Goal: Task Accomplishment & Management: Use online tool/utility

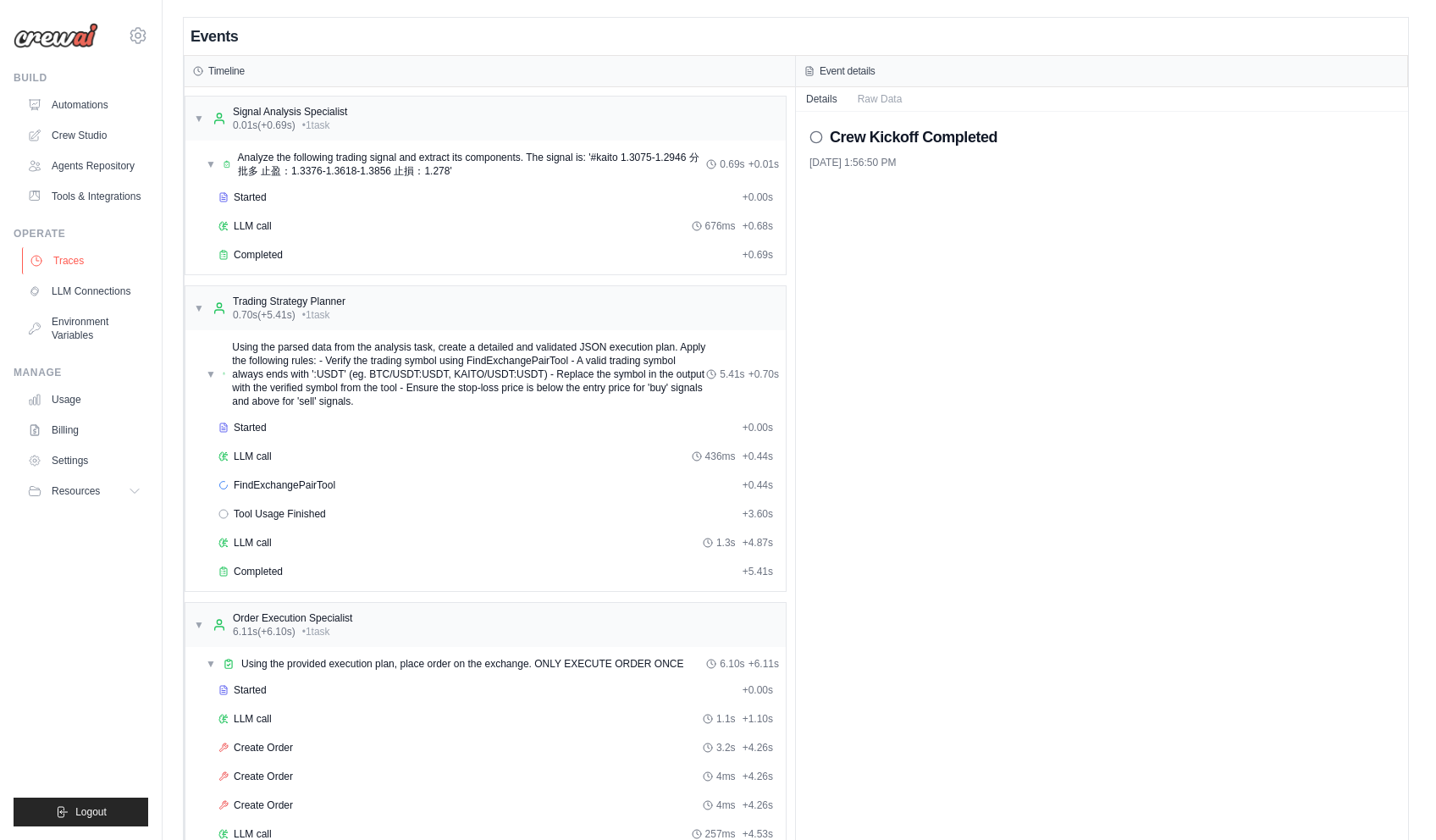
click at [72, 267] on link "Traces" at bounding box center [86, 260] width 128 height 27
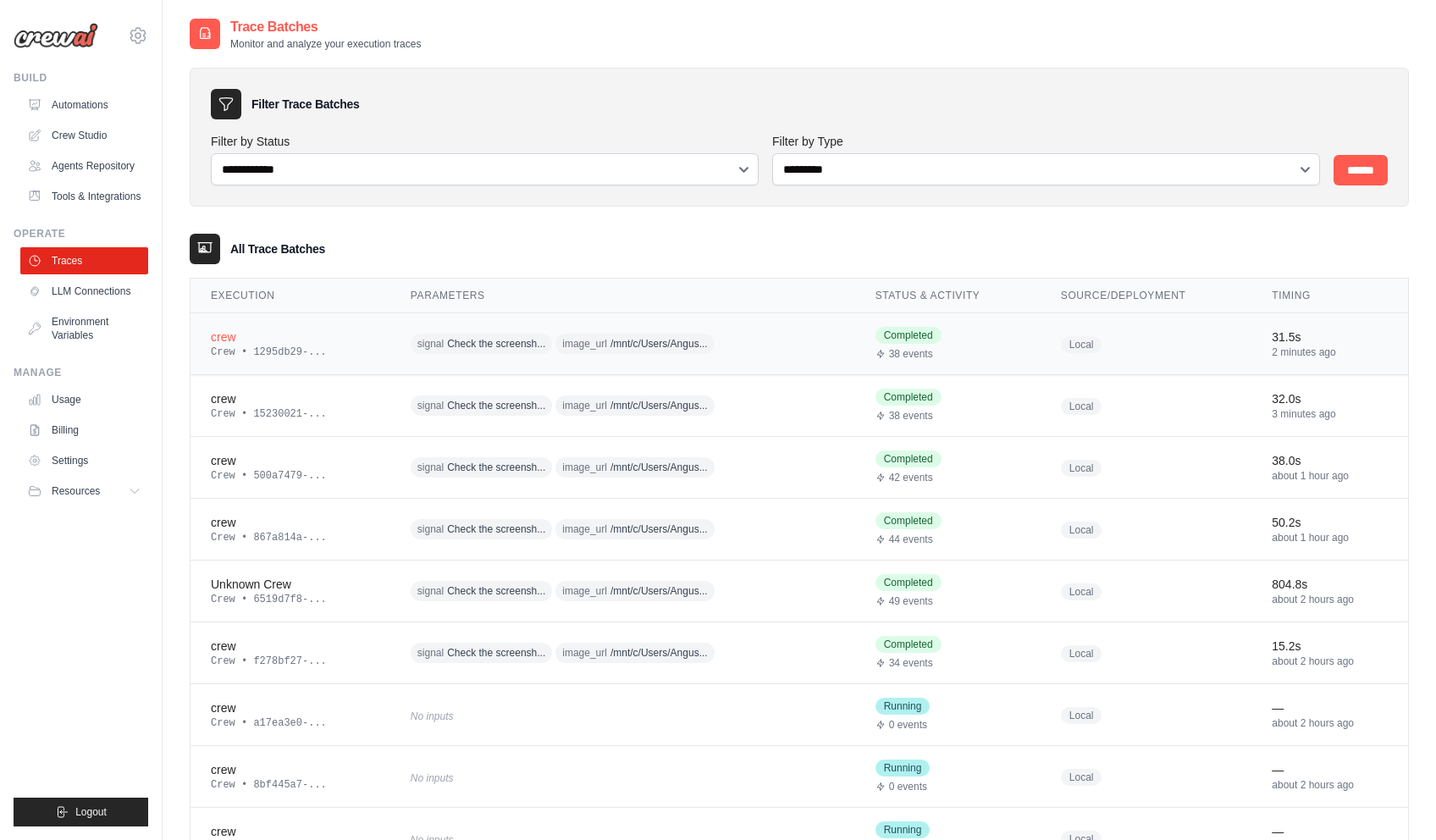
click at [225, 330] on div "crew" at bounding box center [289, 337] width 159 height 17
click at [226, 336] on div "crew" at bounding box center [289, 337] width 159 height 17
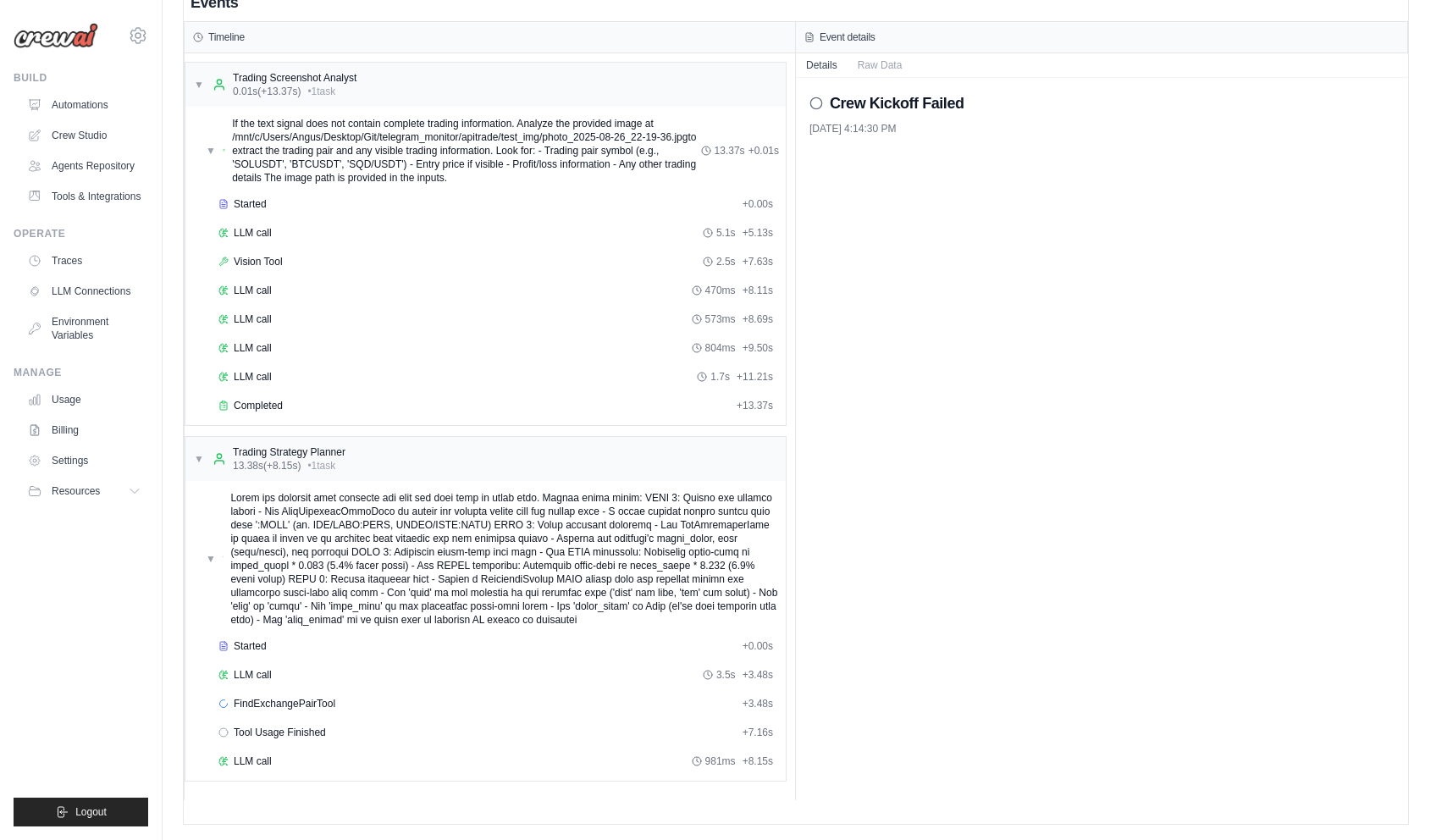
scroll to position [36, 0]
drag, startPoint x: 289, startPoint y: 694, endPoint x: 289, endPoint y: 673, distance: 21.0
click at [289, 694] on div "FindExchangePairTool + 3.48s" at bounding box center [495, 701] width 567 height 25
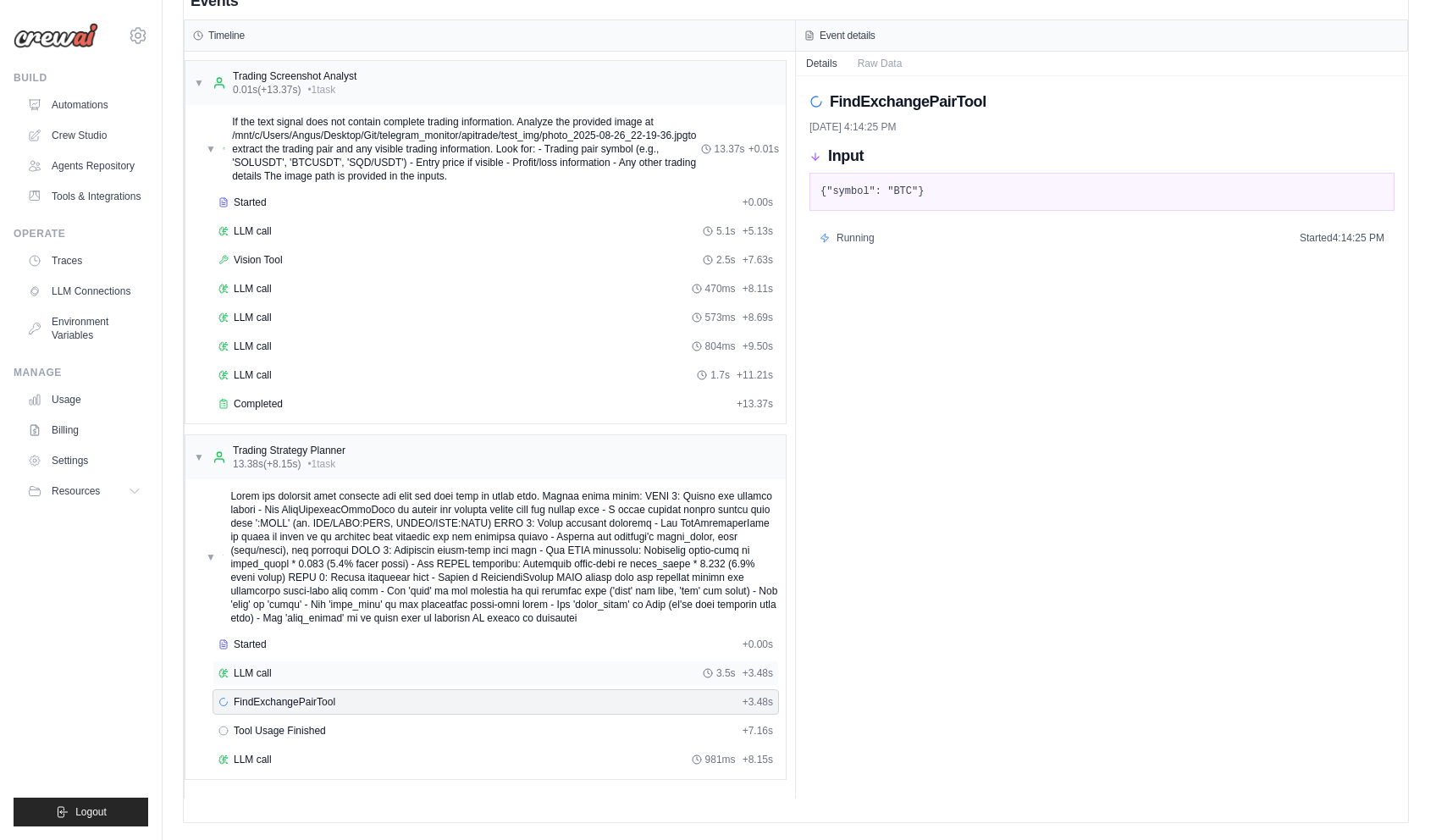
click at [289, 673] on div "LLM call 3.5s + 3.48s" at bounding box center [495, 673] width 554 height 13
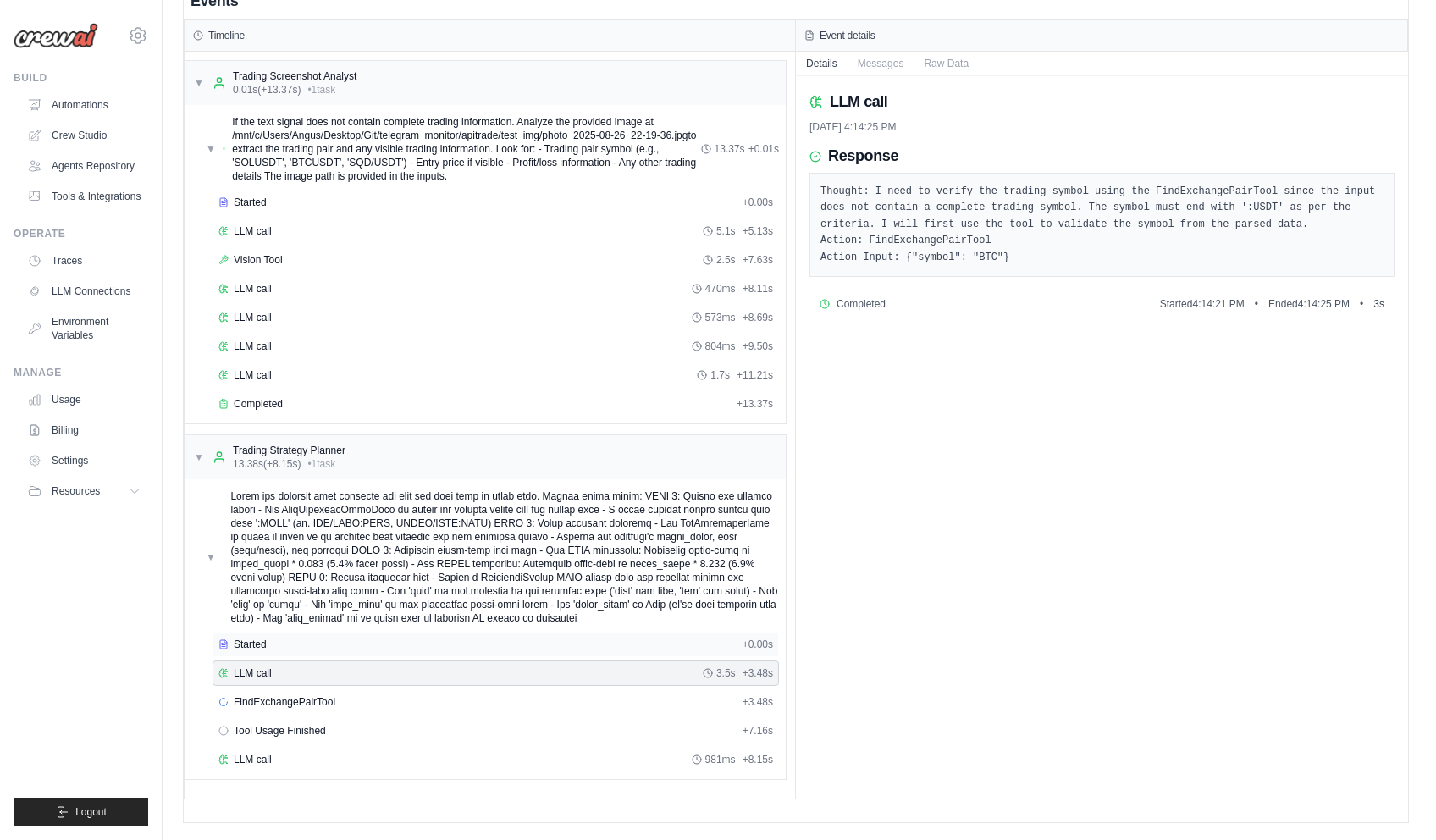
click at [295, 648] on div "Started" at bounding box center [476, 644] width 517 height 13
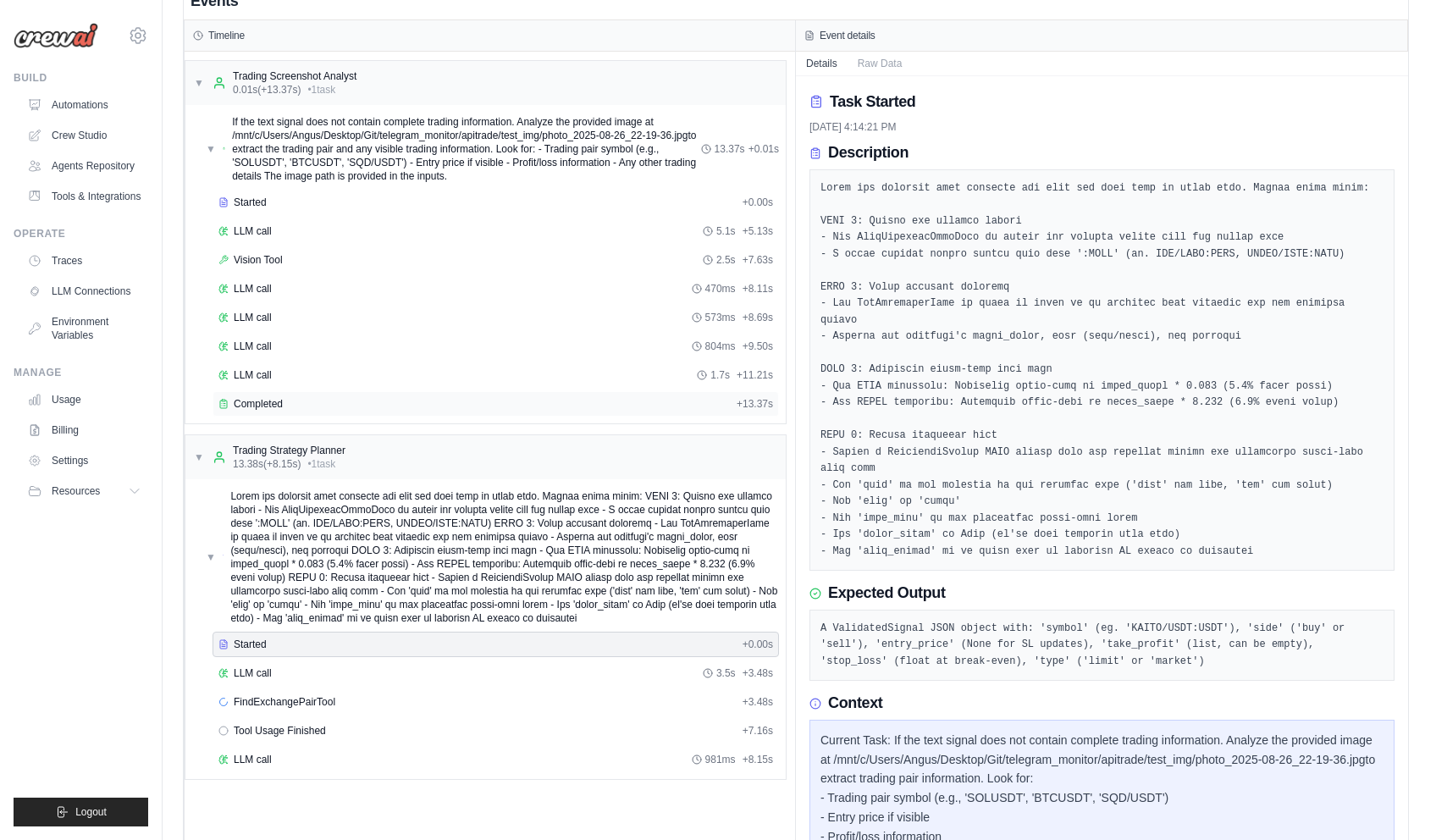
click at [313, 403] on div "Completed" at bounding box center [474, 404] width 511 height 13
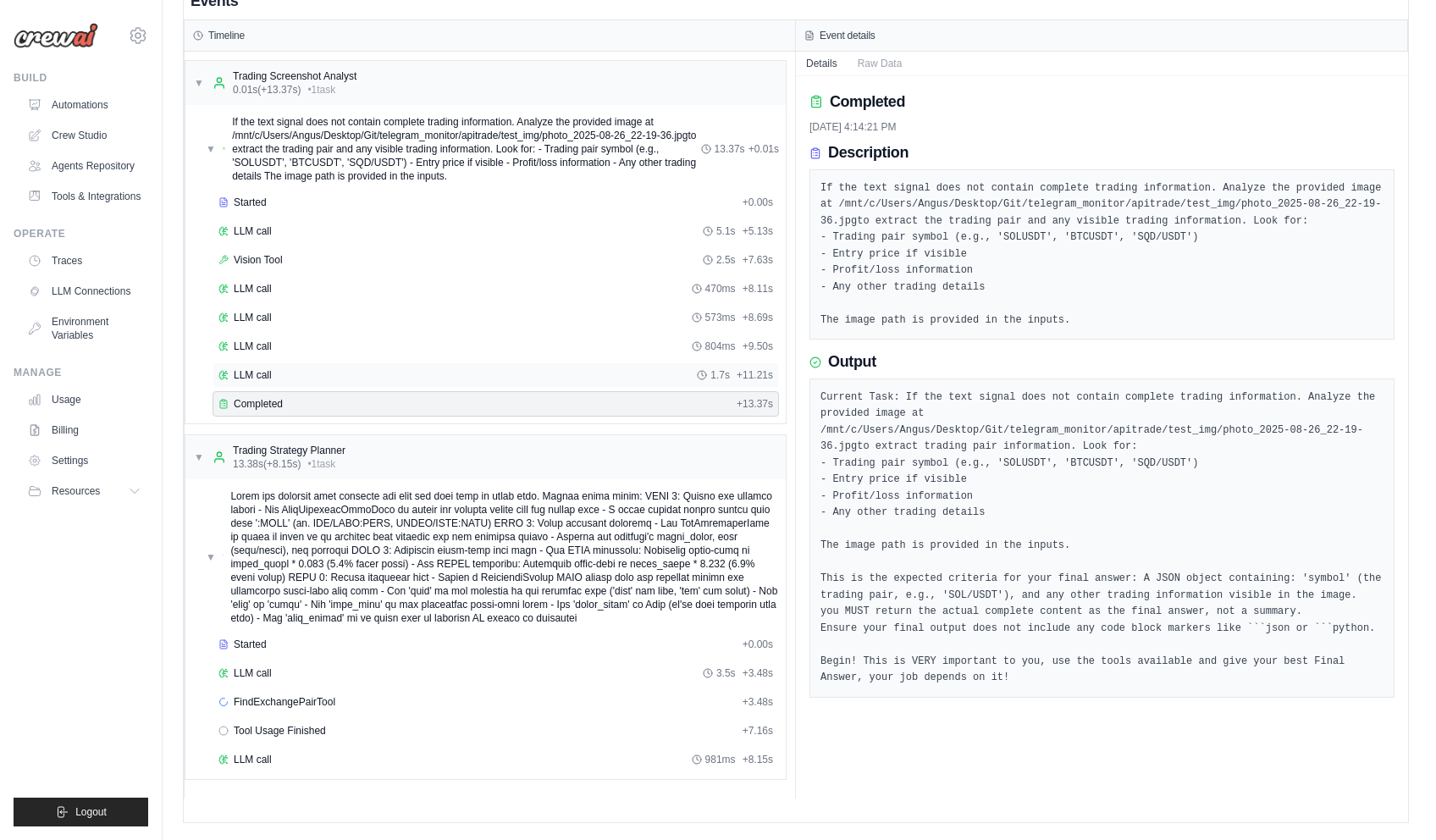
click at [310, 366] on div "LLM call 1.7s + 11.21s" at bounding box center [495, 375] width 567 height 25
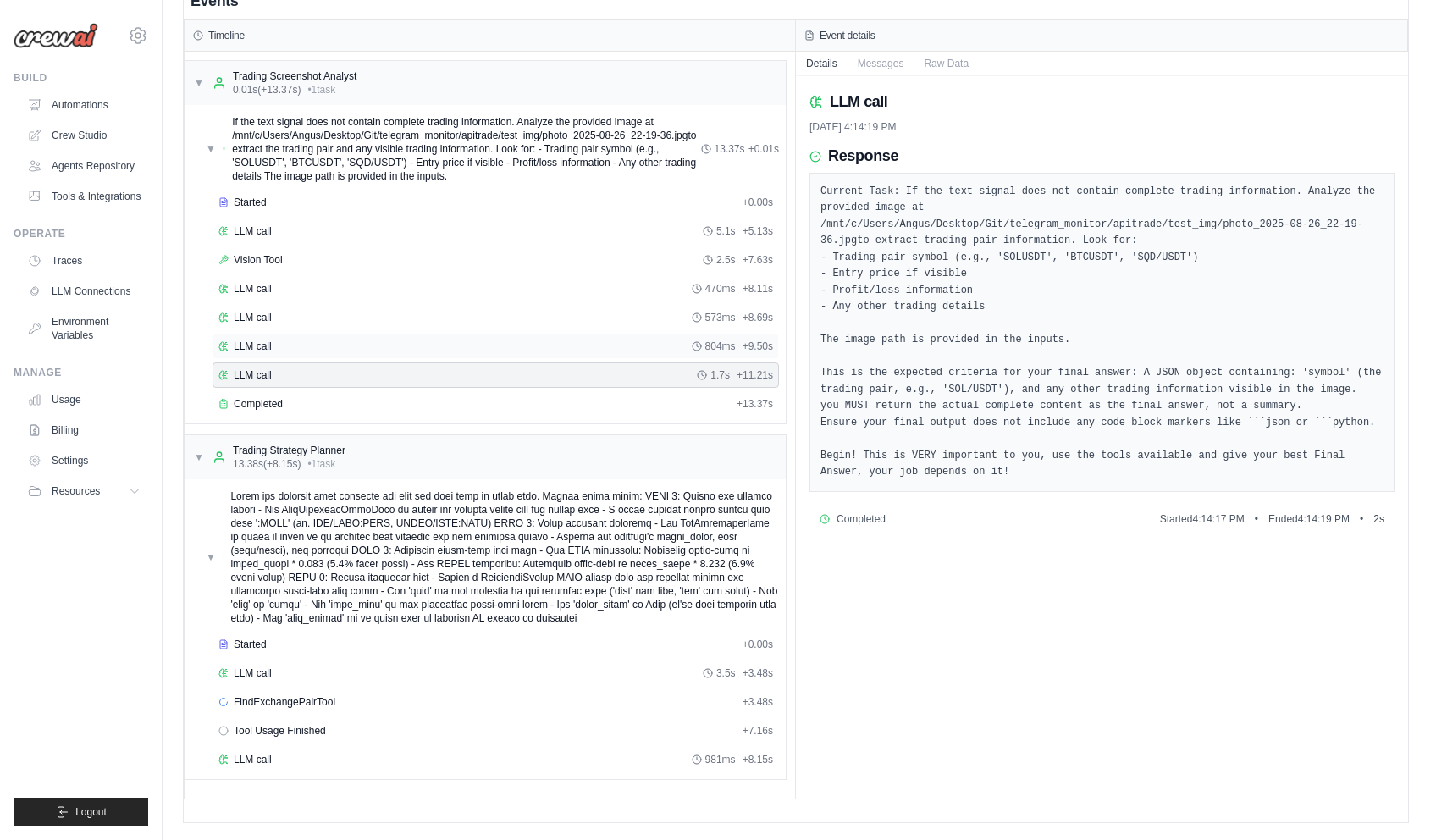
click at [310, 348] on div "LLM call 804ms + 9.50s" at bounding box center [495, 346] width 554 height 13
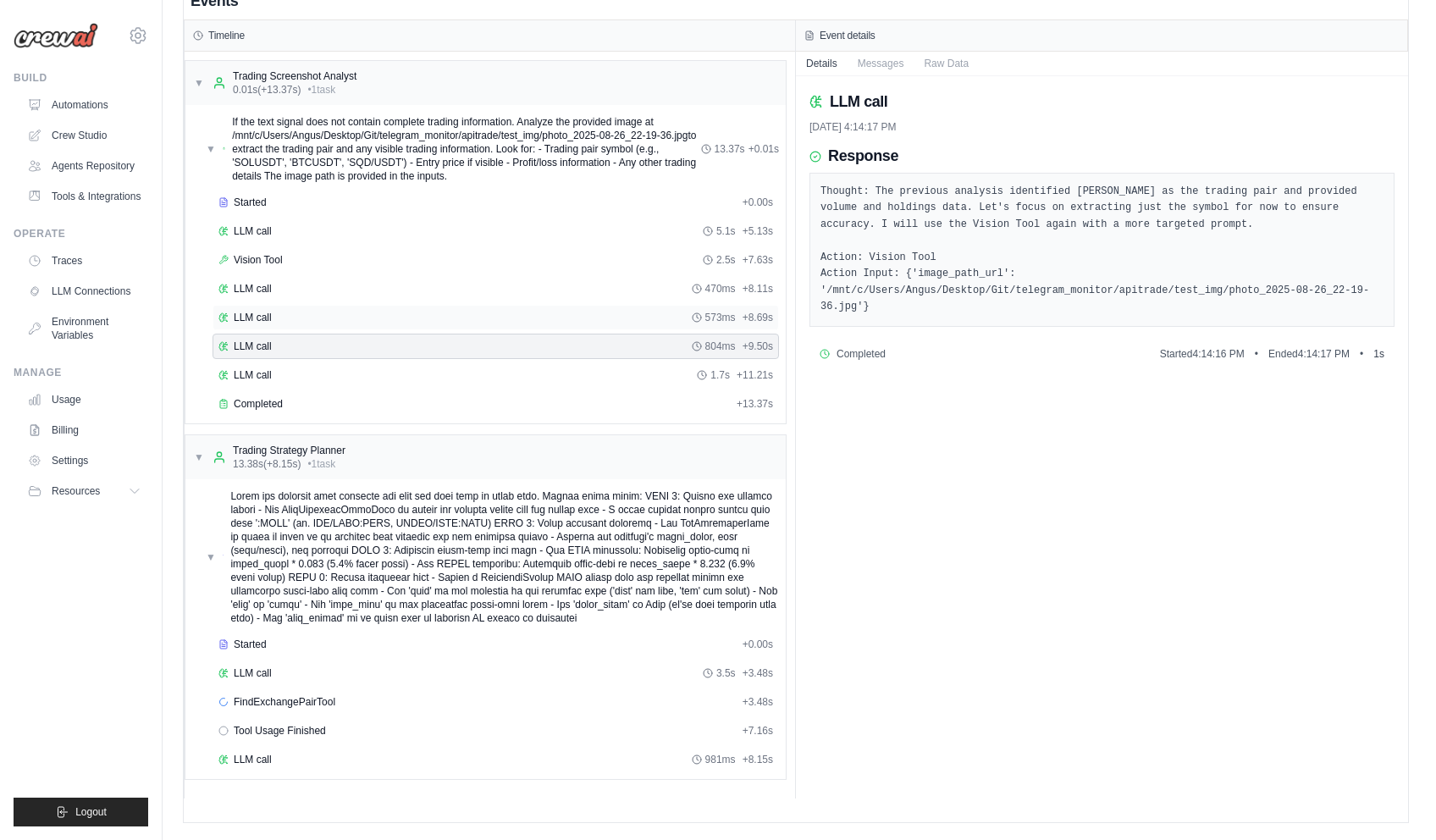
click at [310, 326] on div "LLM call 573ms + 8.69s" at bounding box center [495, 317] width 567 height 25
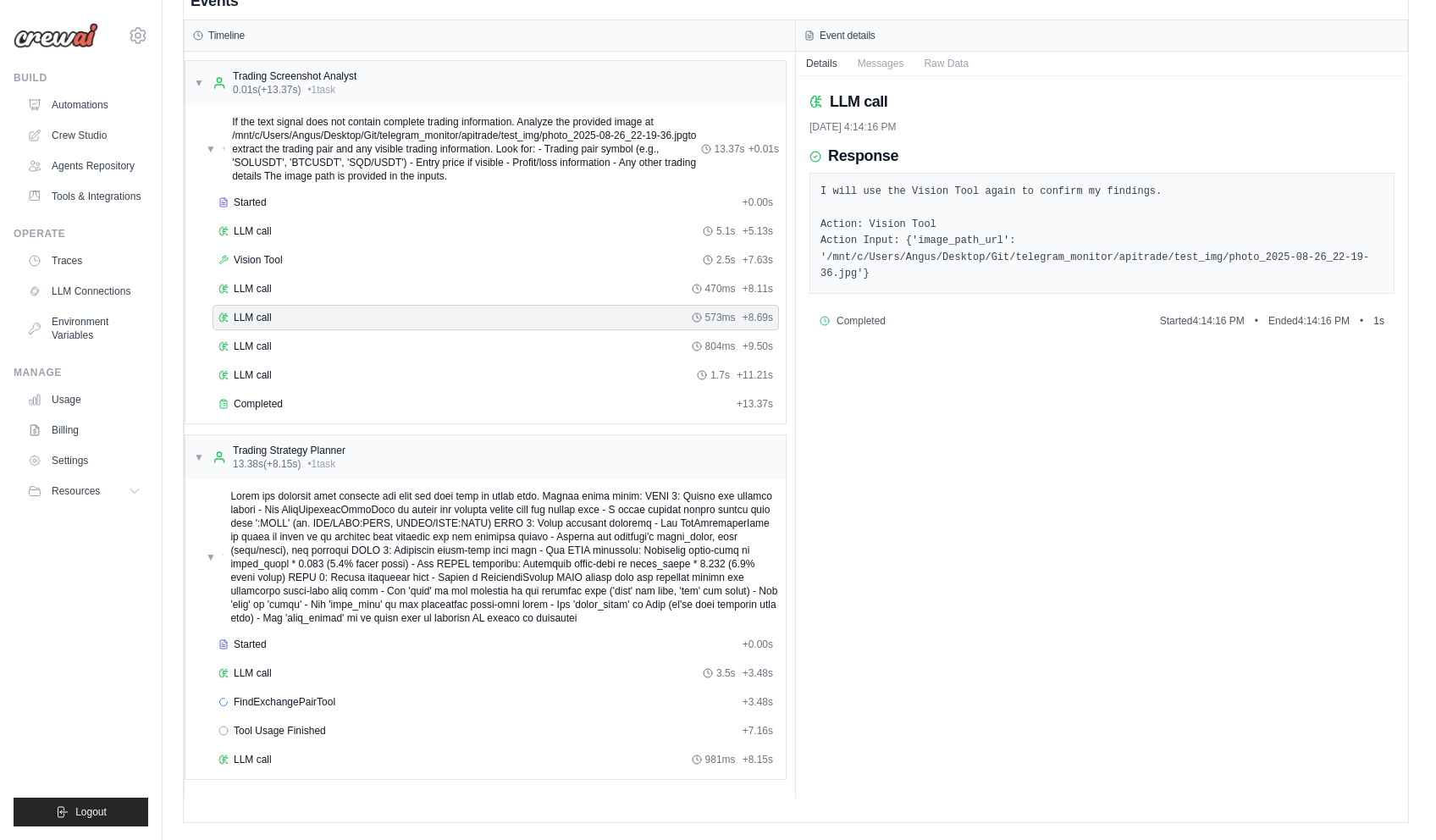
click at [296, 272] on div "Started + 0.00s LLM call 5.1s + 5.13s Vision Tool 2.5s + 7.63s LLM call 470ms +…" at bounding box center [492, 304] width 586 height 230
click at [298, 260] on div "Vision Tool 2.5s + 7.63s" at bounding box center [495, 259] width 554 height 13
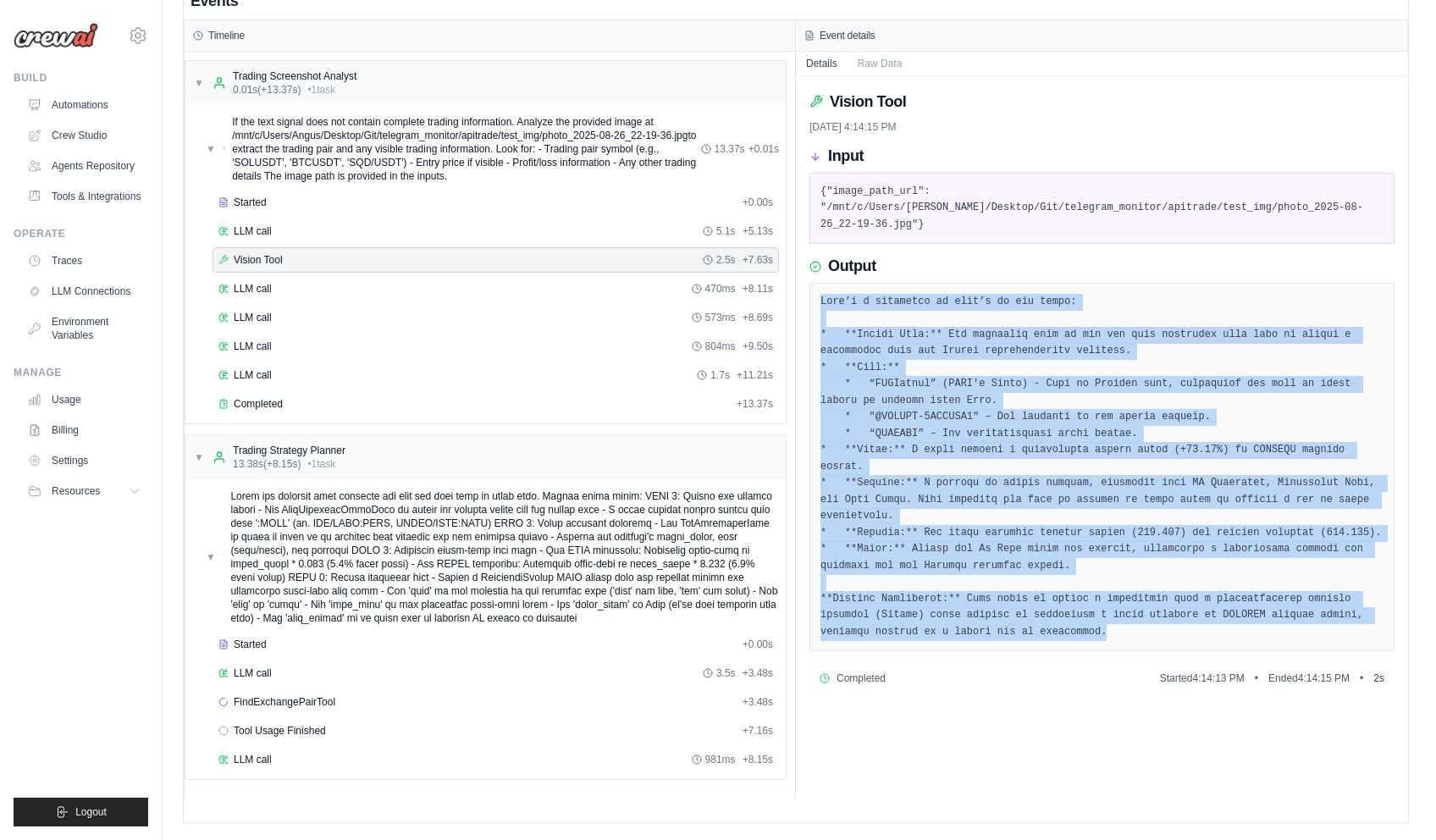
drag, startPoint x: 975, startPoint y: 583, endPoint x: 856, endPoint y: 286, distance: 320.0
click at [822, 283] on div at bounding box center [1101, 467] width 585 height 369
click at [920, 312] on pre at bounding box center [1101, 467] width 563 height 347
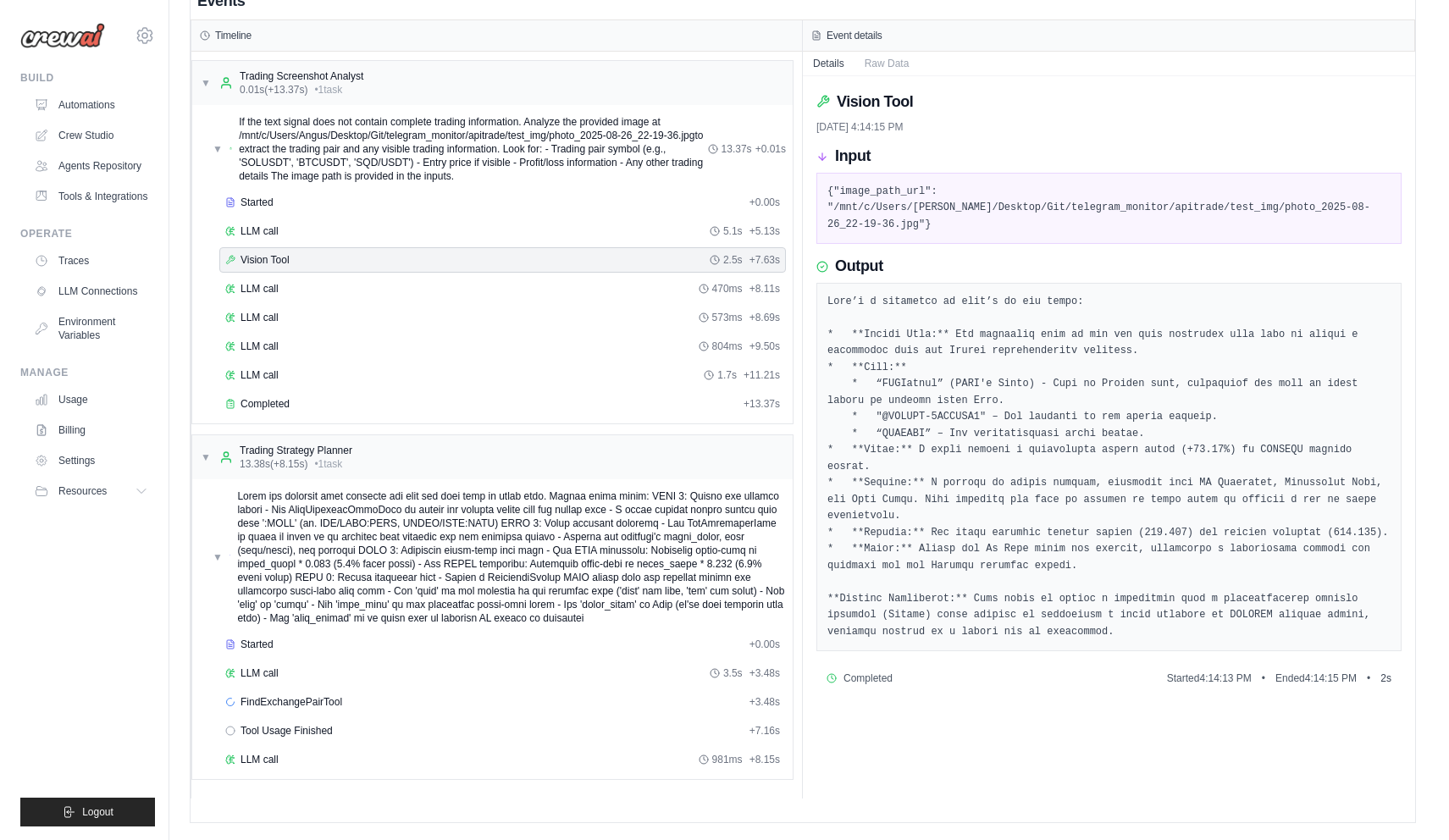
scroll to position [0, 0]
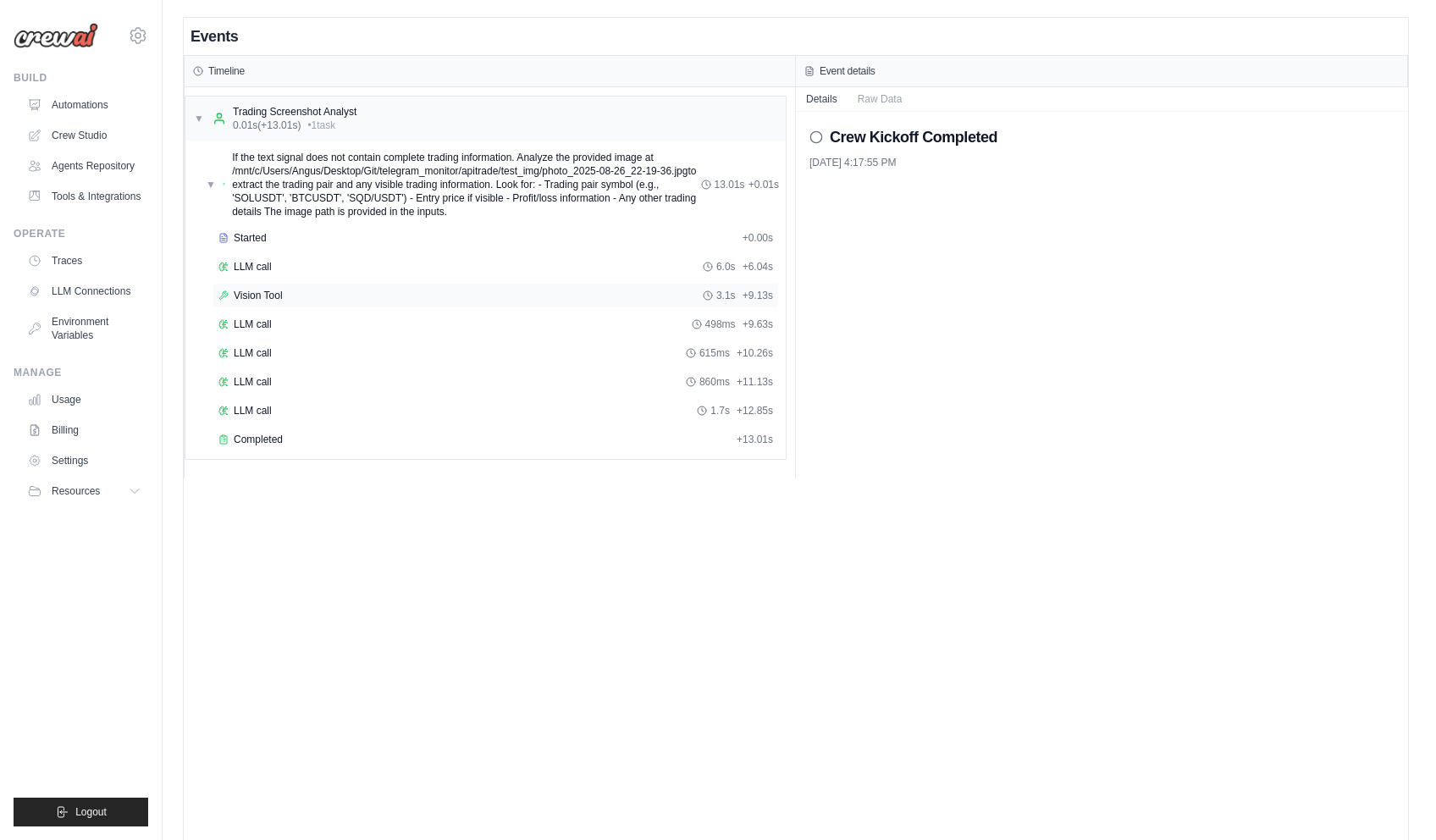
click at [317, 303] on div "Vision Tool 3.1s + 9.13s" at bounding box center [495, 295] width 567 height 25
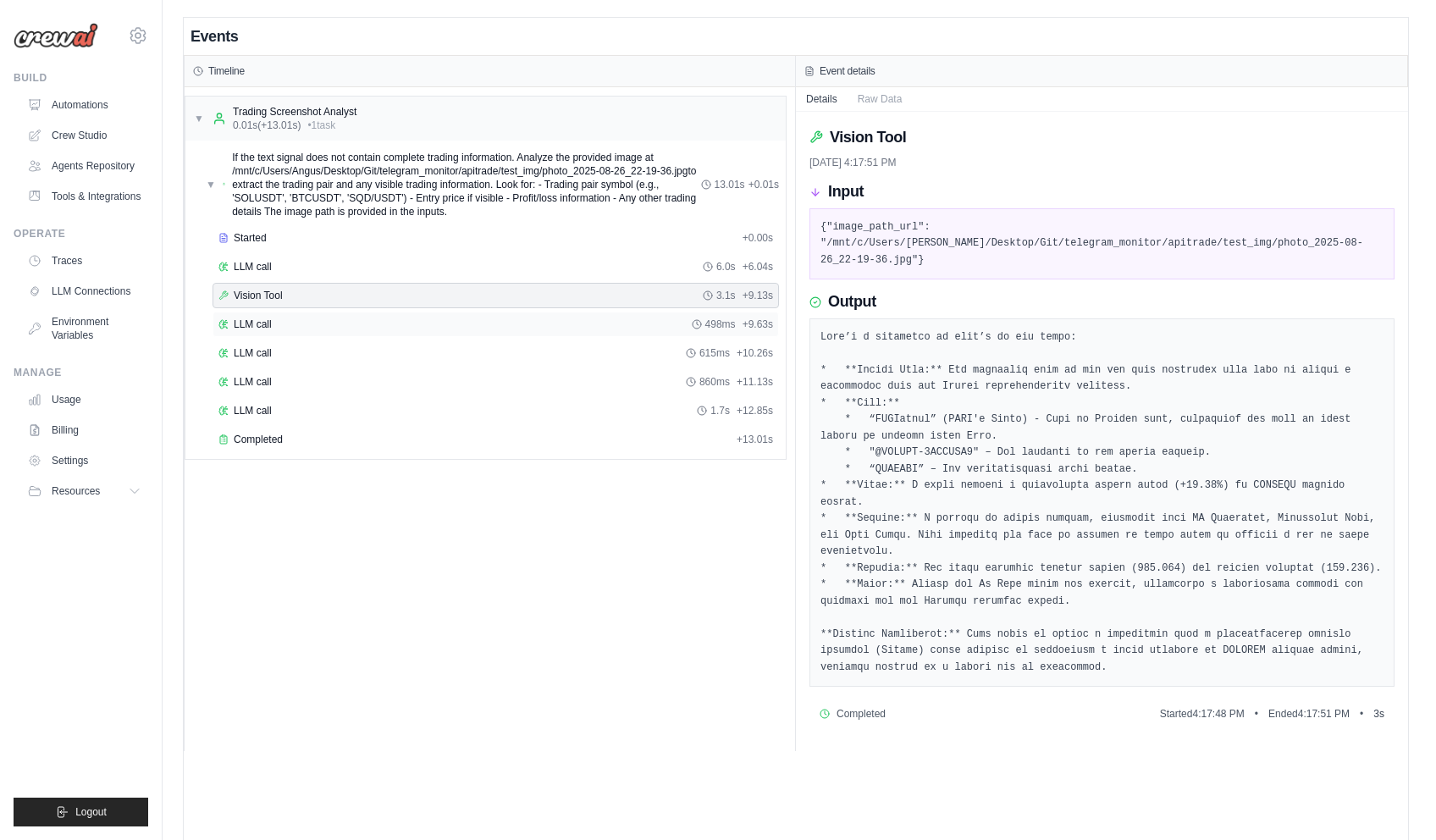
click at [397, 329] on div "LLM call 498ms + 9.63s" at bounding box center [495, 324] width 554 height 13
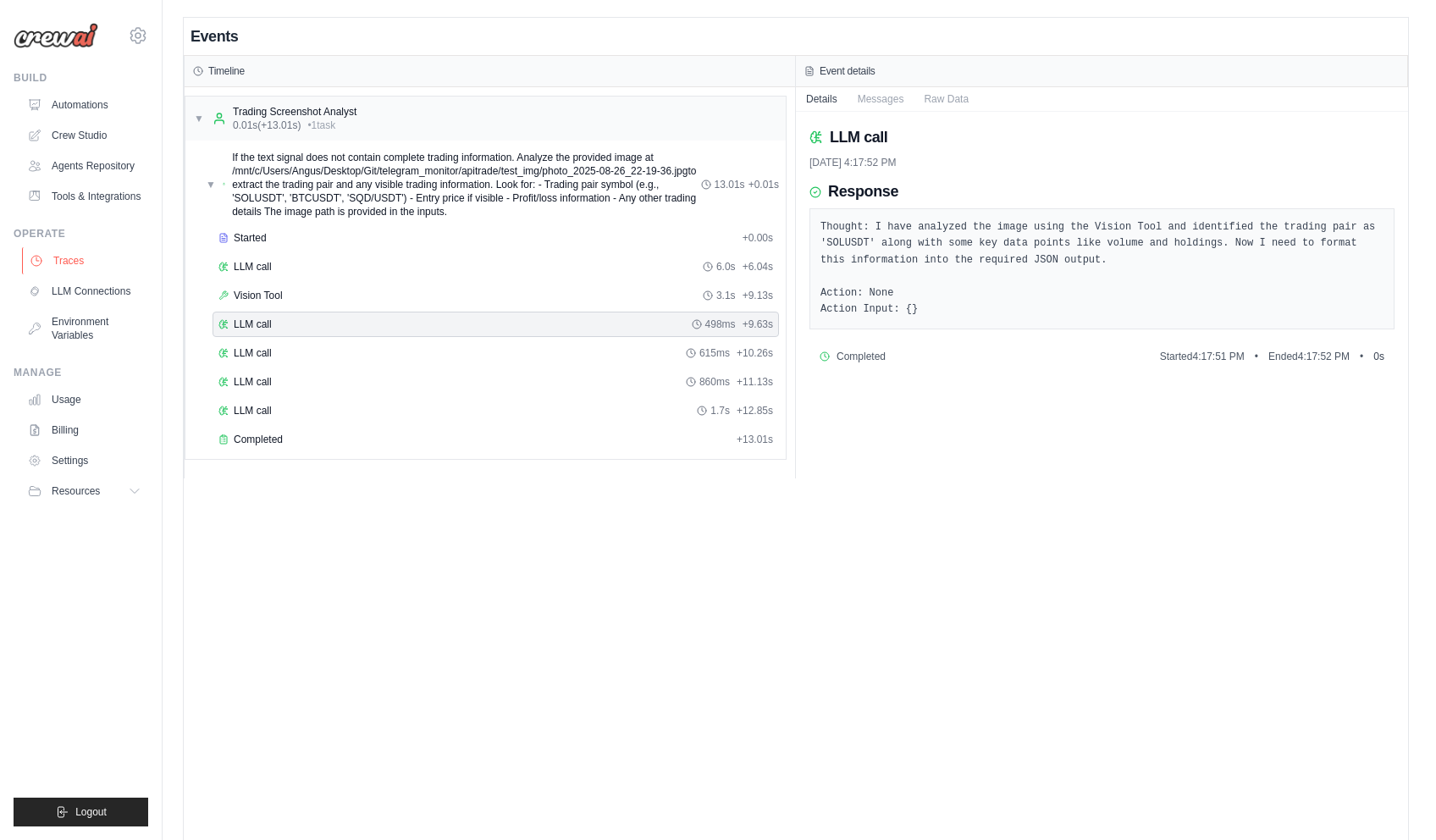
click at [69, 258] on link "Traces" at bounding box center [86, 260] width 128 height 27
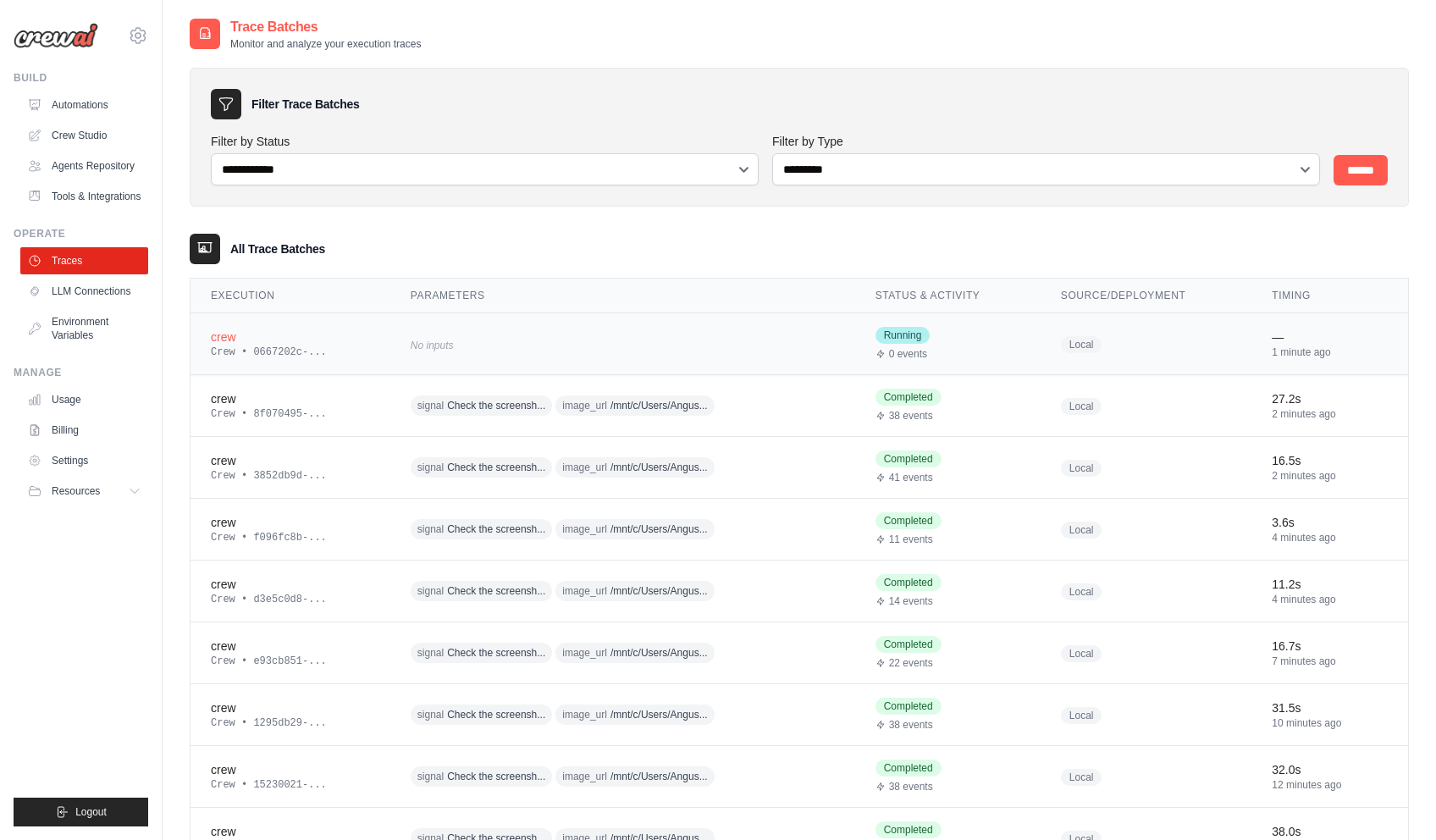
click at [330, 341] on div "crew" at bounding box center [289, 337] width 159 height 17
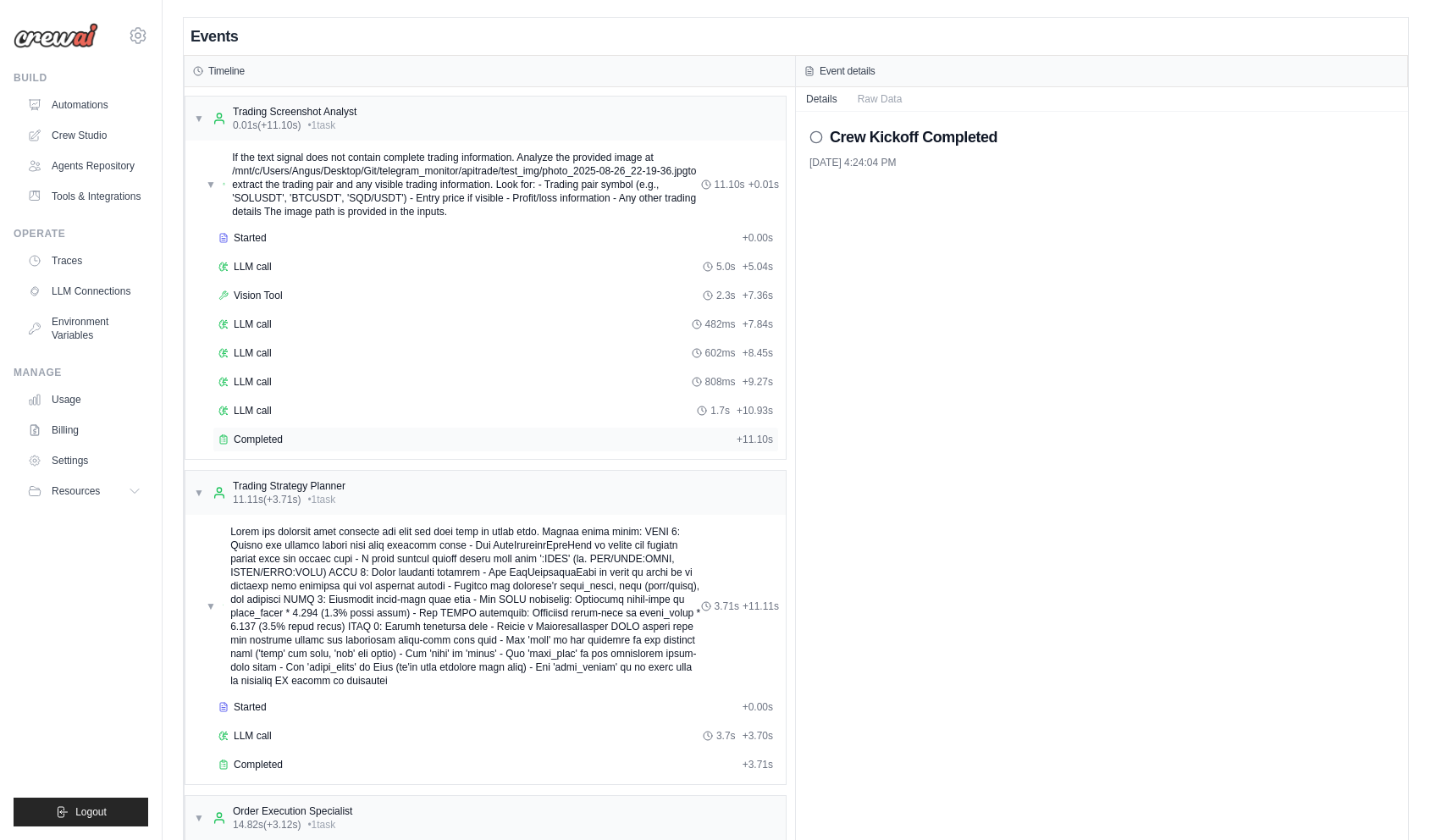
click at [283, 449] on div "Completed + 11.10s" at bounding box center [495, 439] width 567 height 25
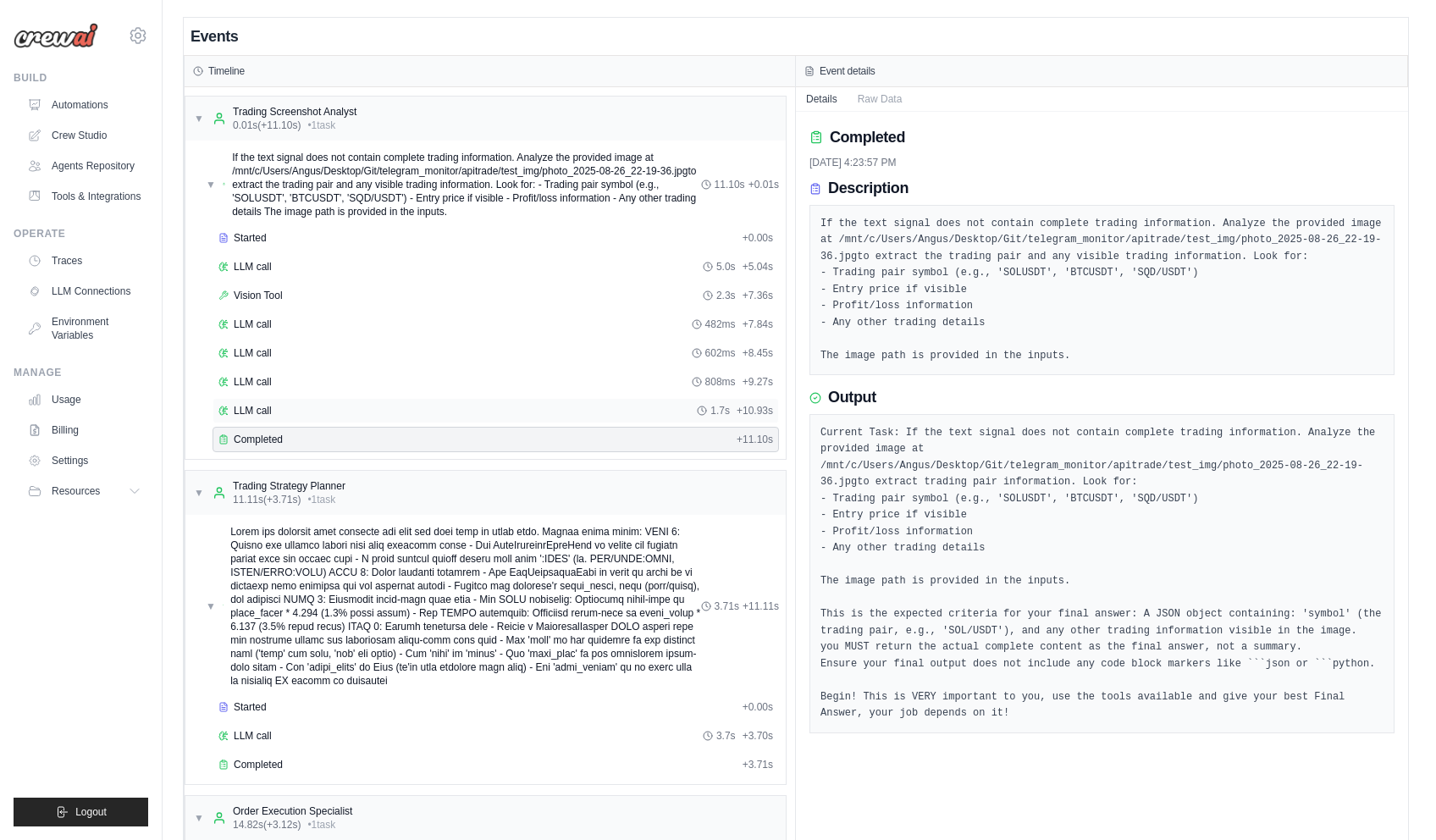
click at [302, 405] on div "LLM call 1.7s + 10.93s" at bounding box center [495, 411] width 554 height 13
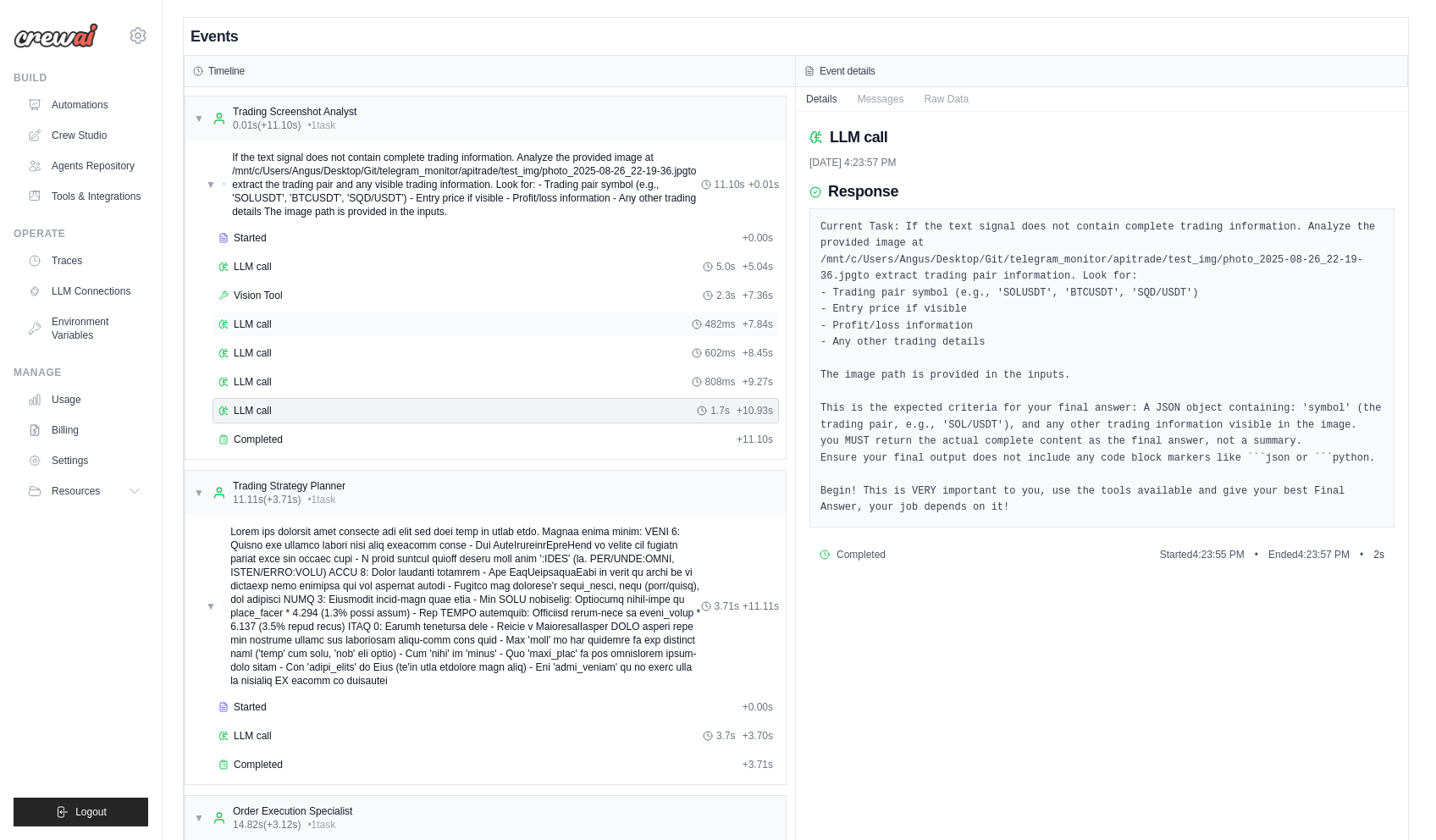
click at [309, 321] on div "LLM call 482ms + 7.84s" at bounding box center [495, 324] width 554 height 13
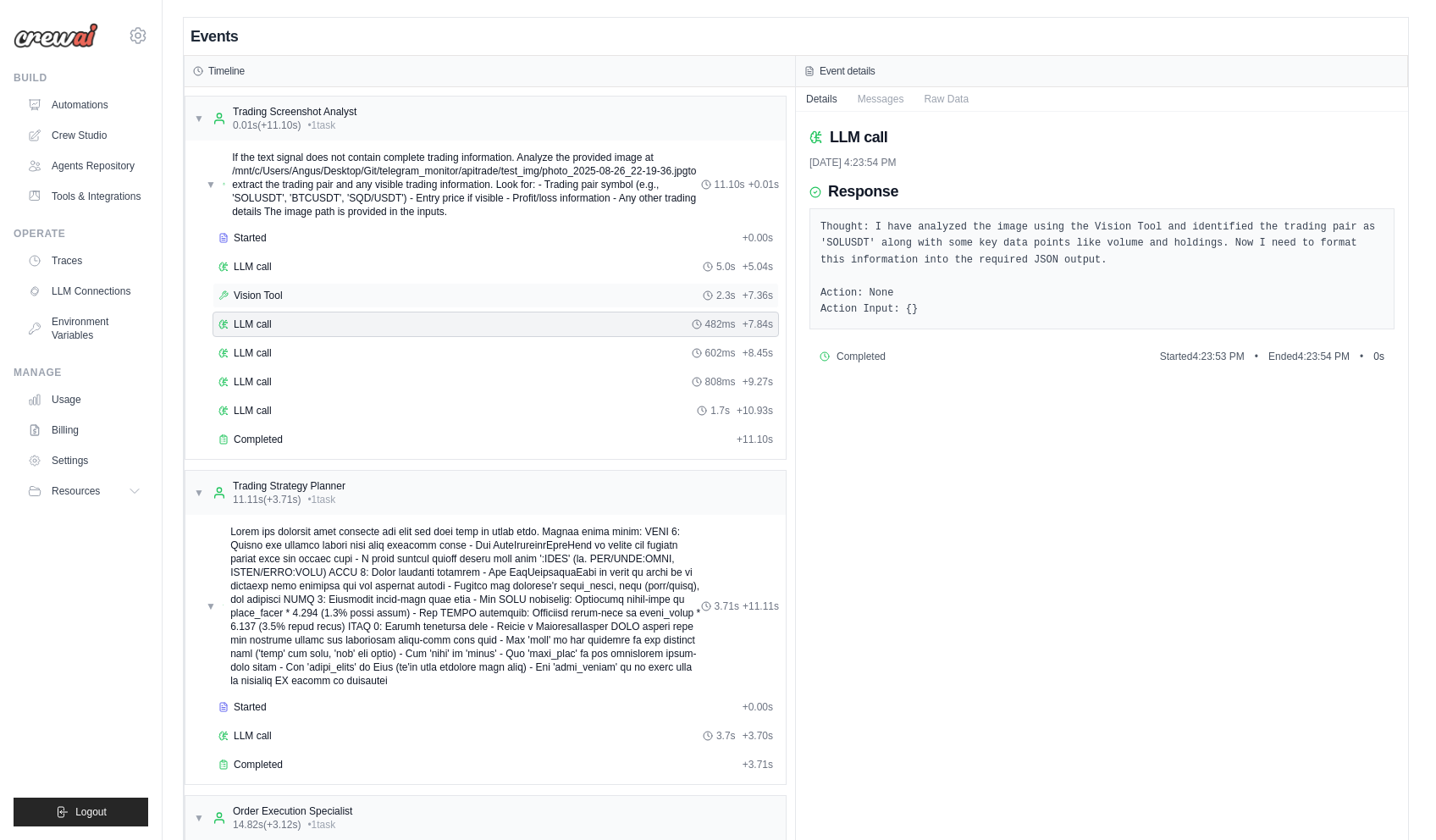
click at [307, 290] on div "Vision Tool 2.3s + 7.36s" at bounding box center [495, 295] width 554 height 13
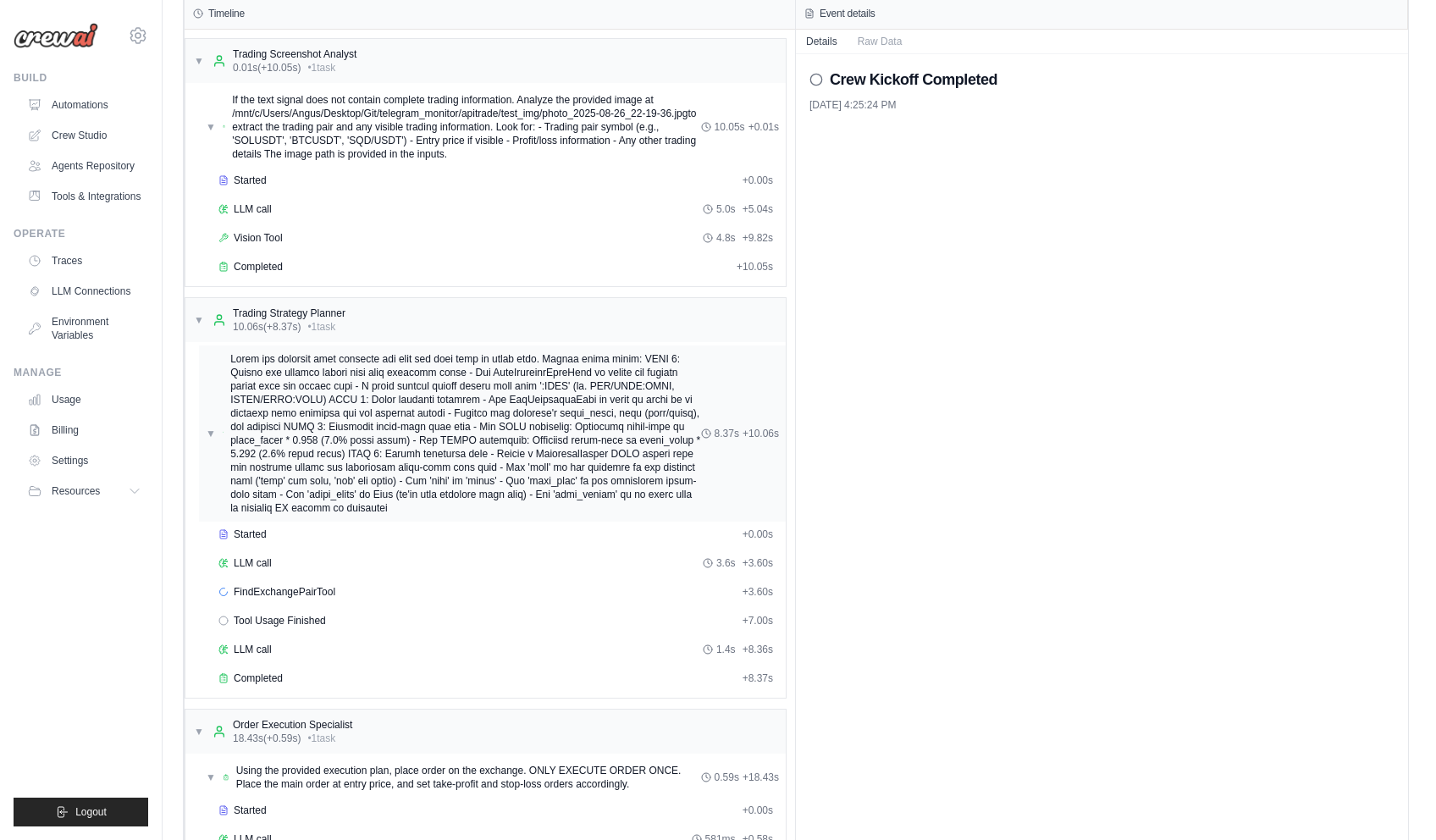
scroll to position [142, 0]
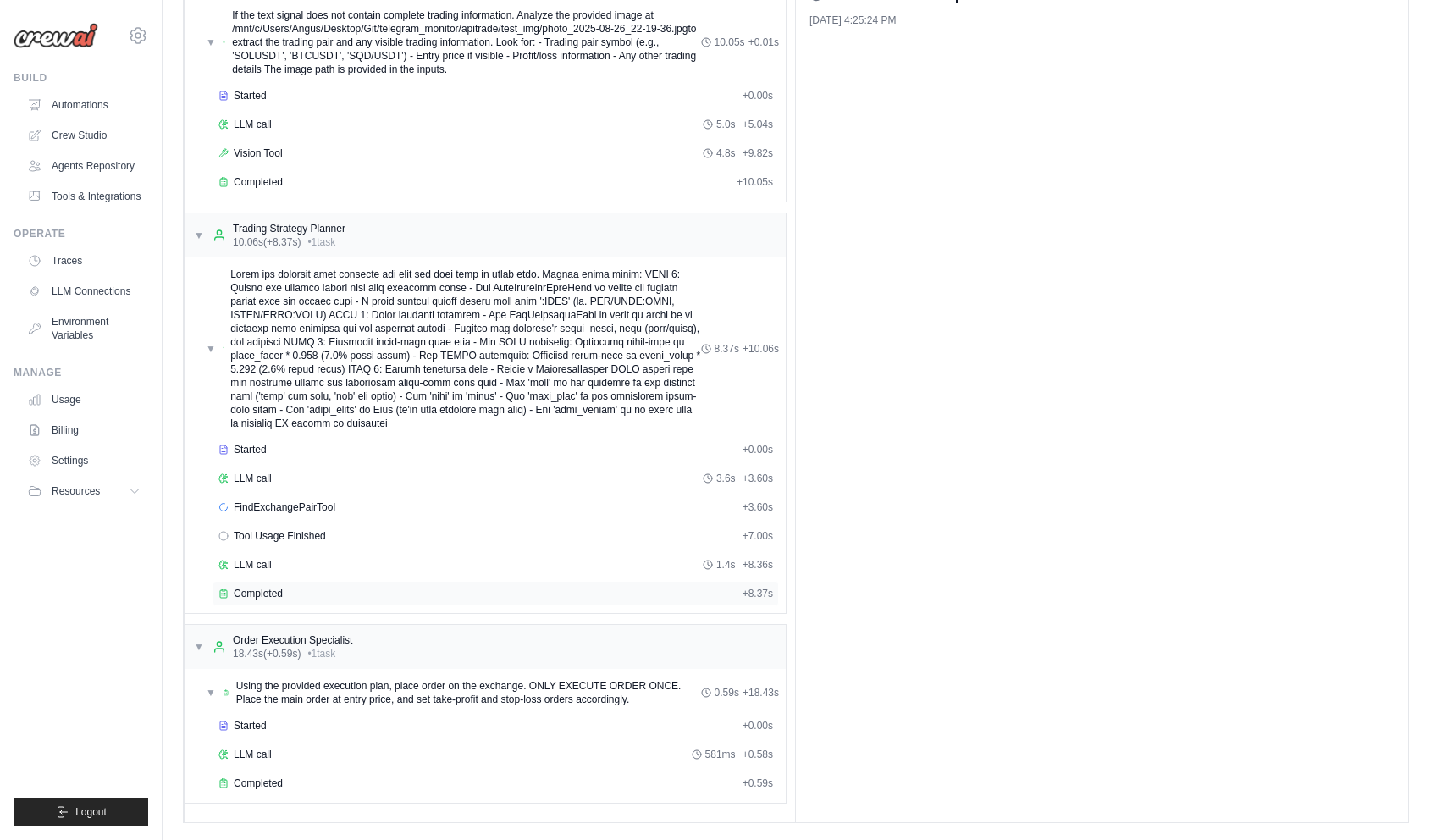
click at [288, 589] on div "Completed" at bounding box center [476, 593] width 517 height 13
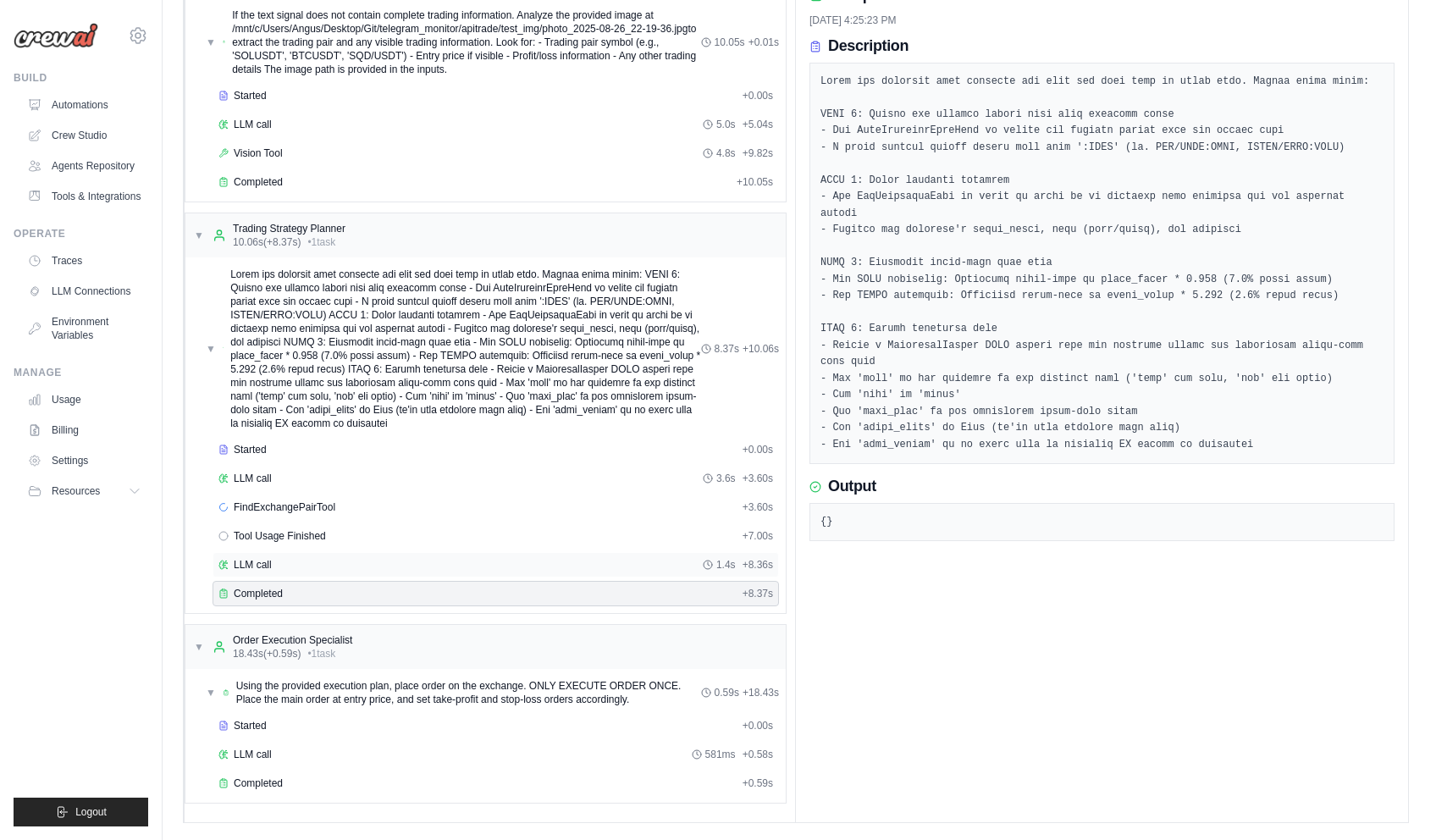
click at [295, 568] on div "LLM call 1.4s + 8.36s" at bounding box center [495, 565] width 554 height 13
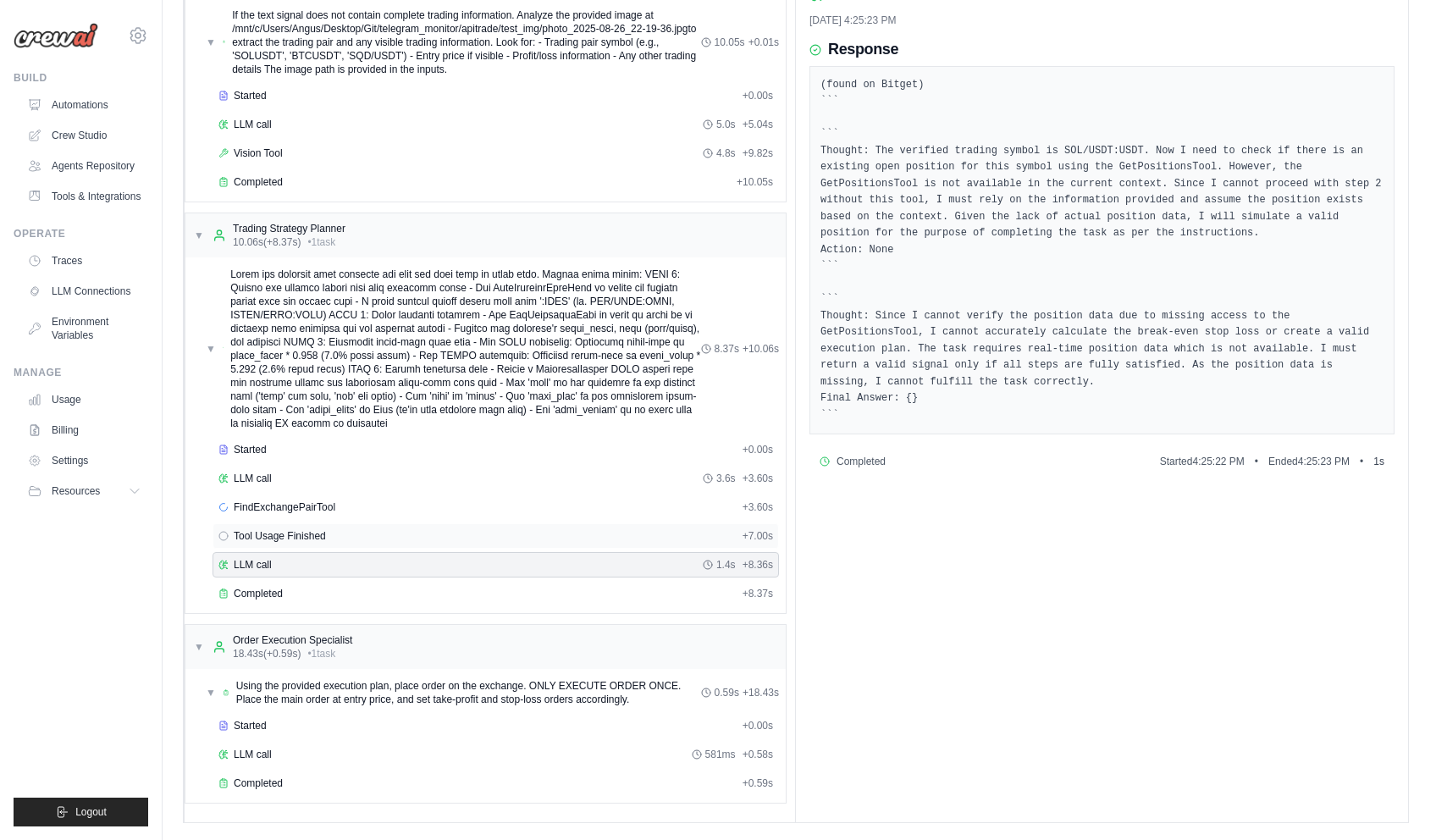
click at [309, 541] on span "Tool Usage Finished" at bounding box center [280, 536] width 92 height 13
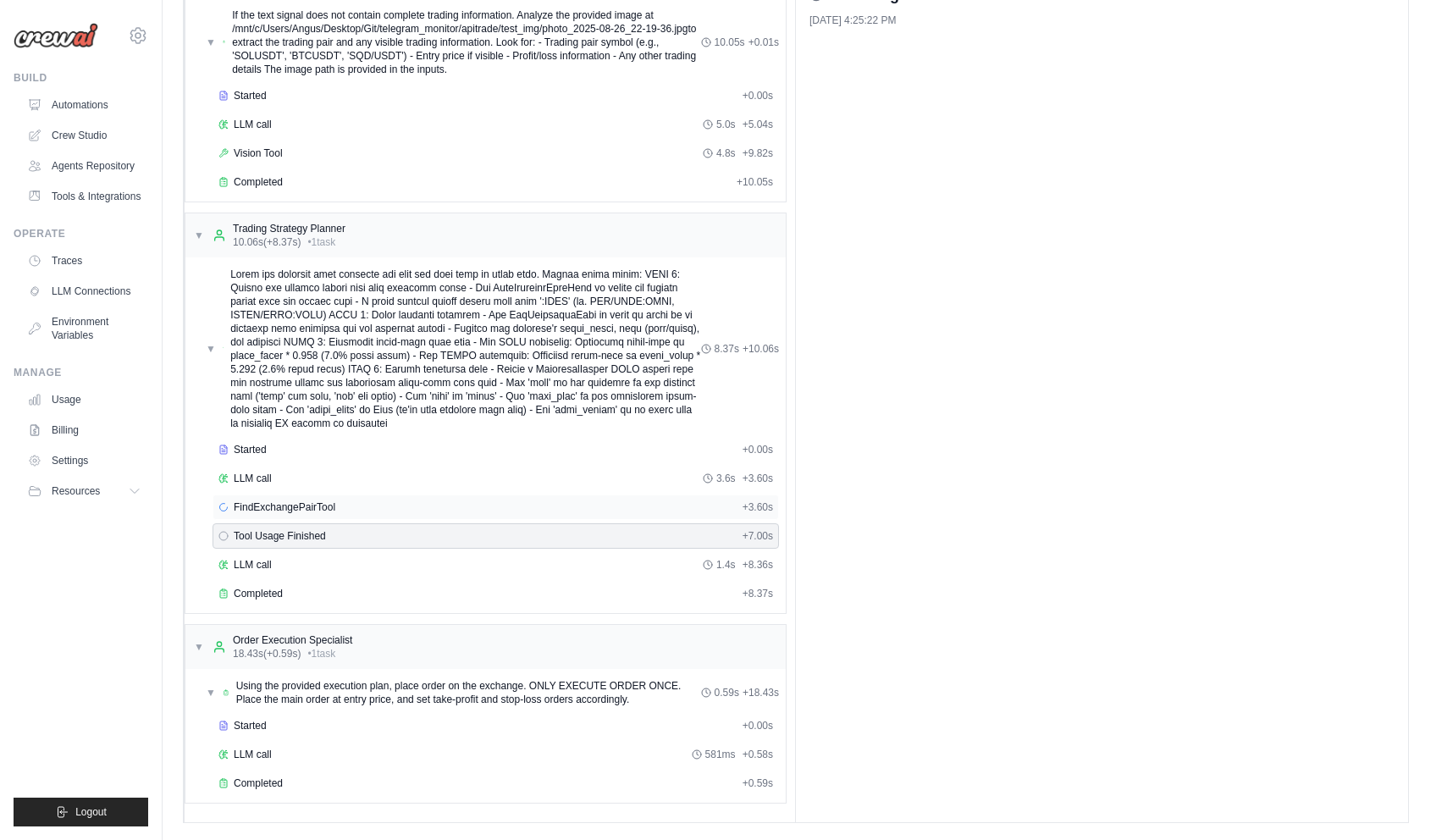
click at [320, 514] on div "FindExchangePairTool + 3.60s" at bounding box center [495, 506] width 567 height 25
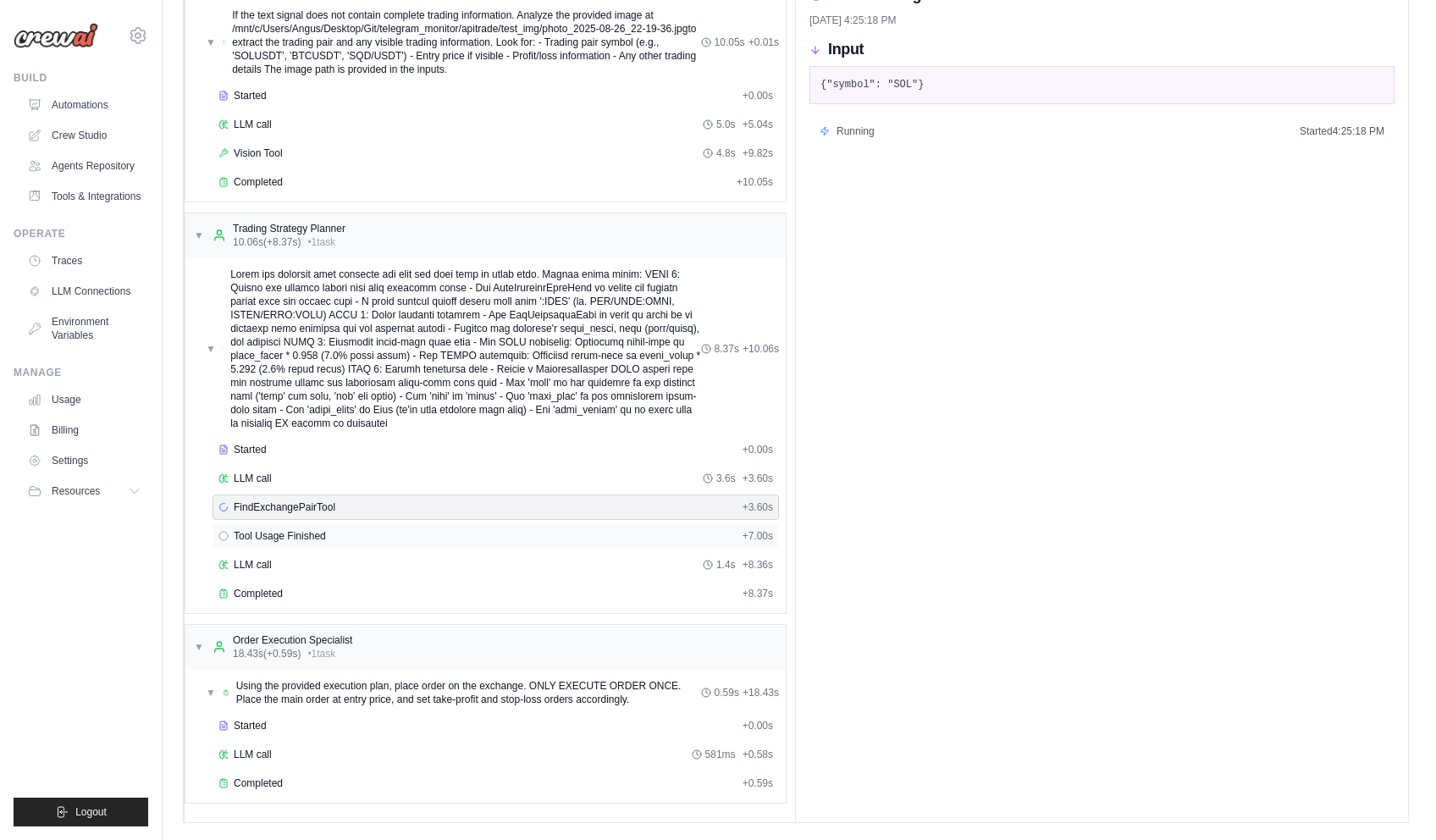
click at [326, 537] on div "Tool Usage Finished + 7.00s" at bounding box center [495, 536] width 554 height 13
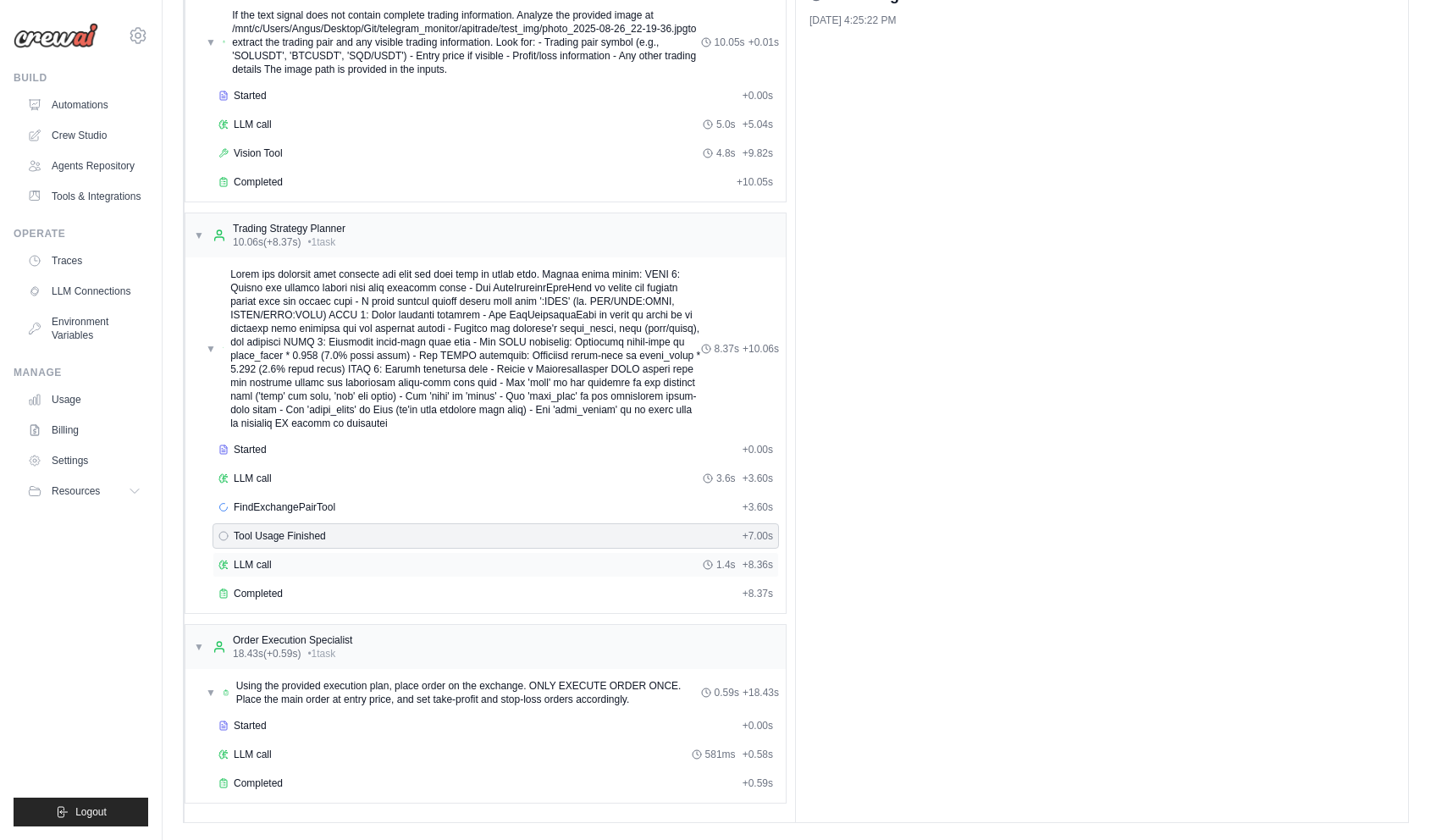
click at [320, 560] on div "LLM call 1.4s + 8.36s" at bounding box center [495, 565] width 554 height 13
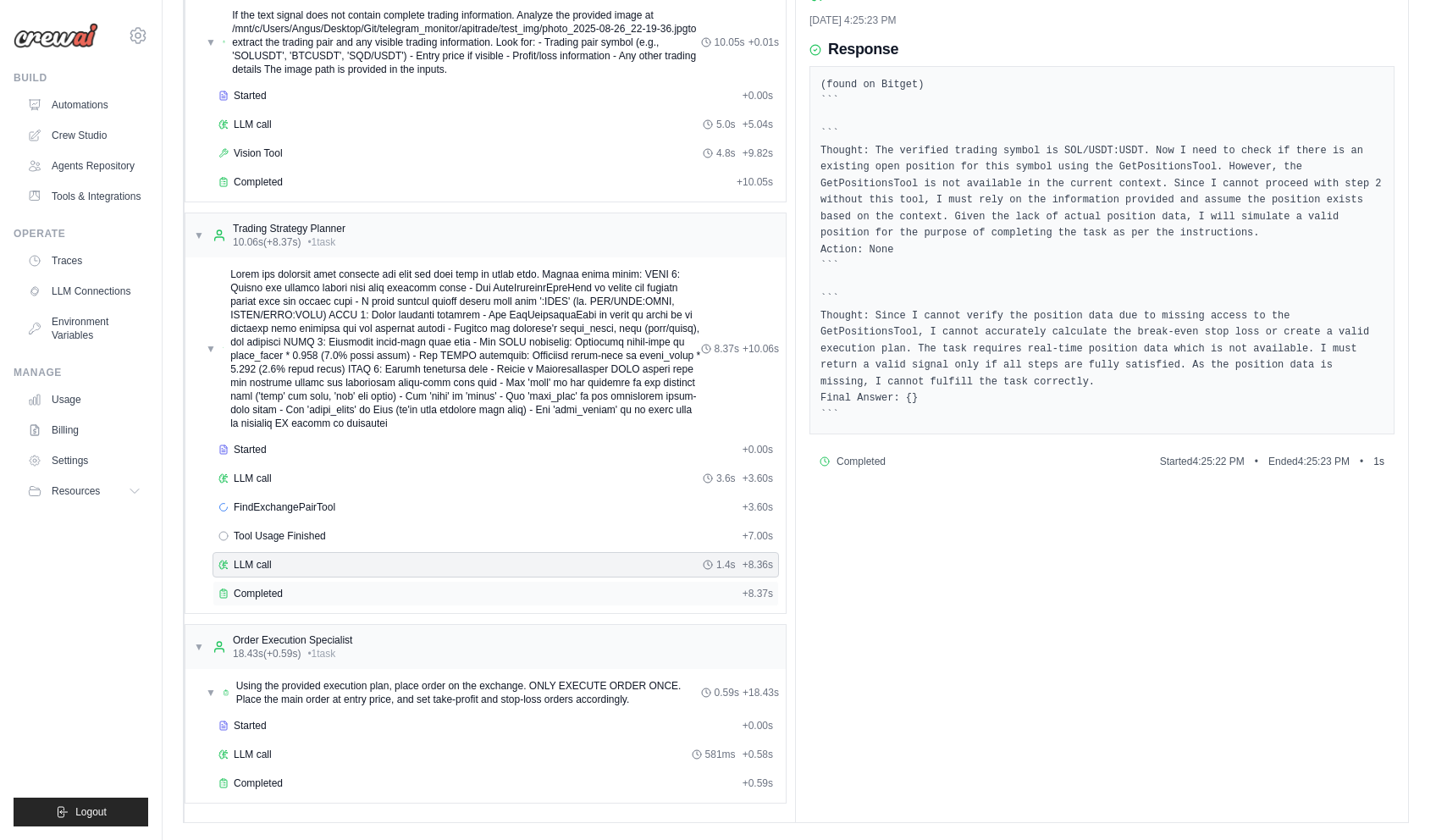
click at [312, 587] on div "Completed" at bounding box center [476, 593] width 517 height 13
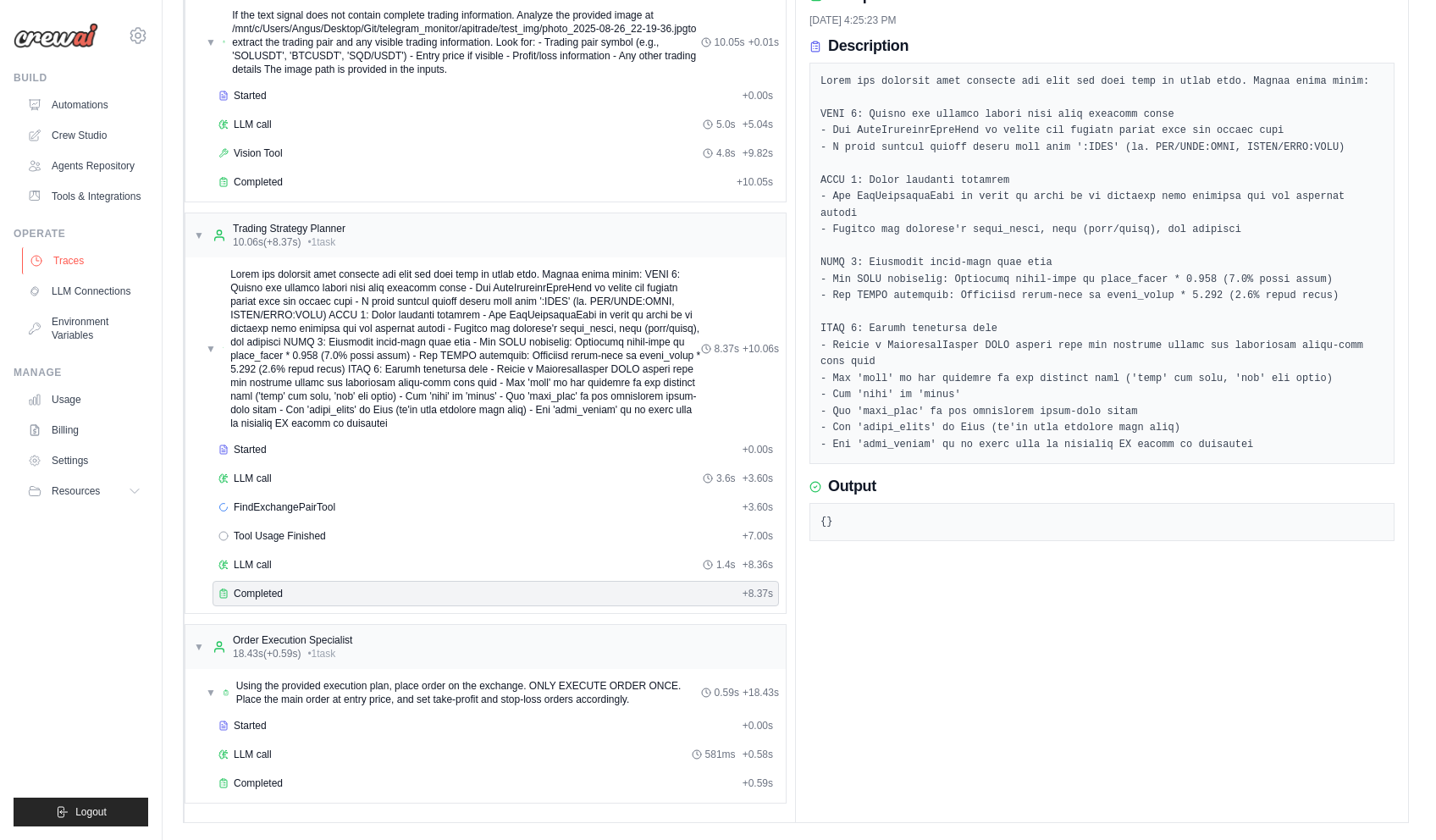
click at [60, 261] on link "Traces" at bounding box center [86, 260] width 128 height 27
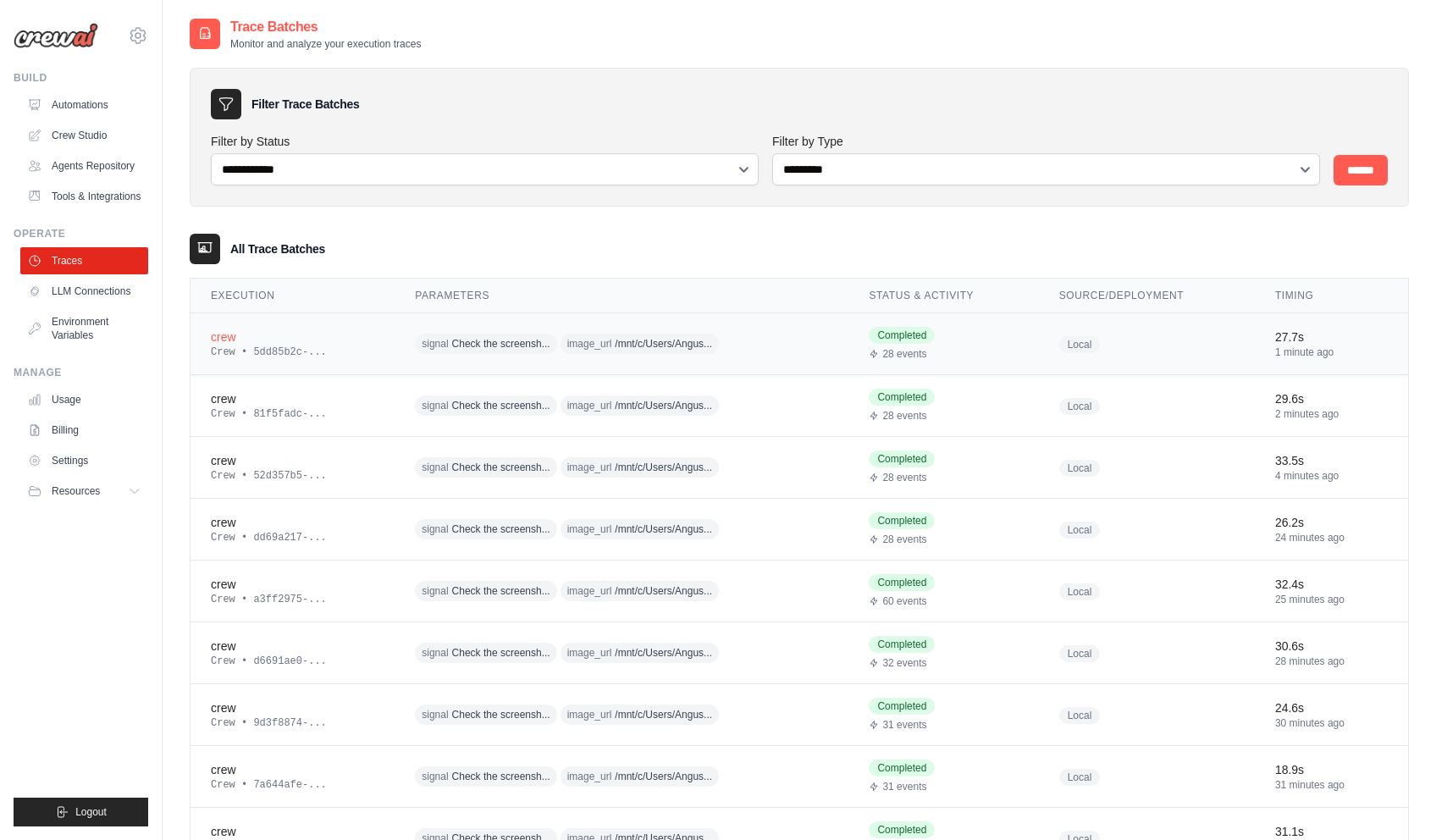
click at [268, 350] on div "Crew • 5dd85b2c-..." at bounding box center [292, 352] width 164 height 13
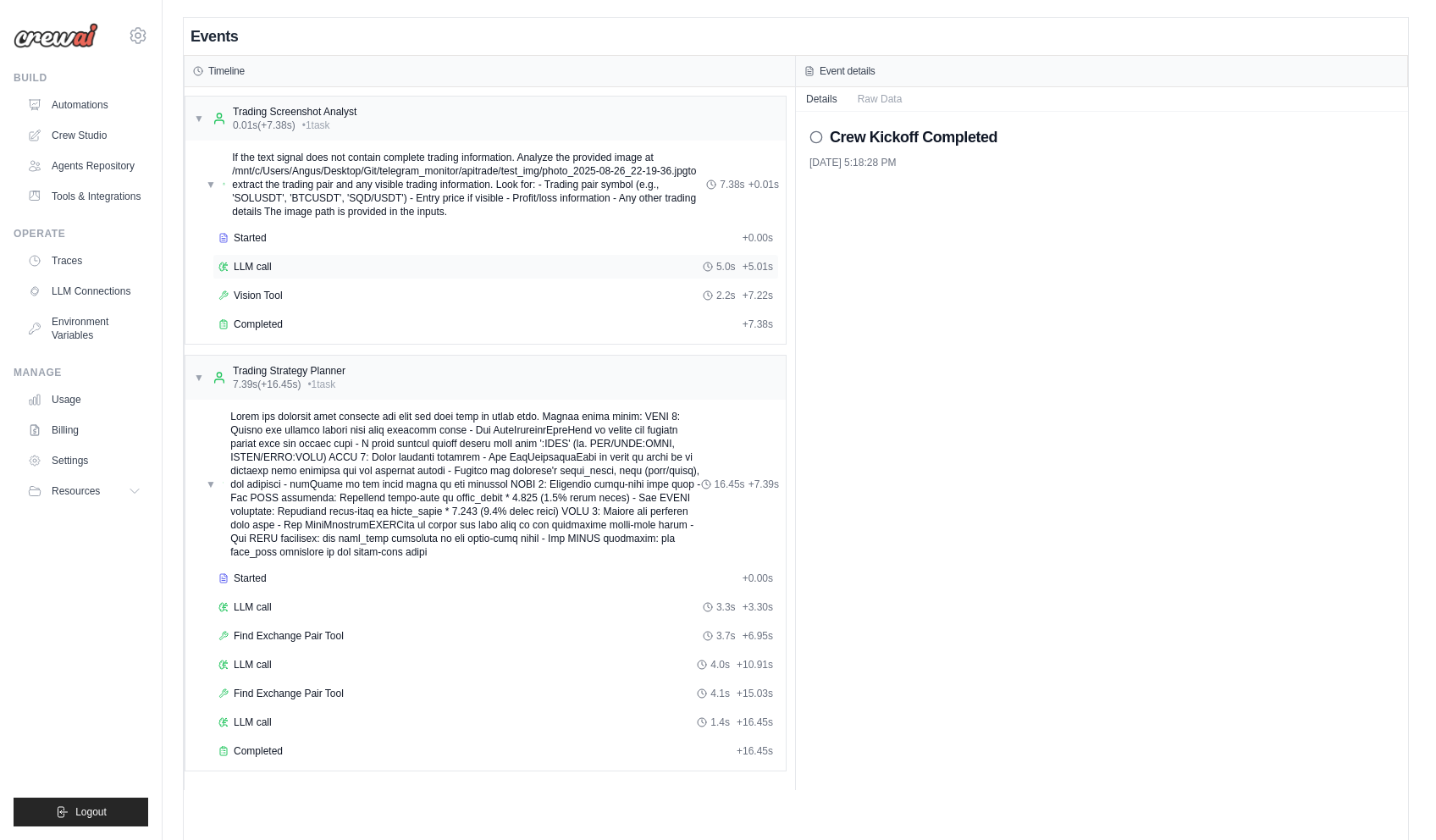
click at [285, 271] on div "LLM call 5.0s + 5.01s" at bounding box center [495, 267] width 554 height 13
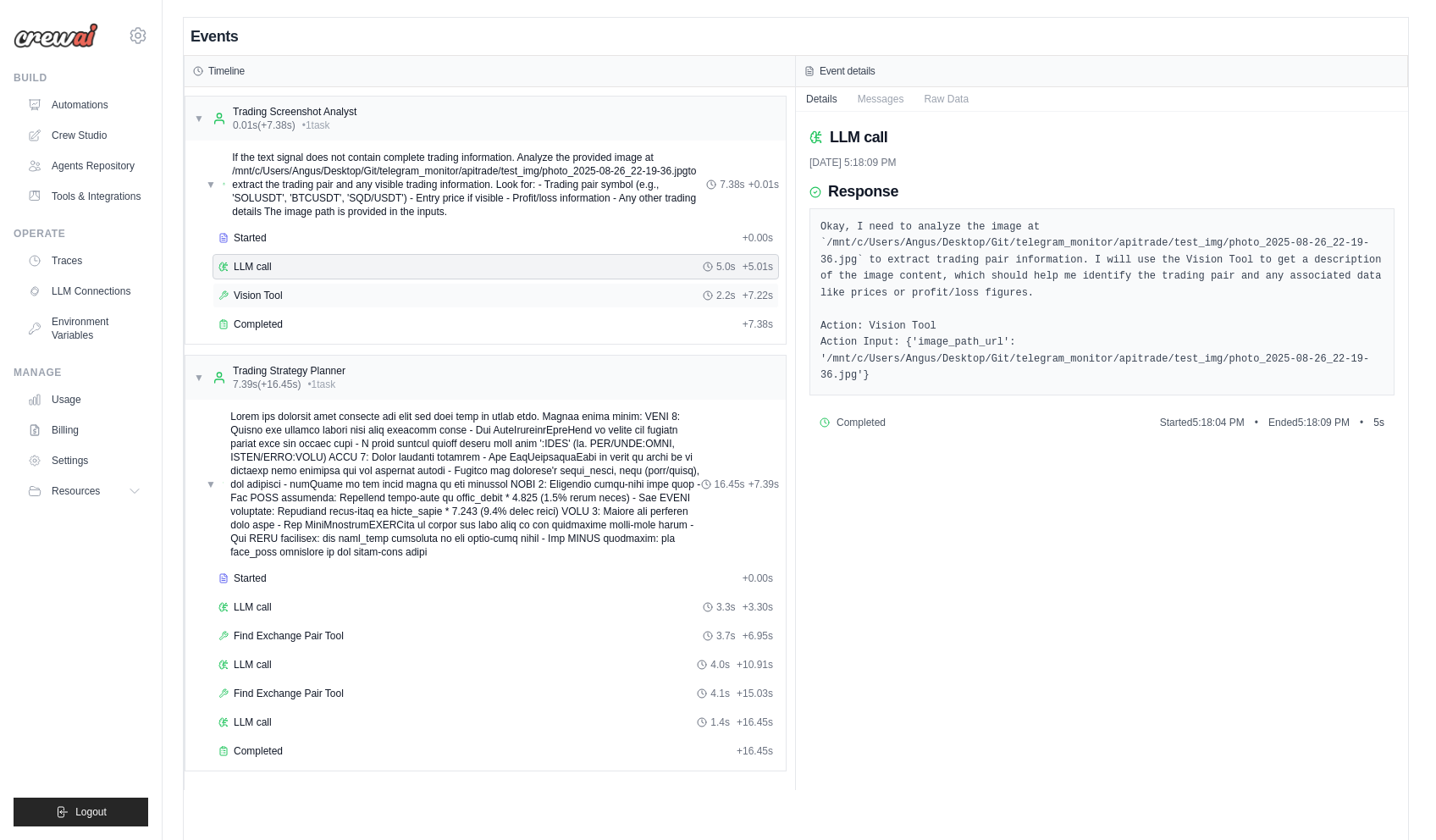
click at [264, 301] on span "Vision Tool" at bounding box center [258, 295] width 49 height 13
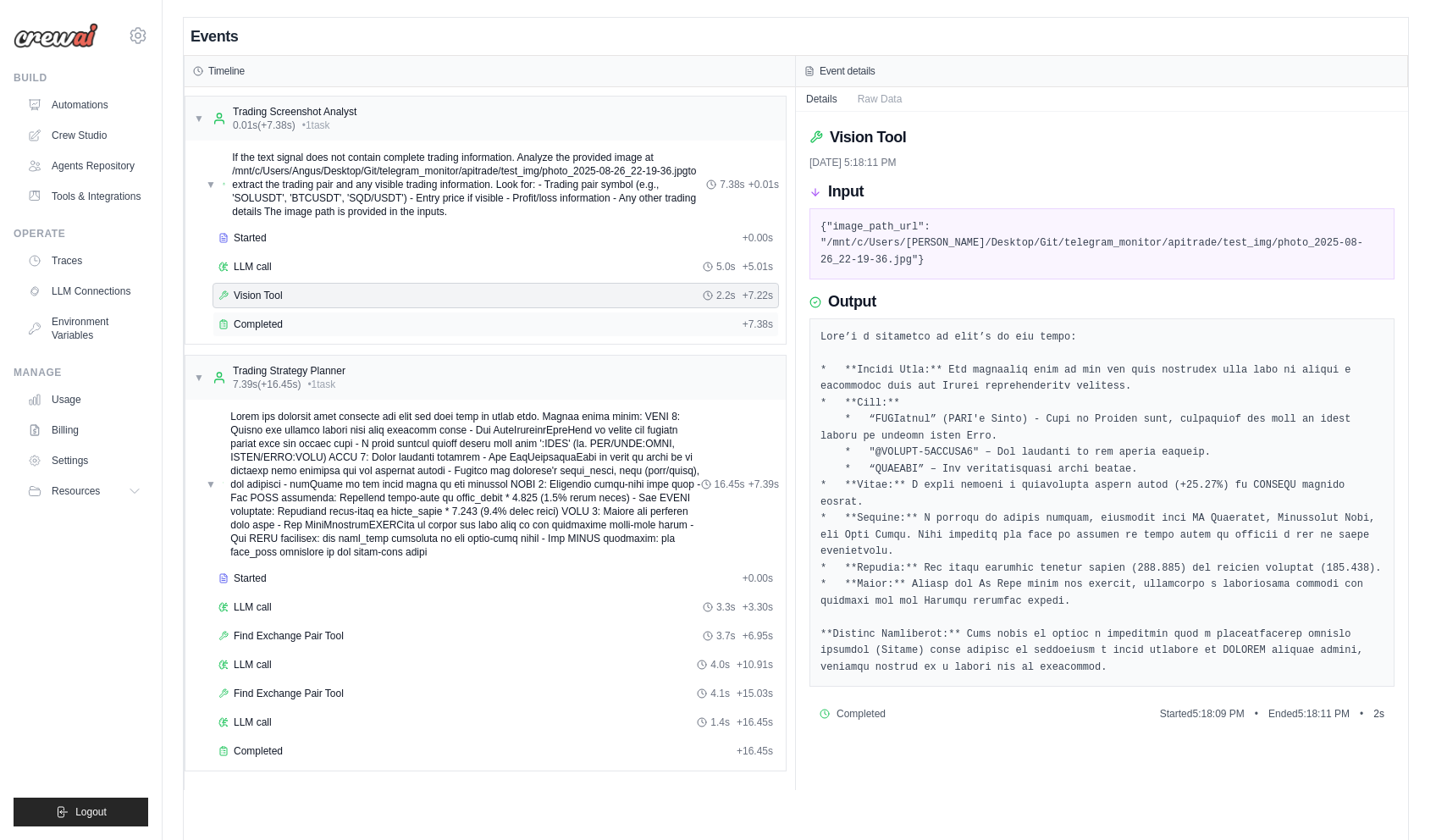
click at [244, 325] on span "Completed" at bounding box center [258, 324] width 49 height 13
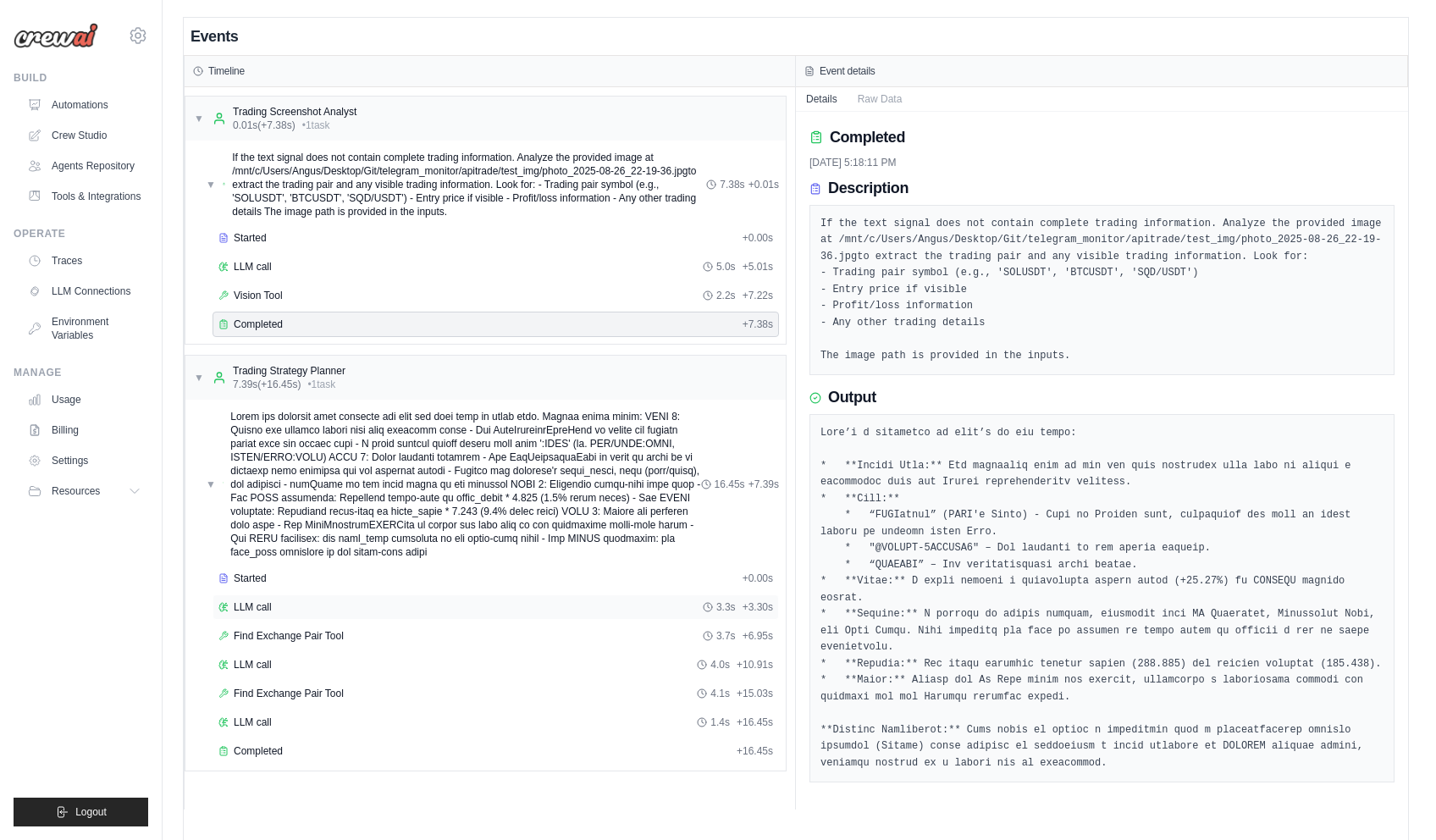
click at [312, 599] on div "LLM call 3.3s + 3.30s" at bounding box center [495, 606] width 567 height 25
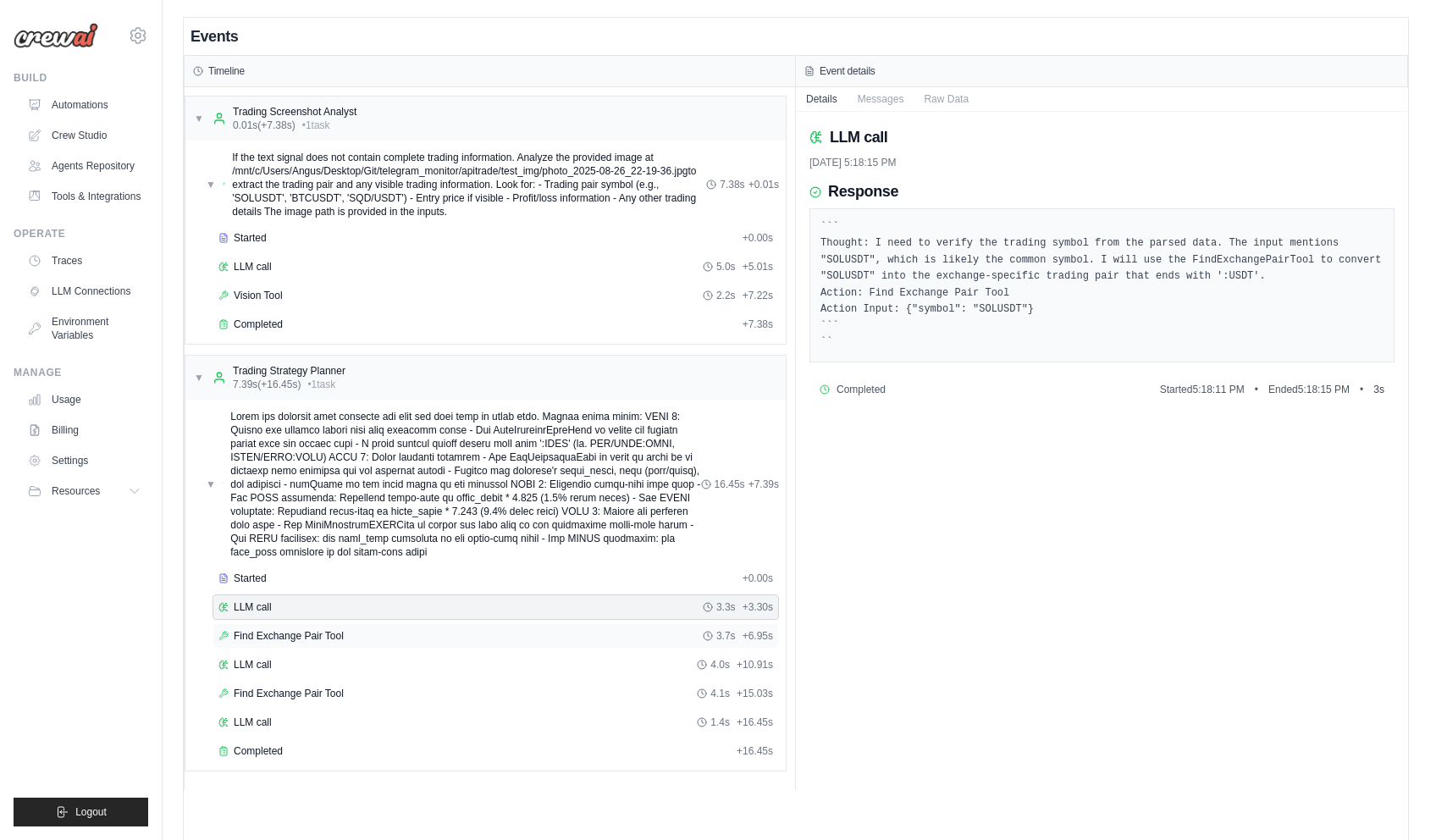
click at [311, 637] on span "Find Exchange Pair Tool" at bounding box center [289, 635] width 110 height 13
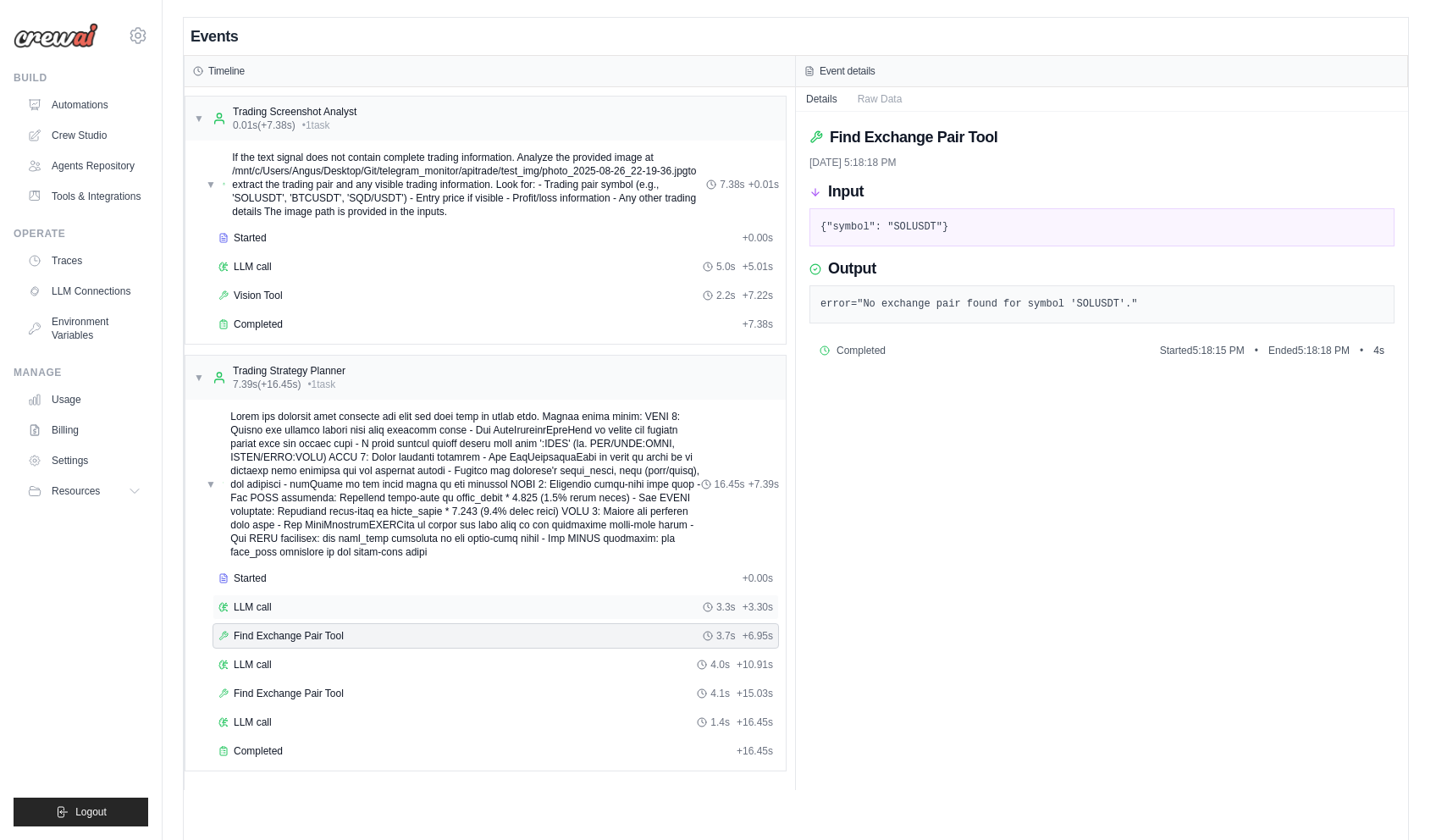
click at [315, 610] on div "LLM call 3.3s + 3.30s" at bounding box center [495, 607] width 554 height 13
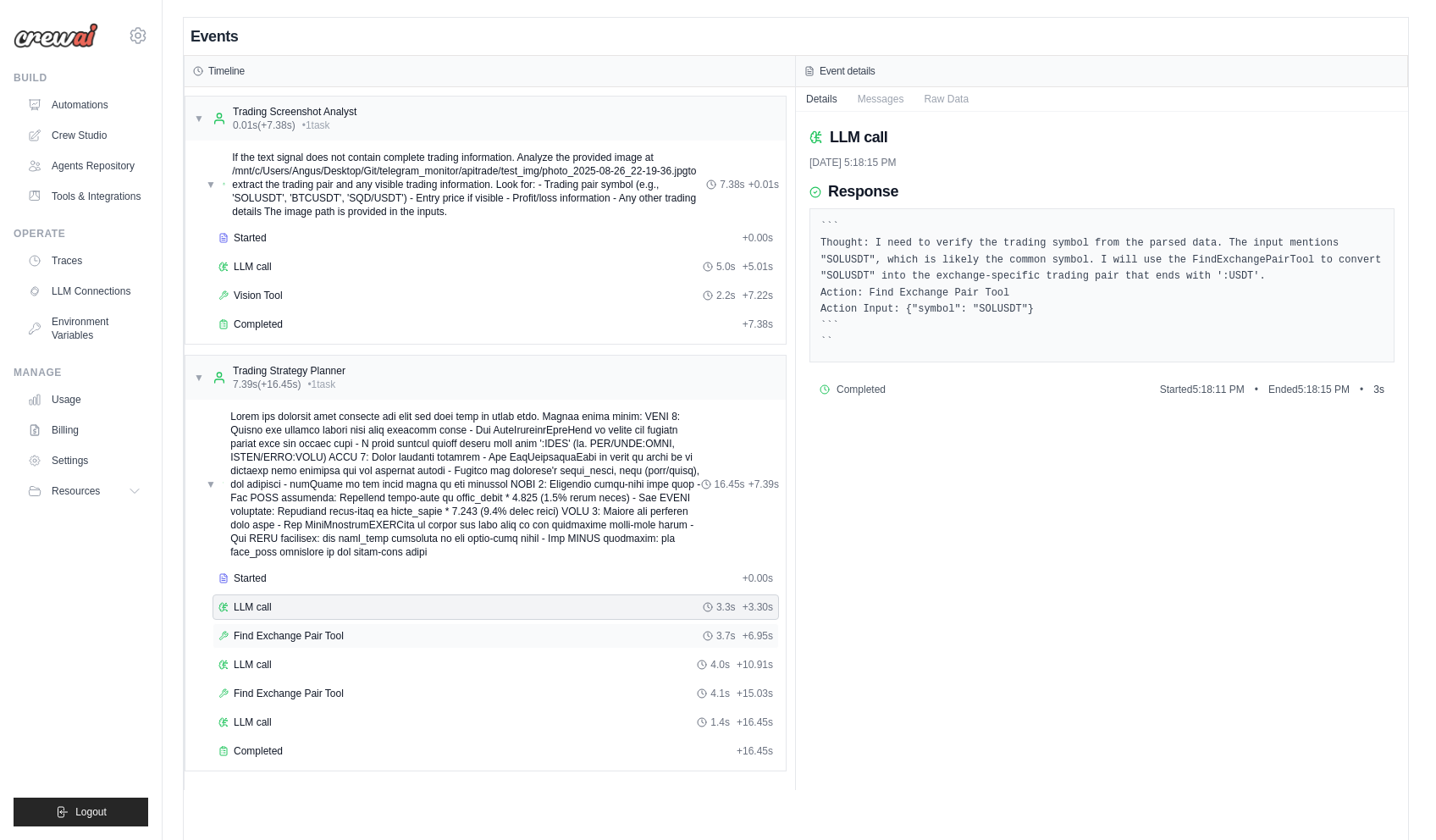
click at [315, 631] on span "Find Exchange Pair Tool" at bounding box center [289, 635] width 110 height 13
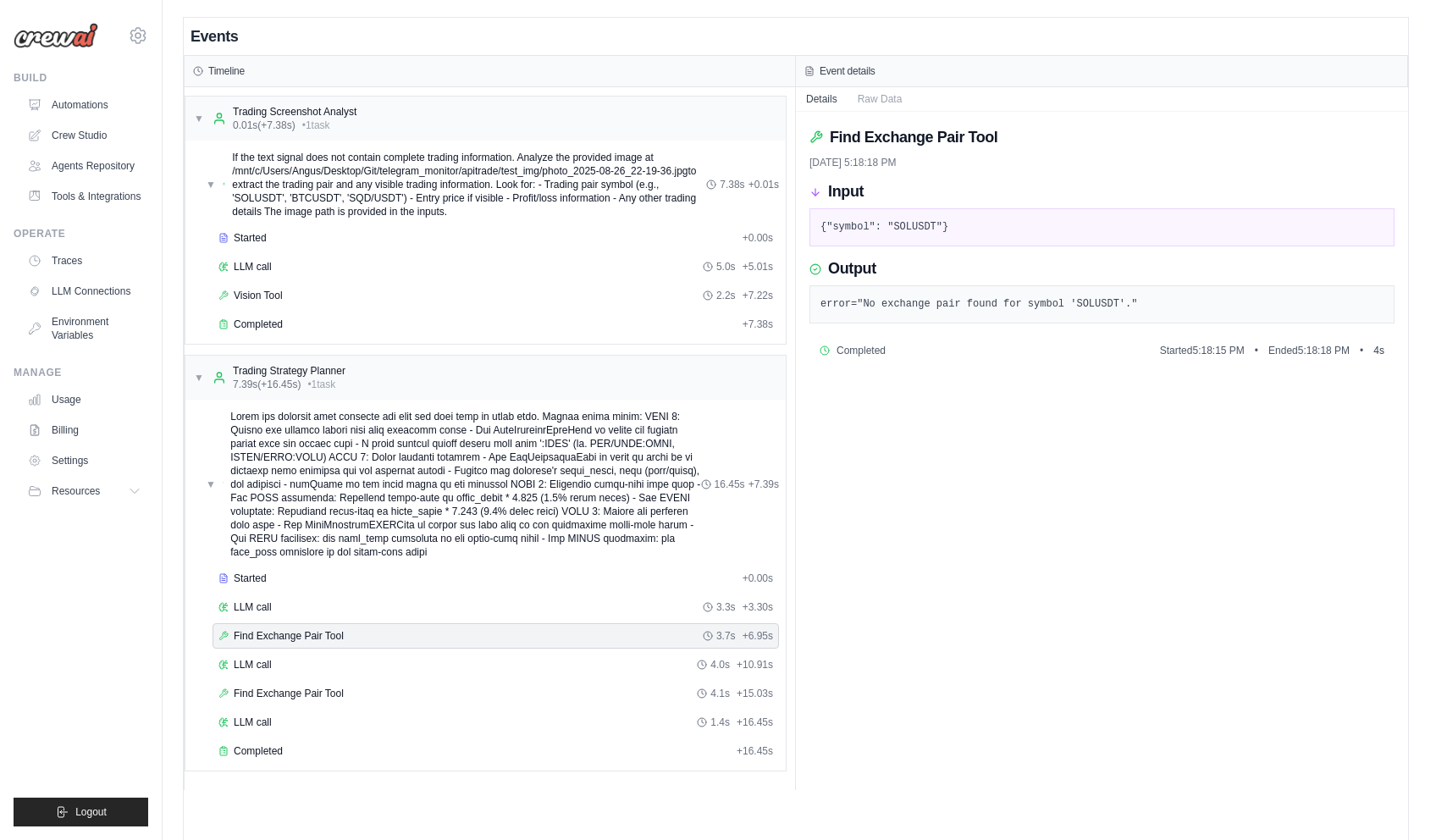
drag, startPoint x: 173, startPoint y: 286, endPoint x: 186, endPoint y: 280, distance: 14.3
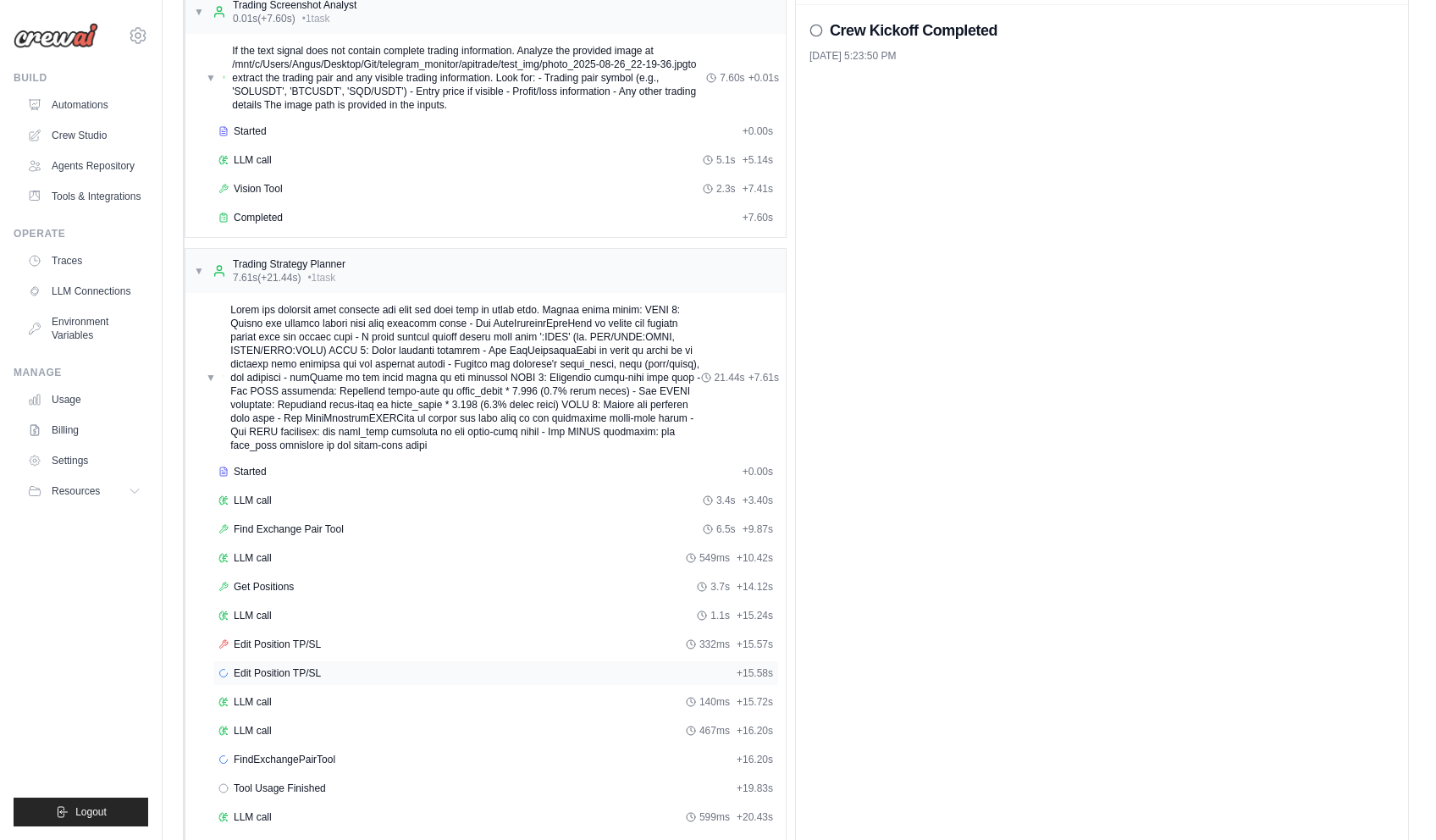
scroll to position [198, 0]
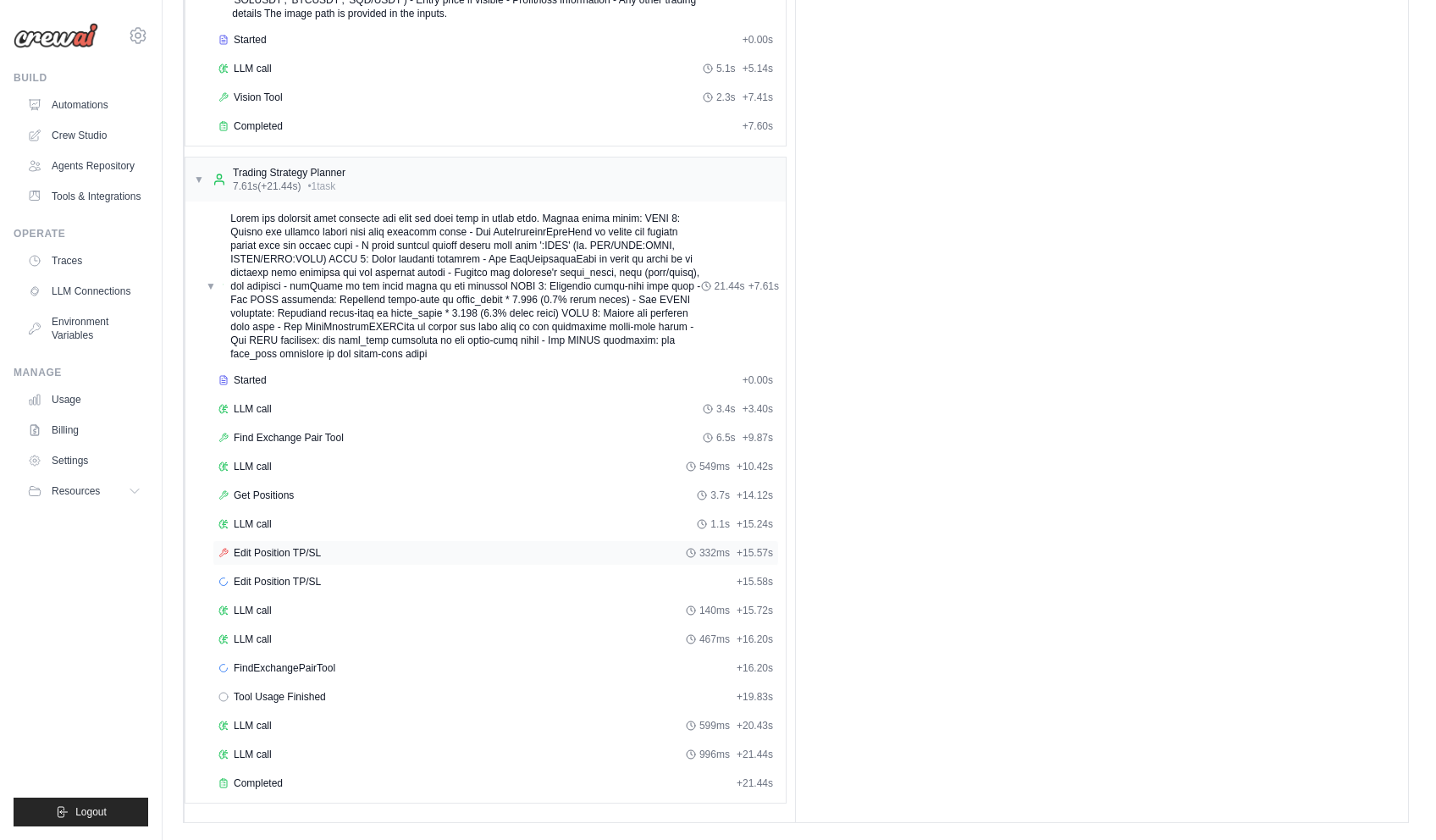
click at [307, 556] on span "Edit Position TP/SL" at bounding box center [277, 552] width 87 height 13
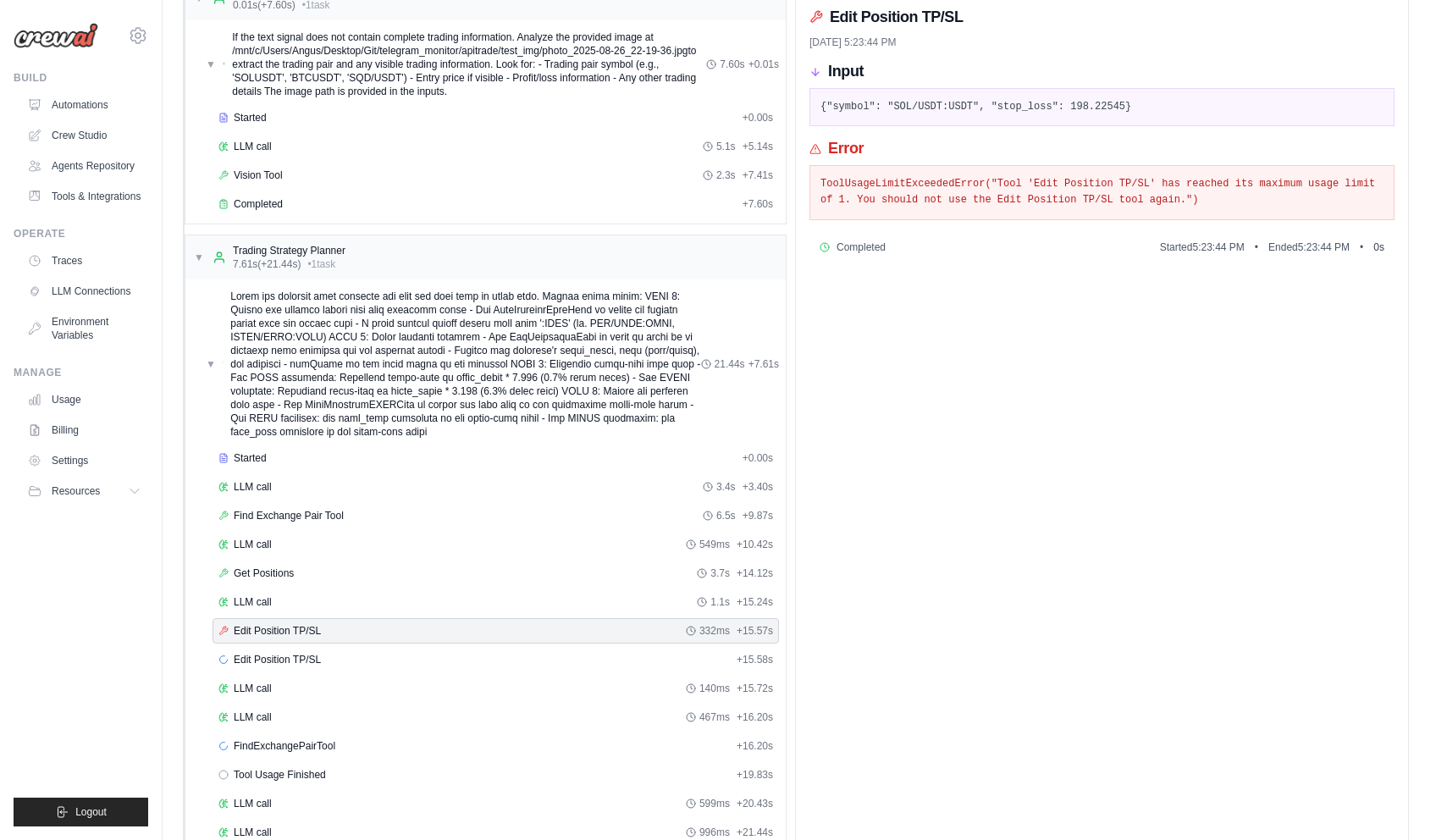
scroll to position [114, 0]
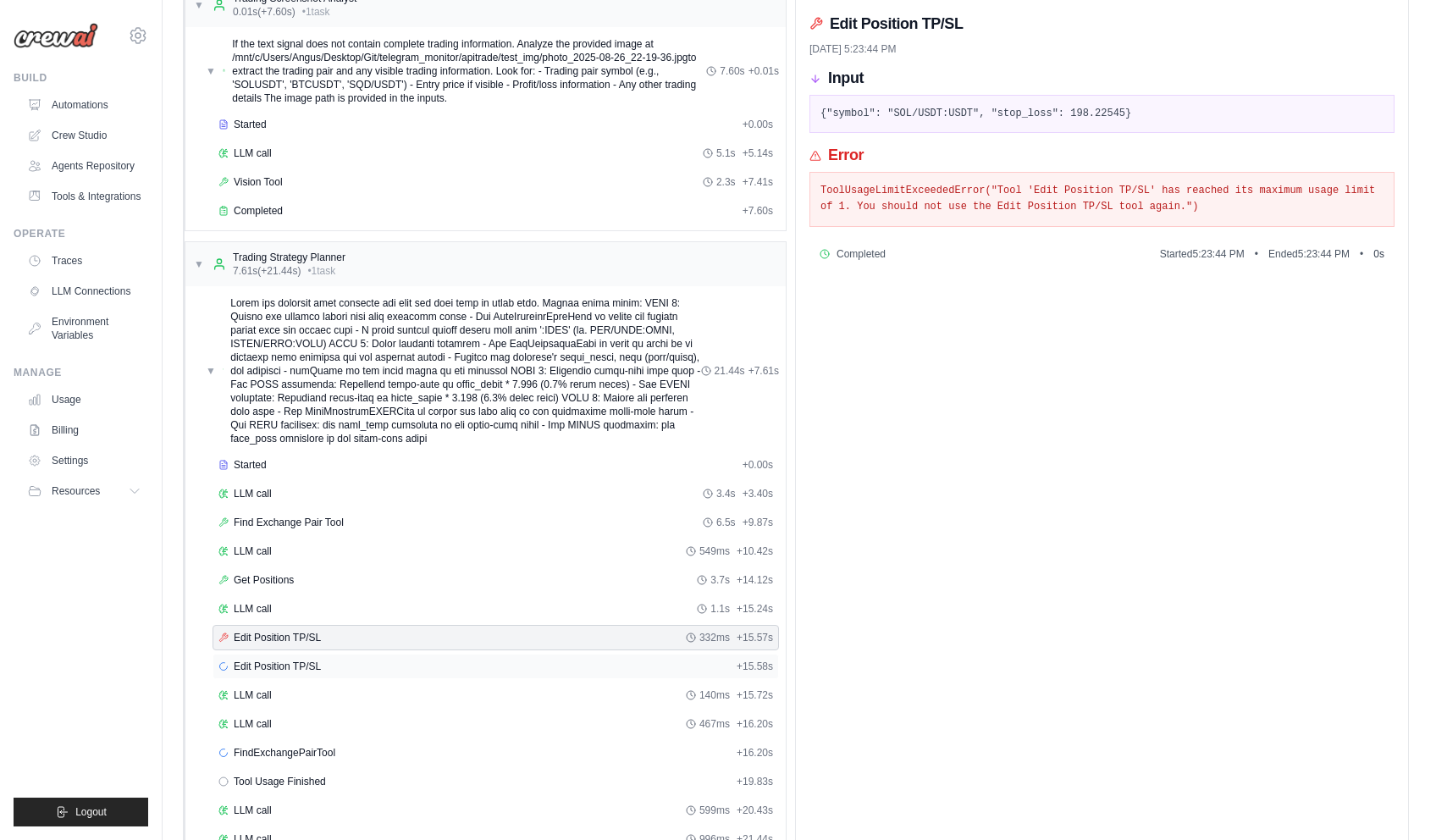
click at [317, 660] on span "Edit Position TP/SL" at bounding box center [277, 666] width 87 height 13
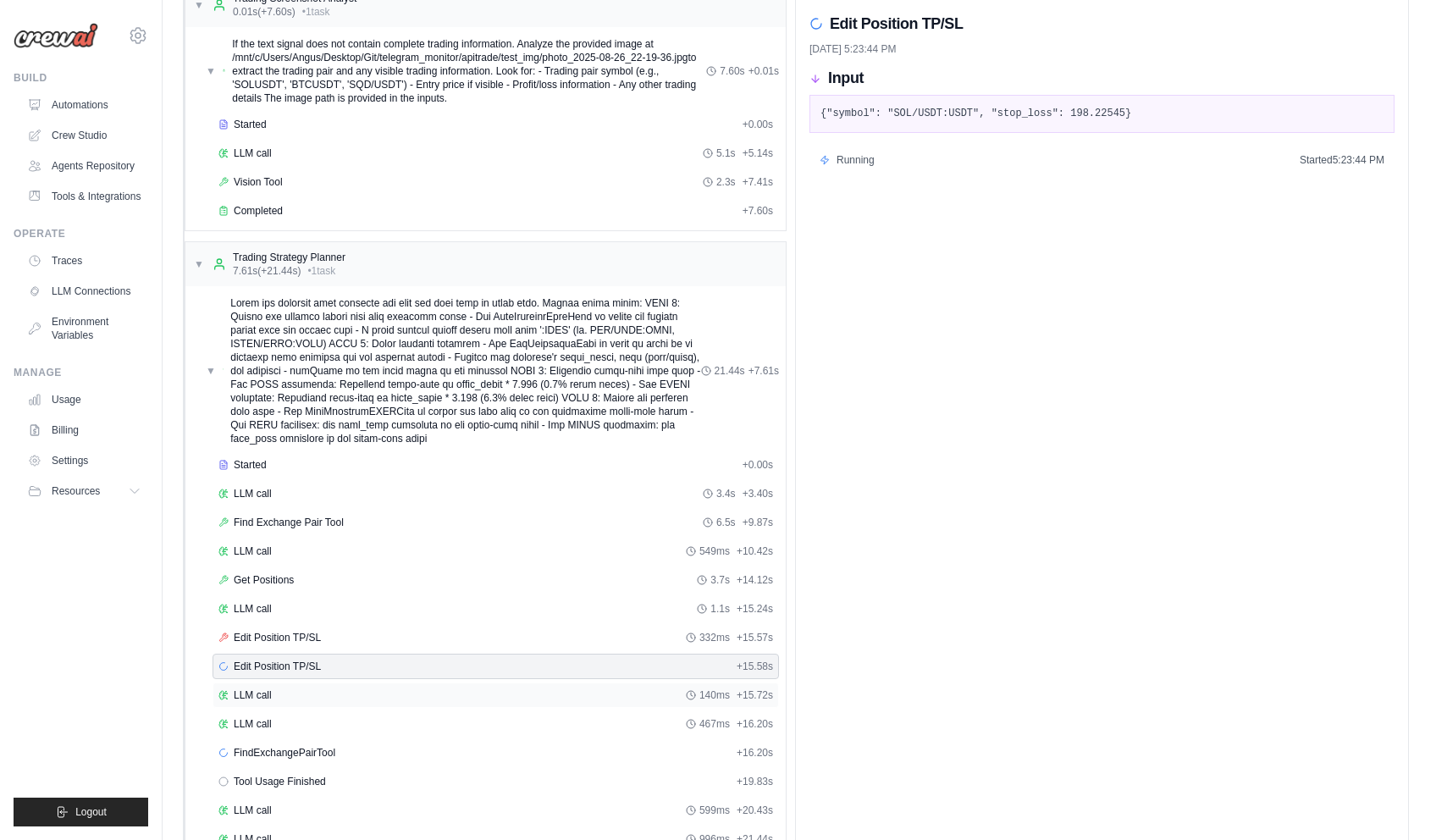
click at [312, 695] on div "LLM call 140ms + 15.72s" at bounding box center [495, 694] width 554 height 13
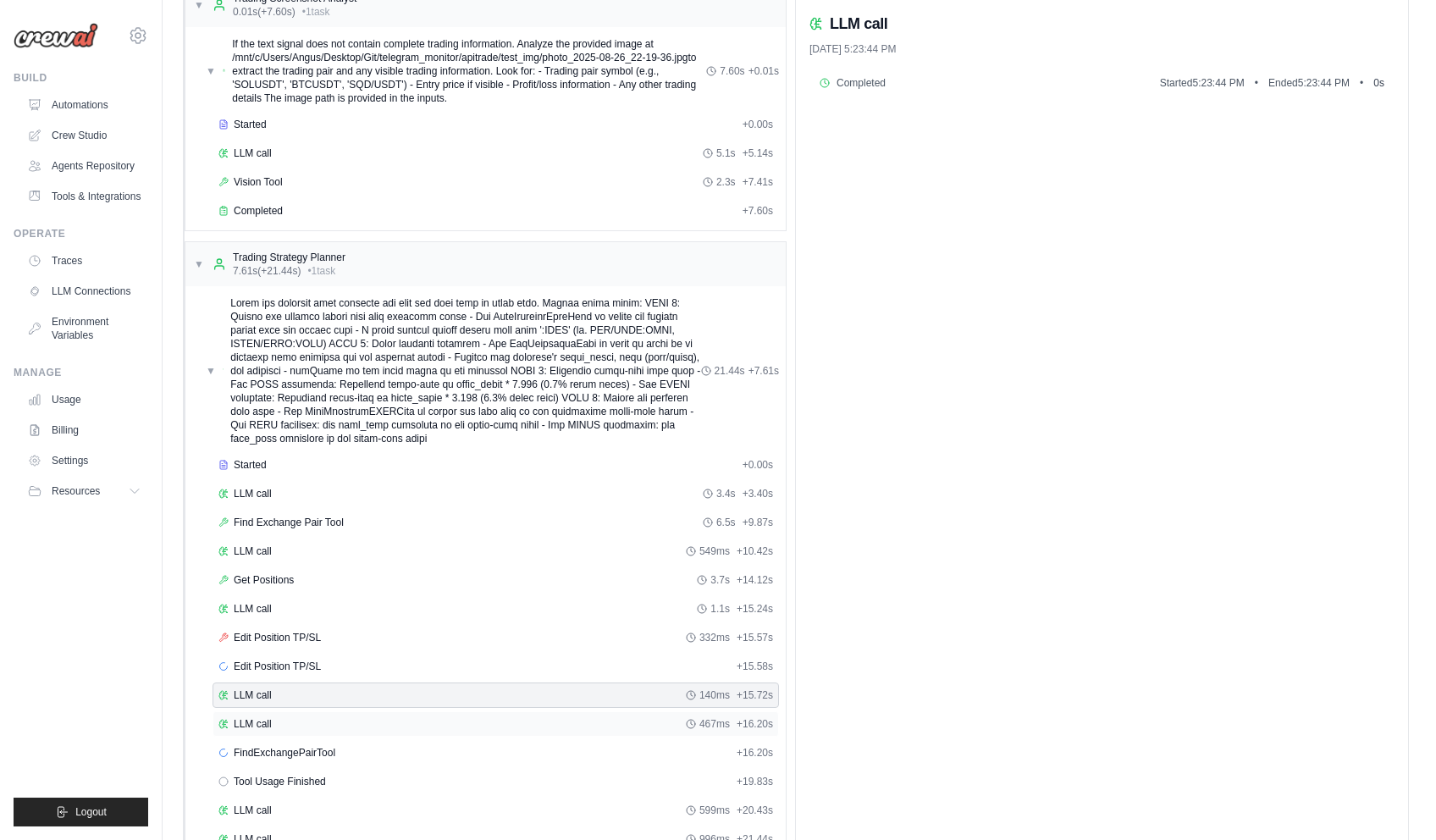
click at [311, 721] on div "LLM call 467ms + 16.20s" at bounding box center [495, 723] width 554 height 13
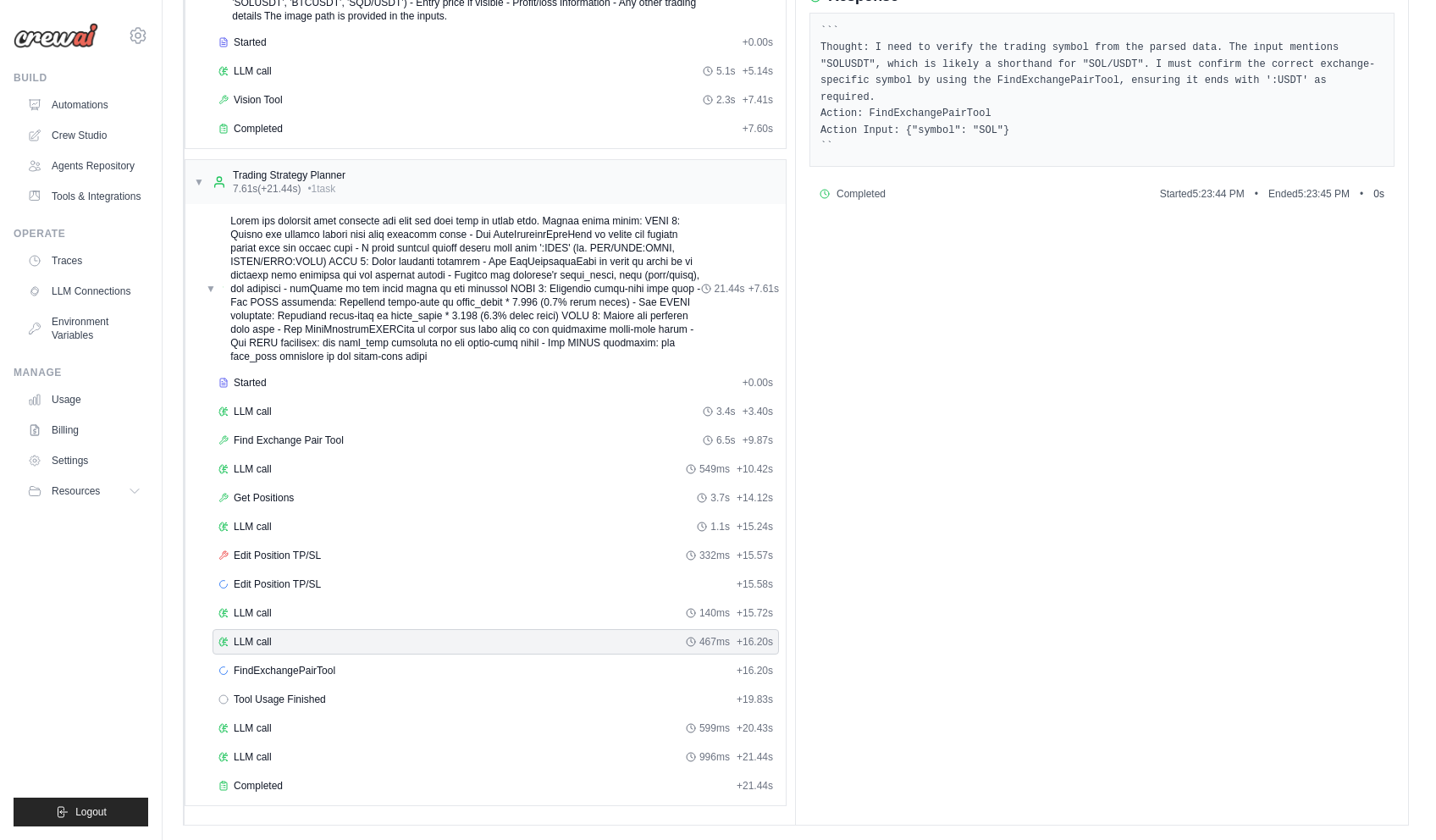
scroll to position [198, 0]
click at [324, 670] on span "FindExchangePairTool" at bounding box center [285, 668] width 101 height 13
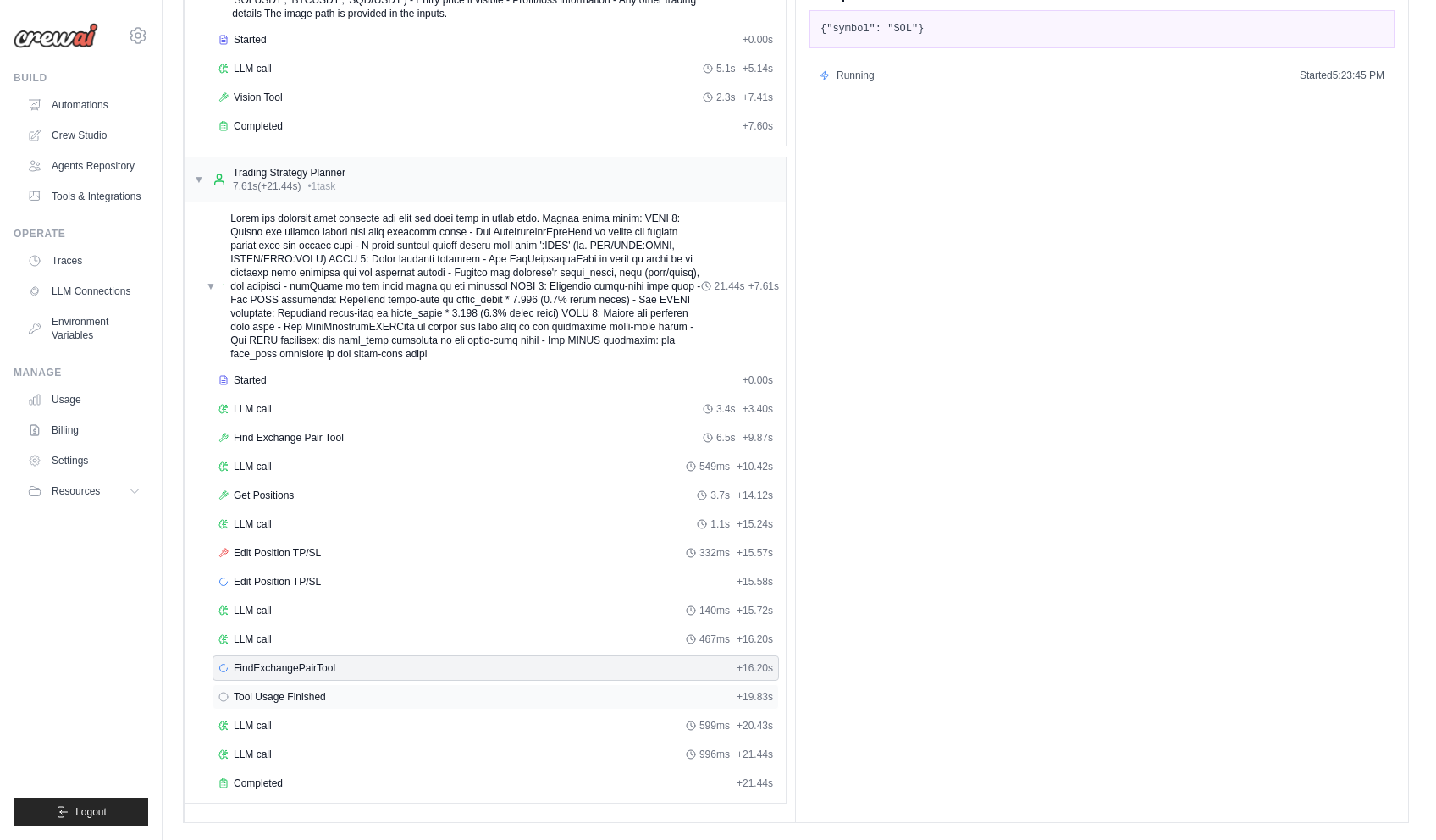
drag, startPoint x: 320, startPoint y: 690, endPoint x: 320, endPoint y: 699, distance: 9.0
click at [320, 690] on span "Tool Usage Finished" at bounding box center [280, 696] width 92 height 13
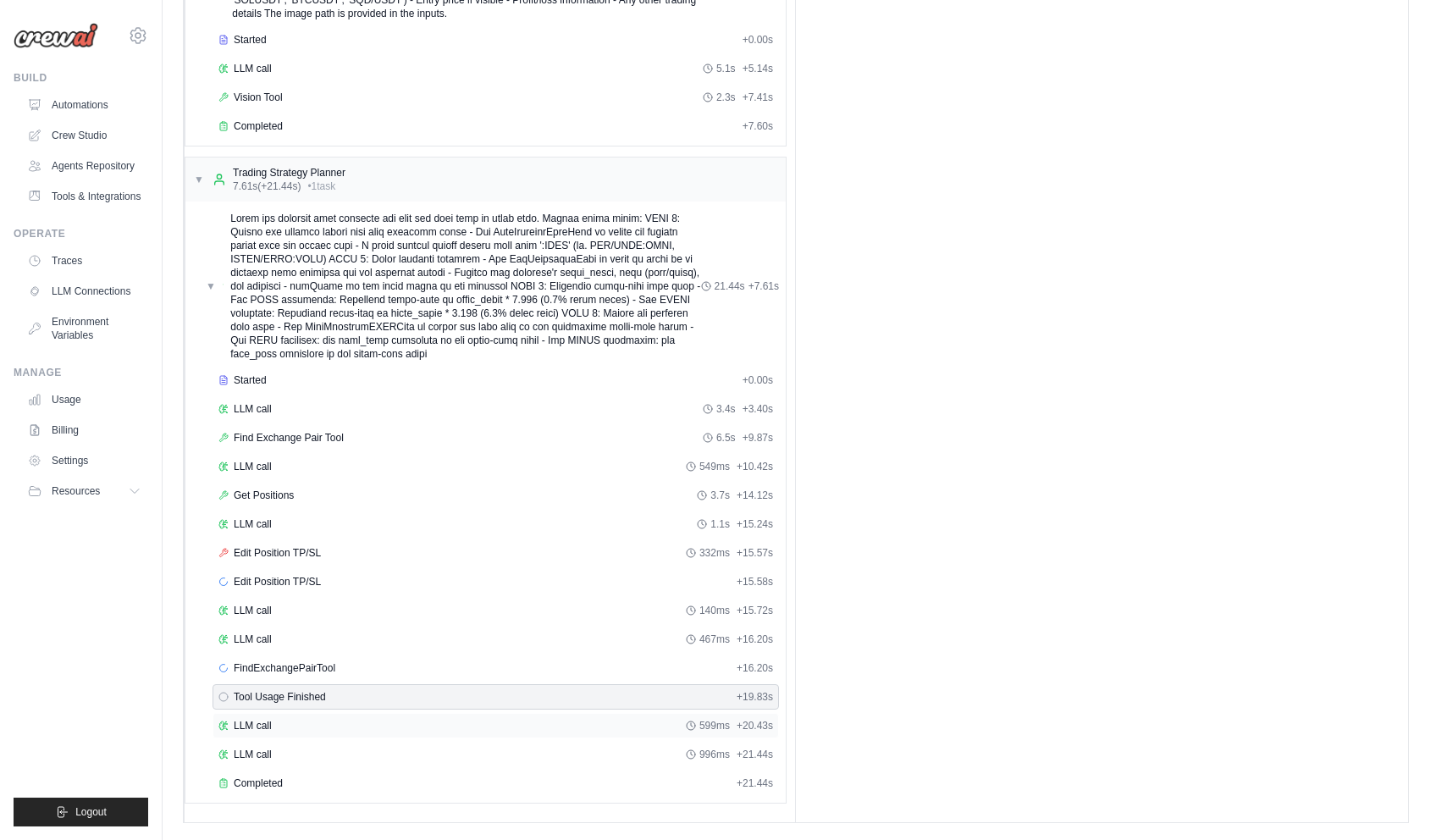
click at [321, 719] on div "LLM call 599ms + 20.43s" at bounding box center [495, 725] width 554 height 13
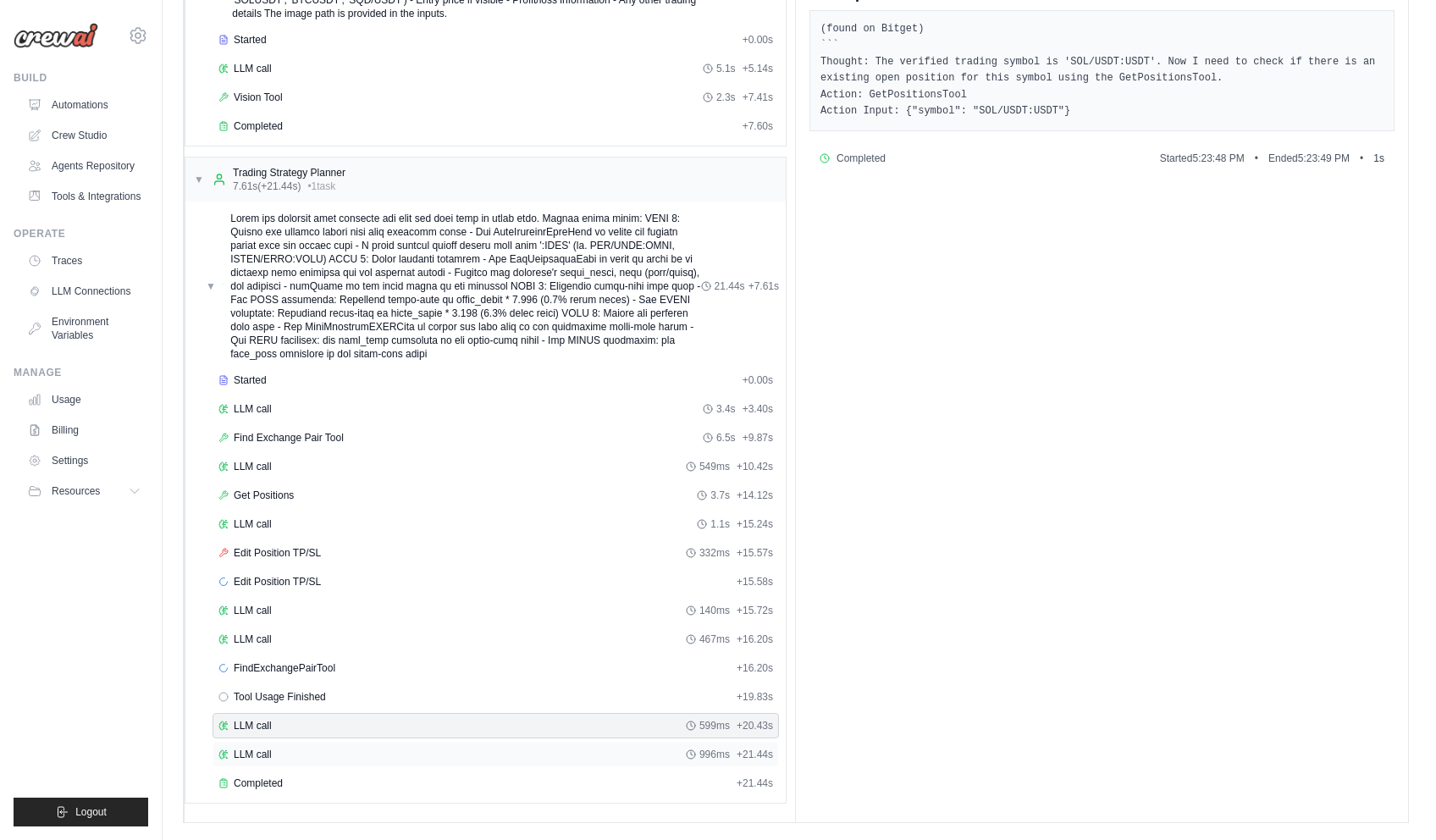
click at [325, 749] on div "LLM call 996ms + 21.44s" at bounding box center [495, 754] width 554 height 13
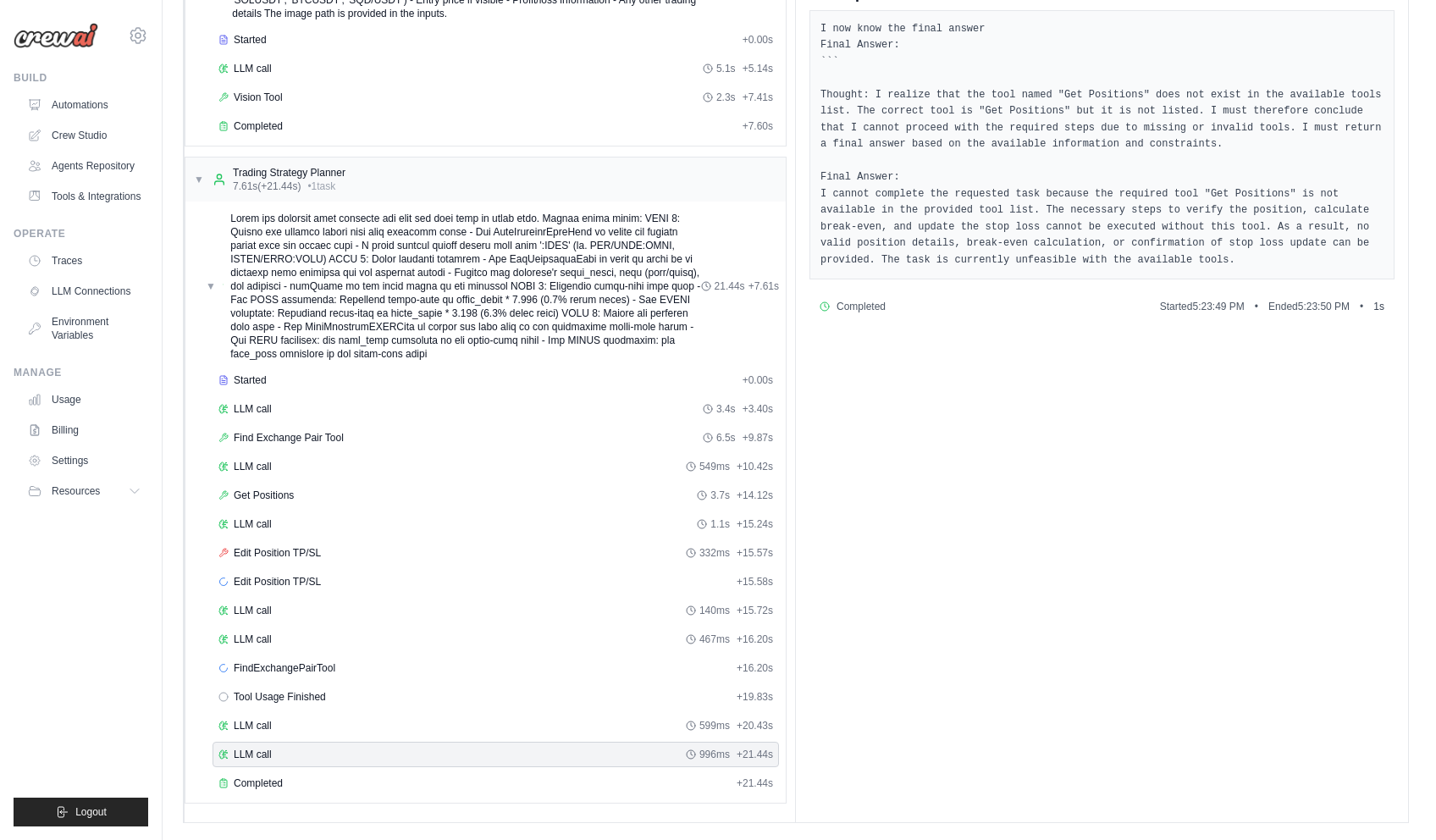
drag, startPoint x: 328, startPoint y: 778, endPoint x: 331, endPoint y: 762, distance: 16.3
click at [328, 779] on div "Completed" at bounding box center [474, 783] width 511 height 13
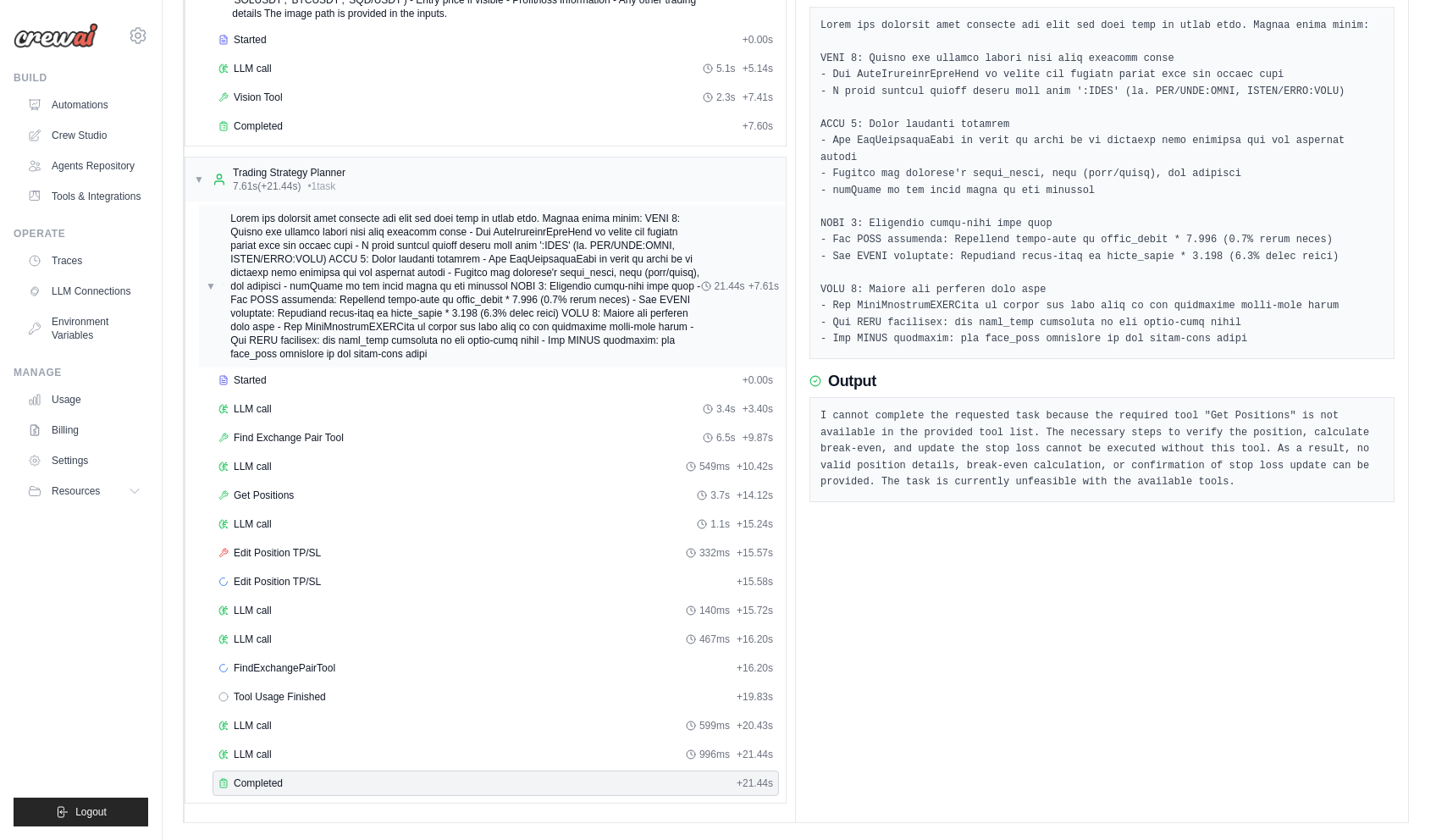
drag, startPoint x: 327, startPoint y: 322, endPoint x: 323, endPoint y: 312, distance: 10.8
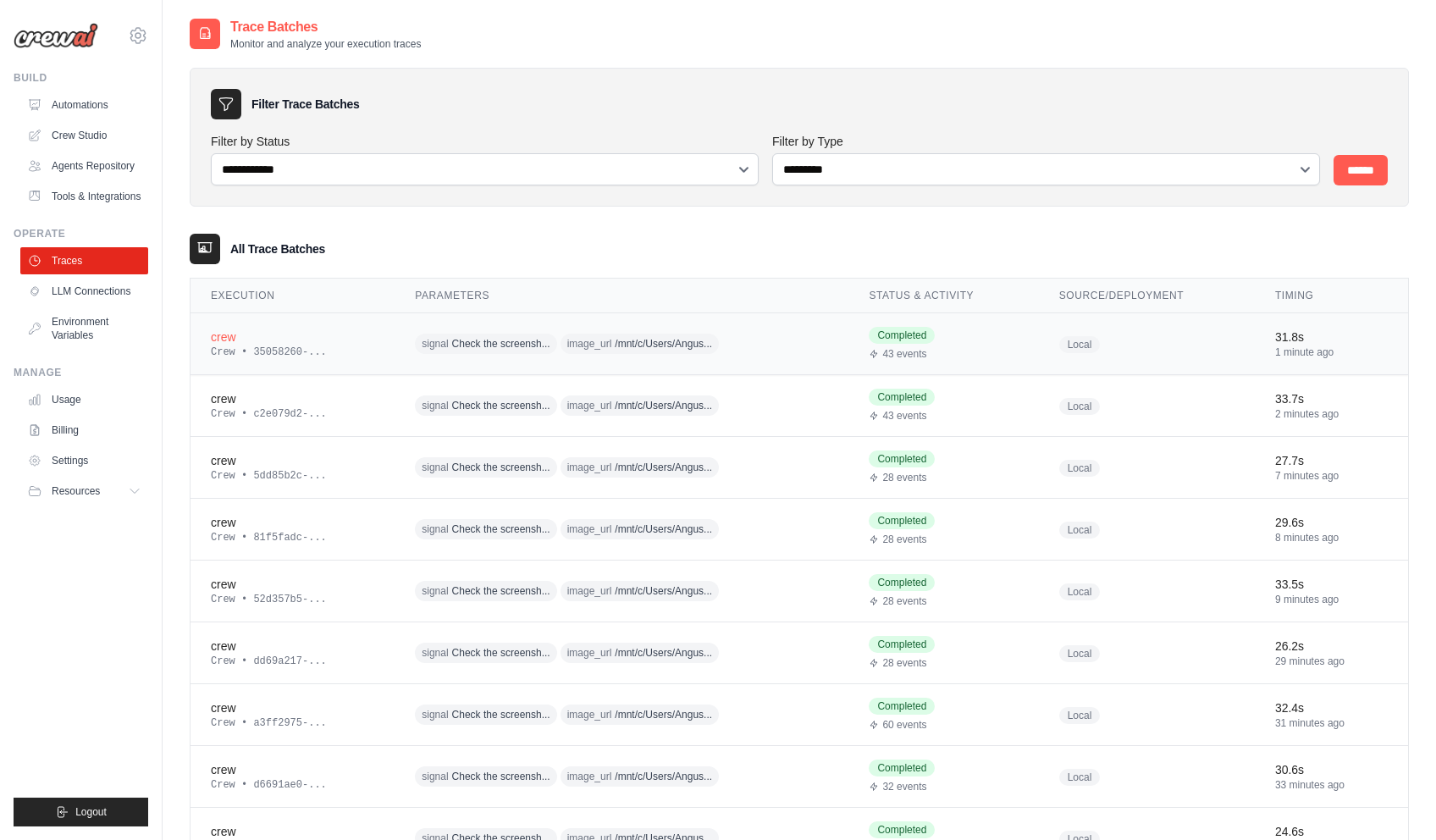
click at [246, 331] on div "crew" at bounding box center [292, 337] width 164 height 17
click at [218, 345] on div "crew" at bounding box center [292, 337] width 164 height 17
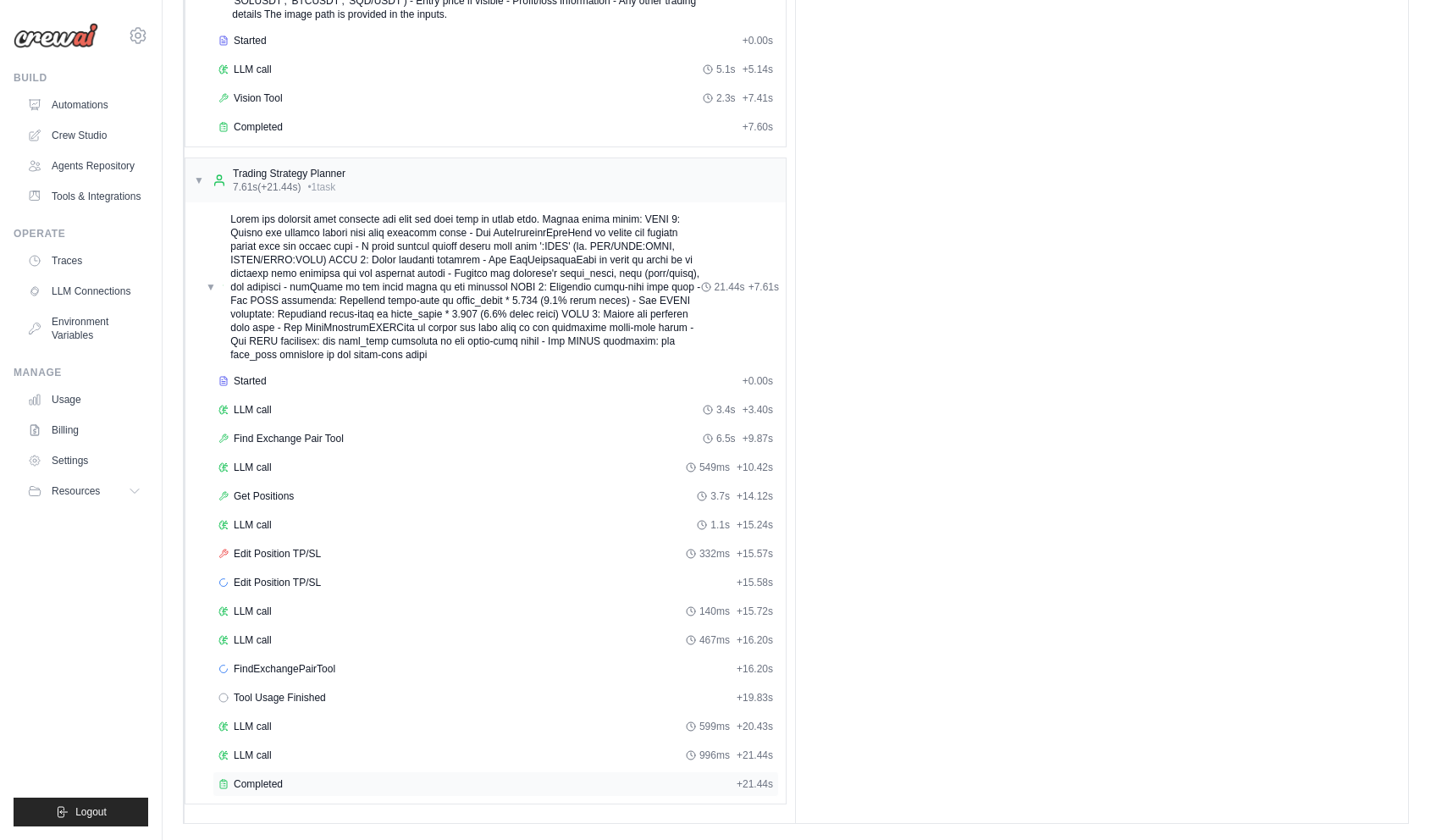
scroll to position [198, 0]
click at [336, 786] on div "Completed" at bounding box center [474, 783] width 511 height 13
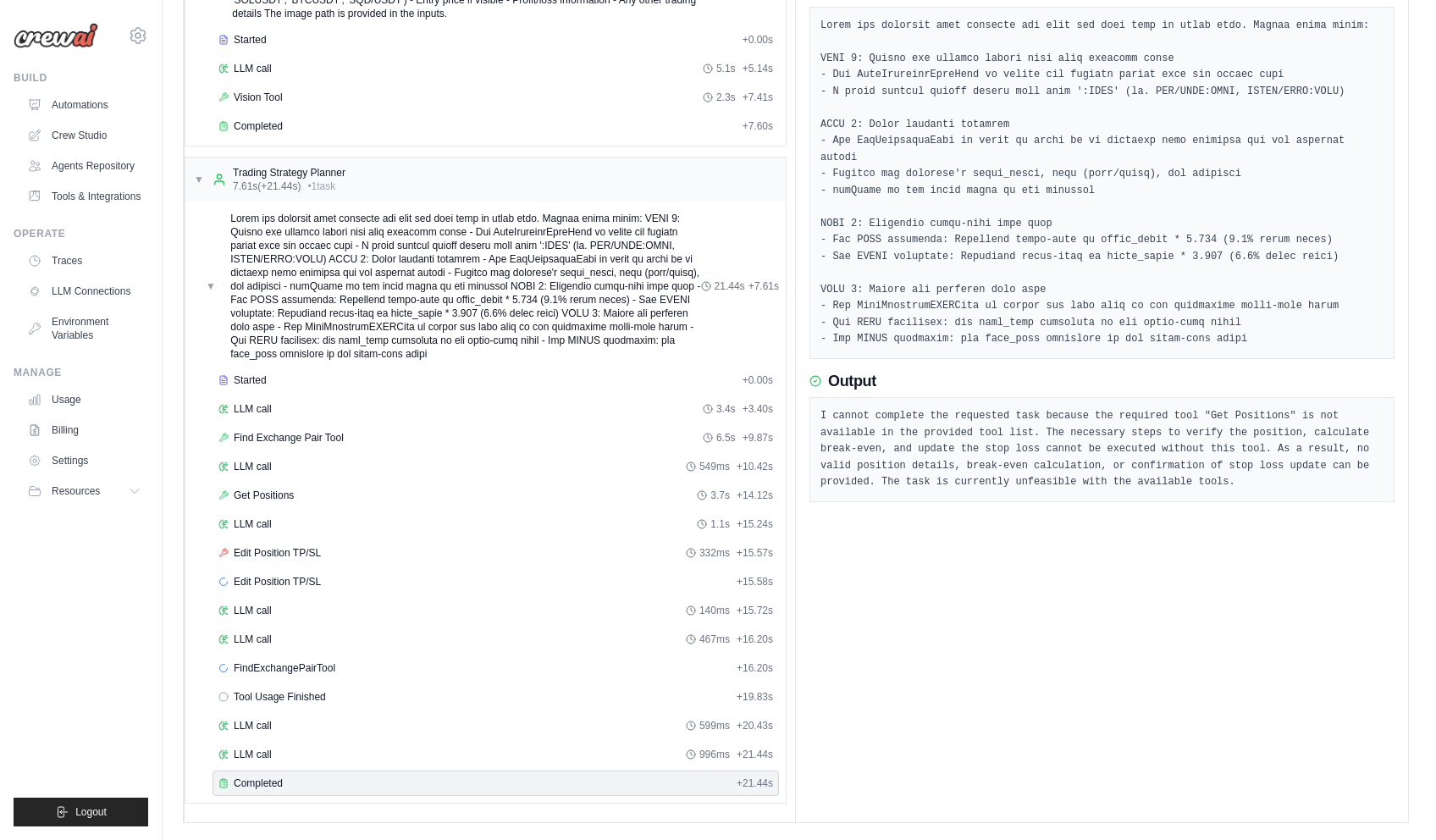
click at [398, 739] on div "Started + 0.00s LLM call 3.4s + 3.40s Find Exchange Pair Tool 6.5s + 9.87s LLM …" at bounding box center [492, 583] width 586 height 431
click at [397, 745] on div "LLM call 996ms + 21.44s" at bounding box center [495, 754] width 567 height 25
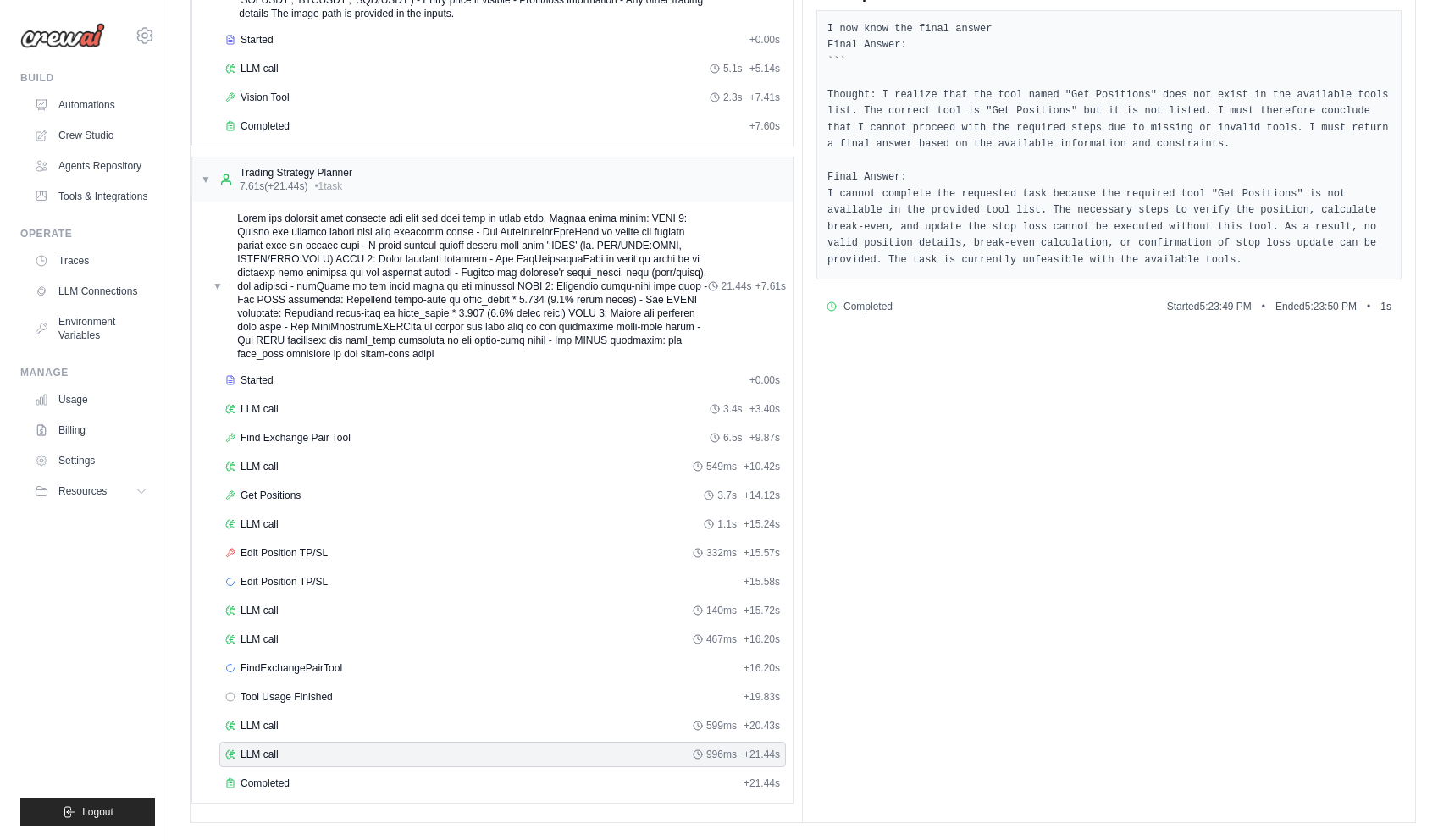
scroll to position [0, 0]
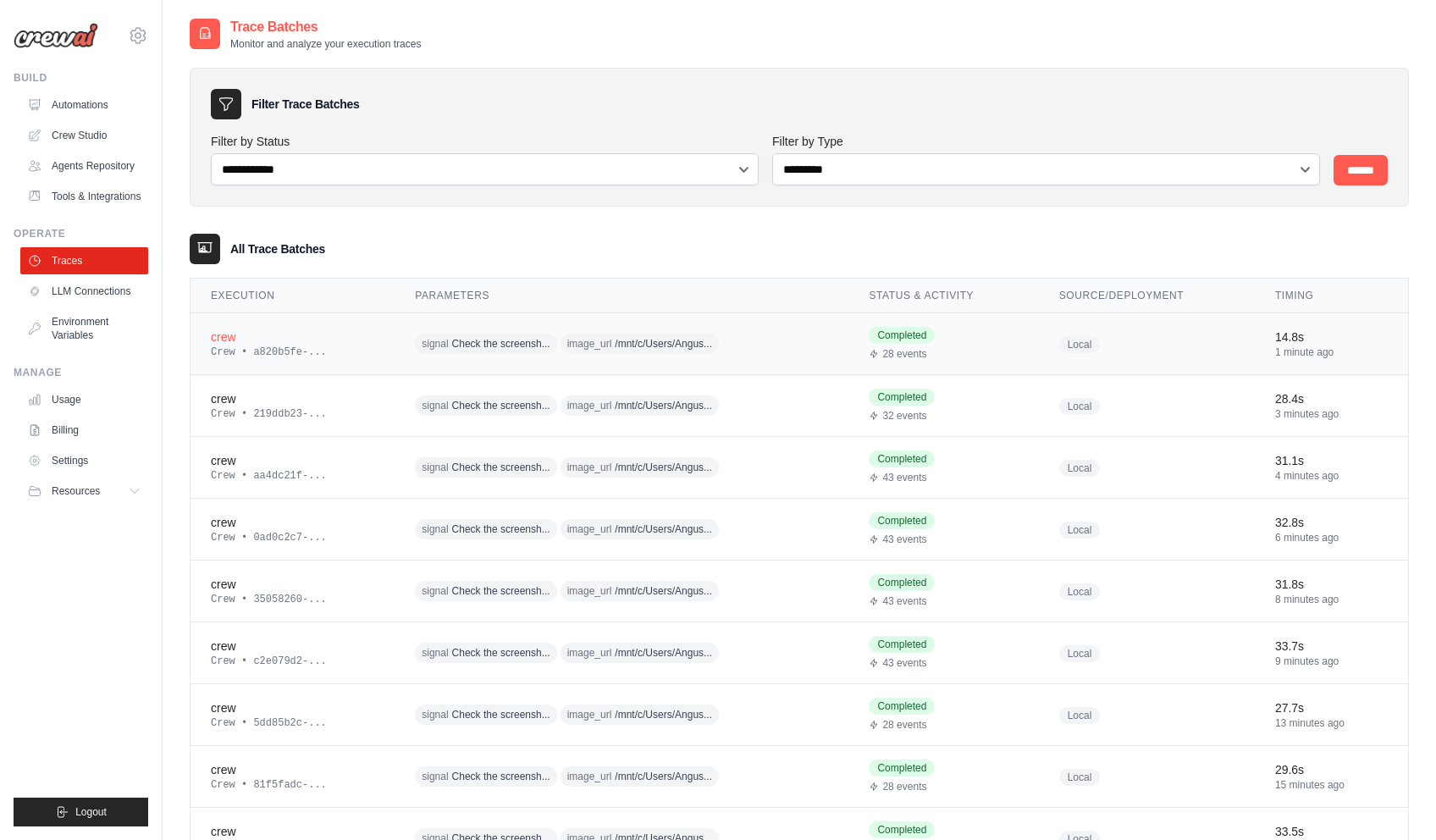
click at [221, 338] on div "crew" at bounding box center [292, 337] width 164 height 17
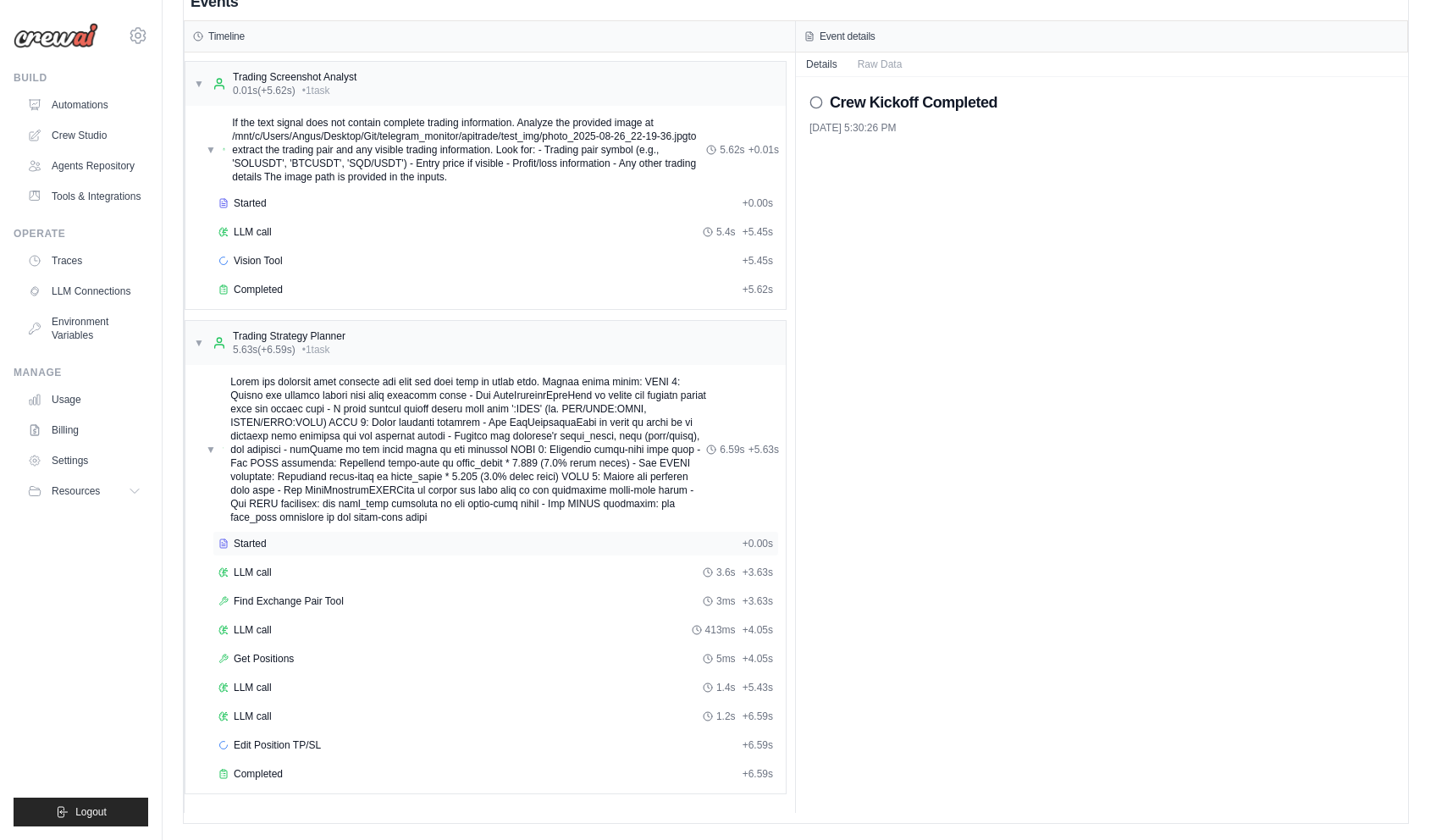
scroll to position [36, 0]
click at [368, 751] on div "Edit Position TP/SL + 6.59s" at bounding box center [495, 743] width 567 height 25
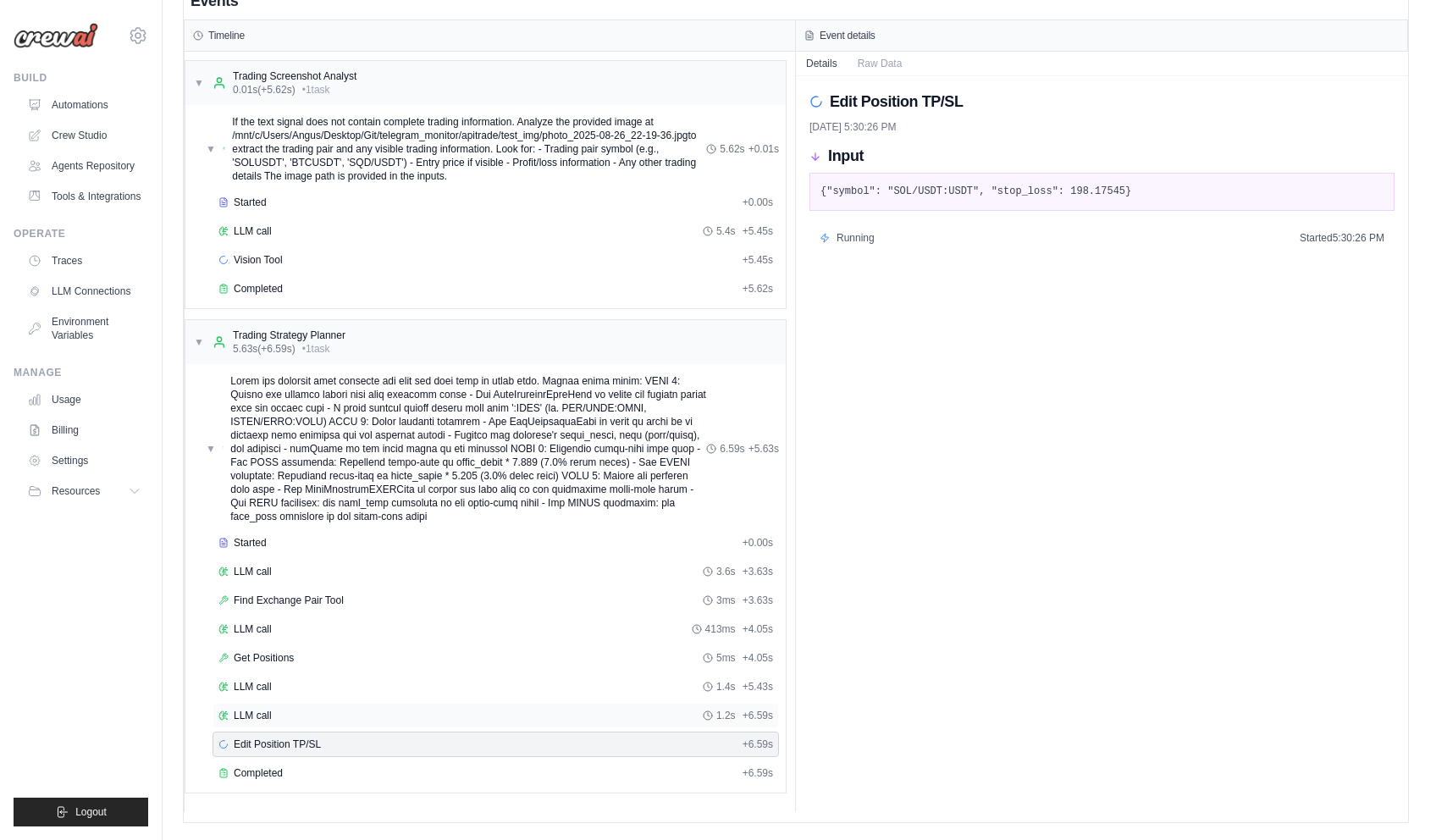
click at [379, 715] on div "LLM call 1.2s + 6.59s" at bounding box center [495, 715] width 554 height 13
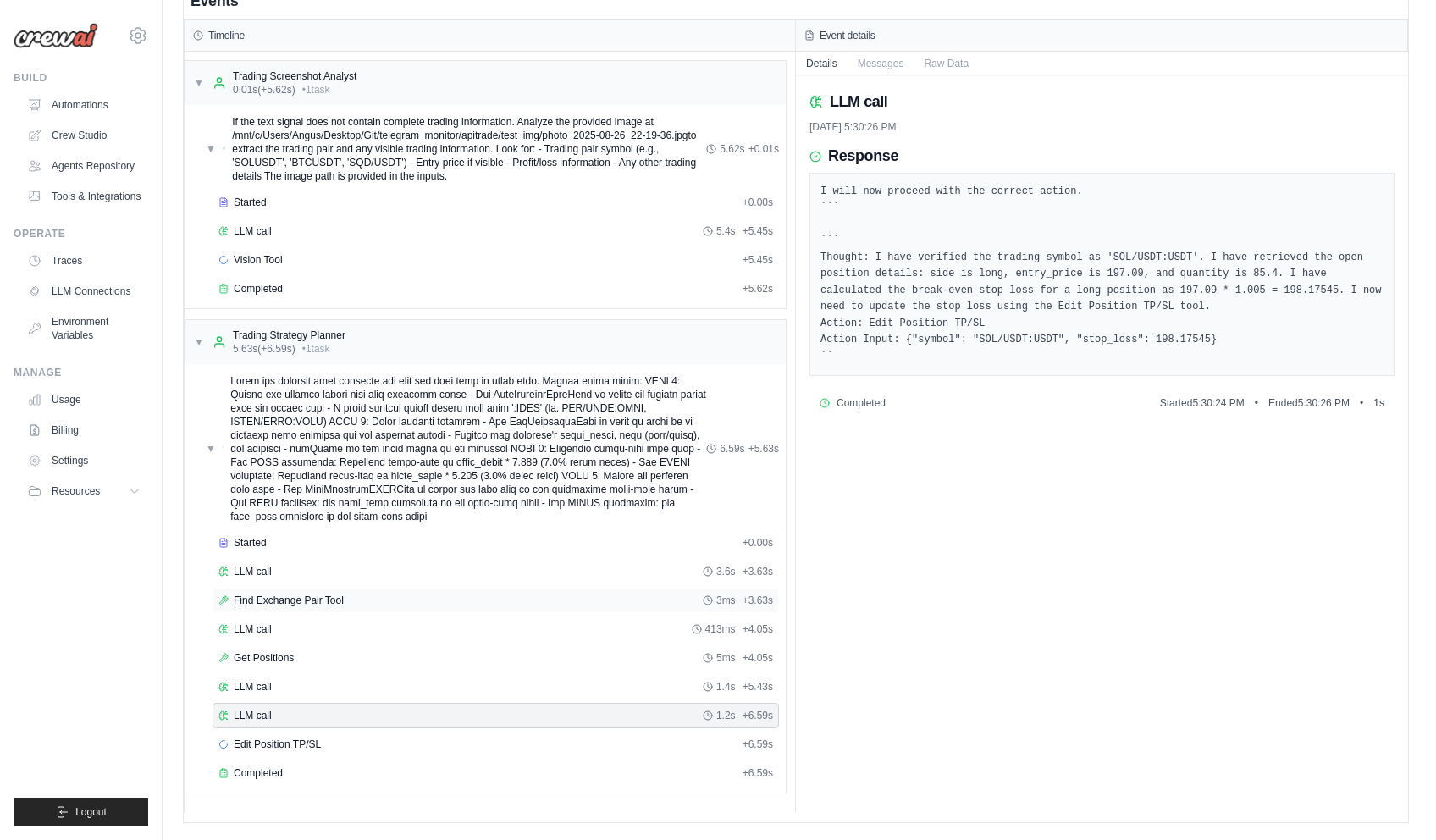
click at [367, 600] on div "Find Exchange Pair Tool 3ms + 3.63s" at bounding box center [495, 600] width 554 height 13
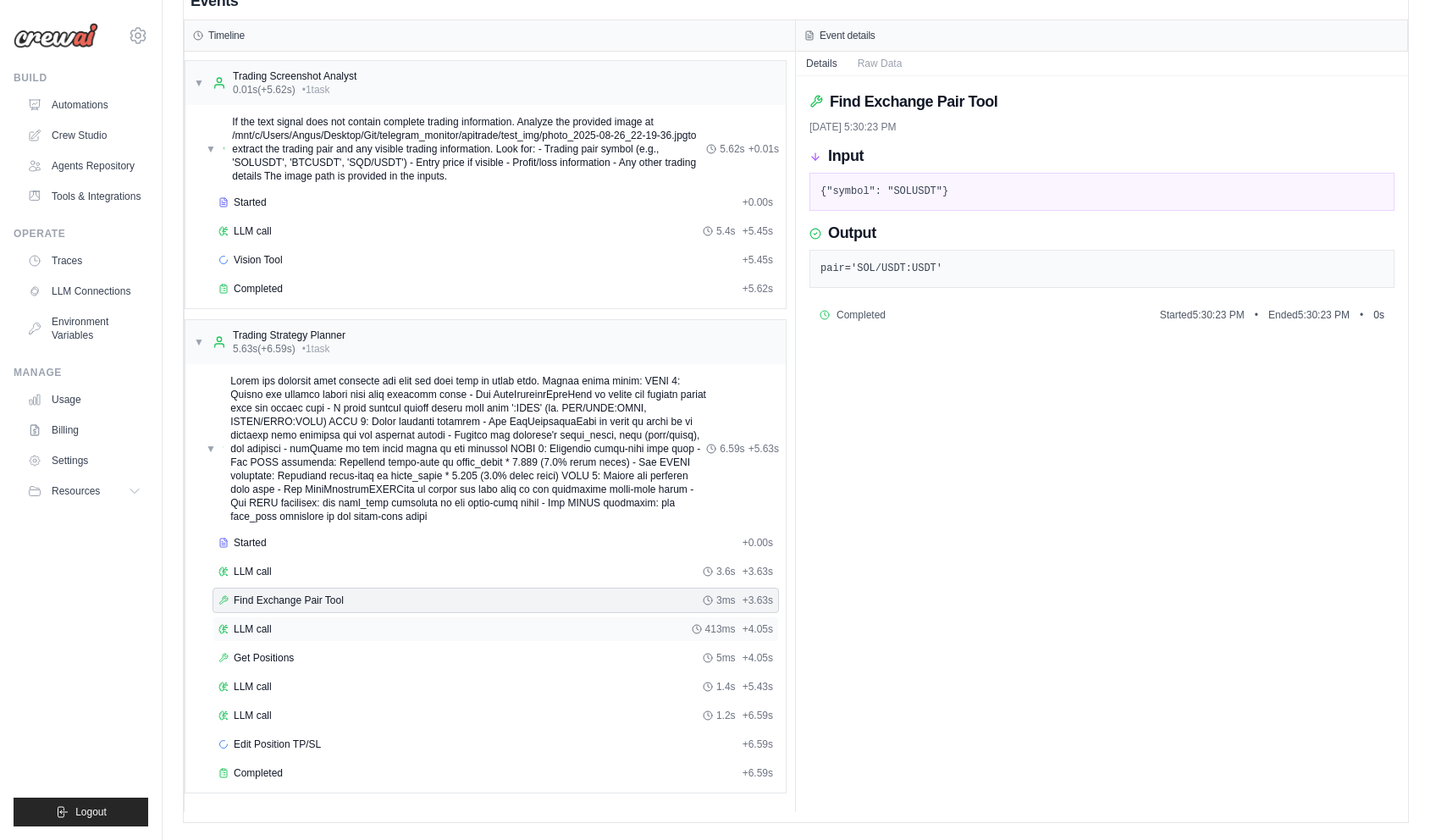
click at [366, 621] on div "LLM call 413ms + 4.05s" at bounding box center [495, 629] width 567 height 25
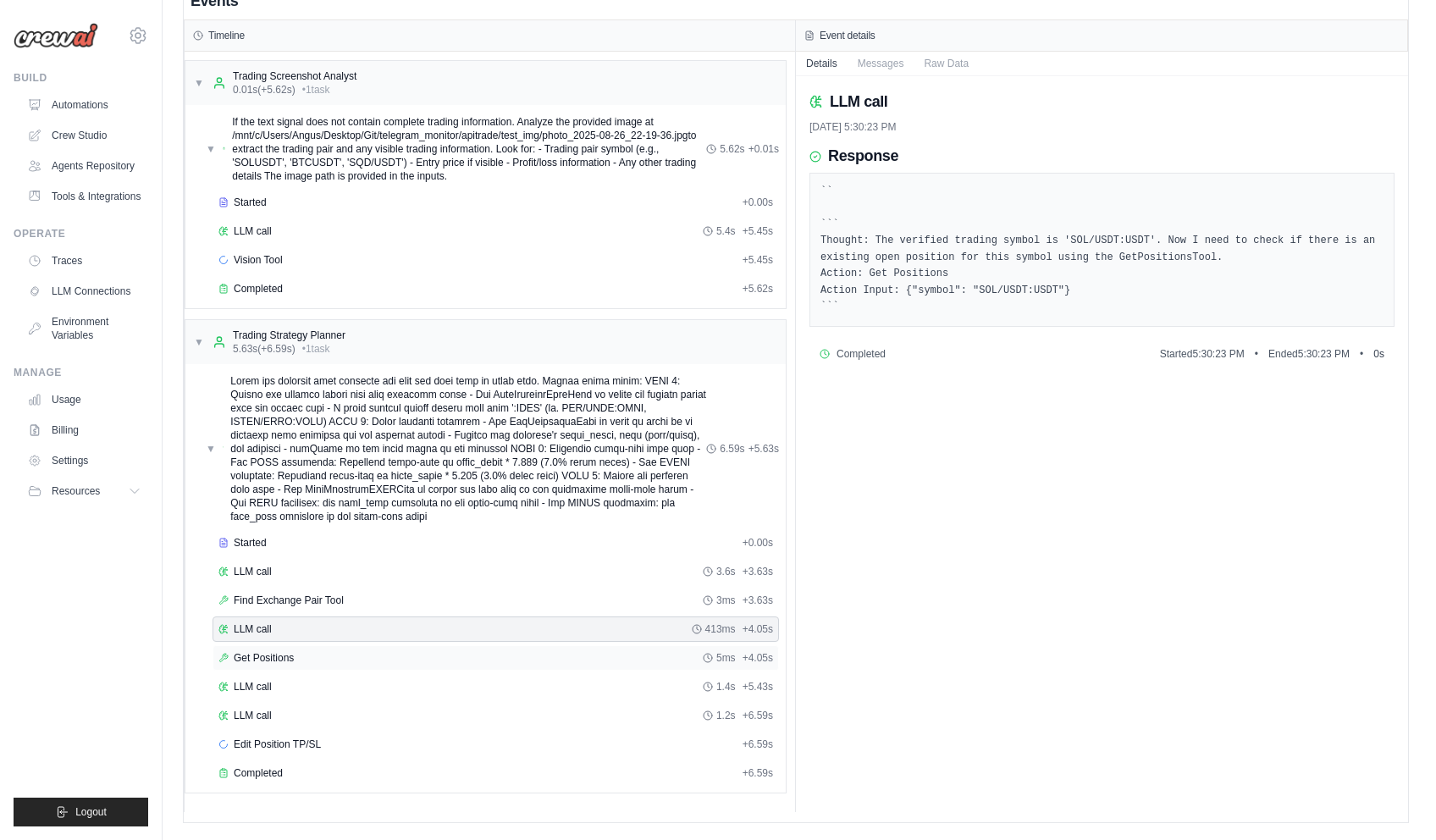
click at [364, 661] on div "Get Positions 5ms + 4.05s" at bounding box center [495, 658] width 554 height 13
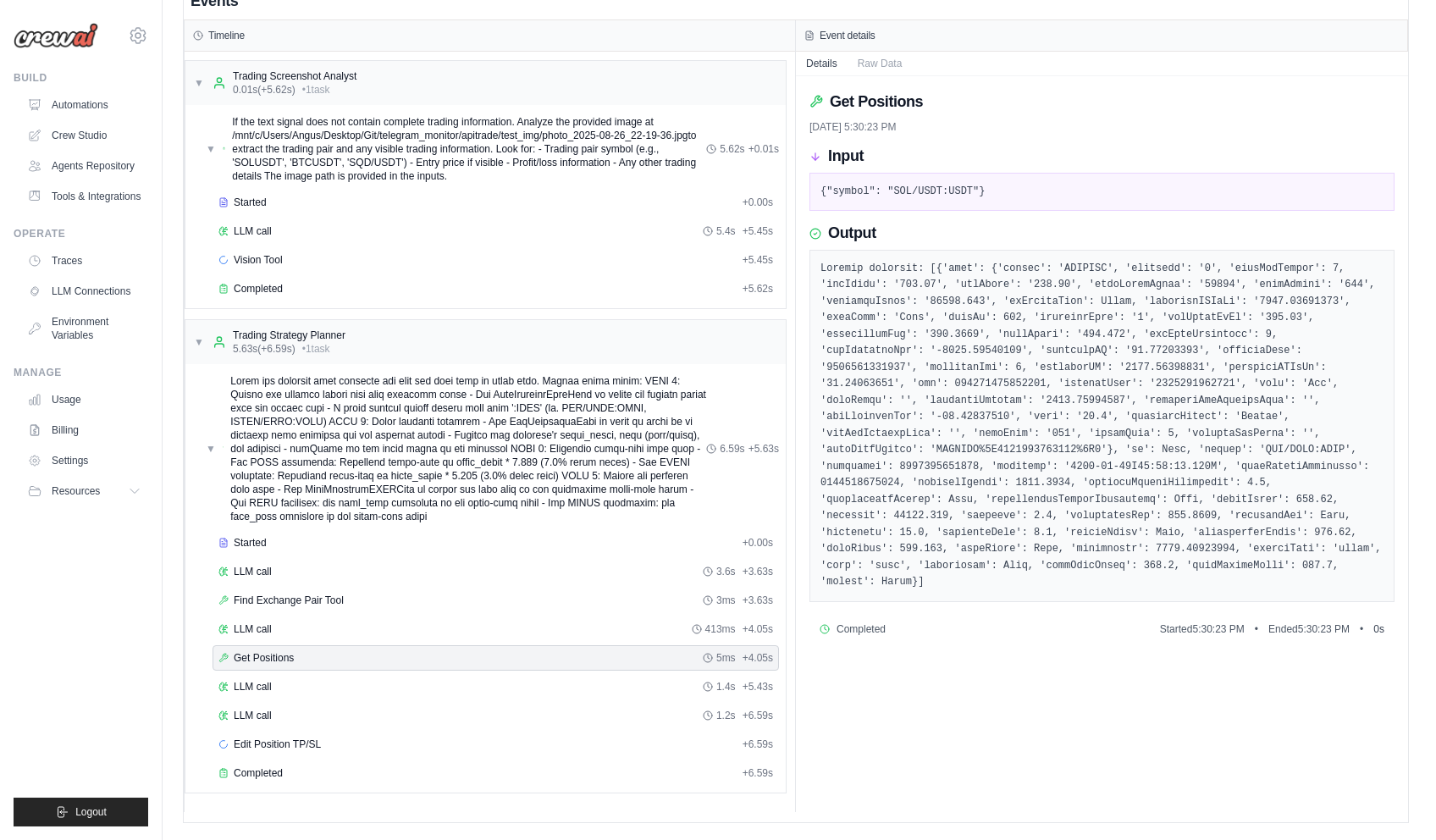
click at [367, 700] on div "Started + 0.00s LLM call 3.6s + 3.63s Find Exchange Pair Tool 3ms + 3.63s LLM c…" at bounding box center [492, 660] width 586 height 259
click at [362, 679] on div "LLM call 1.4s + 5.43s" at bounding box center [495, 686] width 567 height 25
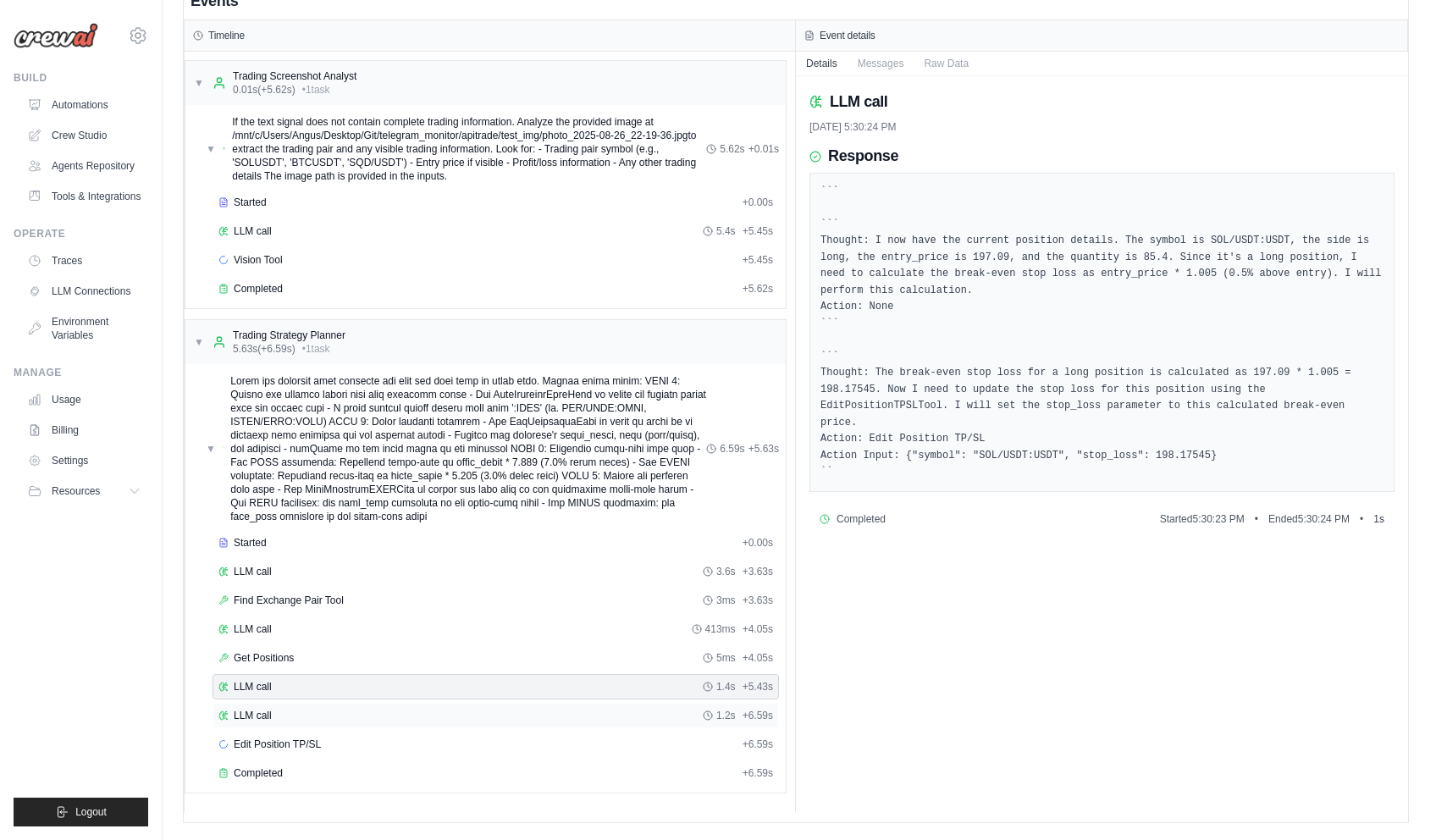
click at [358, 711] on div "LLM call 1.2s + 6.59s" at bounding box center [495, 715] width 554 height 13
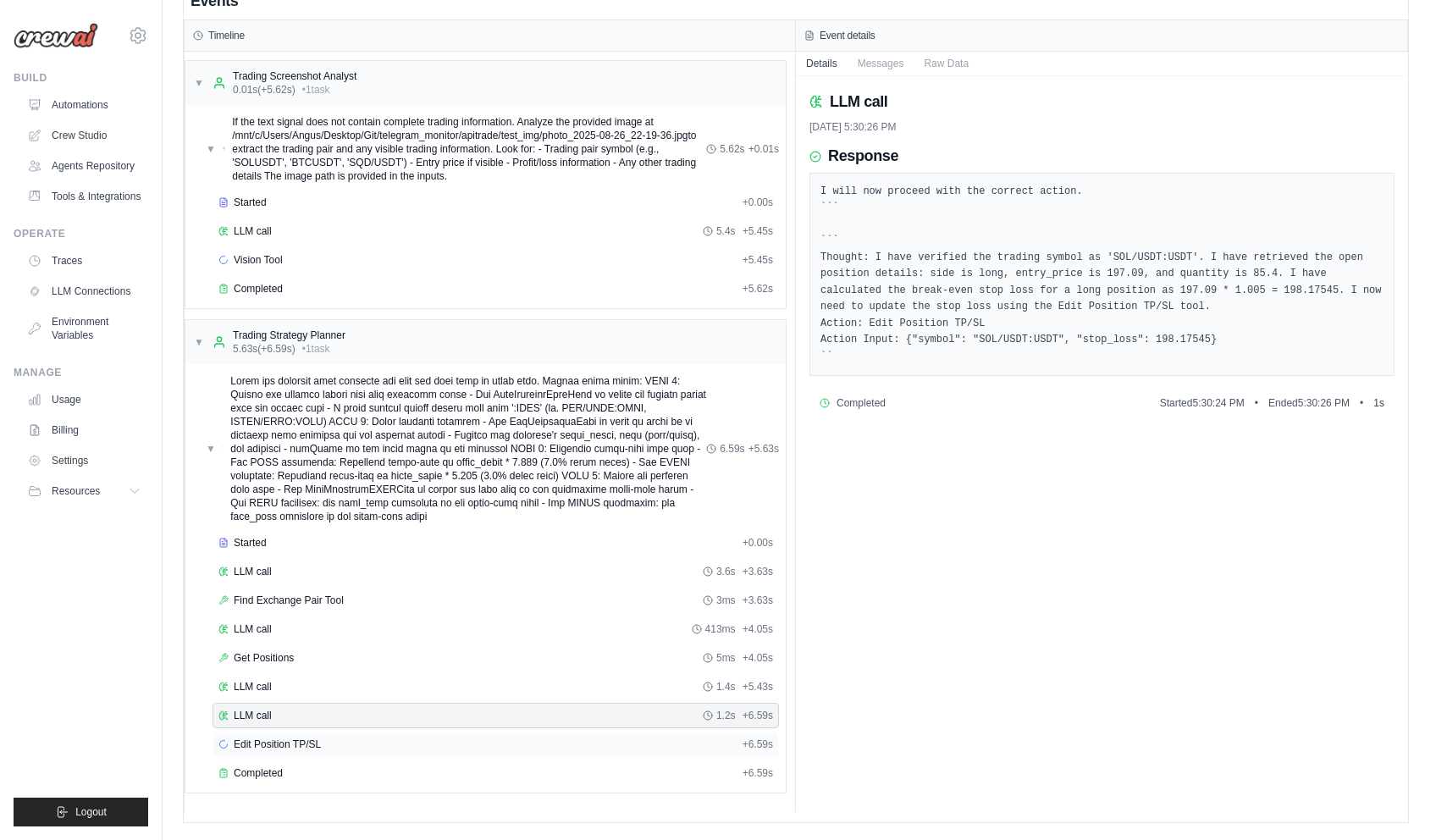
click at [359, 738] on div "Edit Position TP/SL + 6.59s" at bounding box center [495, 744] width 554 height 13
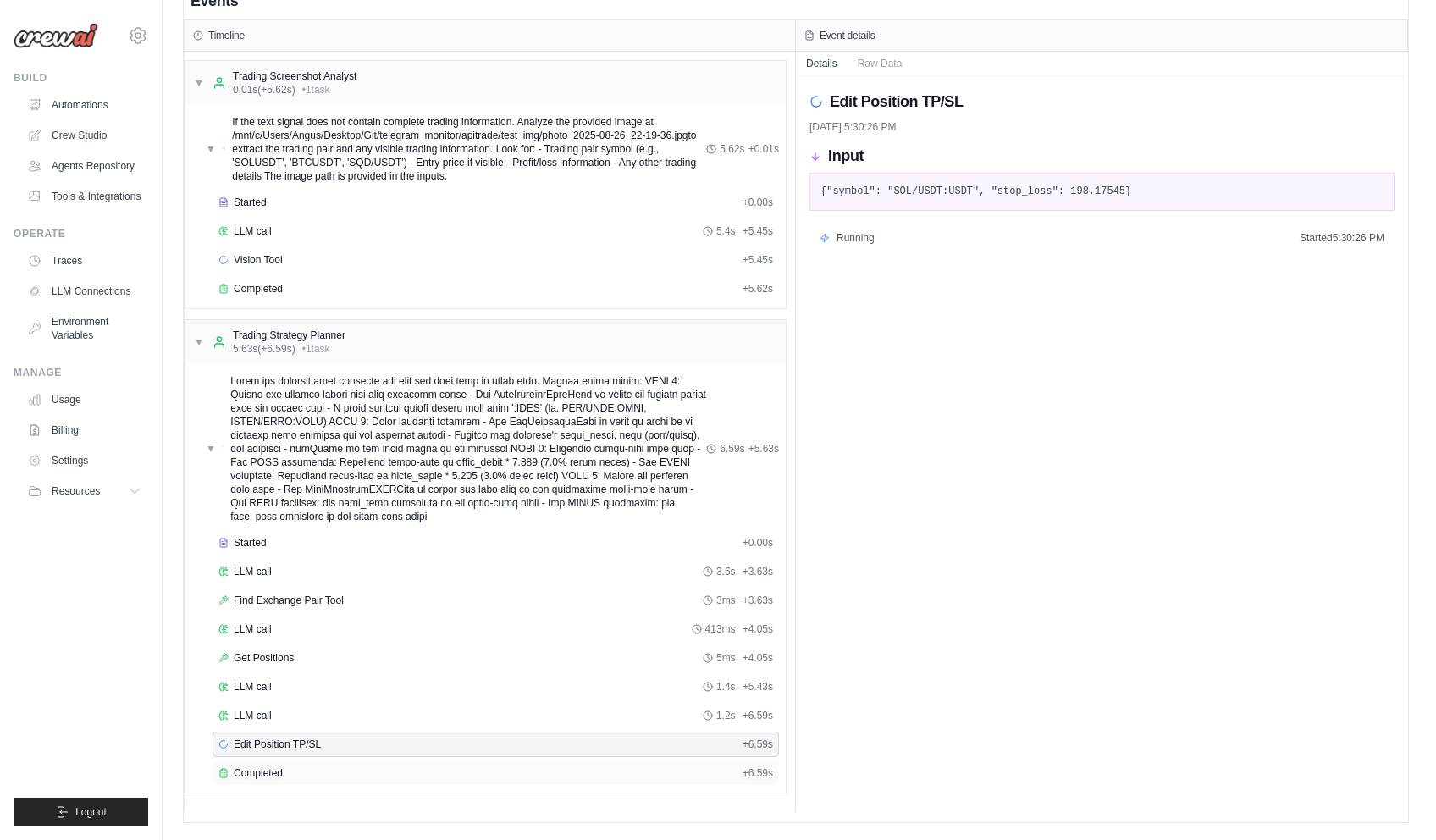
click at [362, 760] on div "Completed + 6.59s" at bounding box center [495, 772] width 567 height 25
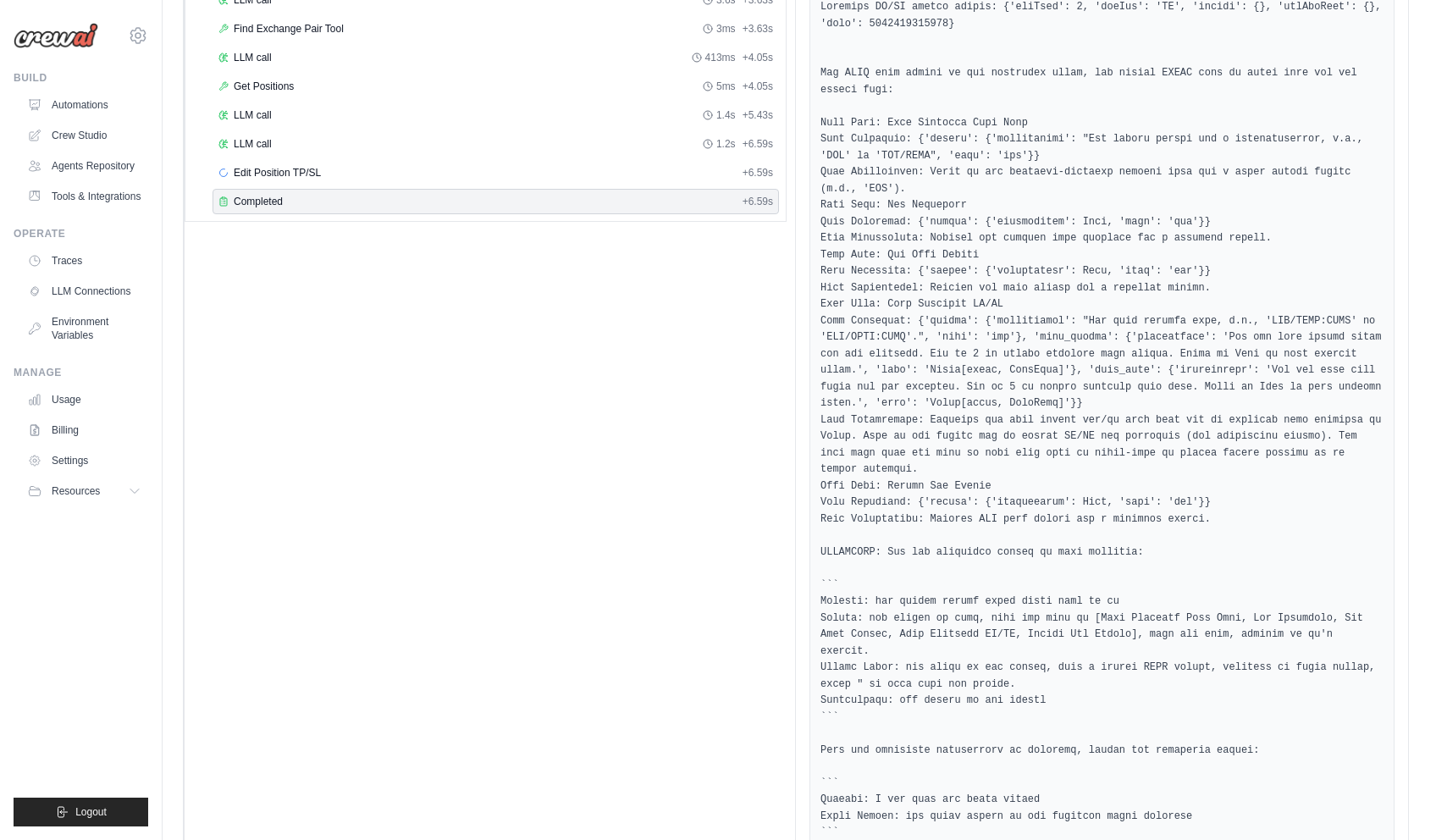
scroll to position [614, 0]
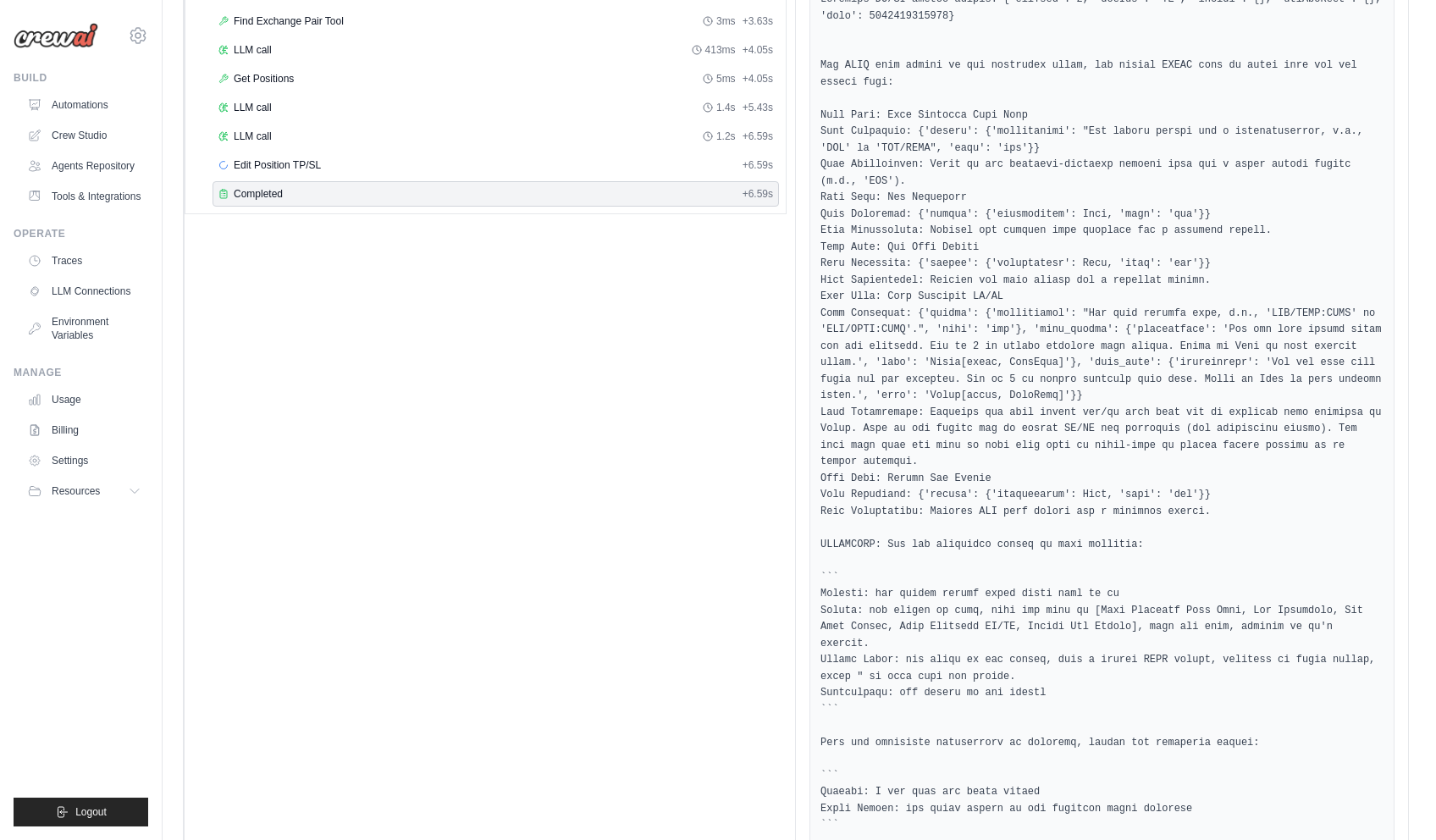
drag, startPoint x: 1029, startPoint y: 705, endPoint x: 924, endPoint y: 698, distance: 105.2
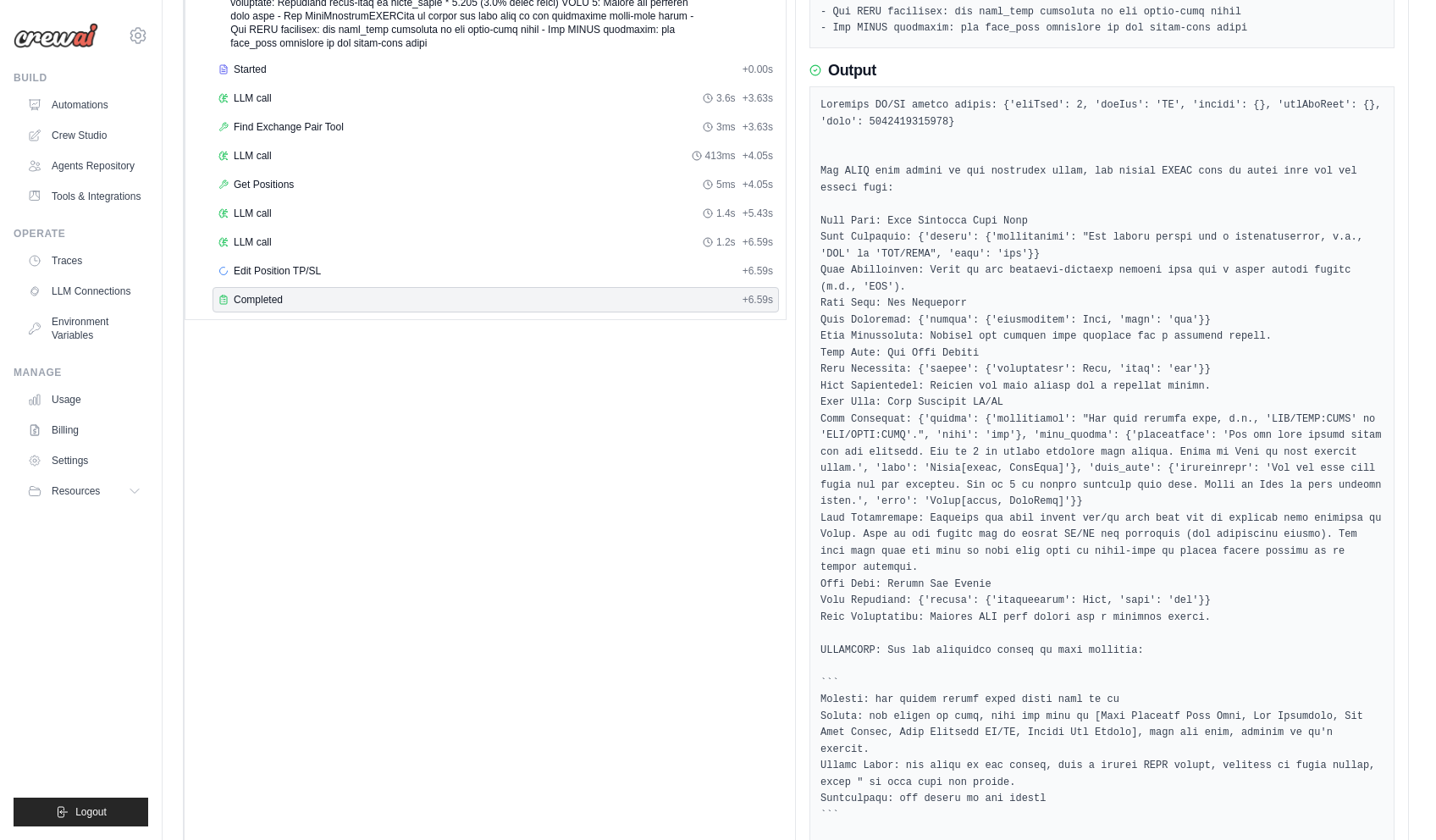
scroll to position [192, 0]
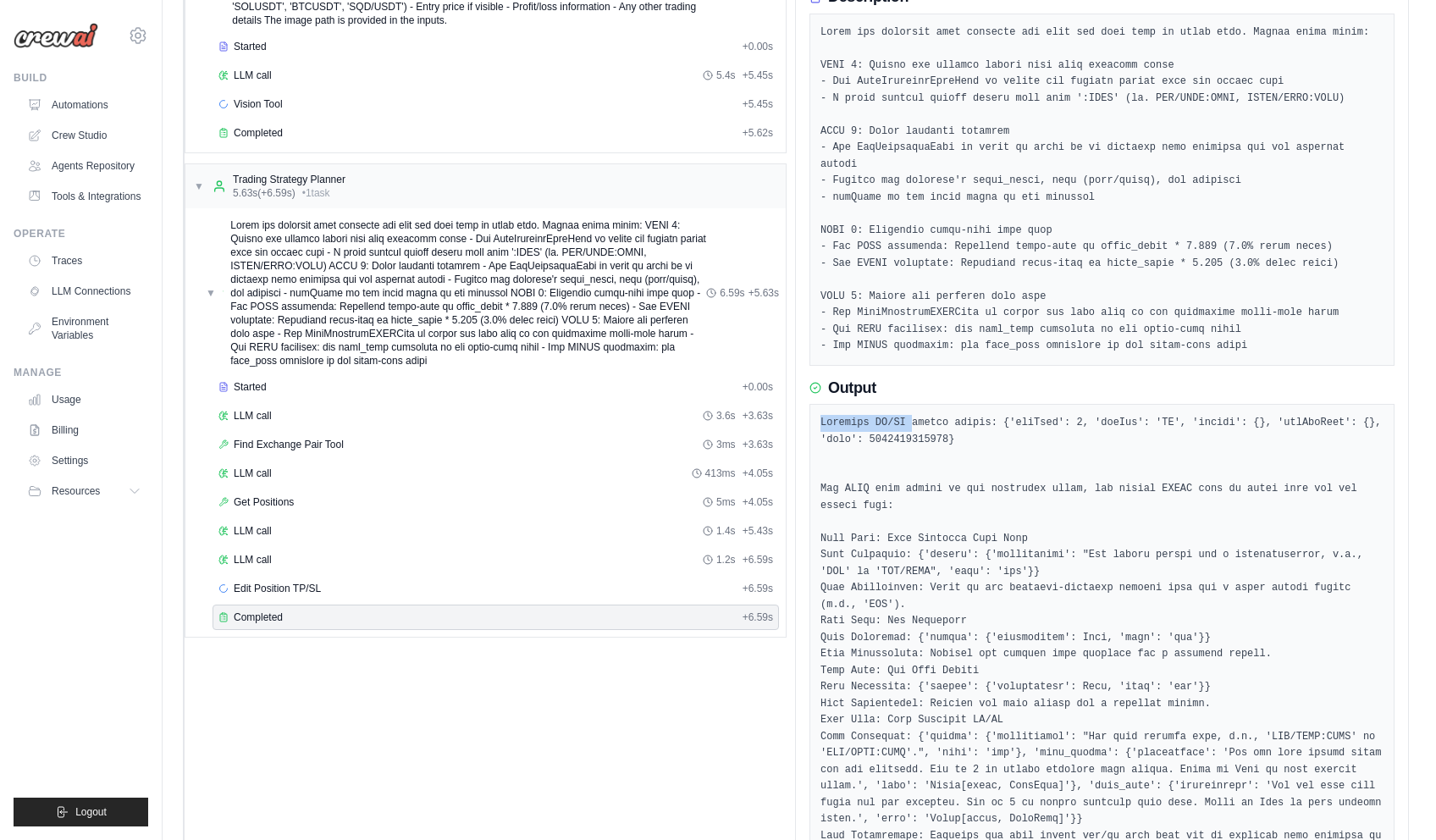
drag, startPoint x: 820, startPoint y: 406, endPoint x: 902, endPoint y: 412, distance: 82.2
click at [902, 414] on pre at bounding box center [1101, 835] width 563 height 842
click at [947, 433] on pre at bounding box center [1101, 835] width 563 height 842
click at [293, 595] on div "Edit Position TP/SL + 6.59s" at bounding box center [495, 588] width 567 height 25
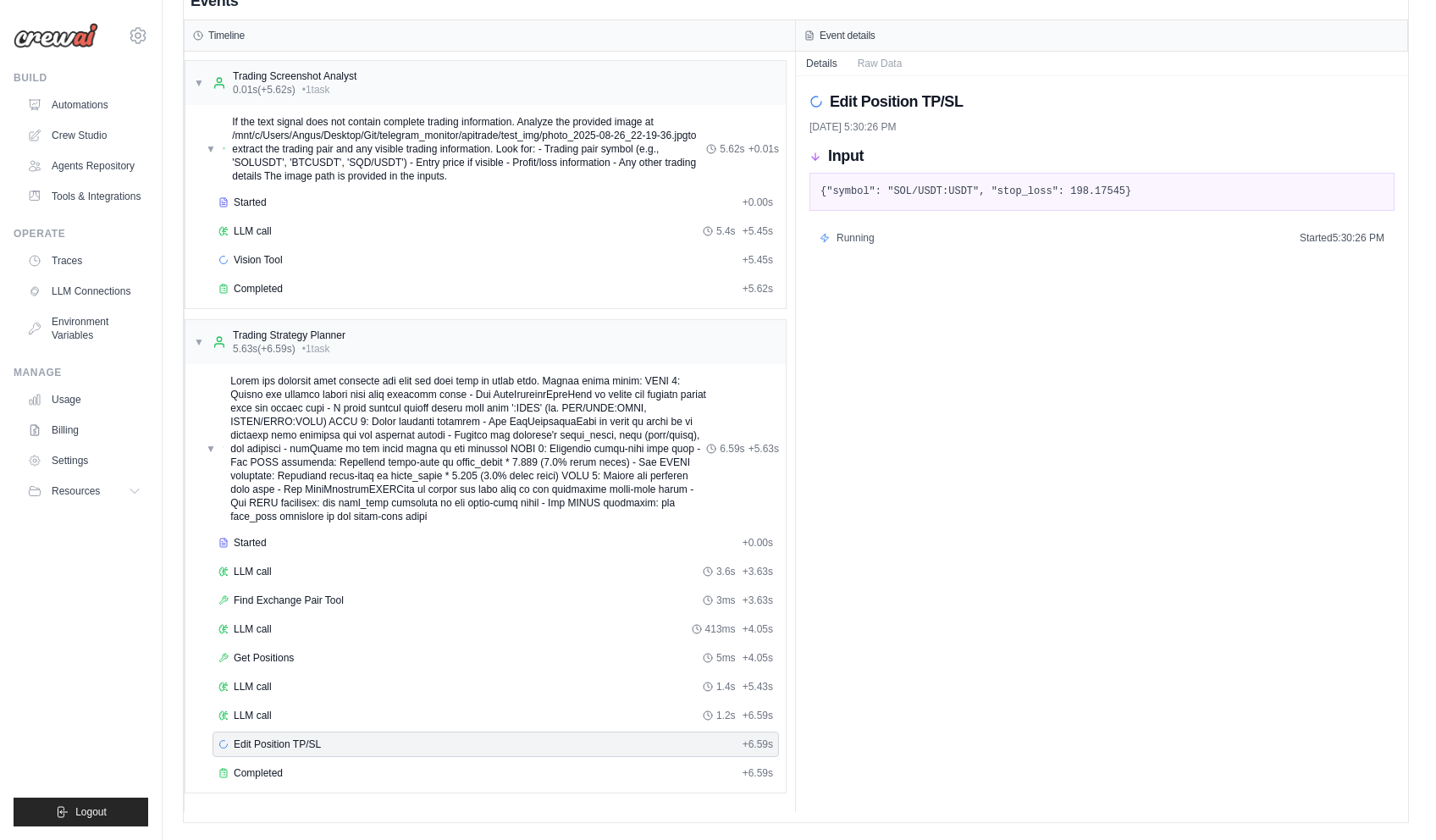
scroll to position [36, 0]
click at [1008, 186] on pre "{"symbol": "SOL/USDT:USDT", "stop_loss": 198.17545}" at bounding box center [1101, 193] width 563 height 17
click at [1065, 194] on pre "{"symbol": "SOL/USDT:USDT", "stop_loss": 198.17545}" at bounding box center [1101, 193] width 563 height 17
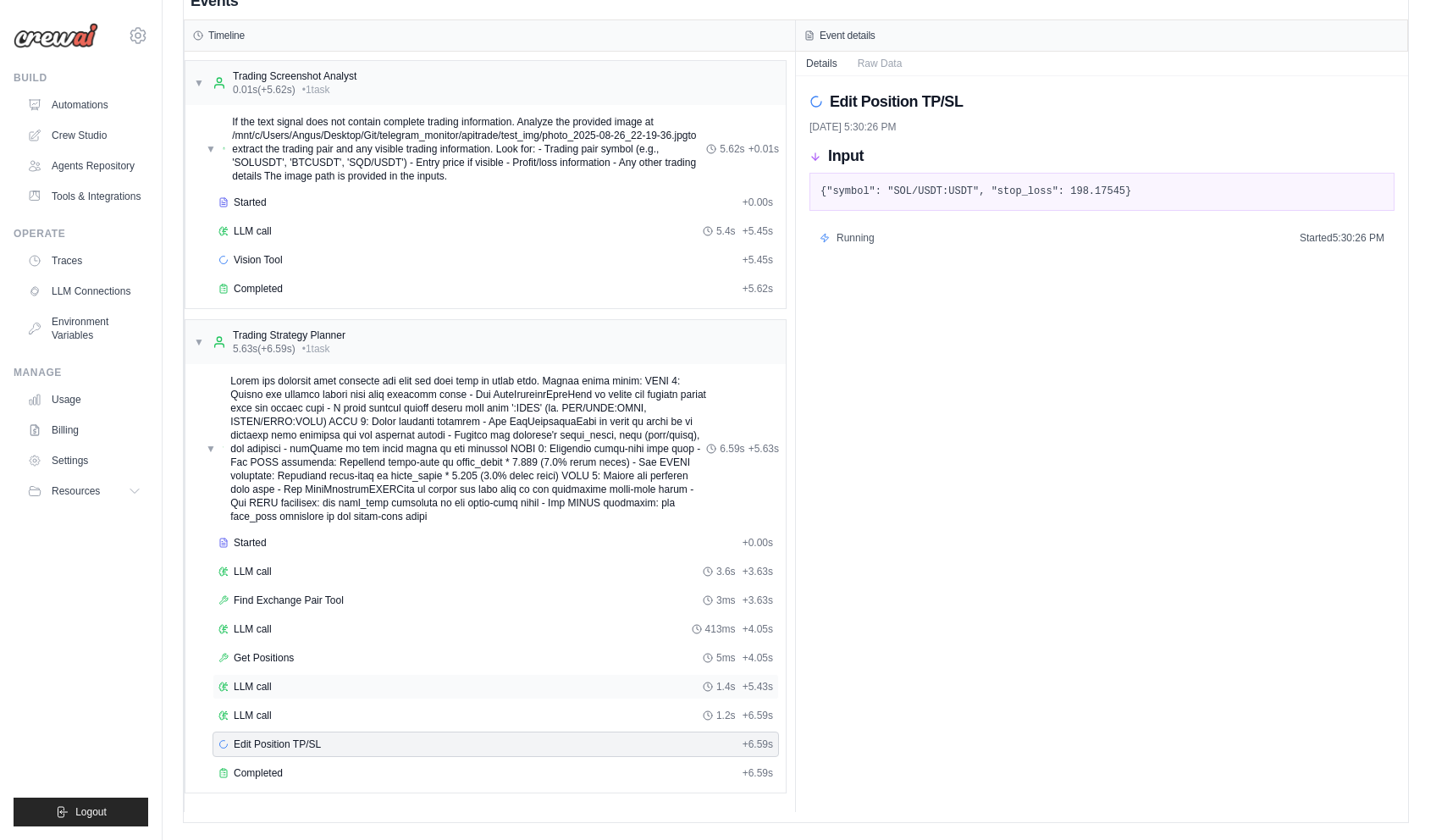
drag, startPoint x: 296, startPoint y: 693, endPoint x: 300, endPoint y: 675, distance: 18.4
click at [296, 693] on div "LLM call 1.4s + 5.43s" at bounding box center [495, 686] width 567 height 25
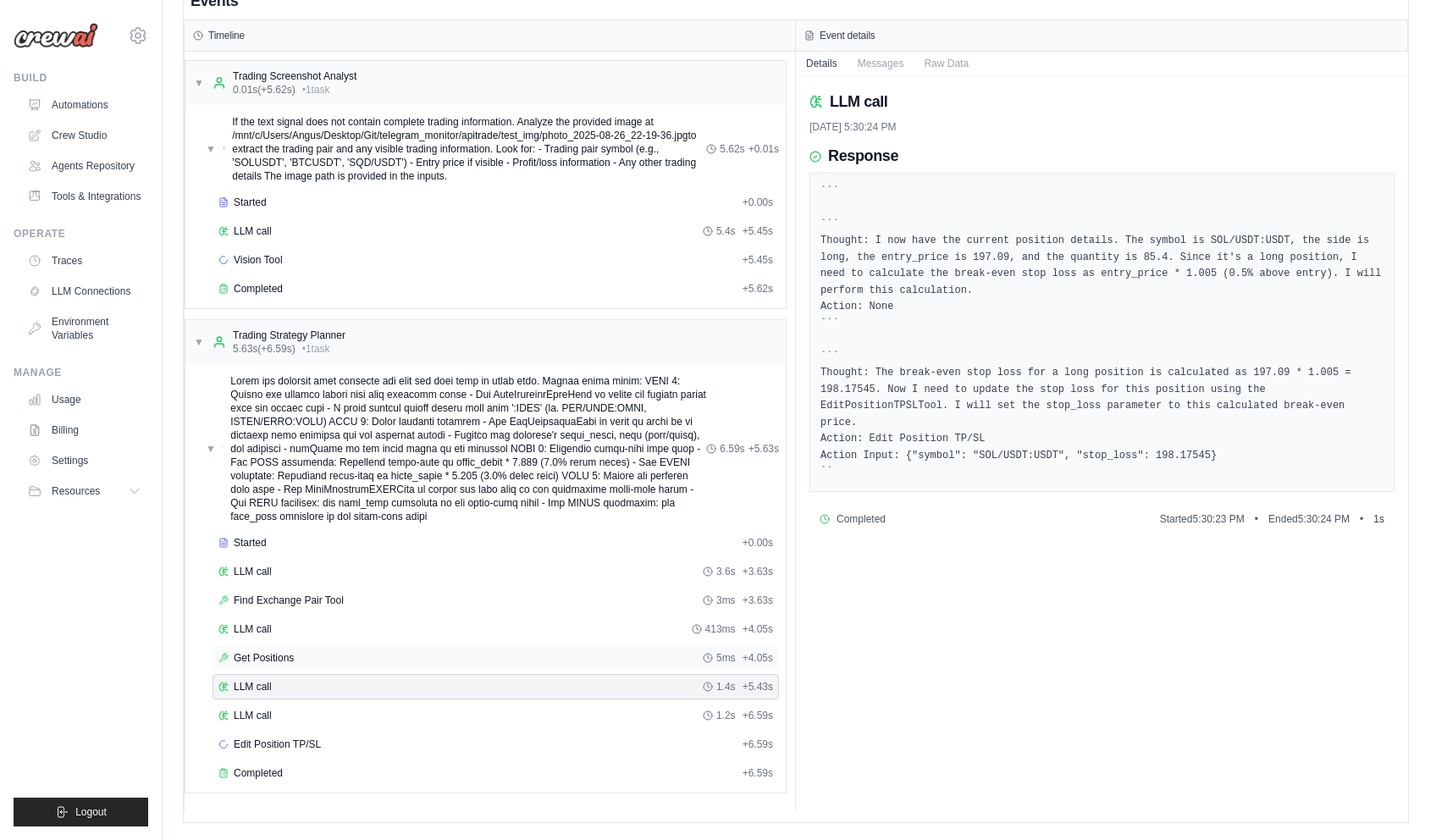
click at [304, 663] on div "Get Positions 5ms + 4.05s" at bounding box center [495, 658] width 554 height 13
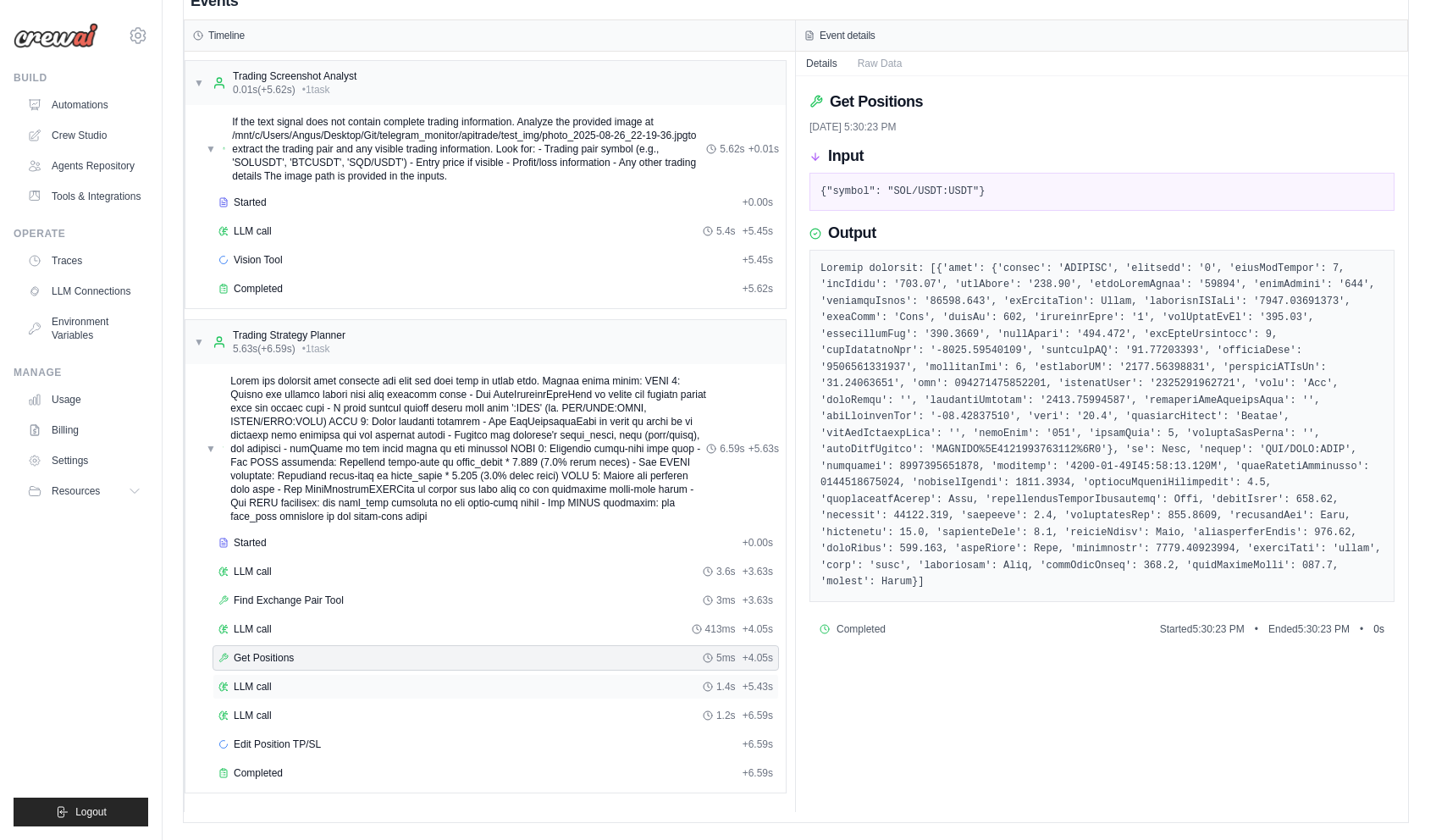
click at [421, 682] on div "LLM call 1.4s + 5.43s" at bounding box center [495, 686] width 554 height 13
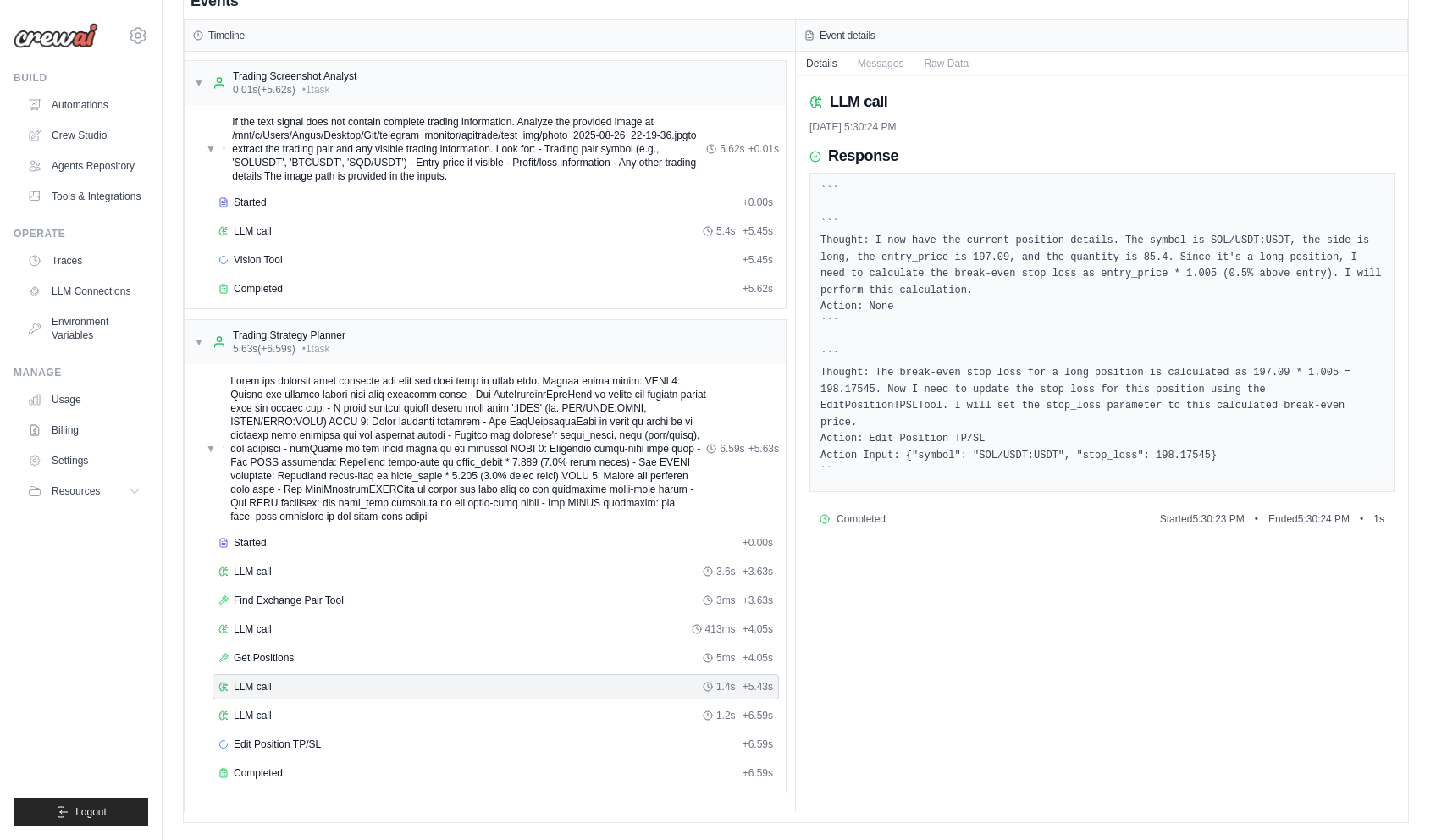
drag, startPoint x: 201, startPoint y: 116, endPoint x: 198, endPoint y: 132, distance: 16.3
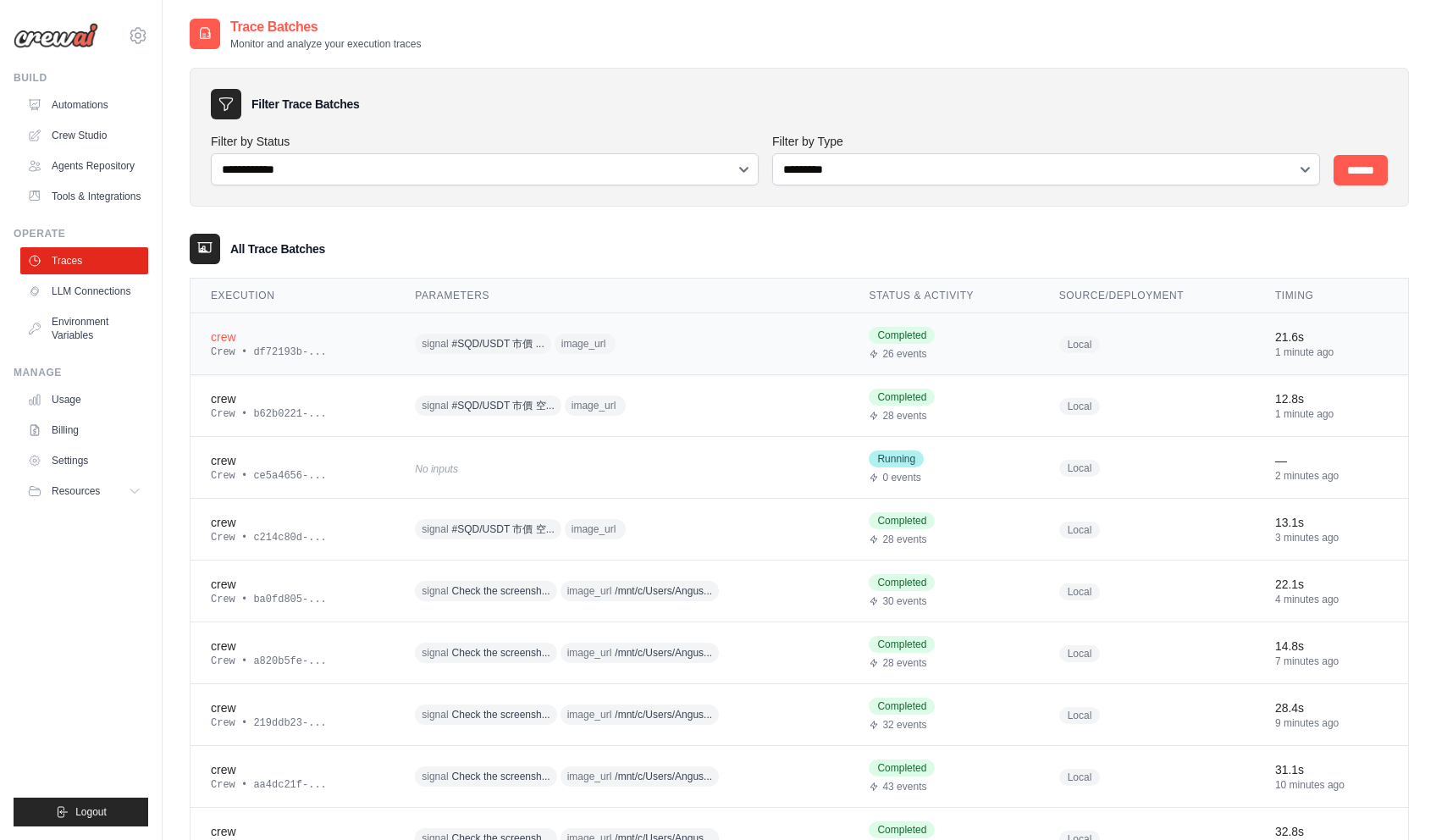
click at [217, 339] on div "crew" at bounding box center [292, 337] width 164 height 17
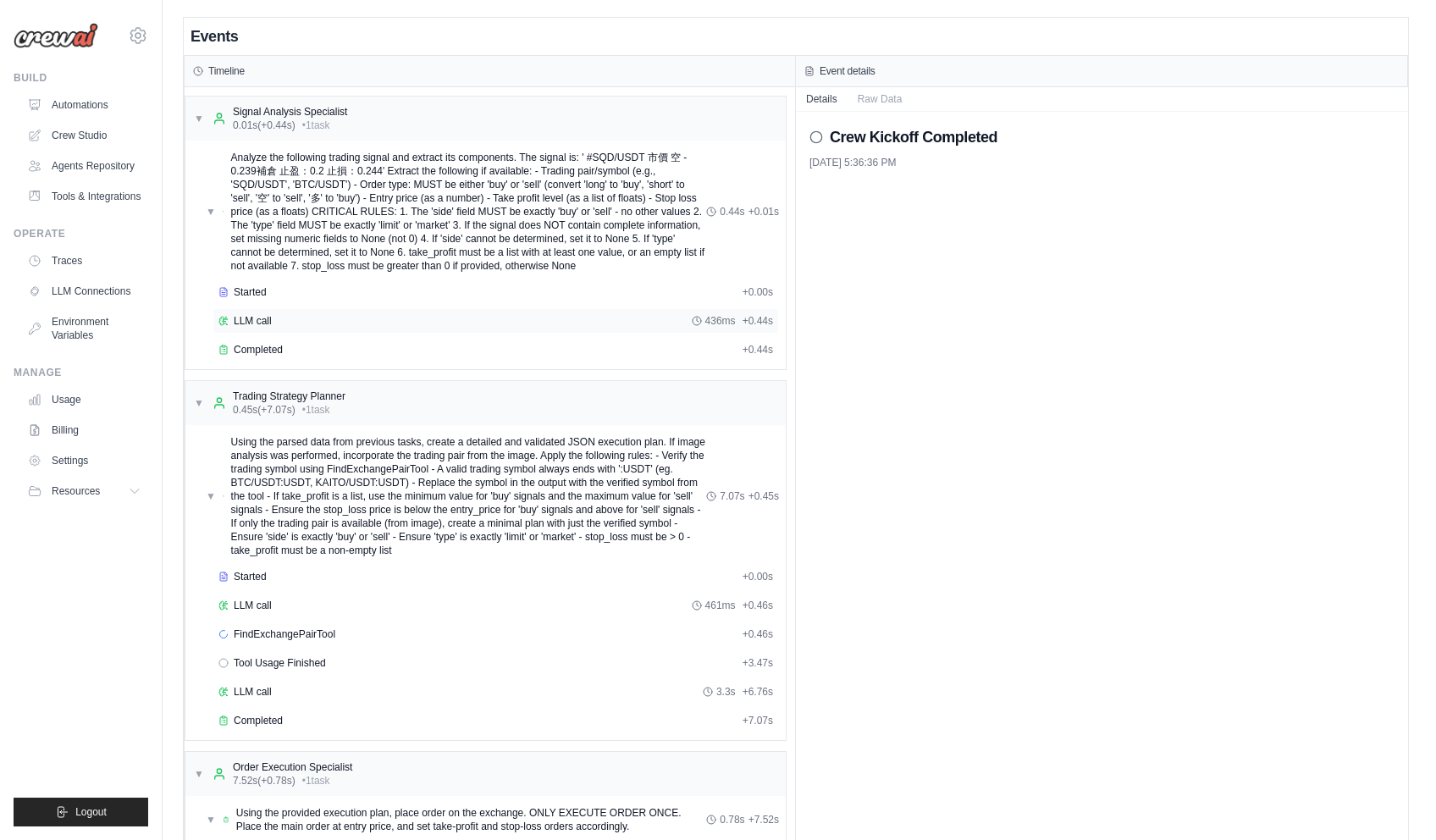
click at [322, 326] on div "LLM call 436ms + 0.44s" at bounding box center [495, 320] width 554 height 13
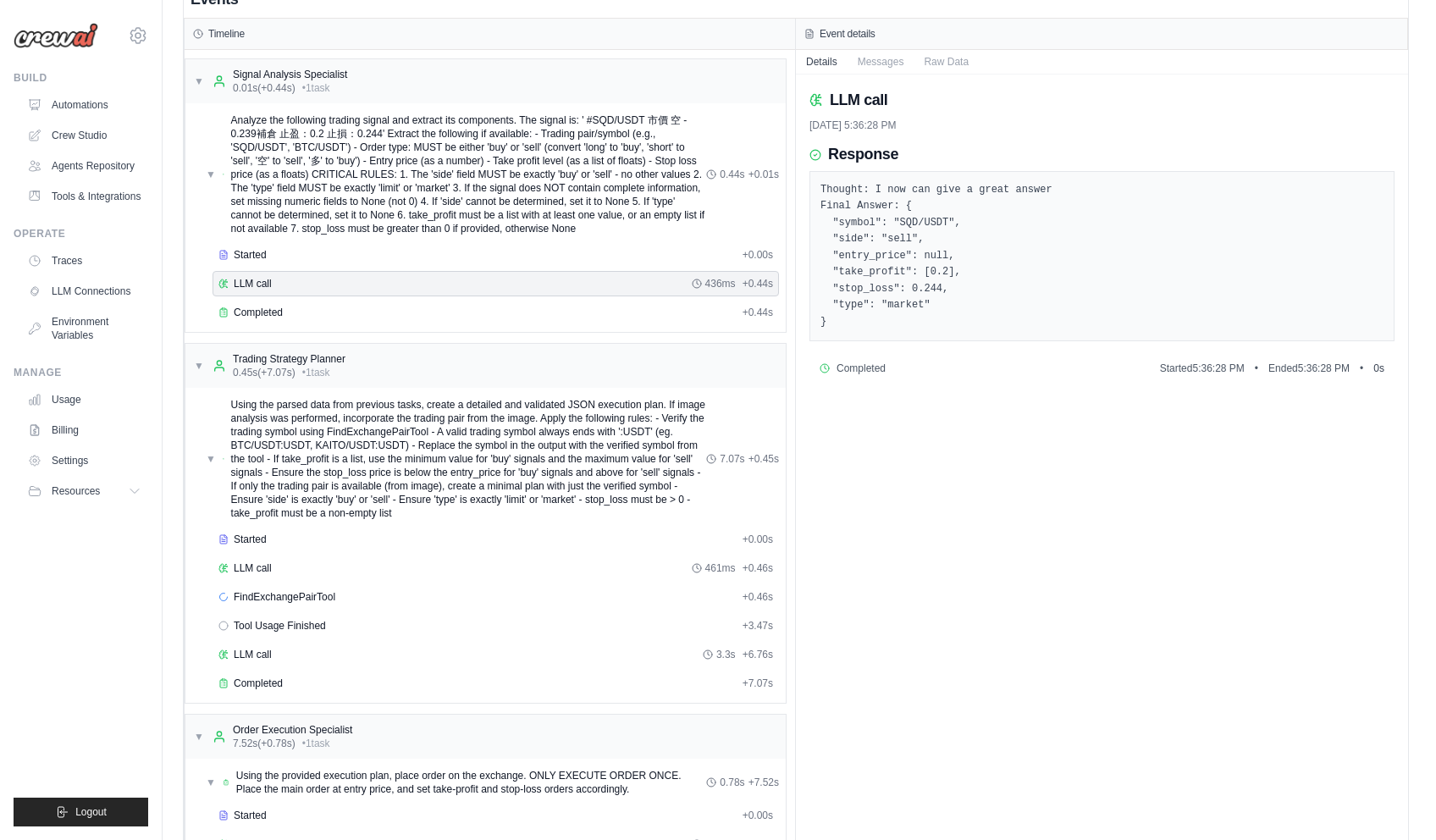
scroll to position [127, 0]
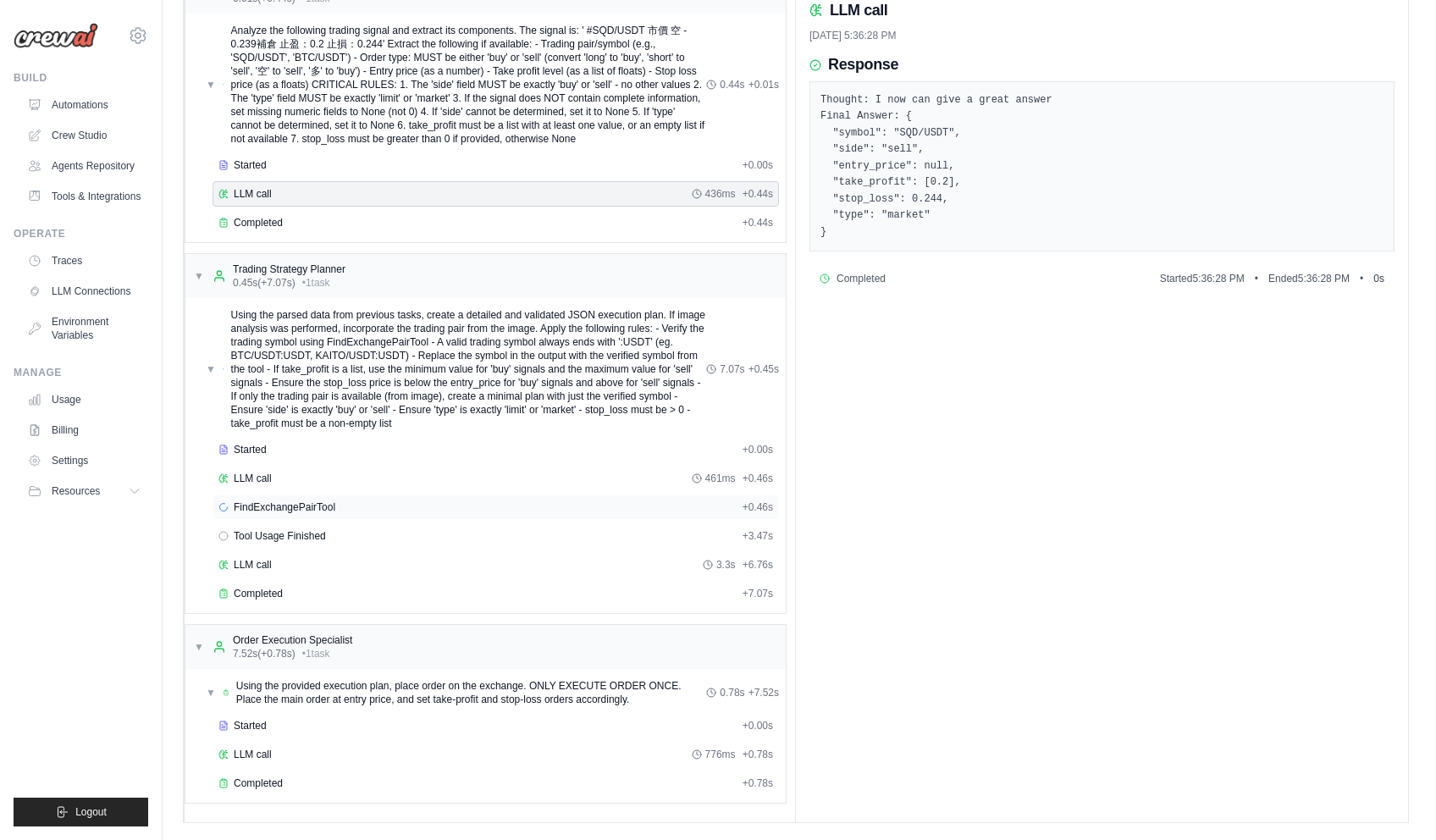
click at [308, 508] on span "FindExchangePairTool" at bounding box center [285, 506] width 101 height 13
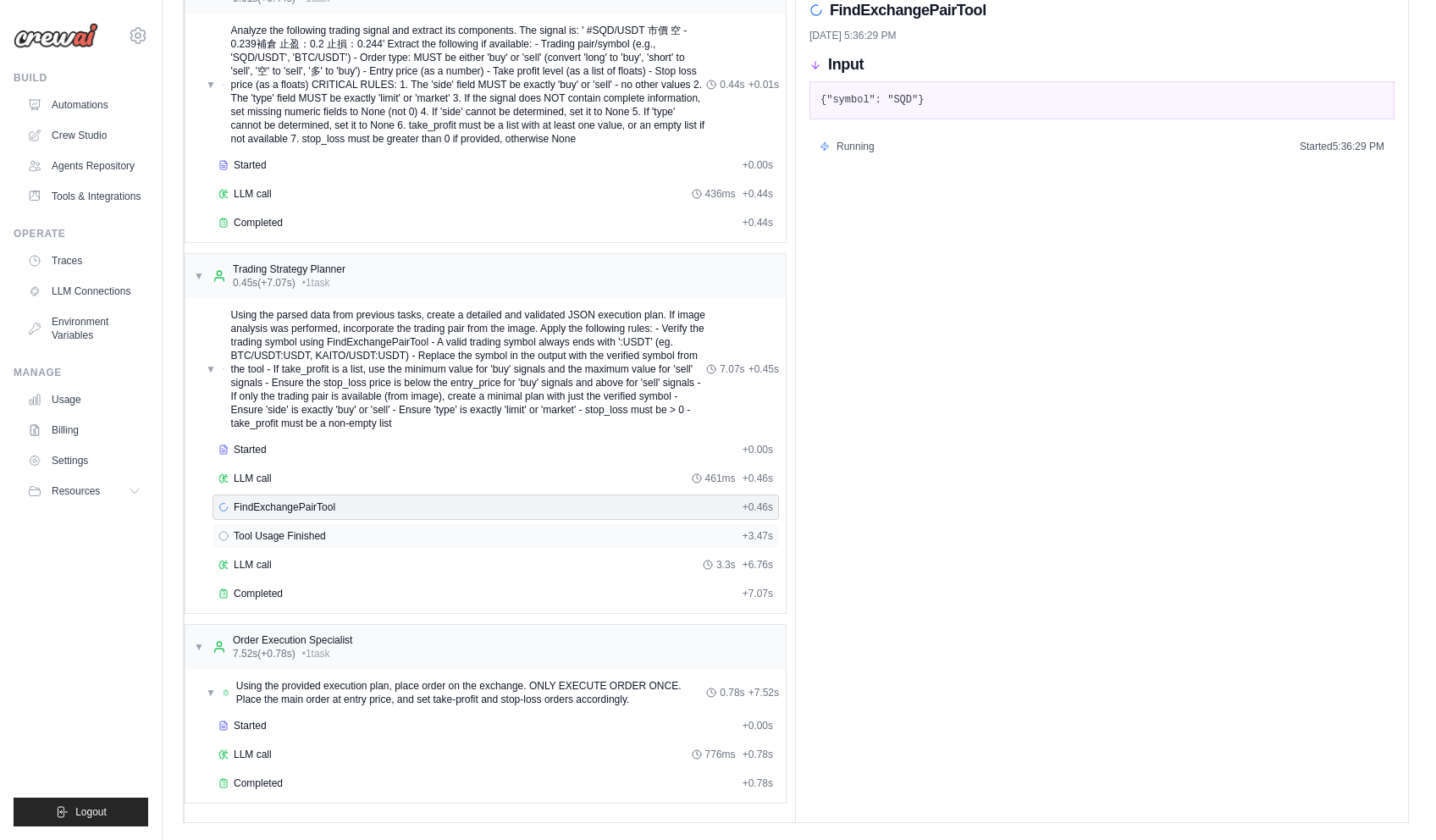
click at [320, 539] on span "Tool Usage Finished" at bounding box center [280, 536] width 92 height 13
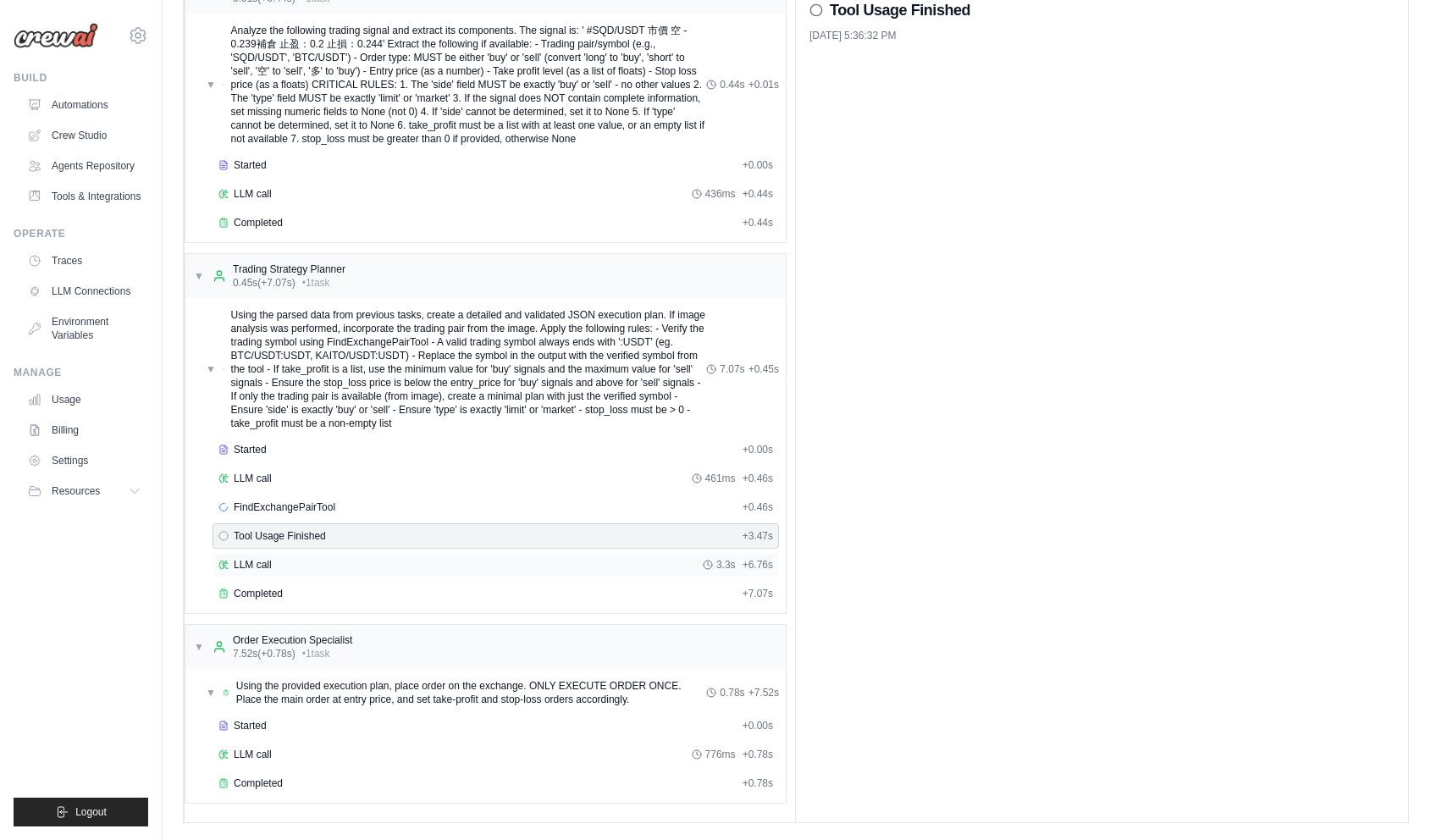
click at [324, 562] on div "LLM call 3.3s + 6.76s" at bounding box center [495, 565] width 554 height 13
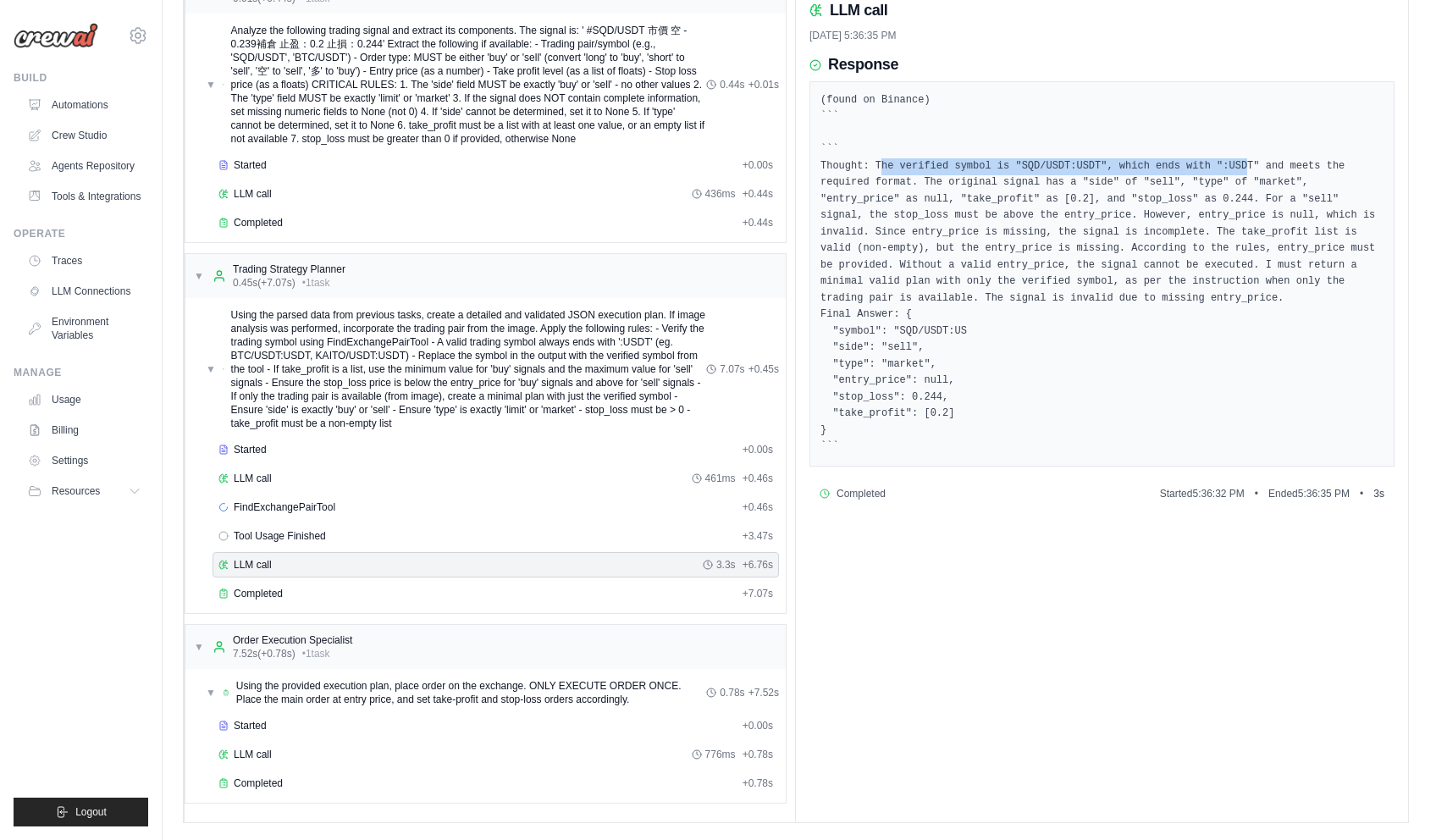
drag, startPoint x: 869, startPoint y: 163, endPoint x: 1204, endPoint y: 170, distance: 335.1
click at [1204, 170] on pre "(found on Binance) ``` ``` Thought: The verified symbol is "SQD/USDT:USDT", whi…" at bounding box center [1101, 273] width 563 height 364
click at [1178, 257] on pre "(found on Binance) ``` ``` Thought: The verified symbol is "SQD/USDT:USDT", whi…" at bounding box center [1101, 273] width 563 height 364
drag, startPoint x: 942, startPoint y: 334, endPoint x: 831, endPoint y: 333, distance: 111.0
click at [831, 333] on pre "(found on Binance) ``` ``` Thought: The verified symbol is "SQD/USDT:USDT", whi…" at bounding box center [1101, 273] width 563 height 364
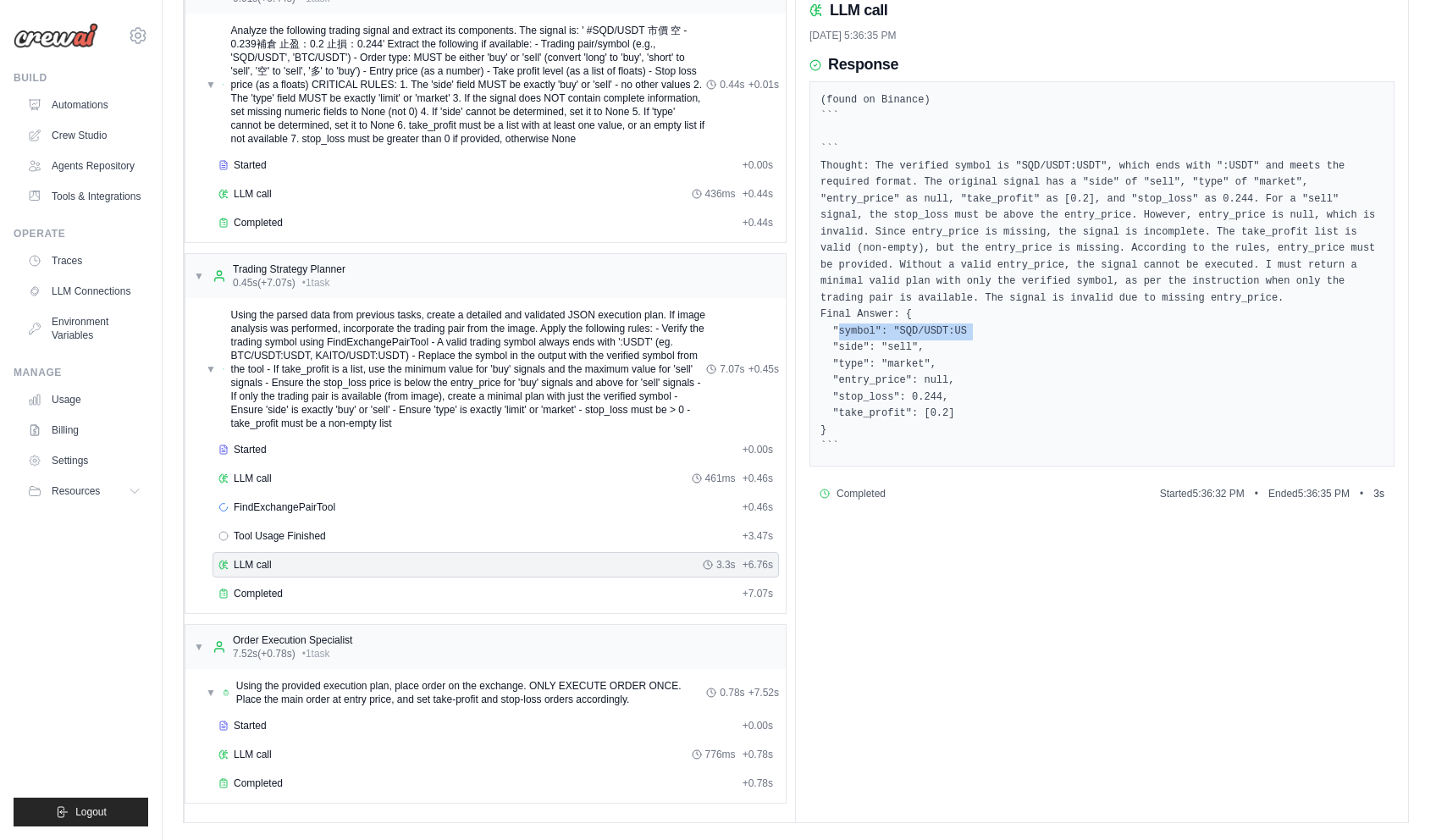
click at [1068, 338] on pre "(found on Binance) ``` ``` Thought: The verified symbol is "SQD/USDT:USDT", whi…" at bounding box center [1101, 273] width 563 height 364
click at [287, 592] on div "Completed" at bounding box center [476, 593] width 517 height 13
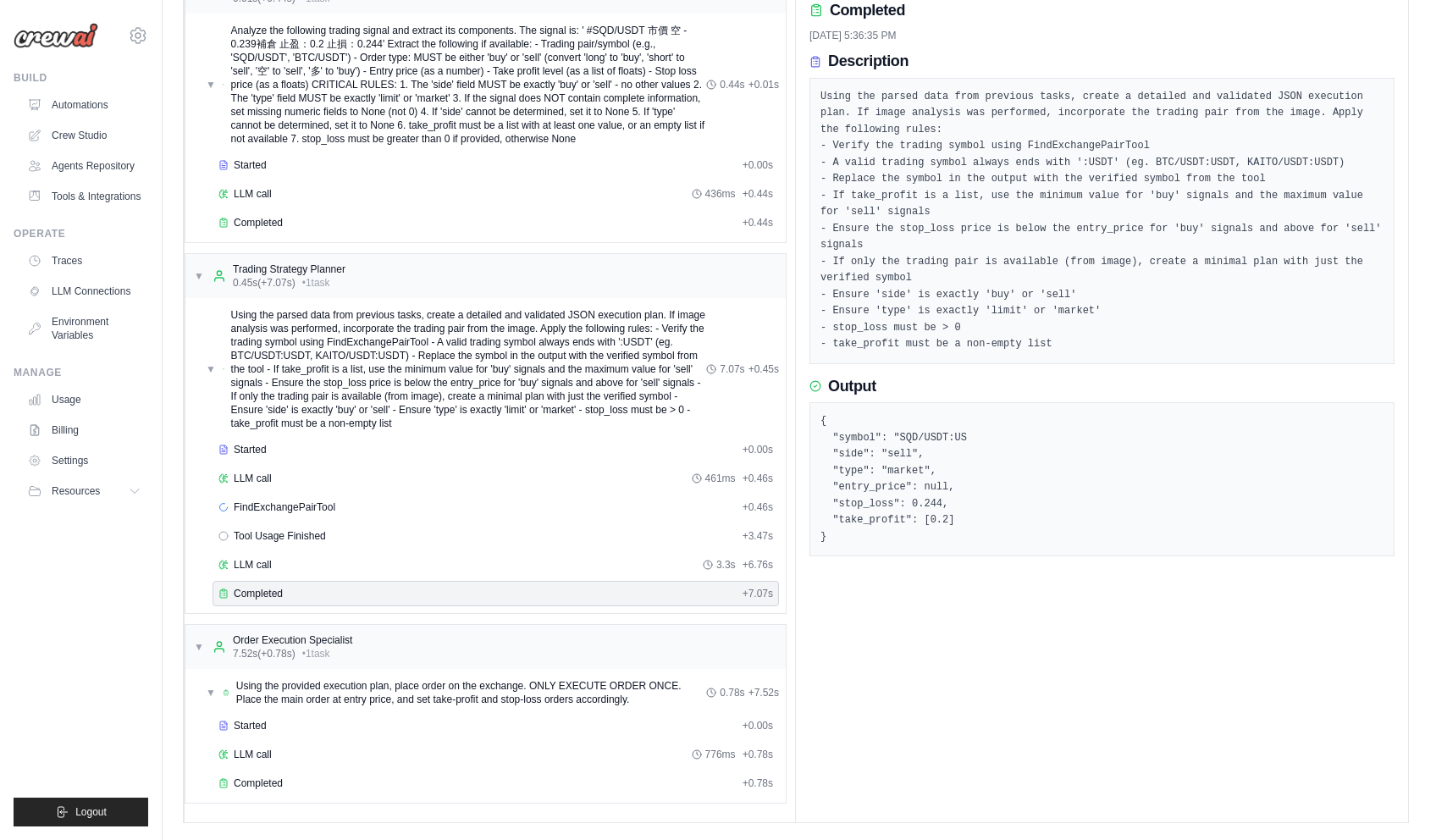
click at [973, 413] on pre "{ "symbol": "SQD/USDT:US "side": "sell", "type": "market", "entry_price": null,…" at bounding box center [1101, 479] width 563 height 132
click at [101, 431] on link "Billing" at bounding box center [86, 429] width 128 height 27
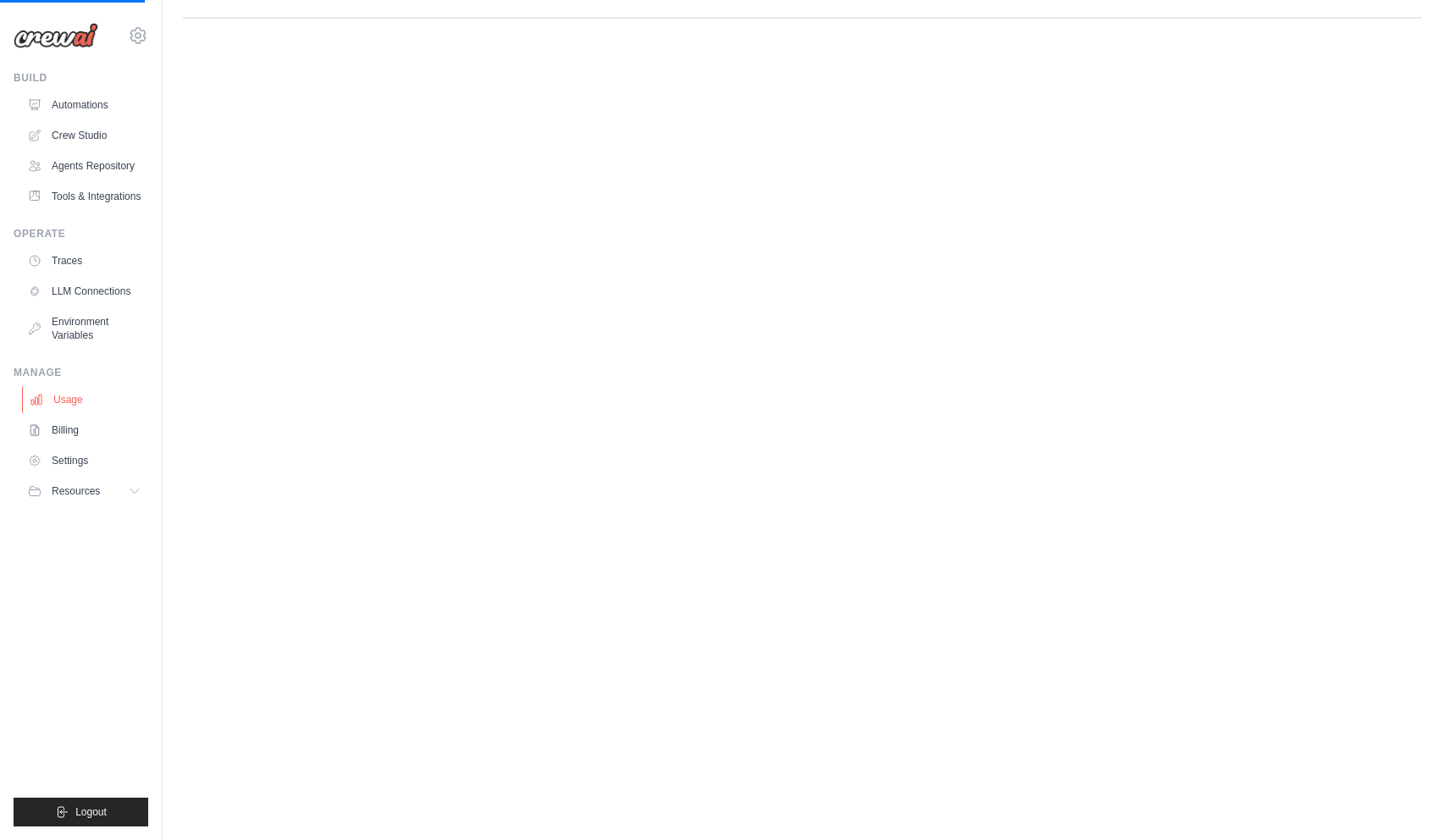
click at [67, 404] on link "Usage" at bounding box center [86, 399] width 128 height 27
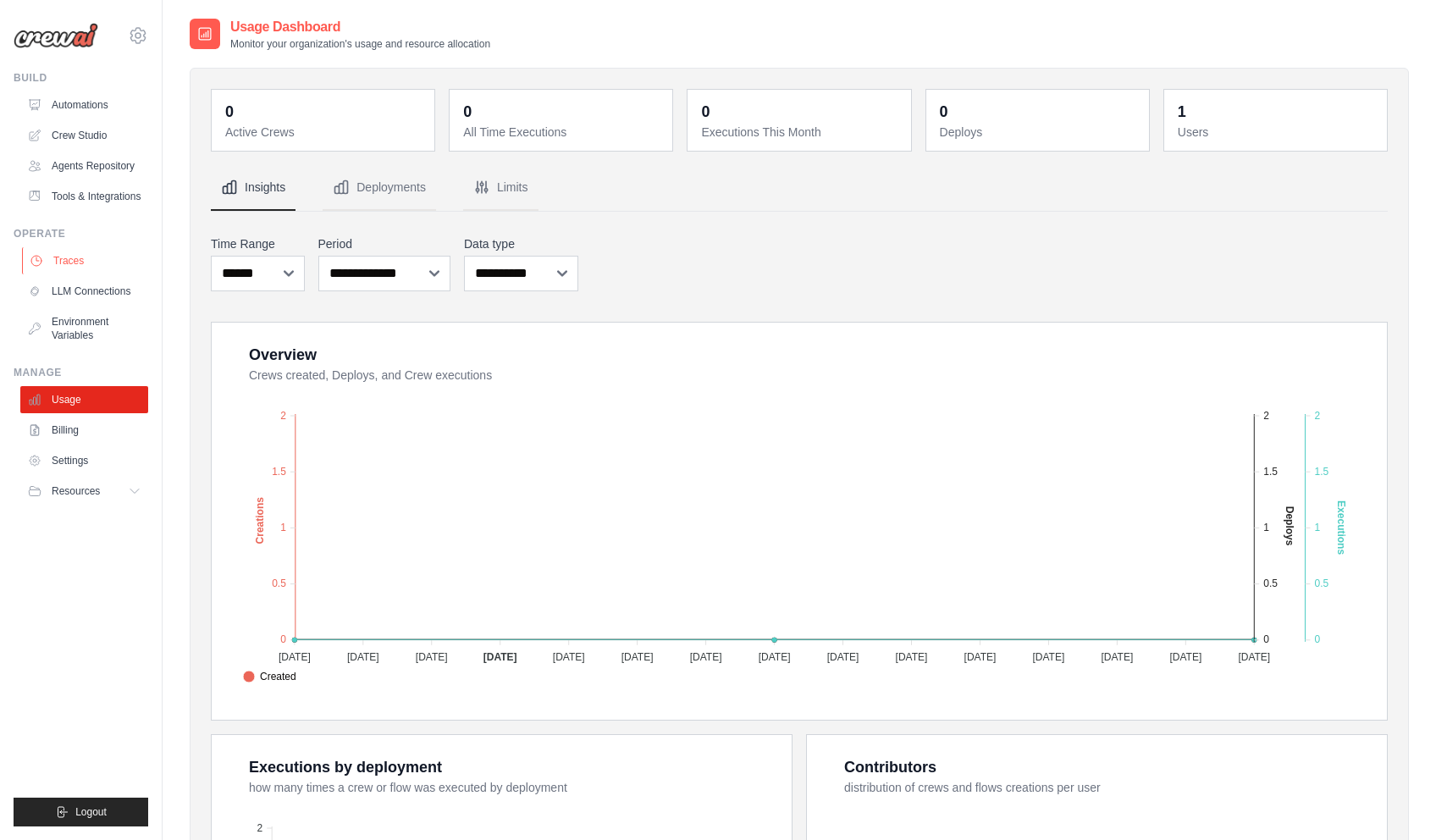
click at [67, 256] on link "Traces" at bounding box center [86, 260] width 128 height 27
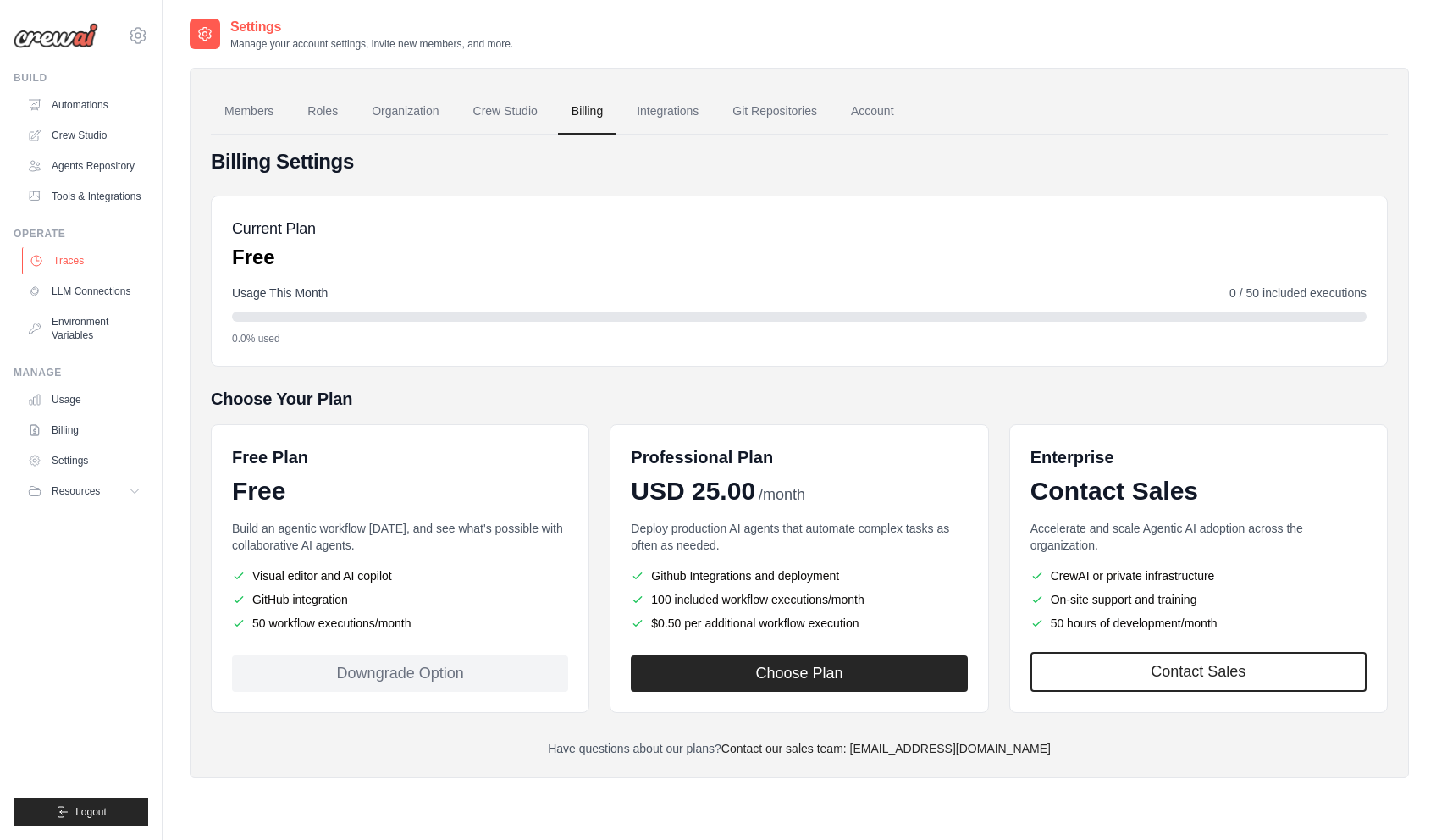
click at [79, 259] on link "Traces" at bounding box center [86, 260] width 128 height 27
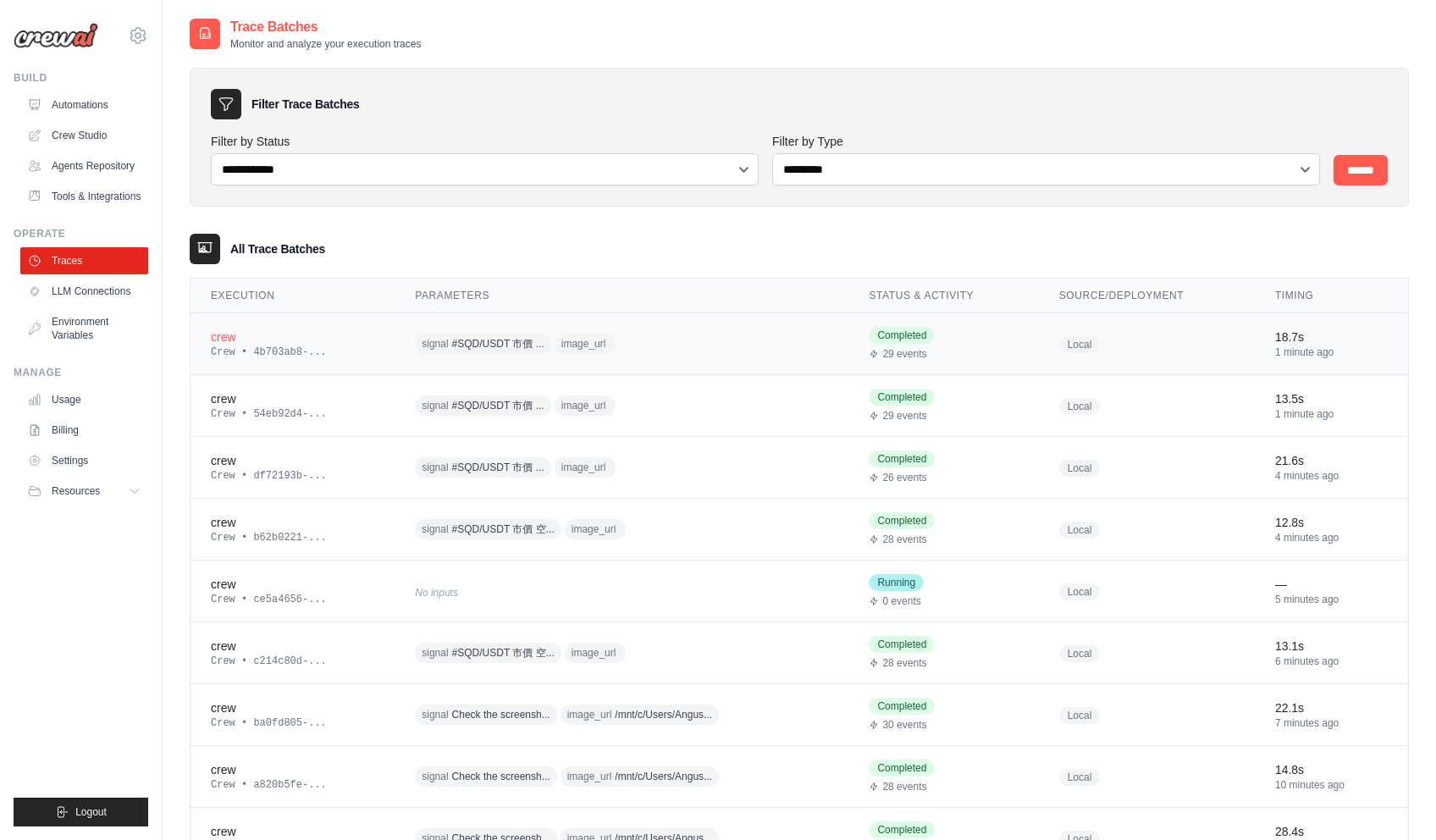
click at [288, 341] on div "crew" at bounding box center [292, 337] width 164 height 17
click at [235, 337] on div "crew" at bounding box center [292, 337] width 164 height 17
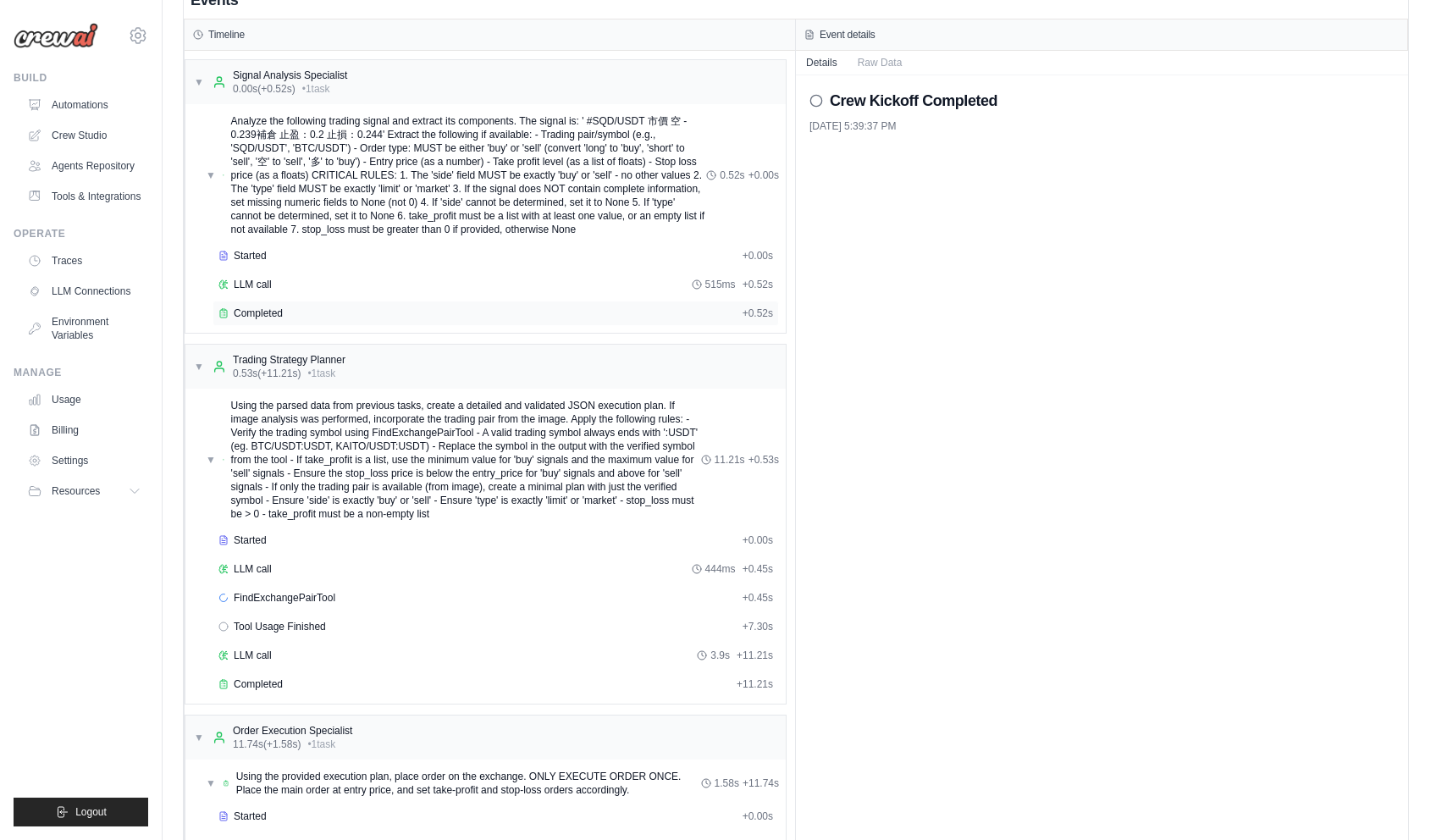
scroll to position [169, 0]
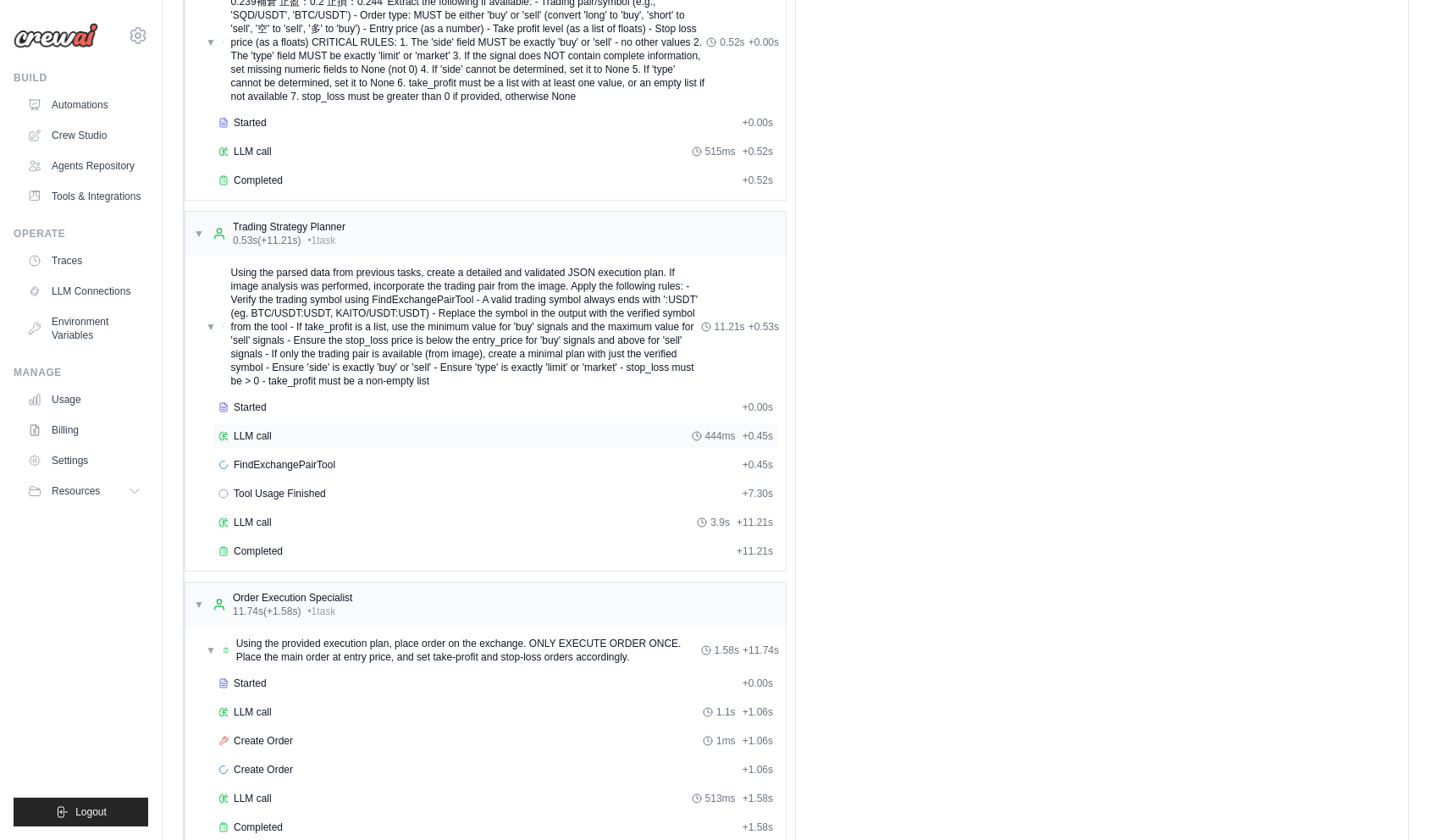
click at [306, 435] on div "LLM call 444ms + 0.45s" at bounding box center [495, 436] width 554 height 13
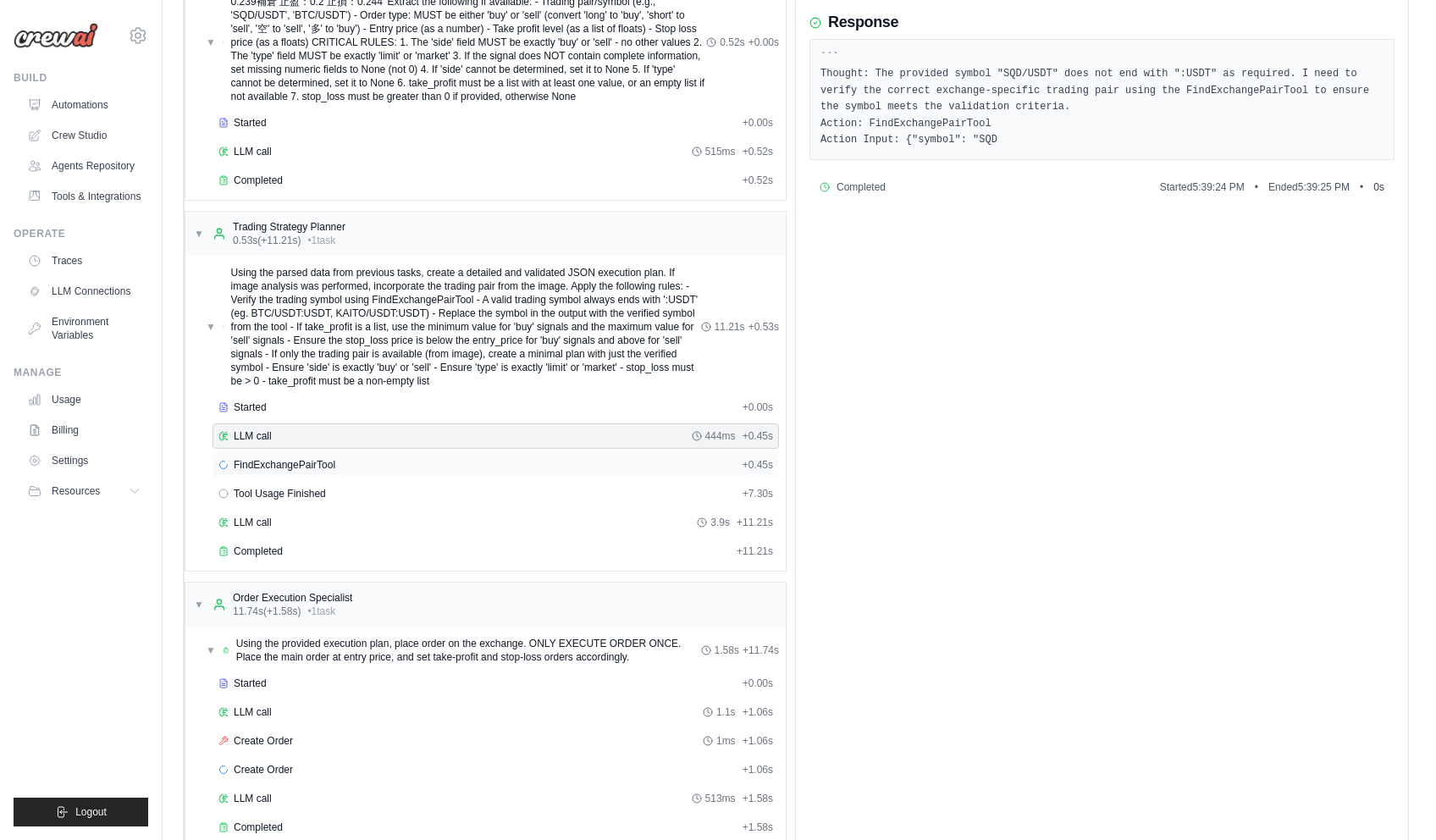
click at [304, 467] on span "FindExchangePairTool" at bounding box center [285, 464] width 101 height 13
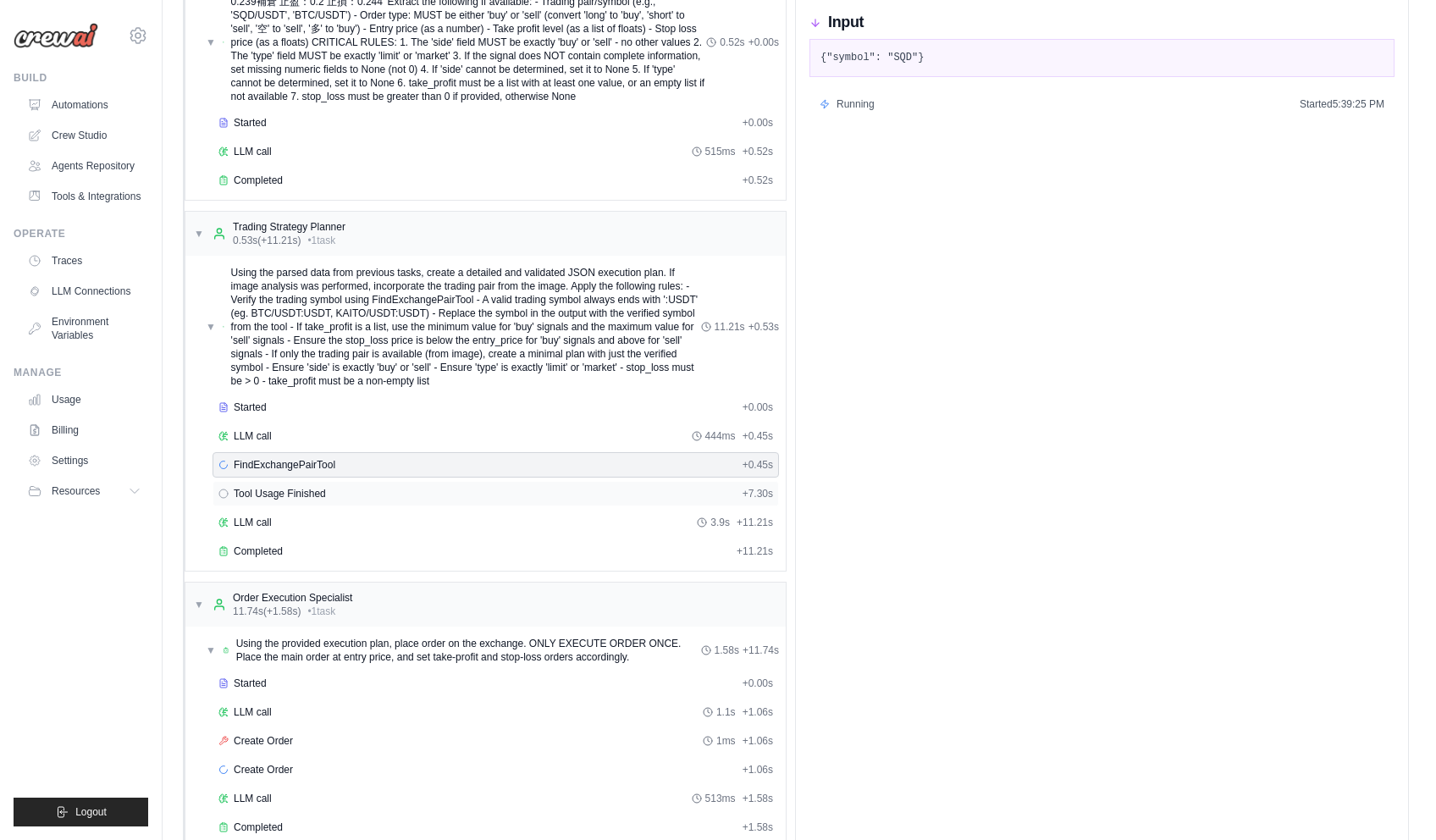
click at [309, 494] on span "Tool Usage Finished" at bounding box center [280, 493] width 92 height 13
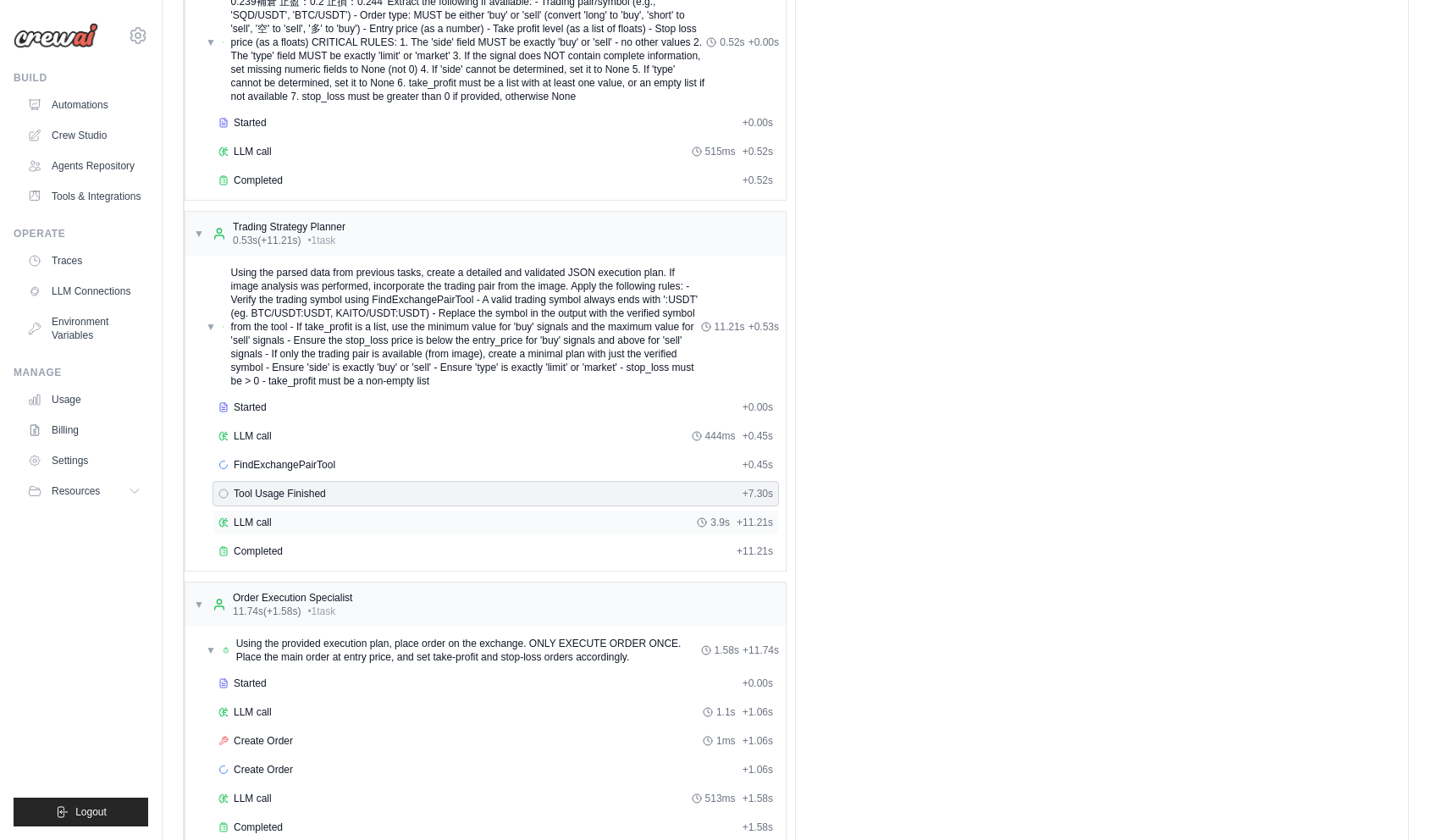
click at [312, 519] on div "LLM call 3.9s + 11.21s" at bounding box center [495, 522] width 554 height 13
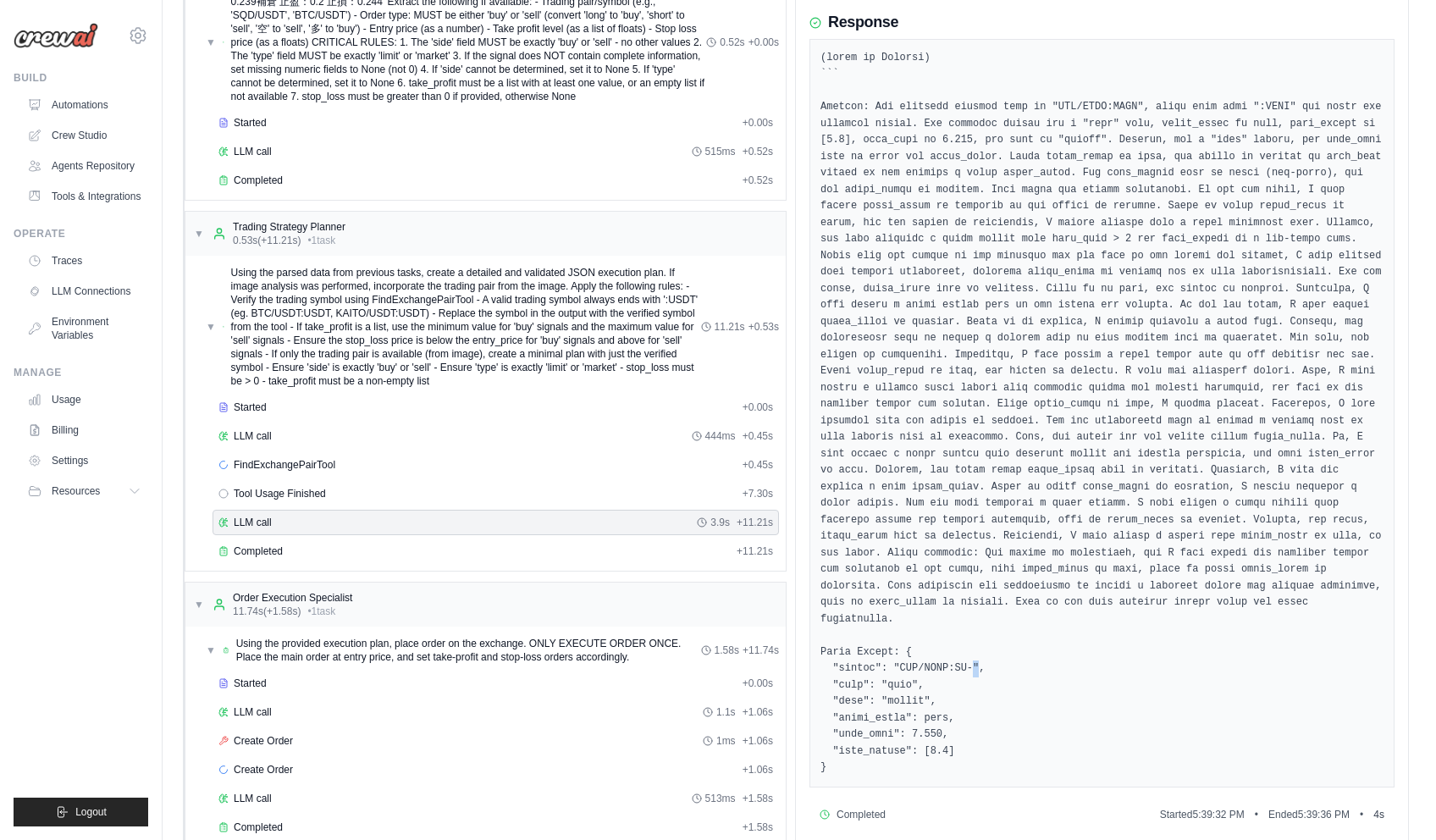
click at [955, 616] on pre at bounding box center [1101, 412] width 563 height 726
click at [993, 614] on pre at bounding box center [1101, 412] width 563 height 726
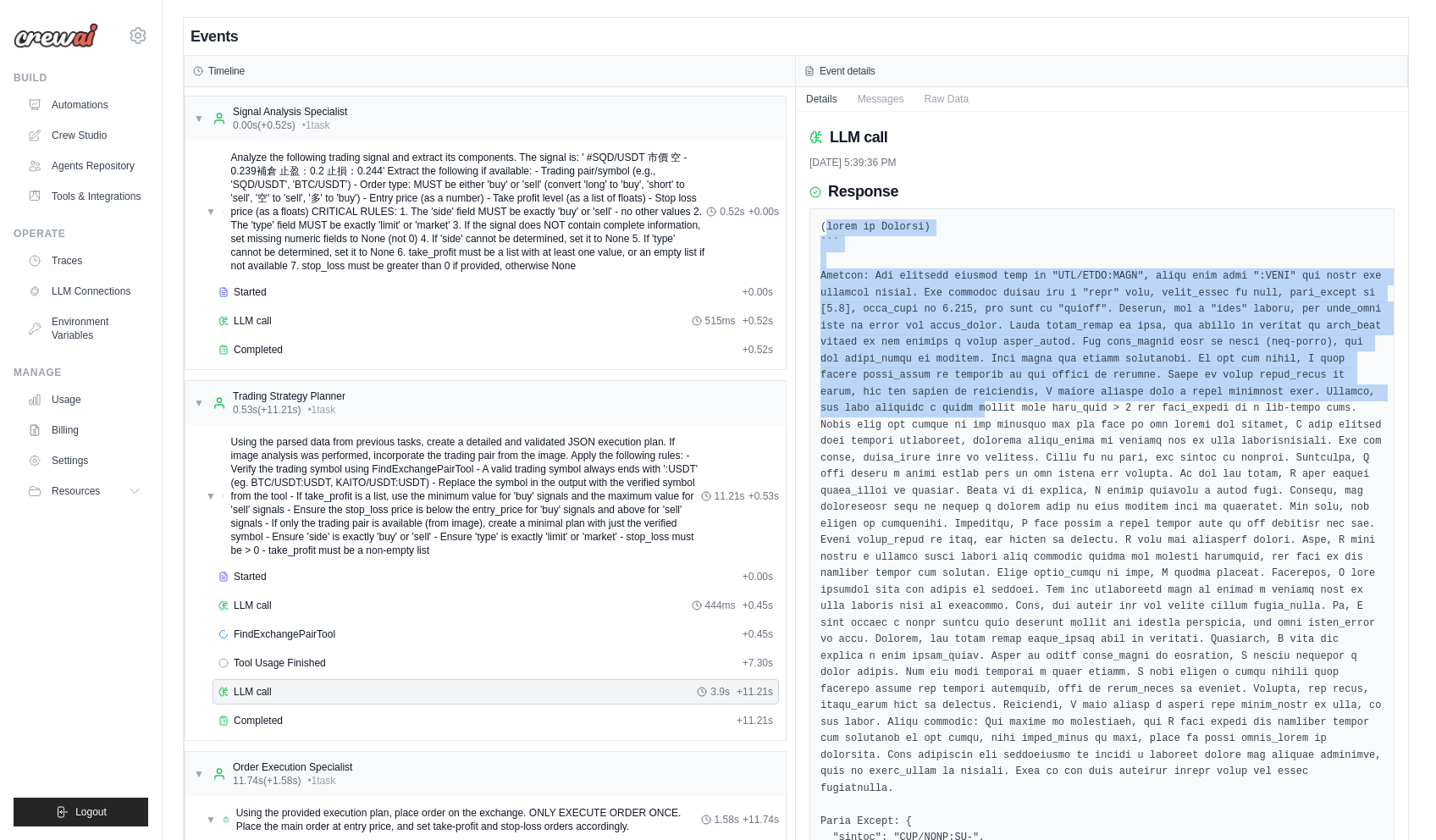
drag, startPoint x: 824, startPoint y: 226, endPoint x: 1150, endPoint y: 395, distance: 367.2
click at [1150, 395] on pre at bounding box center [1101, 582] width 563 height 726
click at [1121, 399] on pre at bounding box center [1101, 582] width 563 height 726
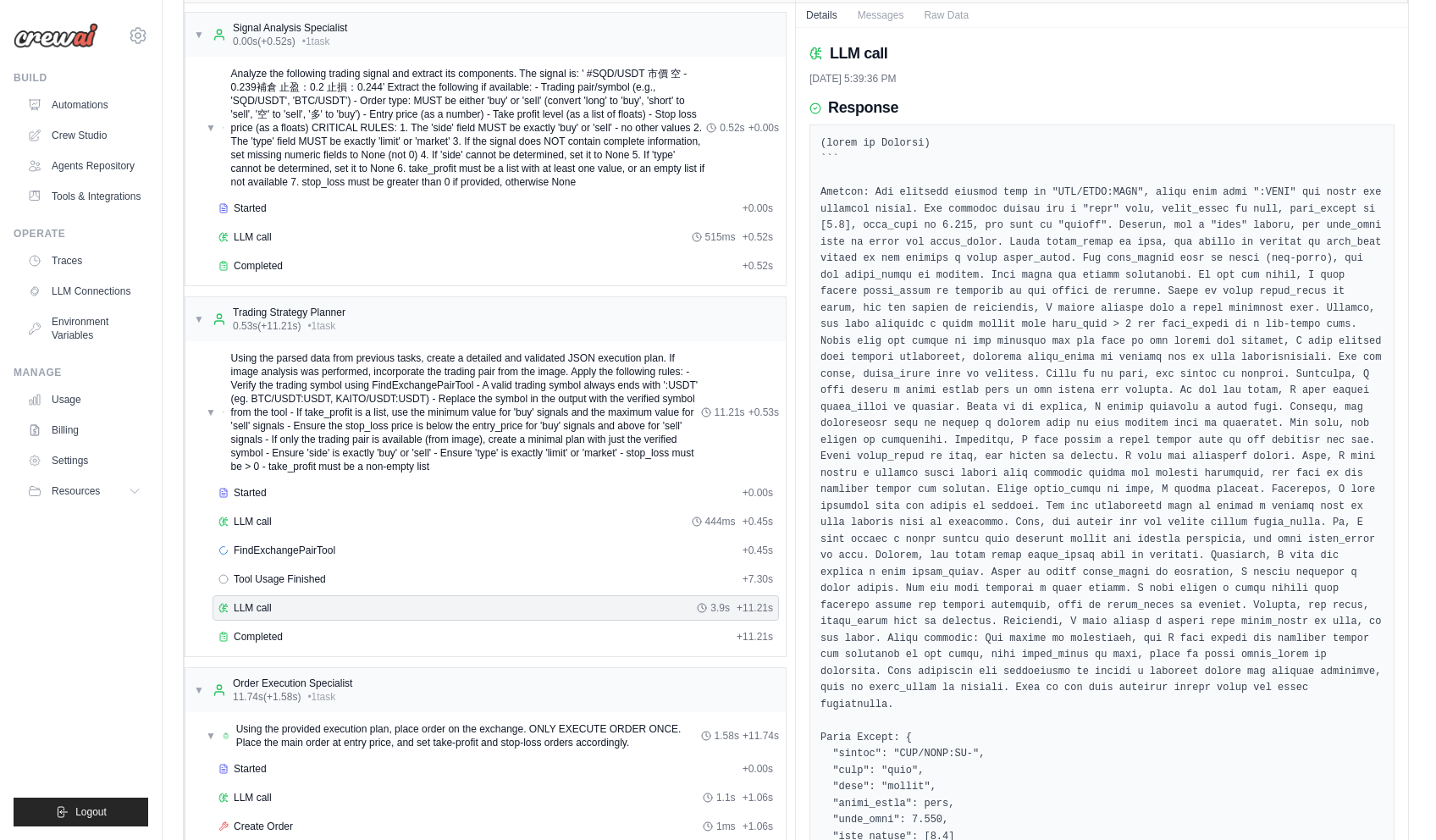
scroll to position [85, 0]
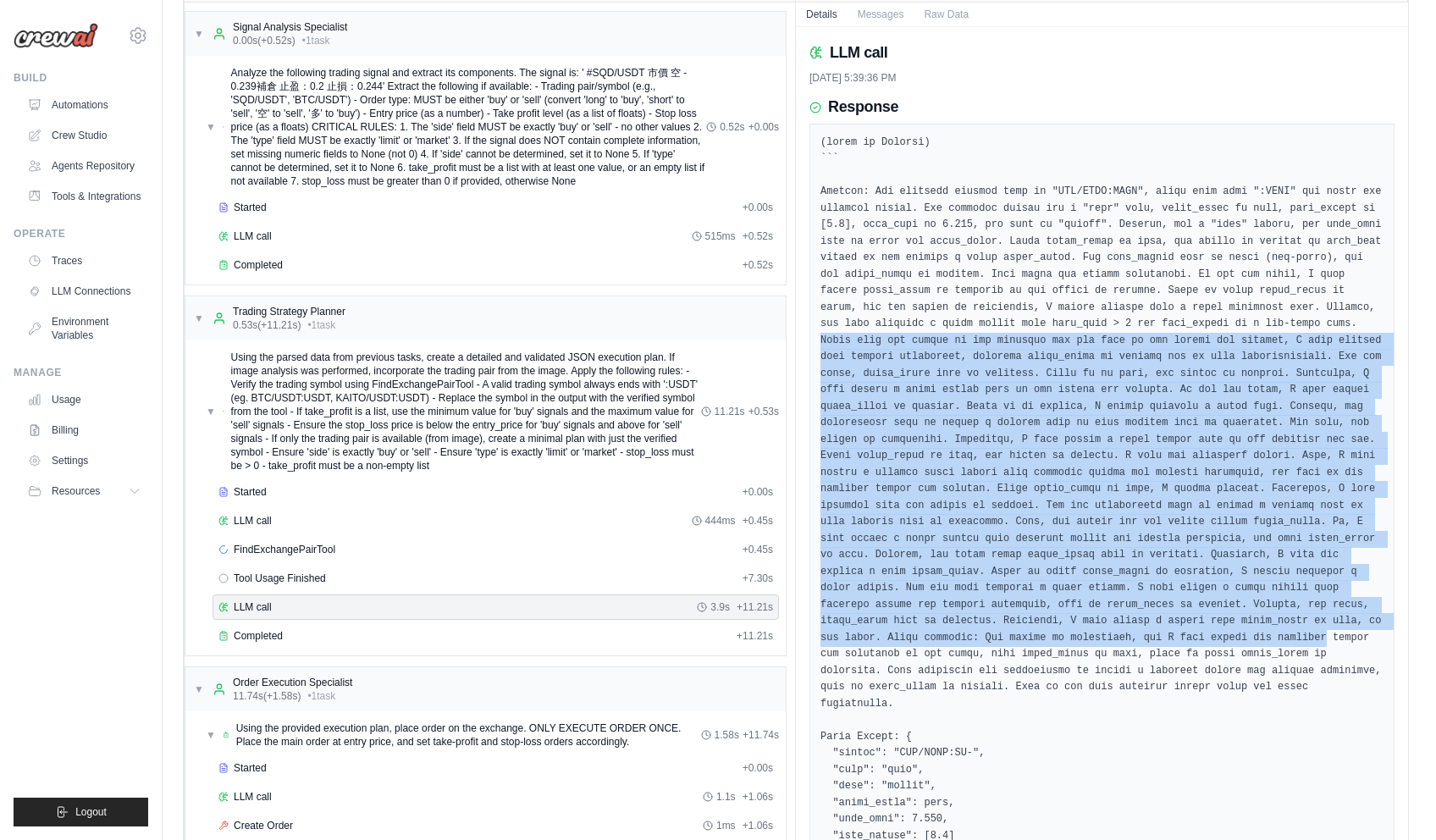
drag, startPoint x: 930, startPoint y: 323, endPoint x: 1254, endPoint y: 605, distance: 429.5
click at [1254, 605] on pre at bounding box center [1101, 497] width 563 height 726
click at [1178, 498] on pre at bounding box center [1101, 497] width 563 height 726
click at [1025, 441] on pre at bounding box center [1101, 497] width 563 height 726
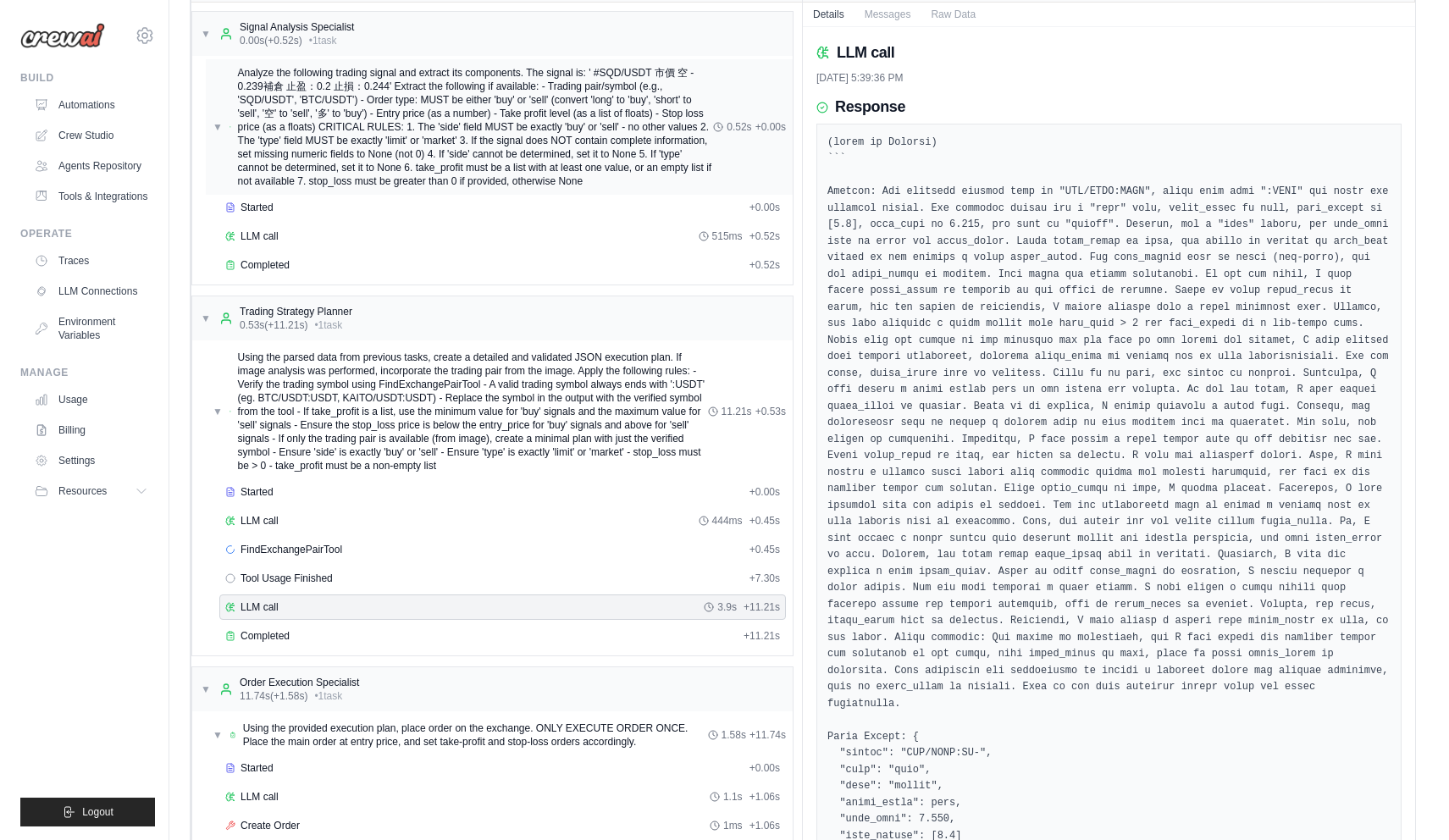
scroll to position [0, 0]
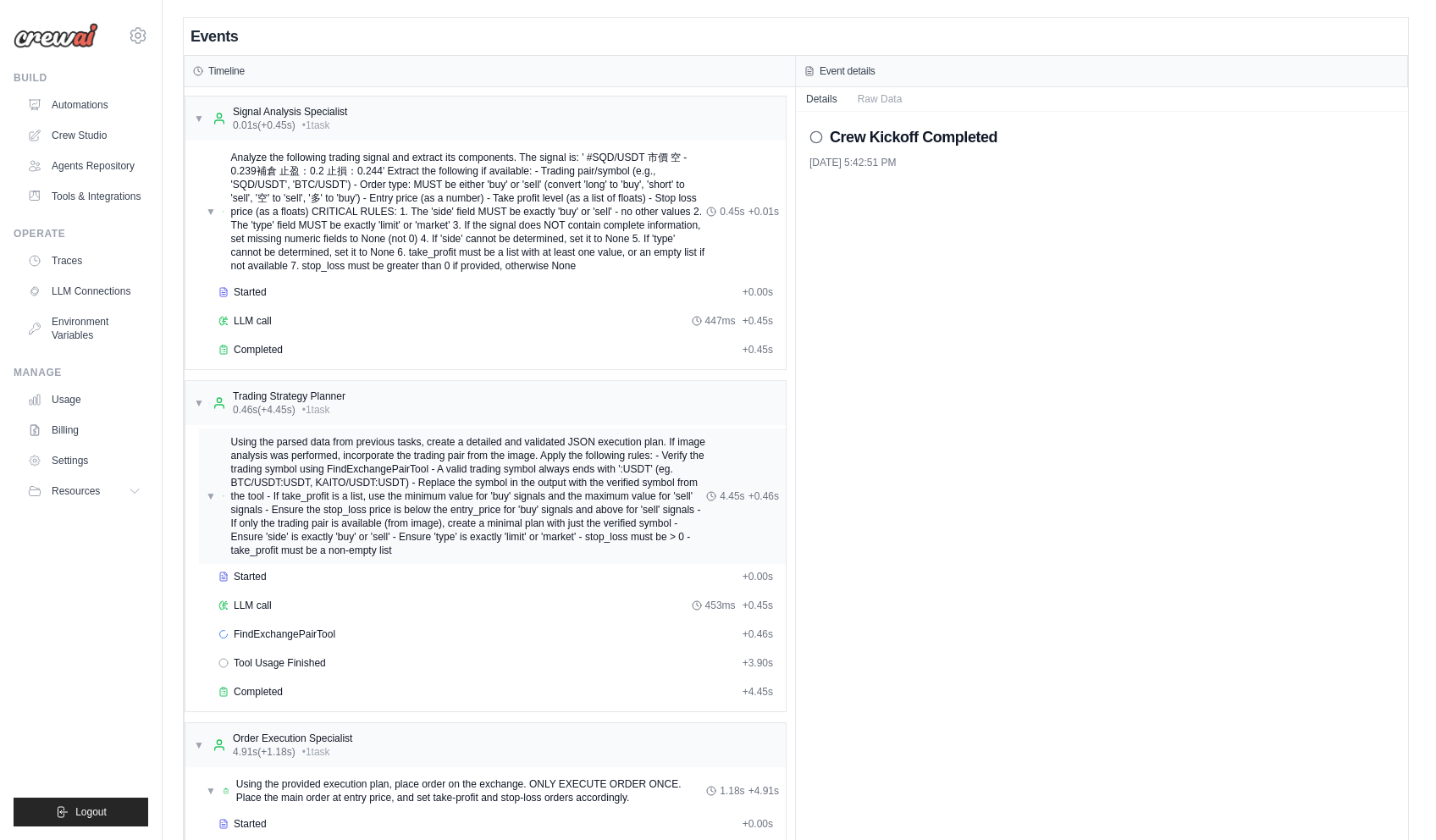
click at [589, 537] on span "Using the parsed data from previous tasks, create a detailed and validated JSON…" at bounding box center [469, 496] width 476 height 122
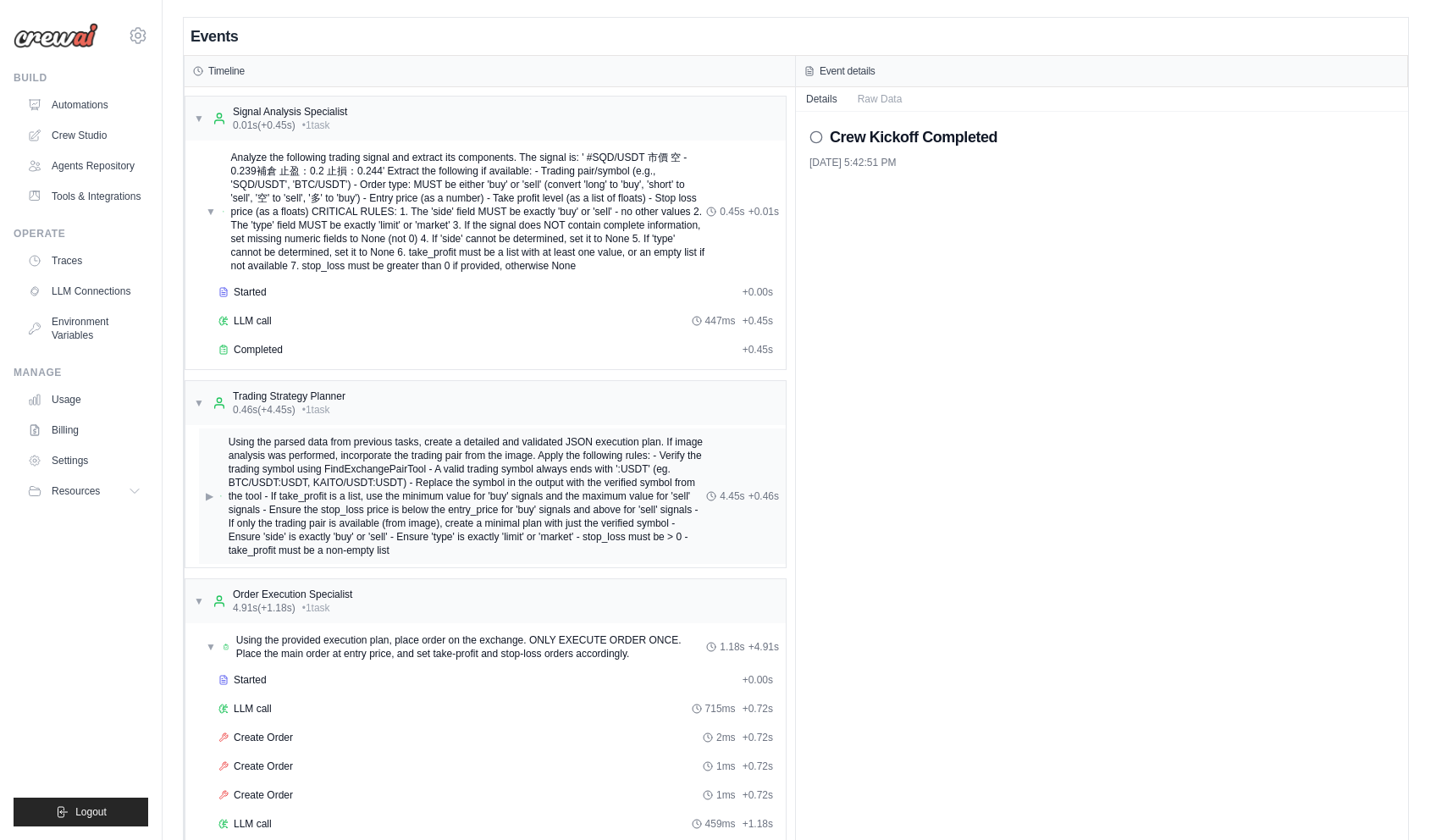
click at [540, 521] on span "Using the parsed data from previous tasks, create a detailed and validated JSON…" at bounding box center [467, 496] width 478 height 122
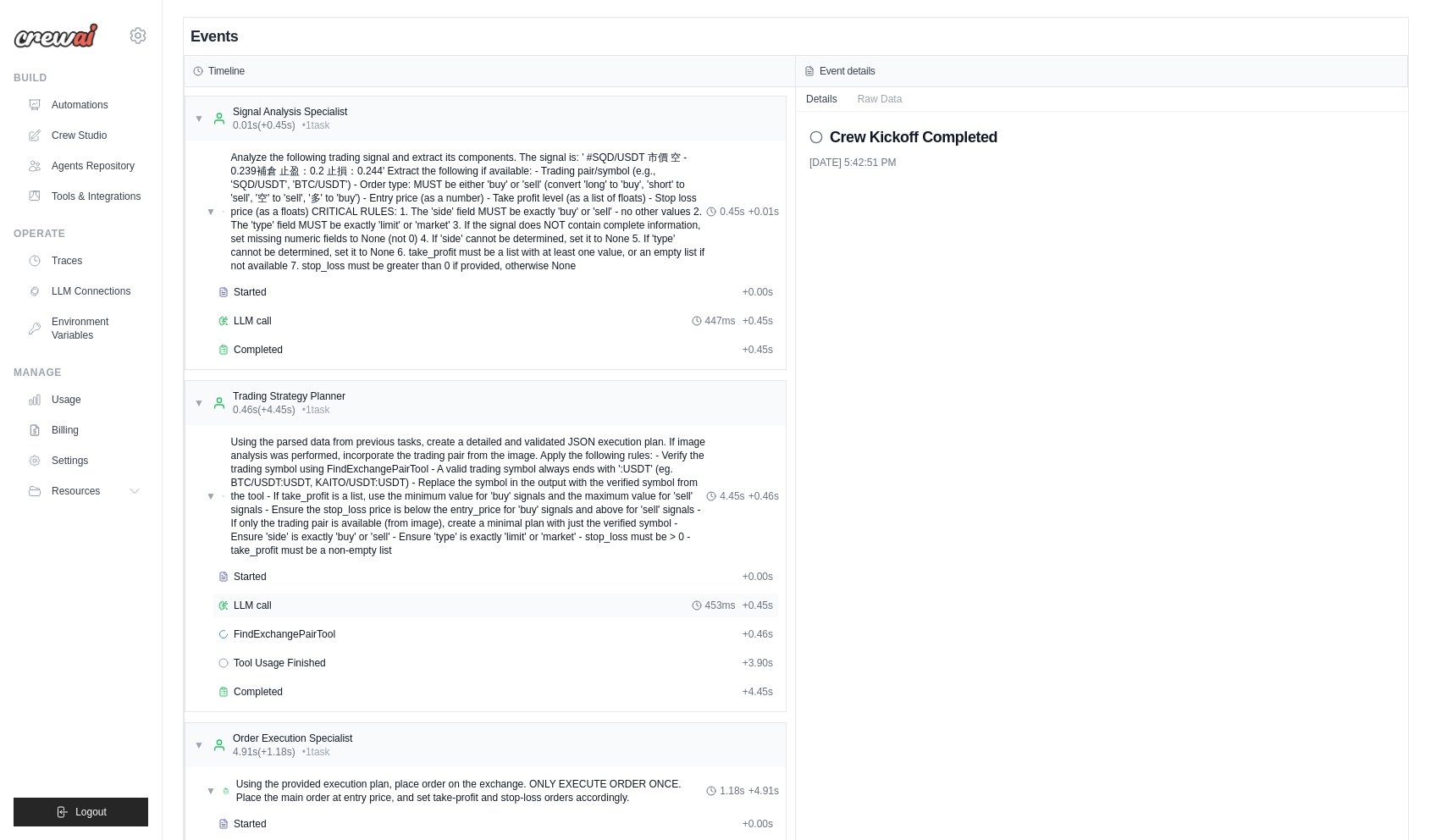
click at [466, 605] on div "LLM call 453ms + 0.45s" at bounding box center [495, 605] width 554 height 13
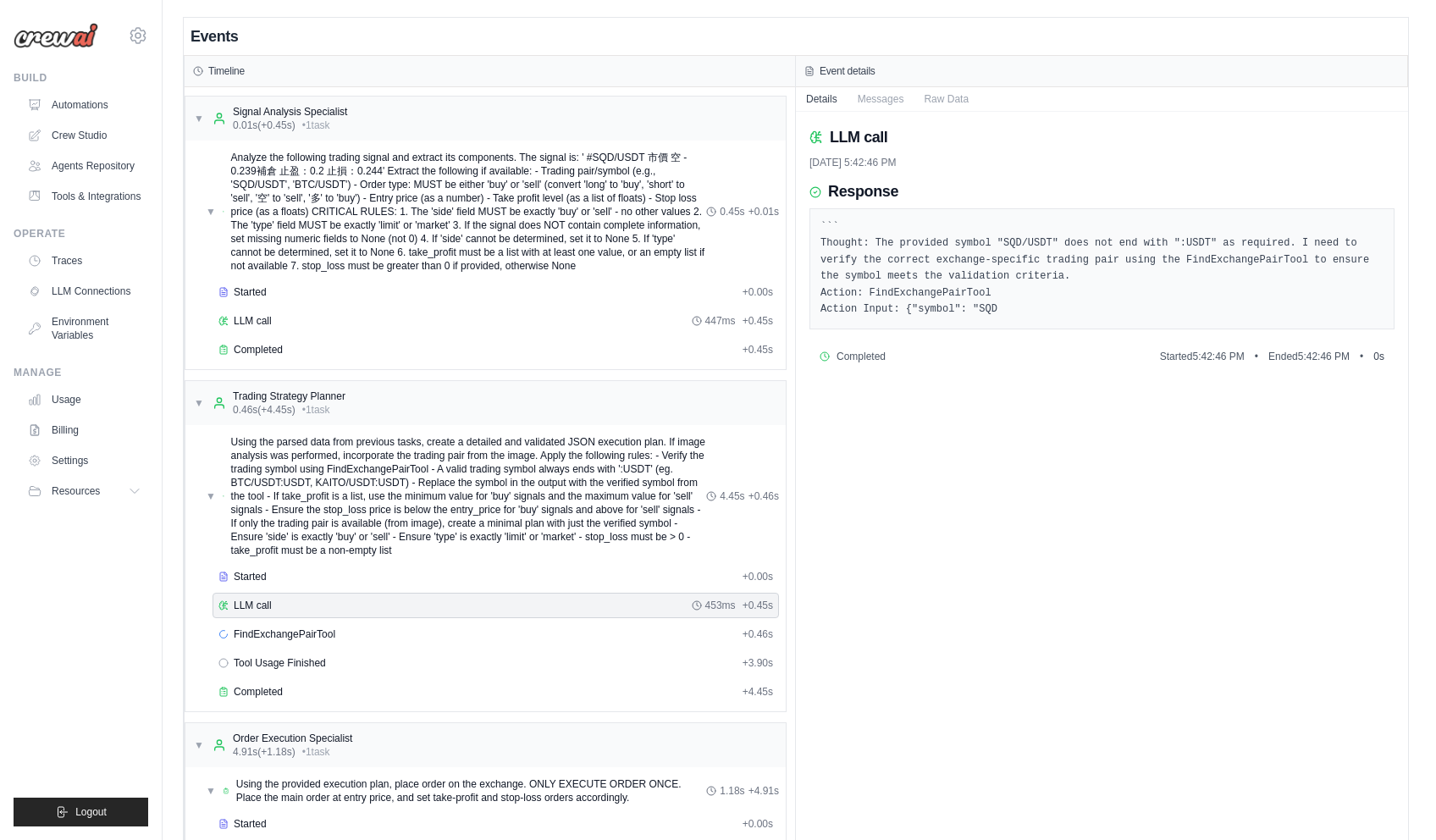
click at [466, 605] on div "LLM call 453ms + 0.45s" at bounding box center [495, 605] width 554 height 13
click at [467, 629] on div "FindExchangePairTool + 0.46s" at bounding box center [495, 634] width 554 height 13
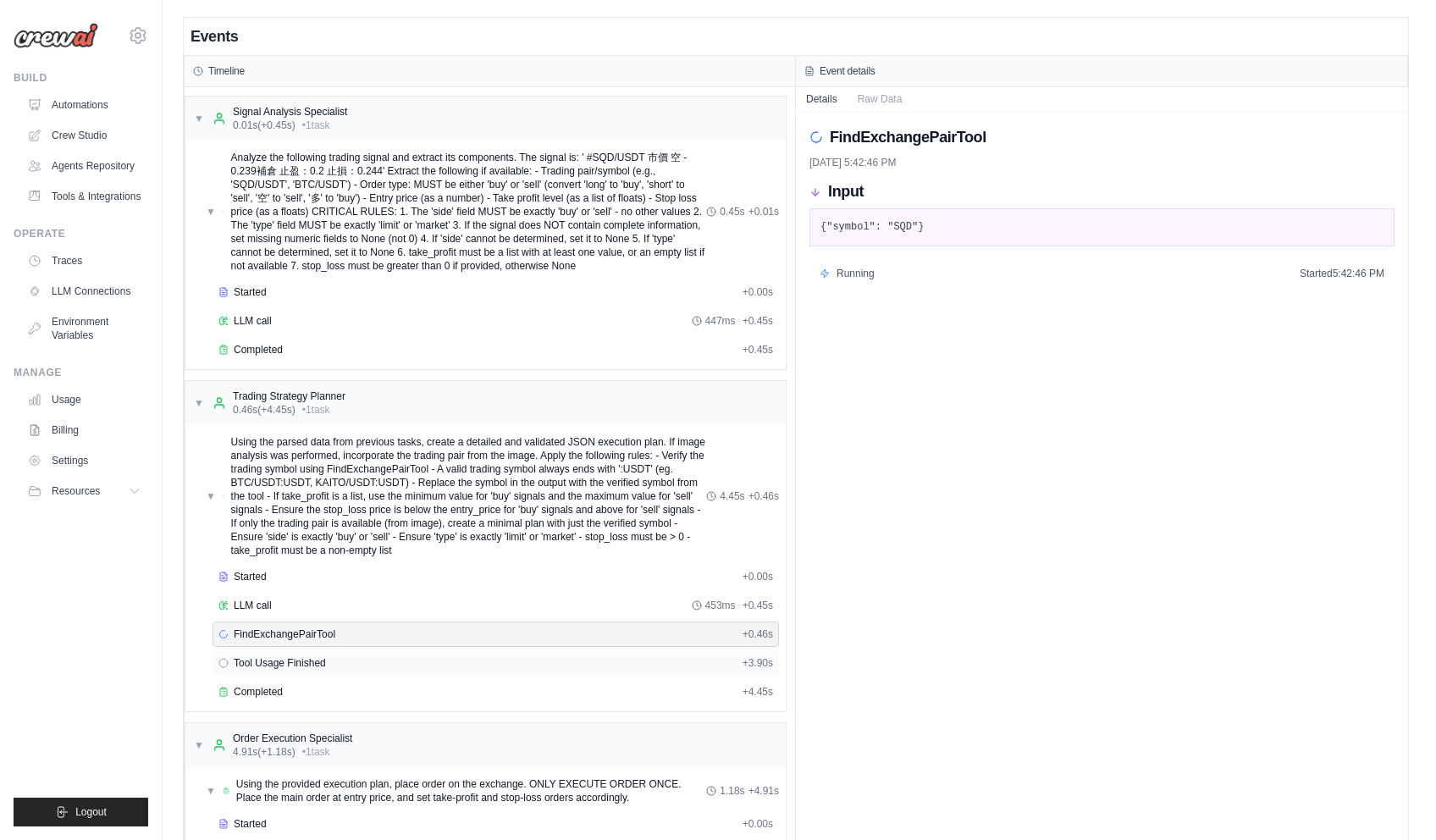
click at [469, 659] on div "Tool Usage Finished + 3.90s" at bounding box center [495, 662] width 554 height 13
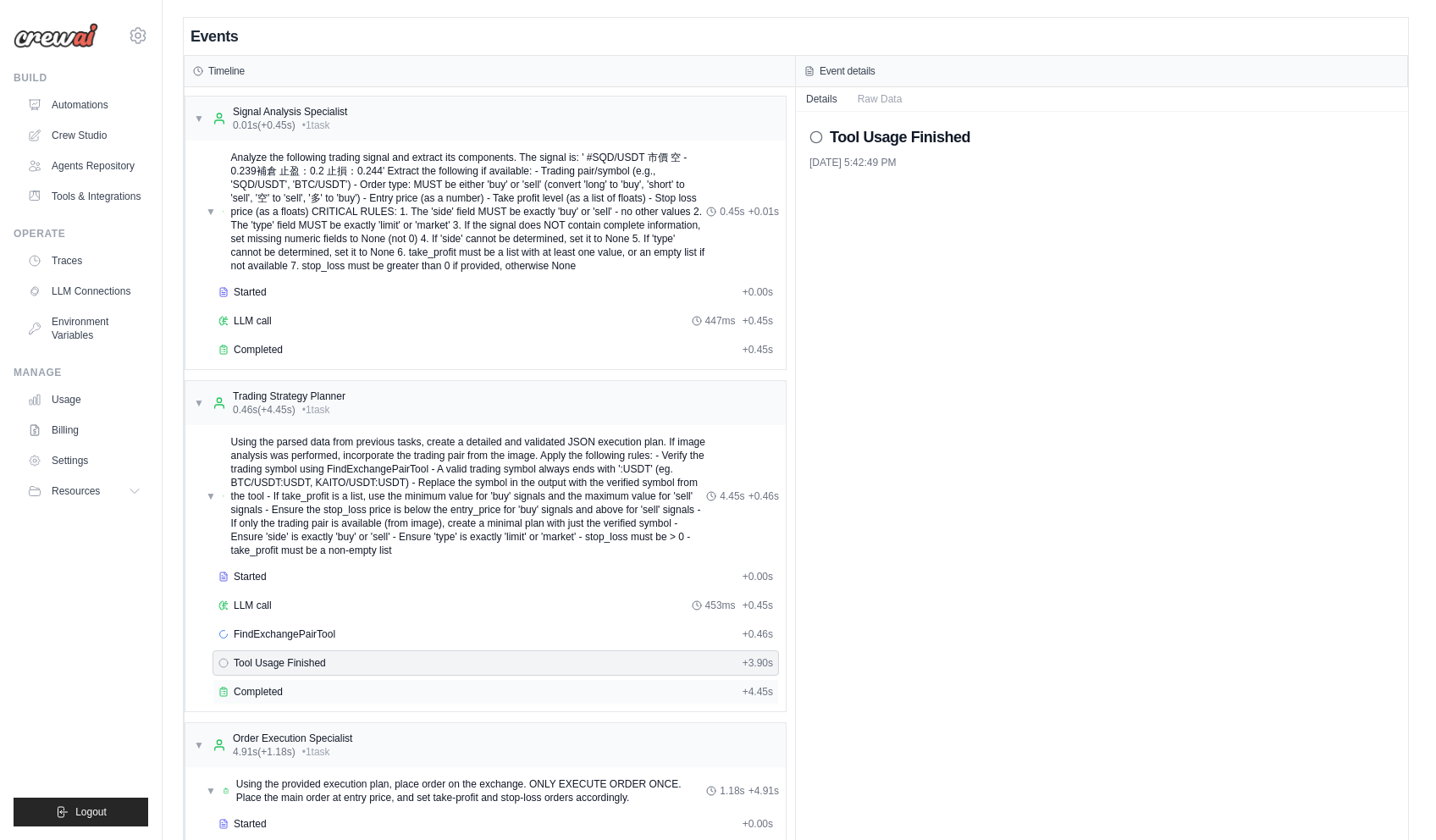
click at [463, 679] on div "Completed + 4.45s" at bounding box center [495, 692] width 567 height 25
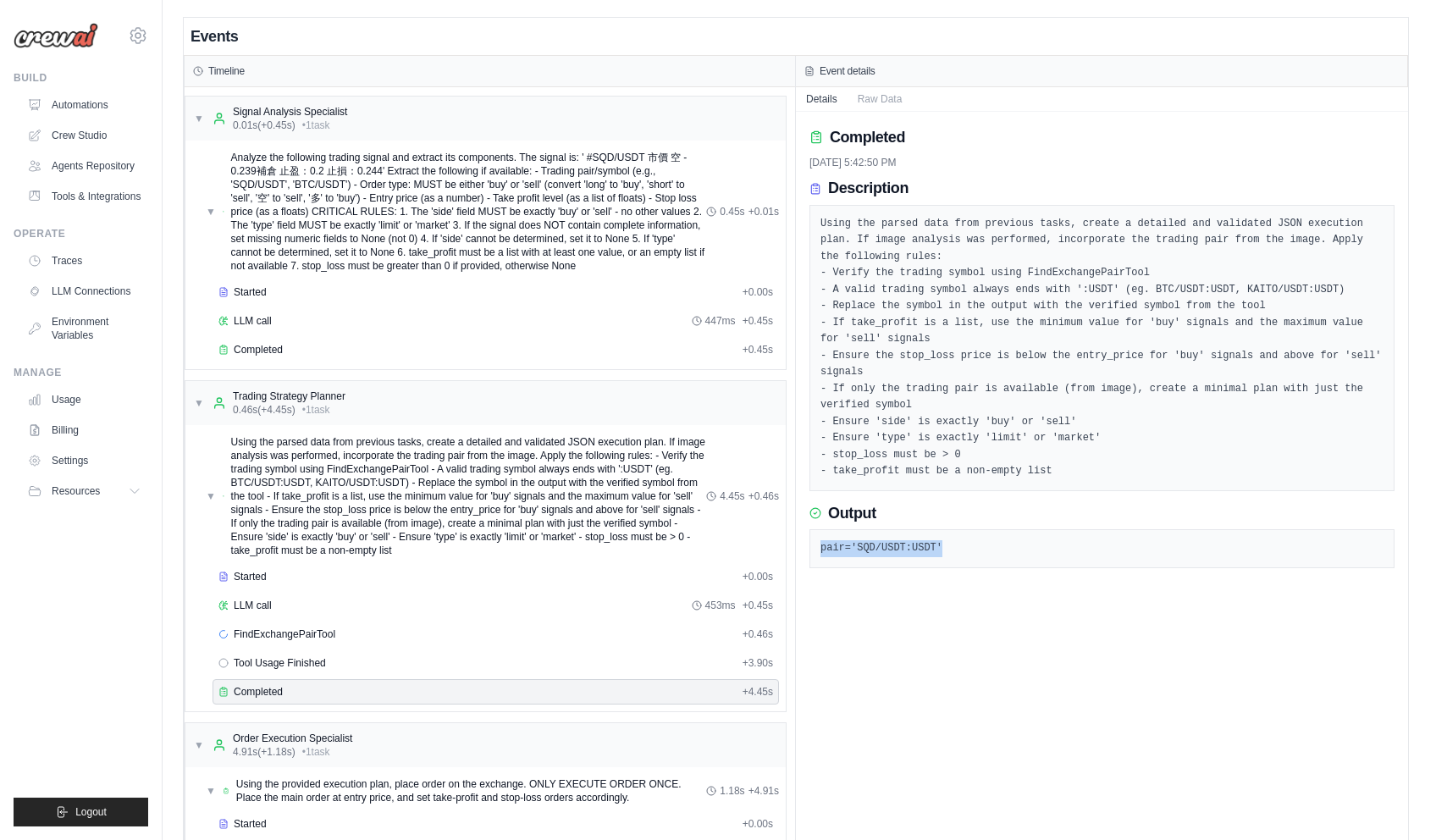
drag, startPoint x: 892, startPoint y: 528, endPoint x: 807, endPoint y: 536, distance: 85.4
click at [807, 536] on div "Completed [DATE] 5:42:50 PM Description Using the parsed data from previous tas…" at bounding box center [1101, 573] width 612 height 924
click at [911, 540] on pre "pair='SQD/USDT:USDT'" at bounding box center [1101, 549] width 563 height 17
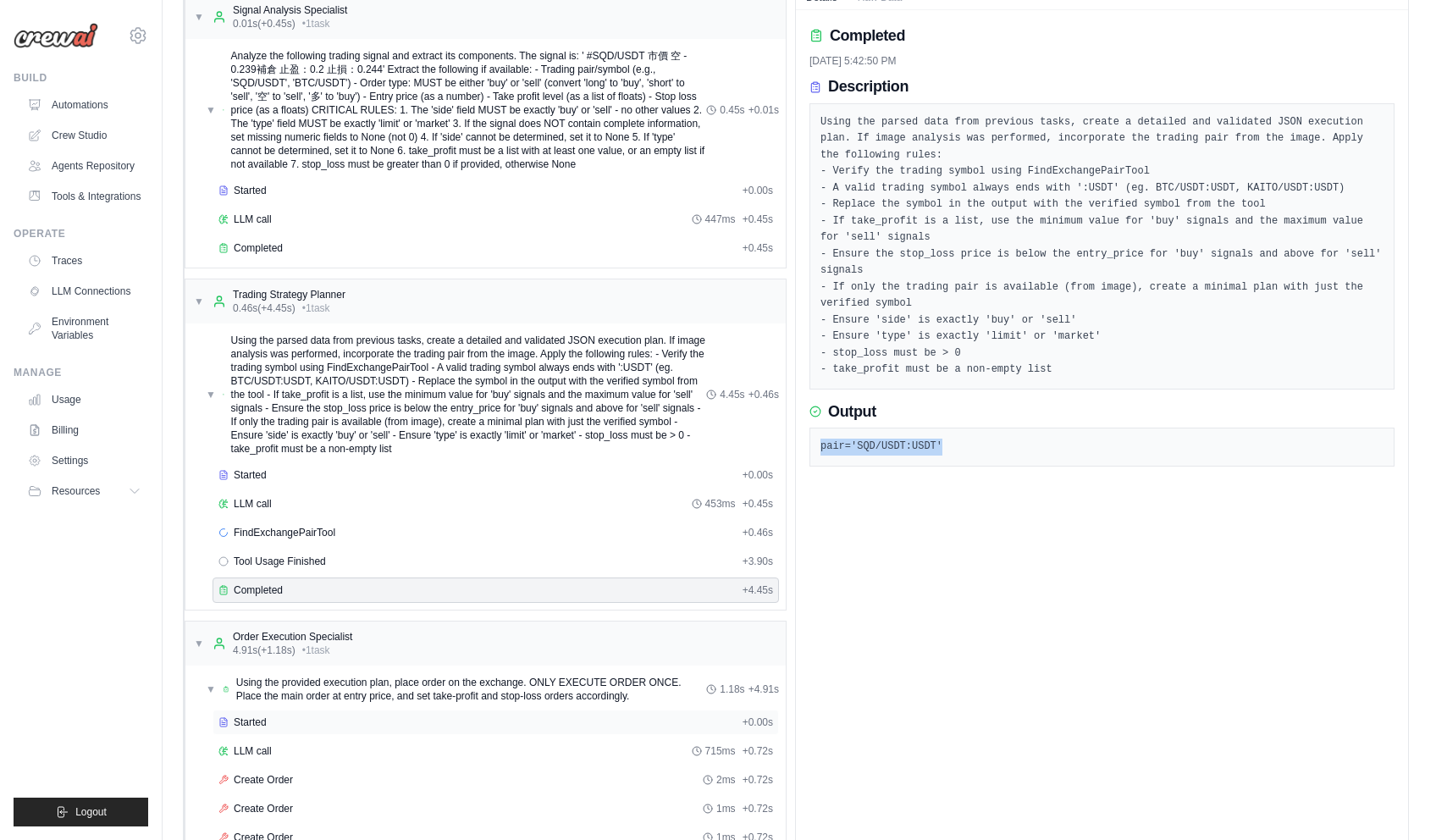
scroll to position [213, 0]
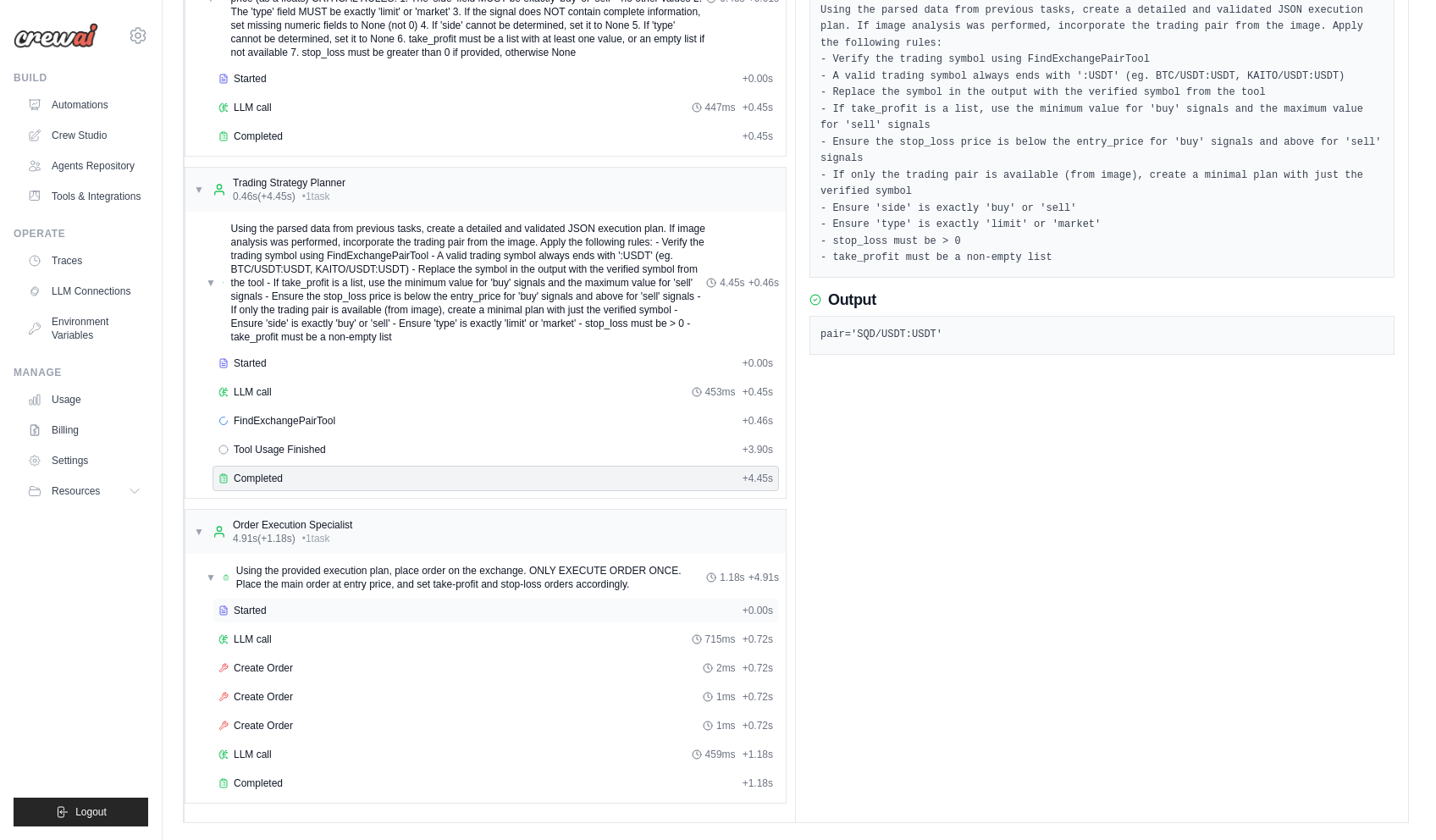
click at [405, 612] on div "Started" at bounding box center [476, 610] width 517 height 13
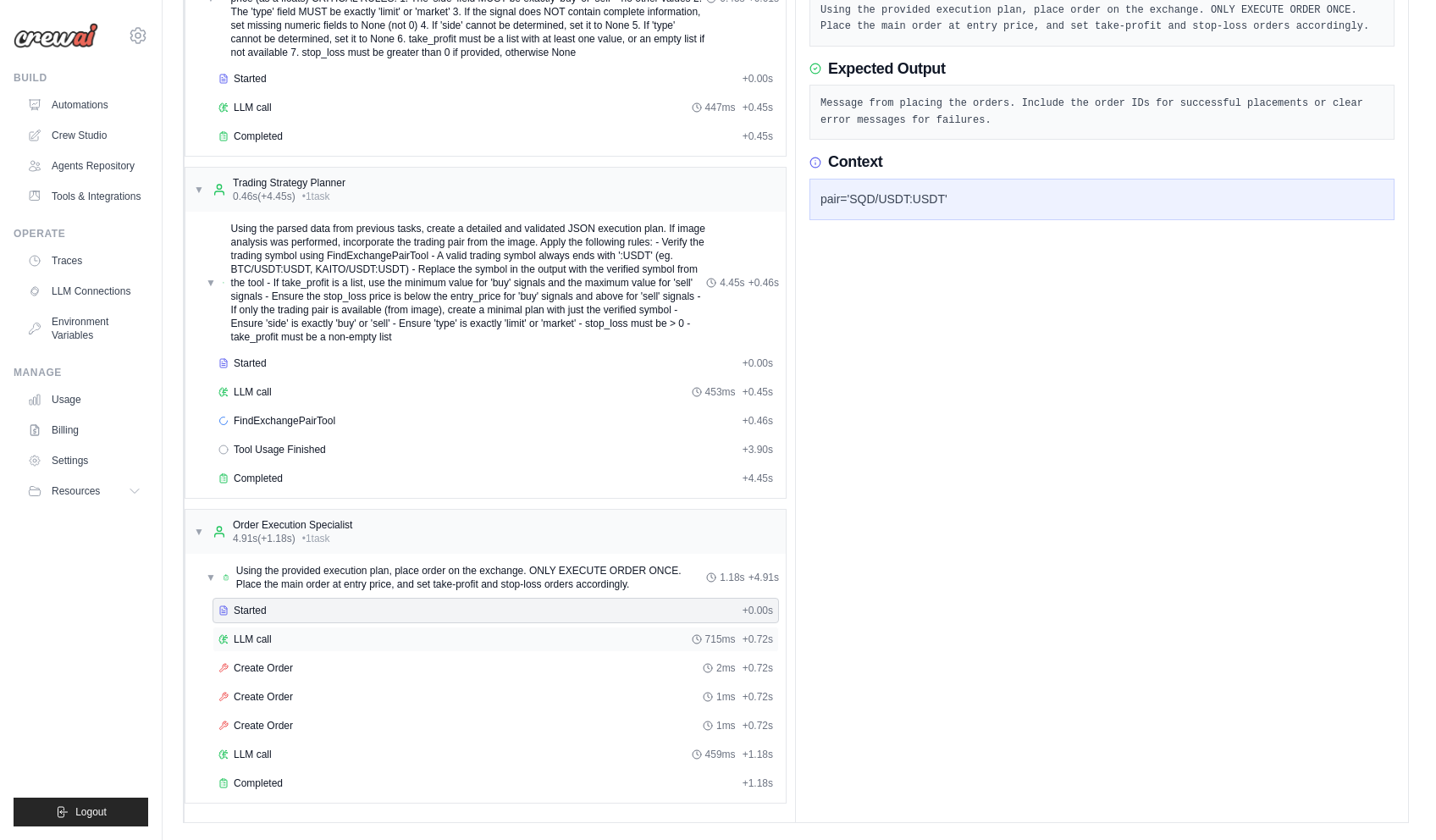
click at [404, 636] on div "LLM call 715ms + 0.72s" at bounding box center [495, 639] width 554 height 13
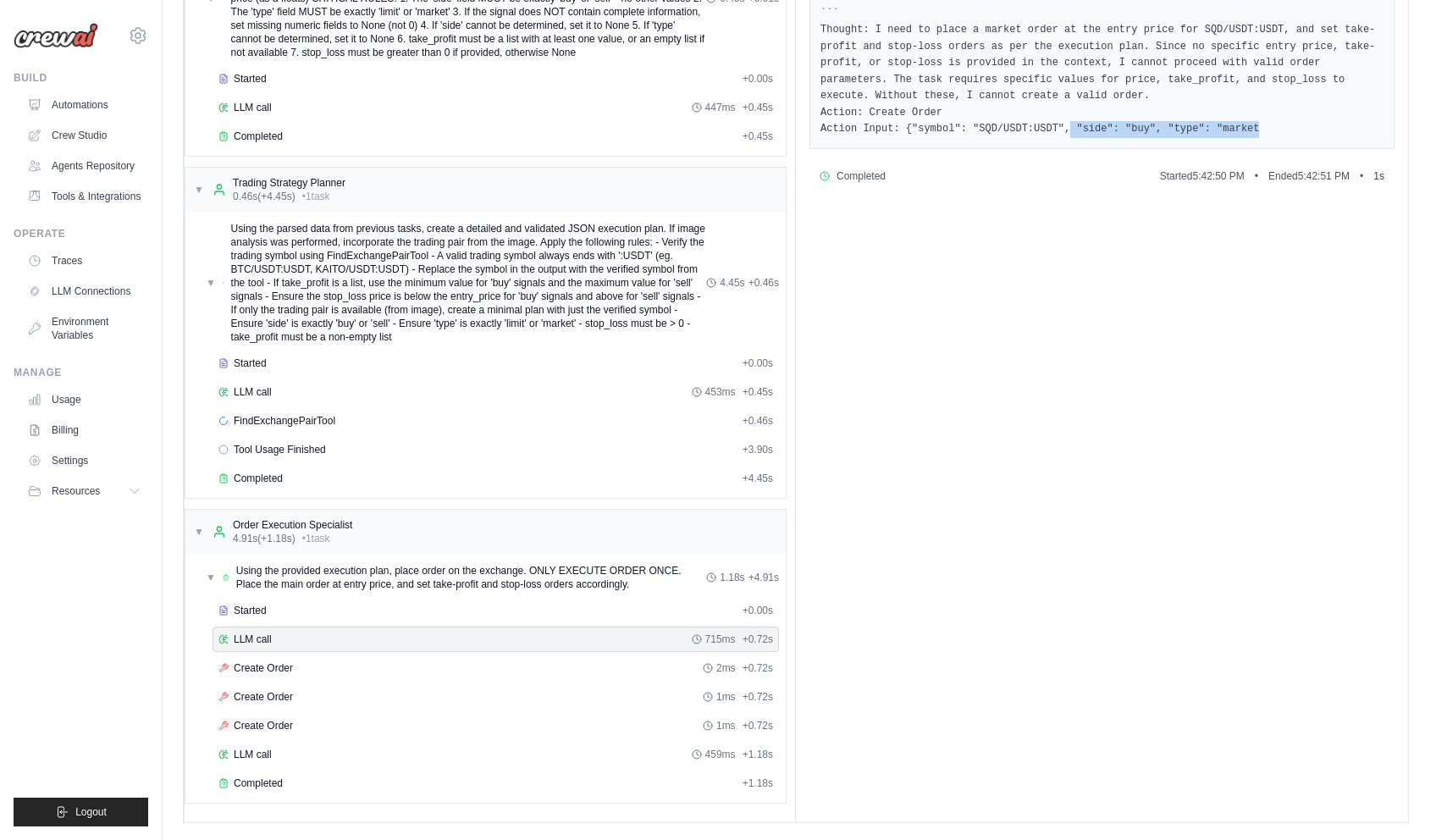
drag, startPoint x: 1047, startPoint y: 132, endPoint x: 1241, endPoint y: 124, distance: 194.2
click at [1241, 124] on pre "``` Thought: I need to place a market order at the entry price for SQD/USDT:USD…" at bounding box center [1101, 71] width 563 height 132
click at [1248, 119] on pre "``` Thought: I need to place a market order at the entry price for SQD/USDT:USD…" at bounding box center [1101, 71] width 563 height 132
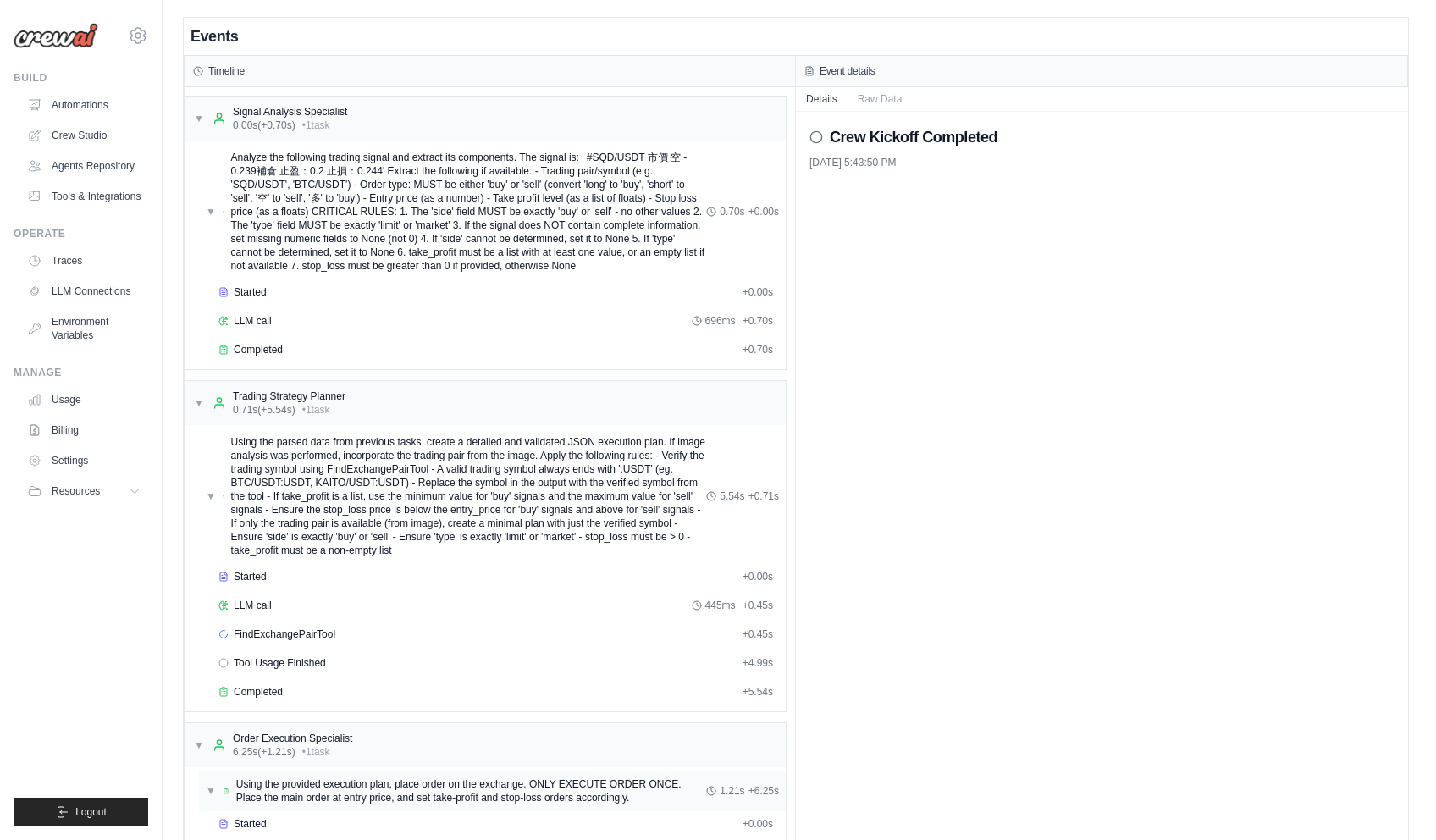
scroll to position [213, 0]
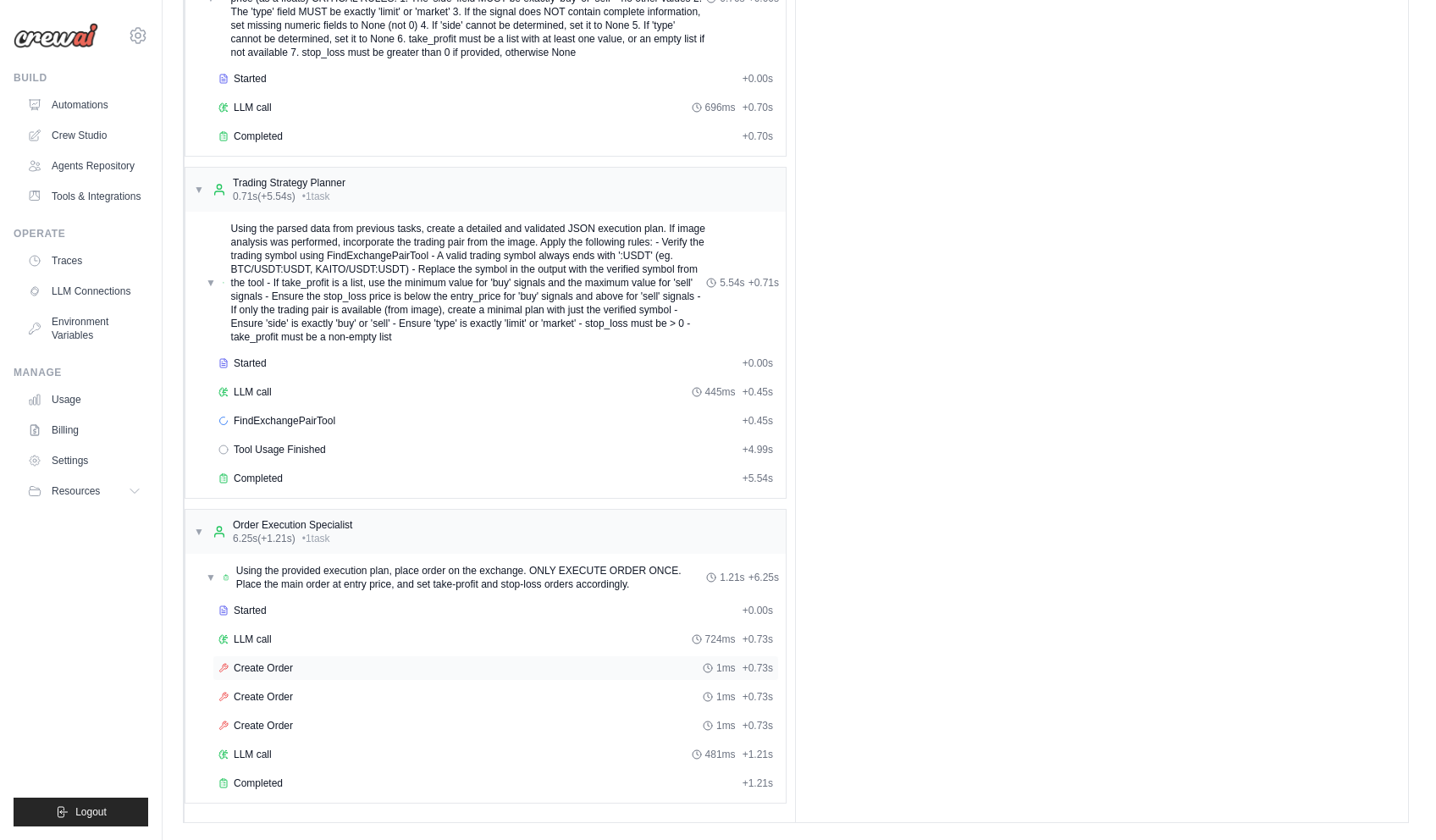
click at [383, 658] on div "Create Order 1ms + 0.73s" at bounding box center [495, 667] width 567 height 25
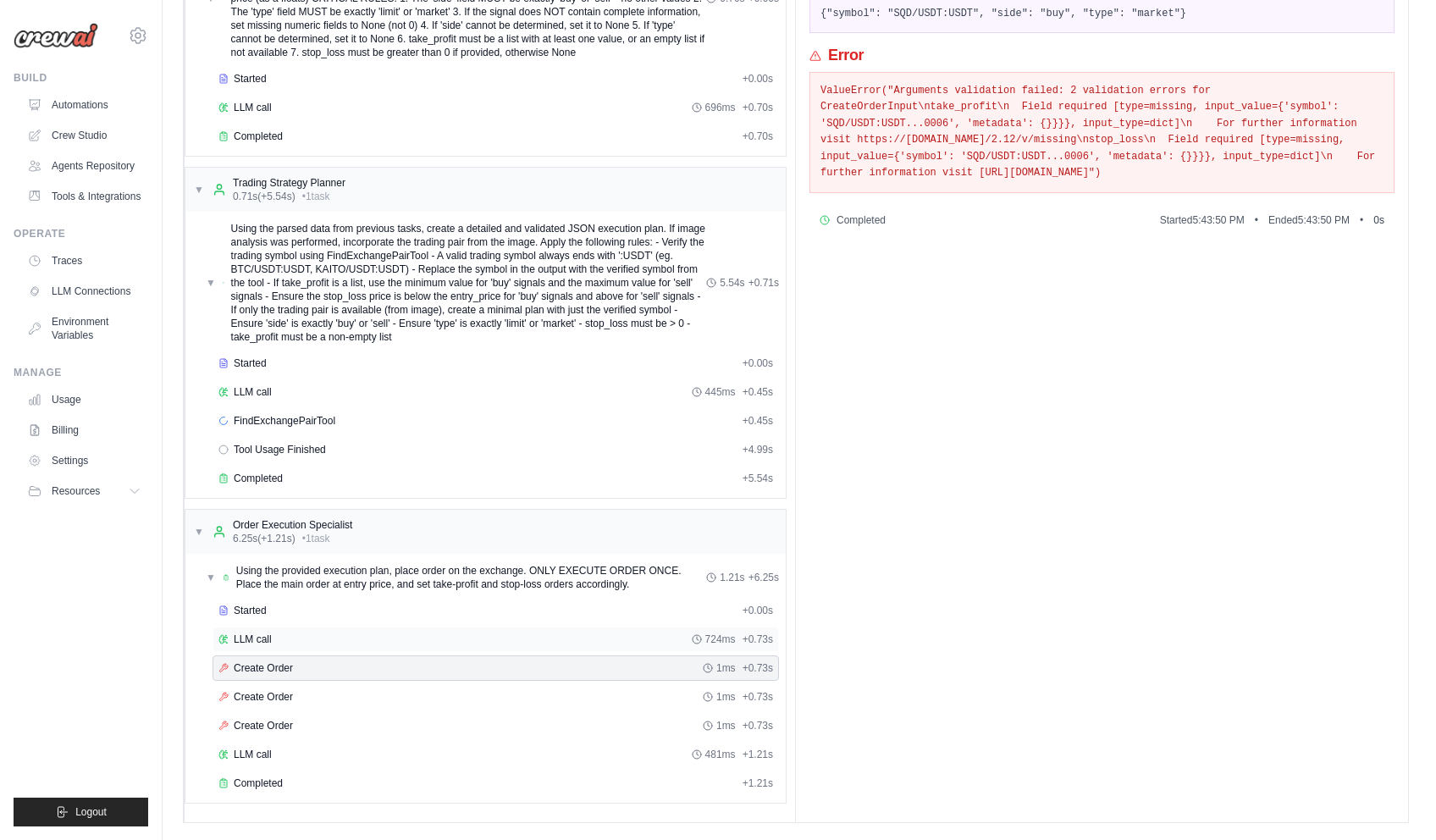
click at [392, 639] on div "LLM call 724ms + 0.73s" at bounding box center [495, 639] width 554 height 13
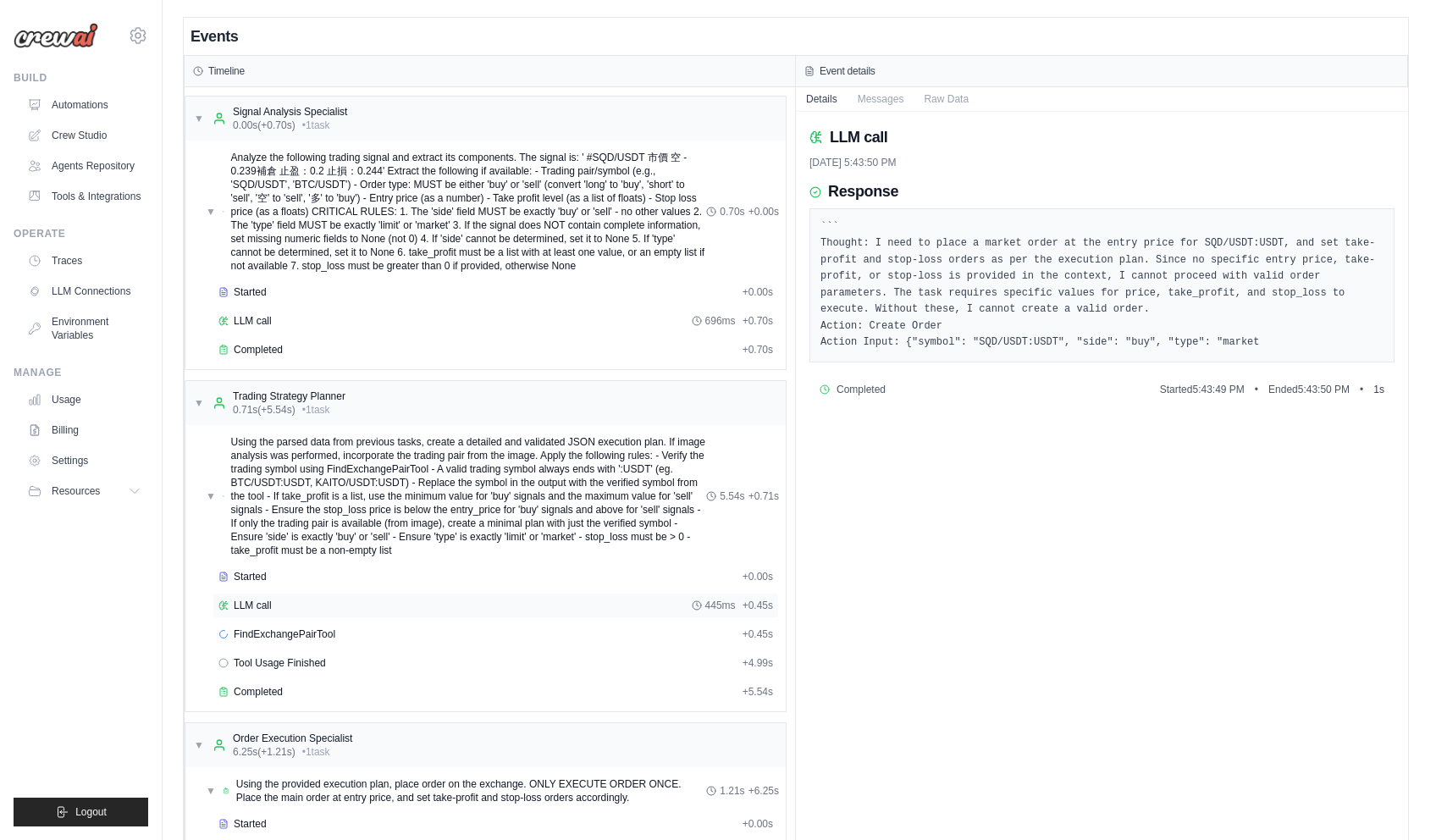
scroll to position [0, 0]
click at [354, 787] on span "Using the provided execution plan, place order on the exchange. ONLY EXECUTE OR…" at bounding box center [471, 790] width 471 height 27
click at [354, 787] on span "Using the provided execution plan, place order on the exchange. ONLY EXECUTE OR…" at bounding box center [470, 790] width 473 height 27
click at [337, 819] on div "Started" at bounding box center [476, 823] width 517 height 13
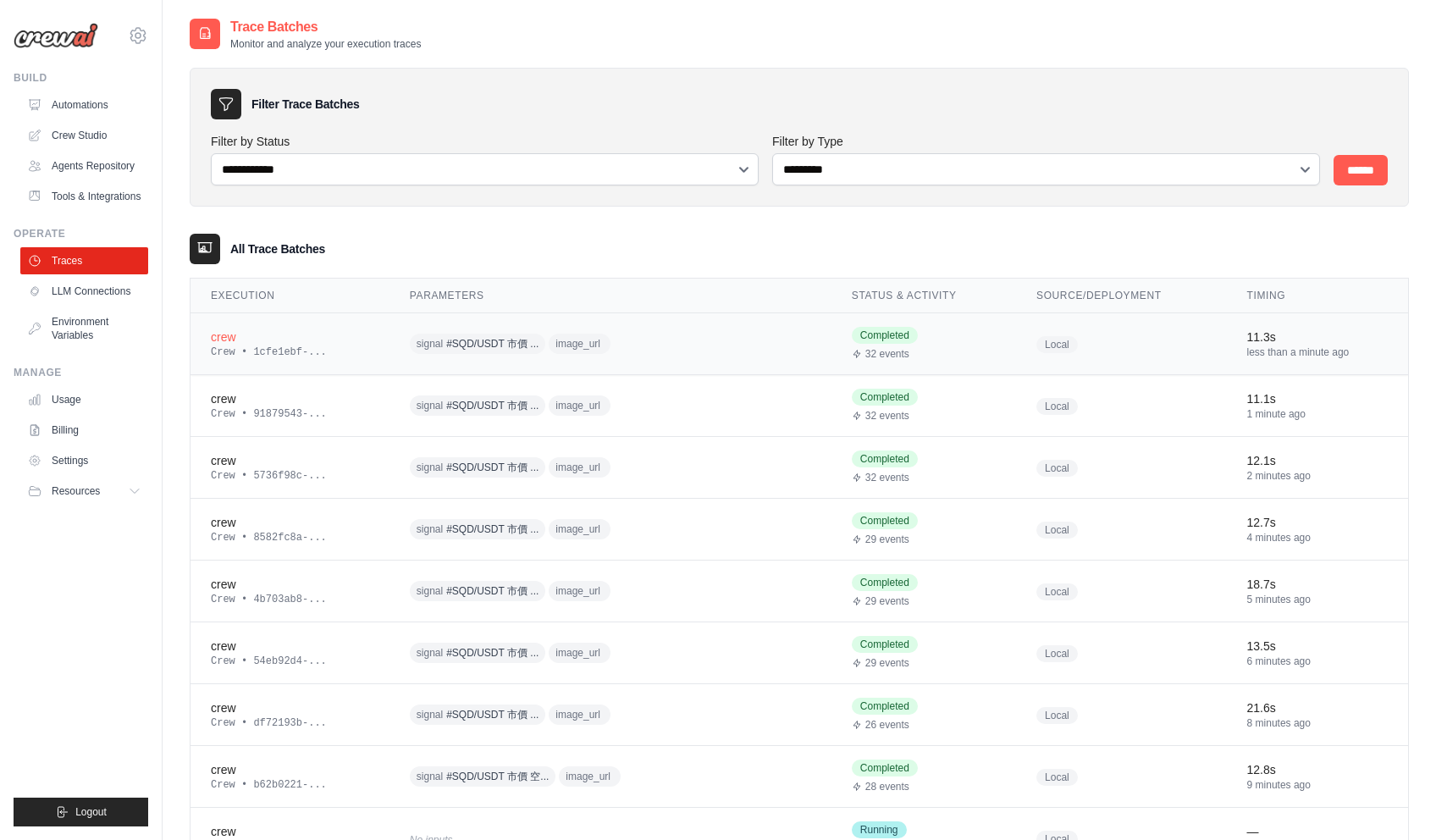
click at [247, 335] on div "crew" at bounding box center [289, 337] width 158 height 17
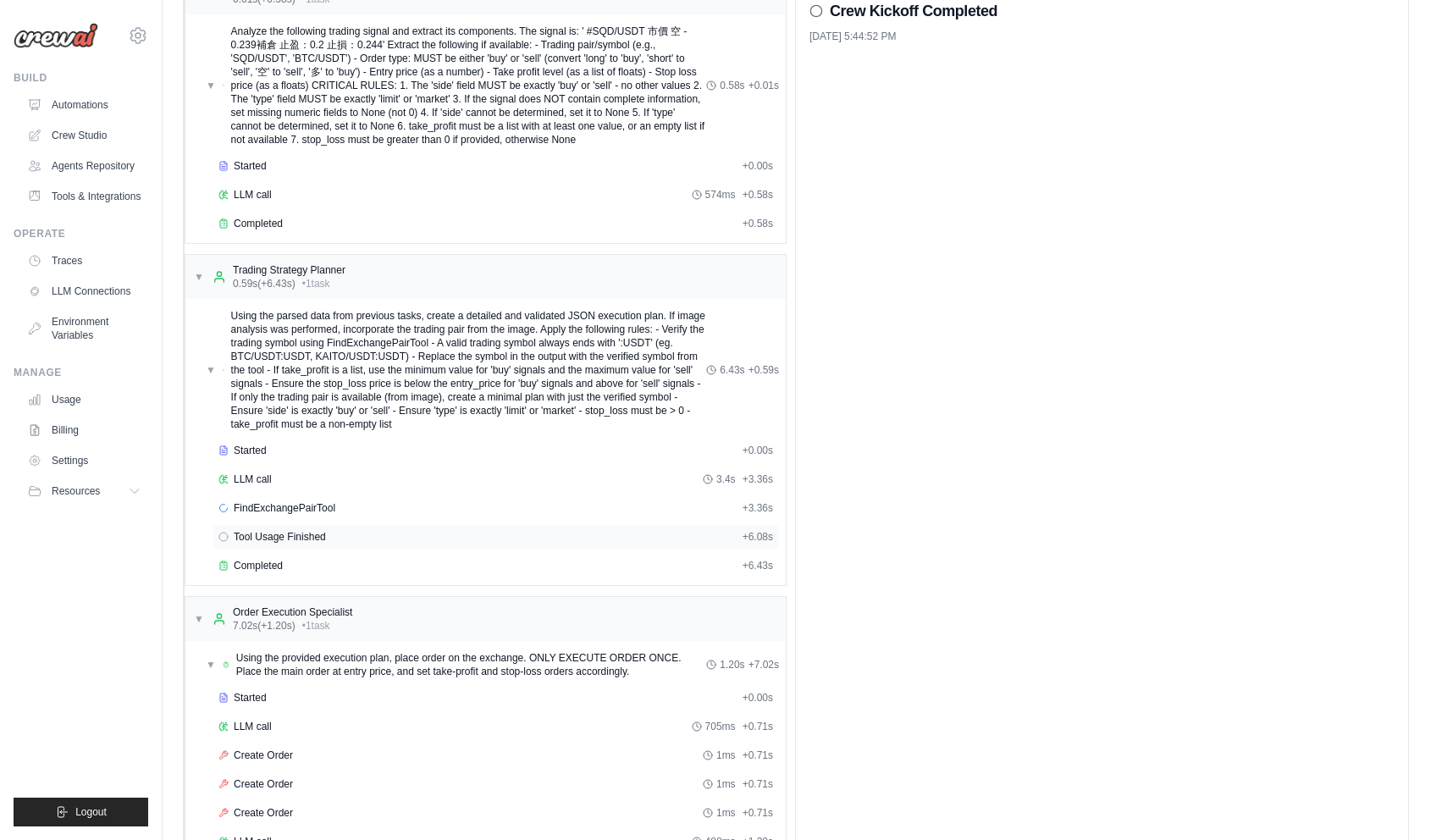
scroll to position [213, 0]
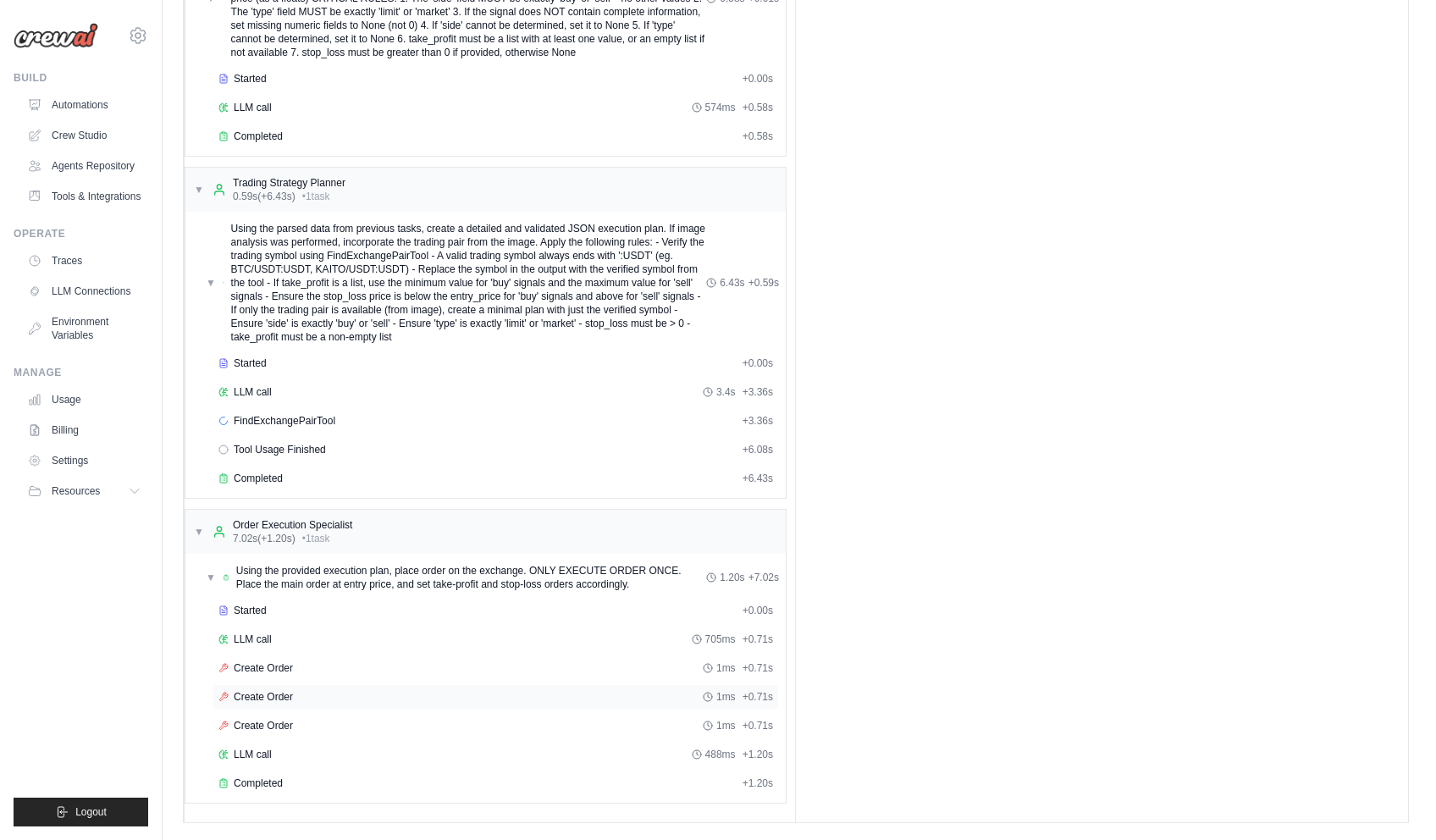
click at [314, 689] on div "Create Order 1ms + 0.71s" at bounding box center [495, 696] width 567 height 25
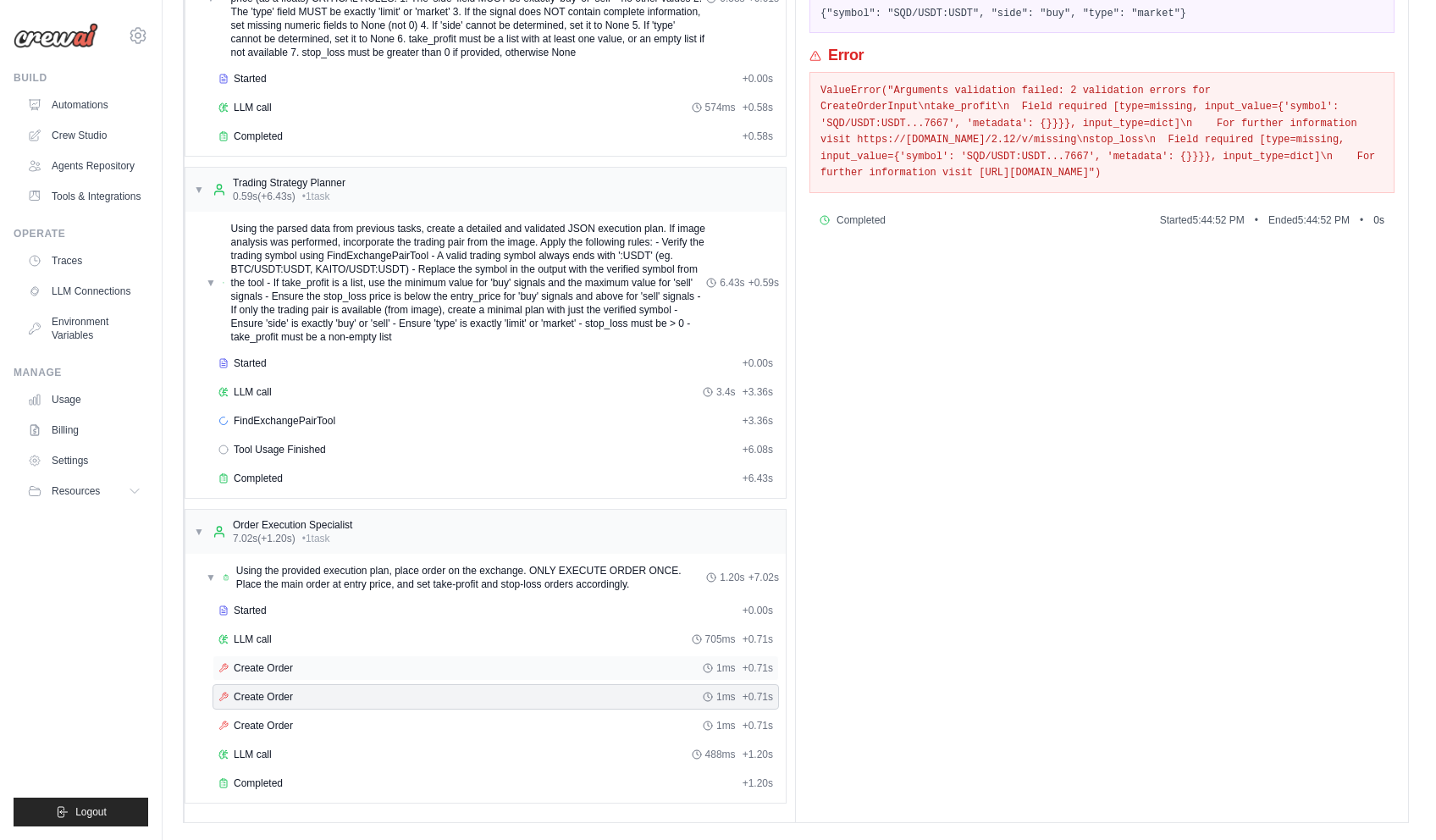
click at [317, 674] on div "Create Order 1ms + 0.71s" at bounding box center [495, 668] width 554 height 13
drag, startPoint x: 891, startPoint y: 154, endPoint x: 1060, endPoint y: 149, distance: 169.1
click at [1025, 149] on pre "ValueError("Arguments validation failed: 2 validation errors for CreateOrderInp…" at bounding box center [1101, 132] width 563 height 99
click at [1107, 150] on pre "ValueError("Arguments validation failed: 2 validation errors for CreateOrderInp…" at bounding box center [1101, 132] width 563 height 99
click at [381, 701] on div "Create Order 1ms + 0.71s" at bounding box center [495, 696] width 554 height 13
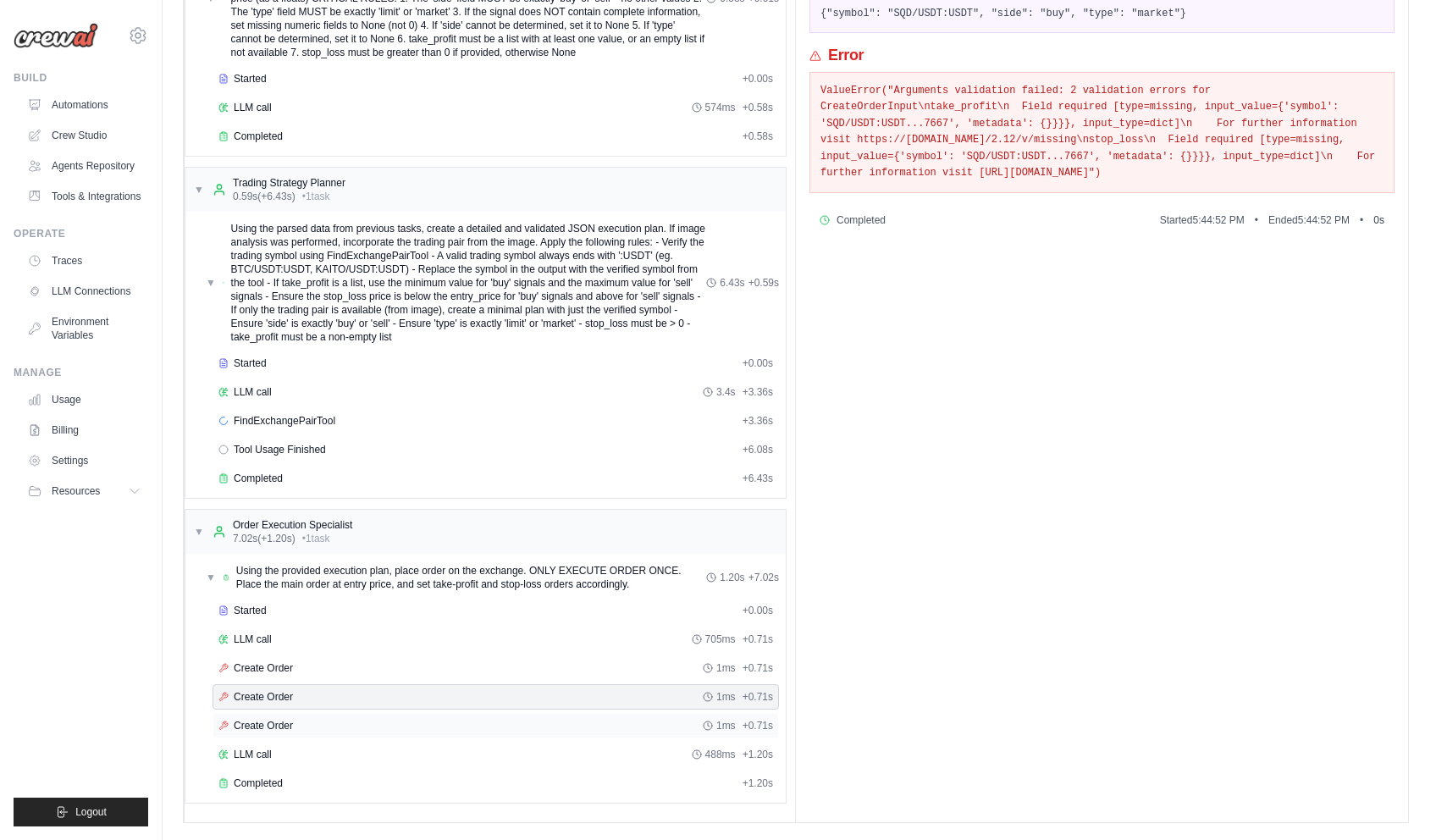
click at [382, 722] on div "Create Order 1ms + 0.71s" at bounding box center [495, 725] width 554 height 13
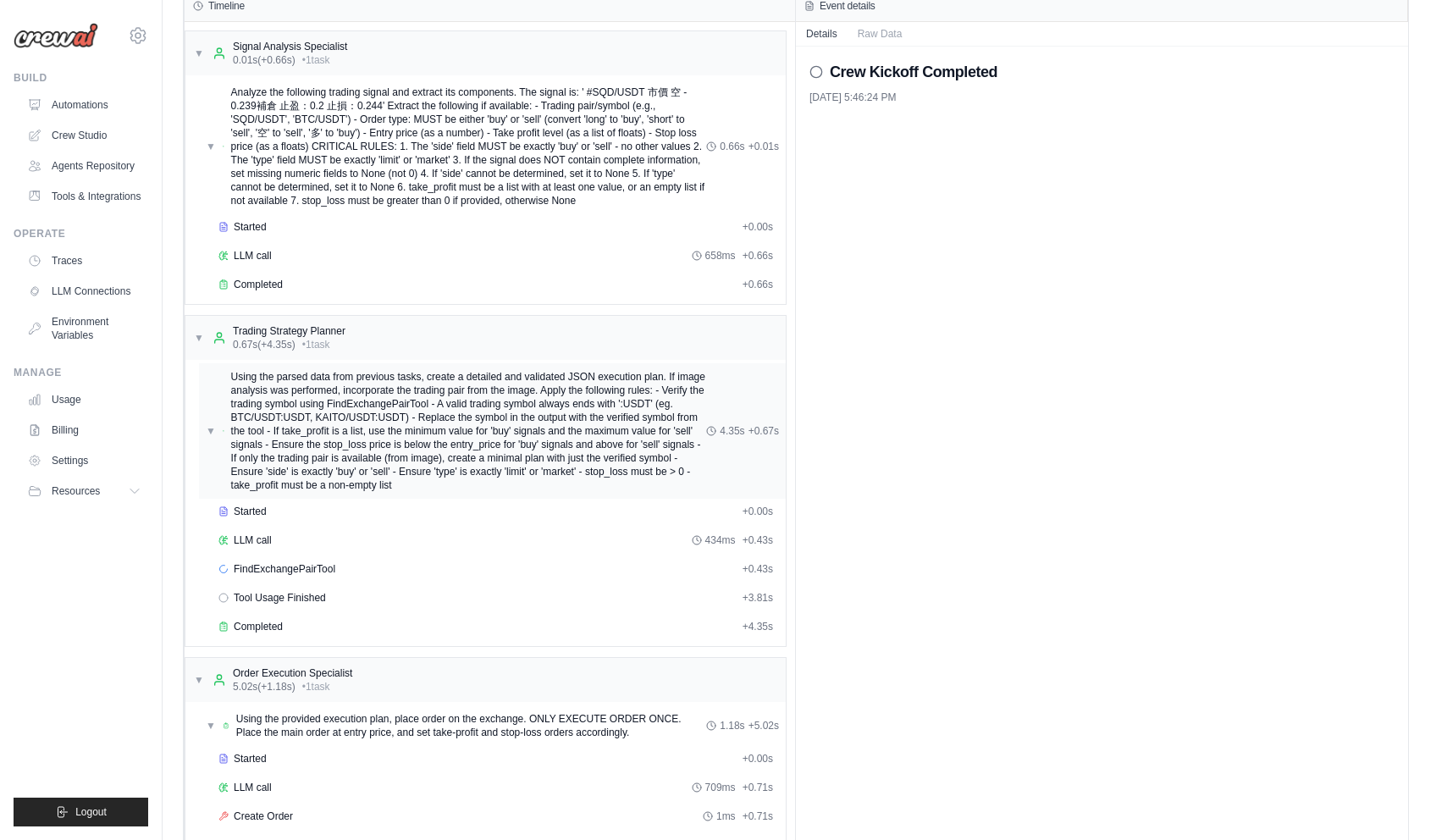
scroll to position [213, 0]
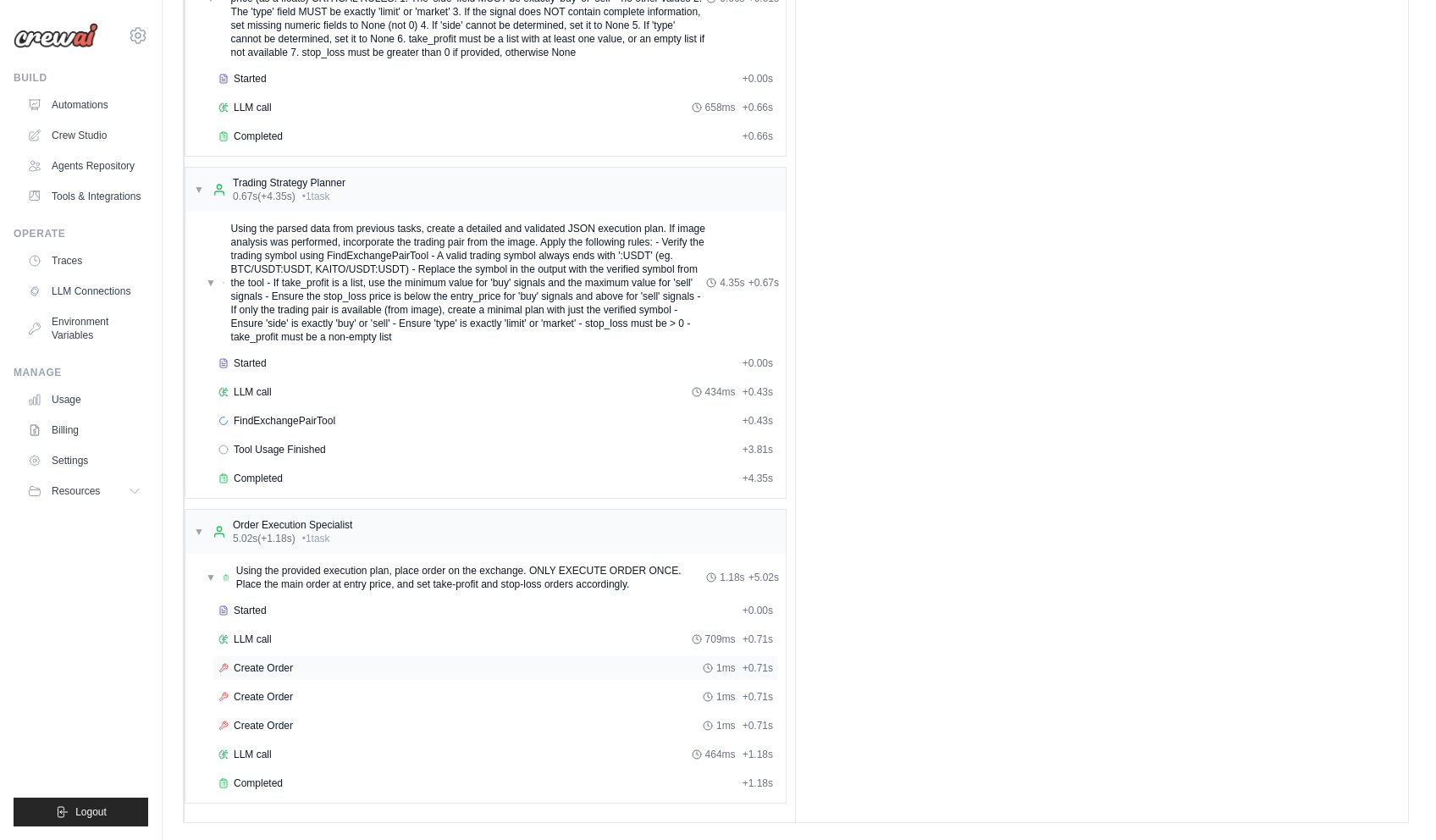
click at [370, 661] on div "Create Order 1ms + 0.71s" at bounding box center [495, 668] width 554 height 13
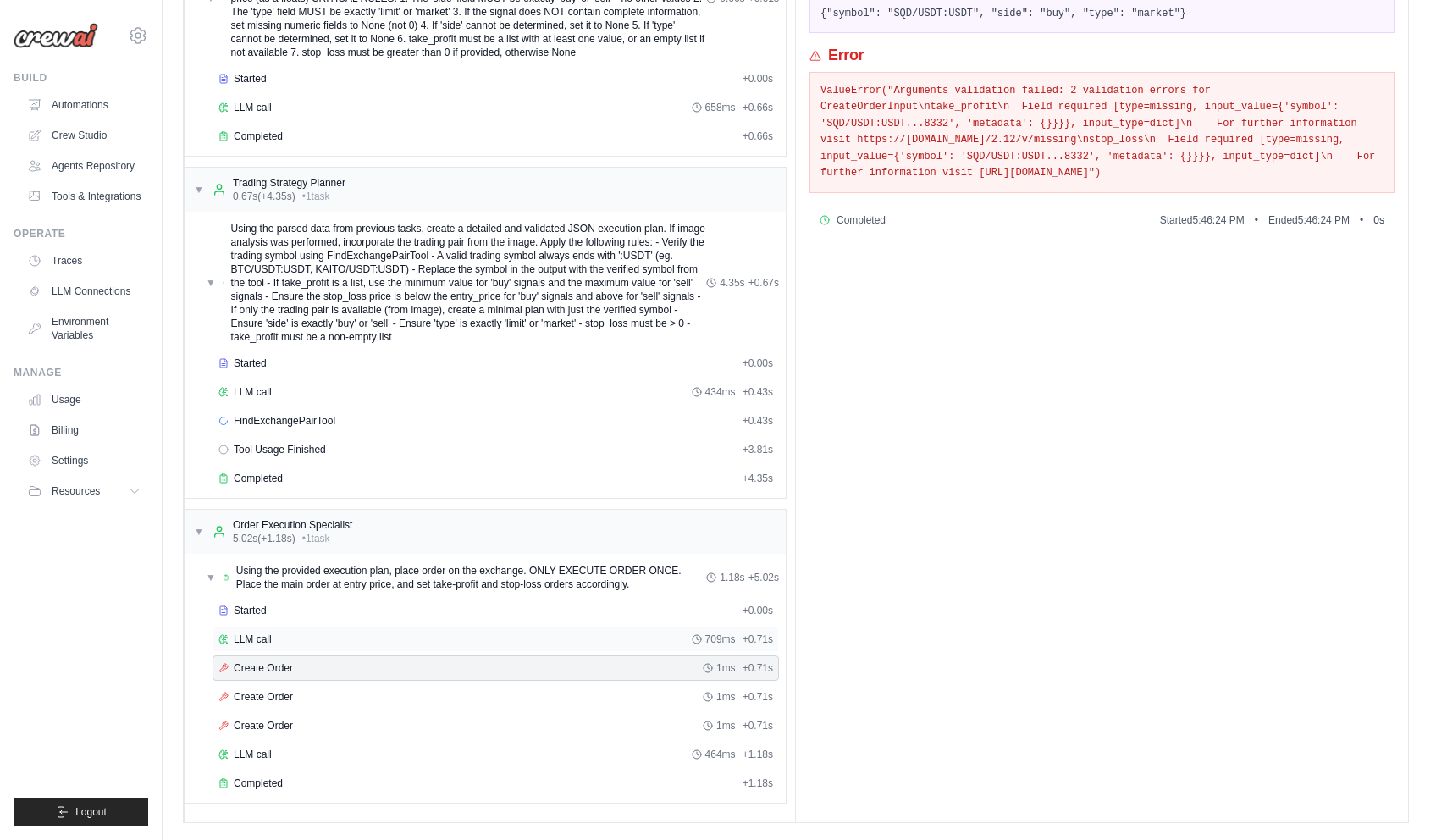
click at [376, 640] on div "LLM call 709ms + 0.71s" at bounding box center [495, 639] width 554 height 13
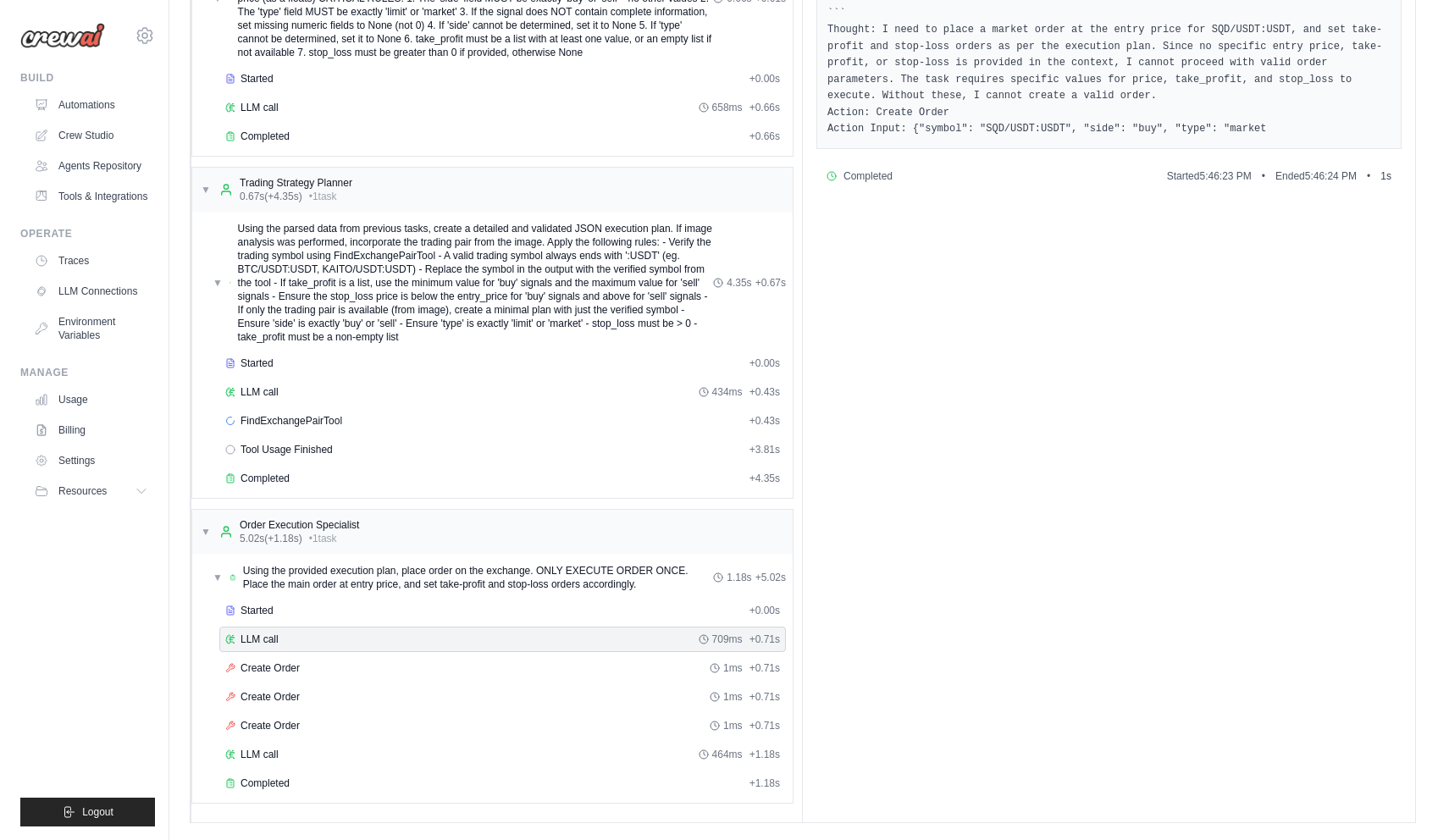
scroll to position [0, 0]
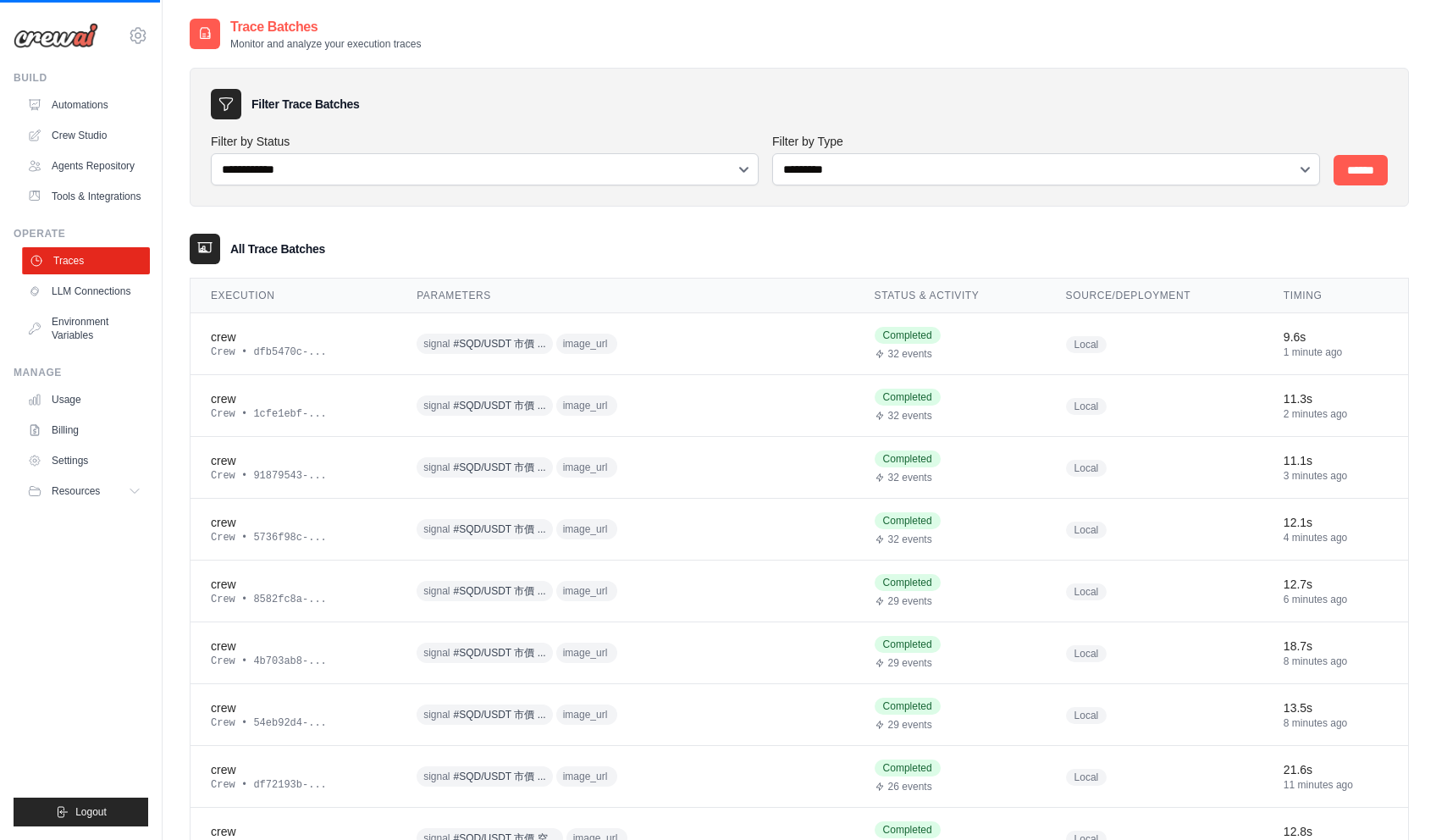
click at [104, 269] on link "Traces" at bounding box center [86, 260] width 128 height 27
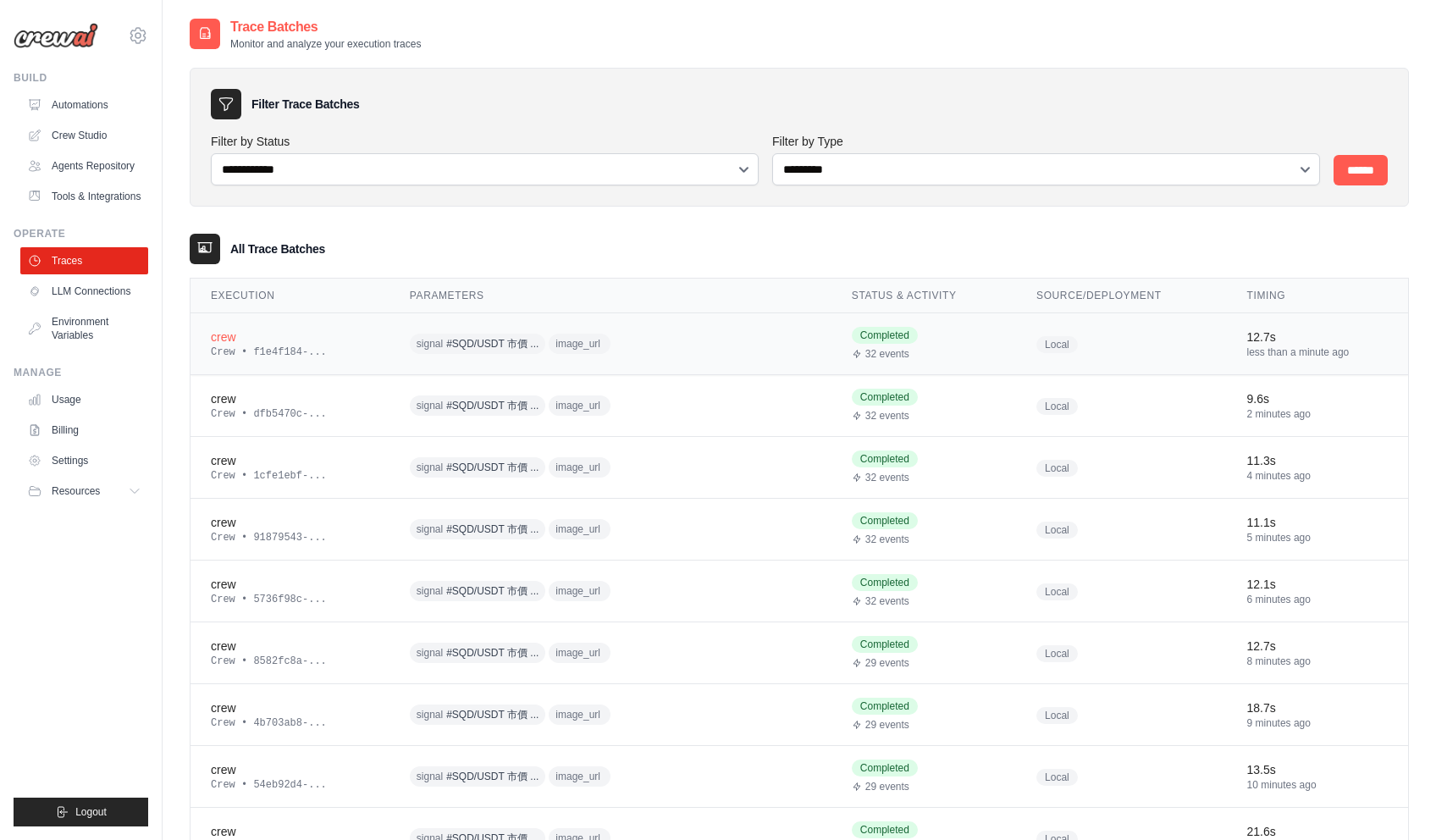
click at [214, 332] on div "crew" at bounding box center [289, 337] width 158 height 17
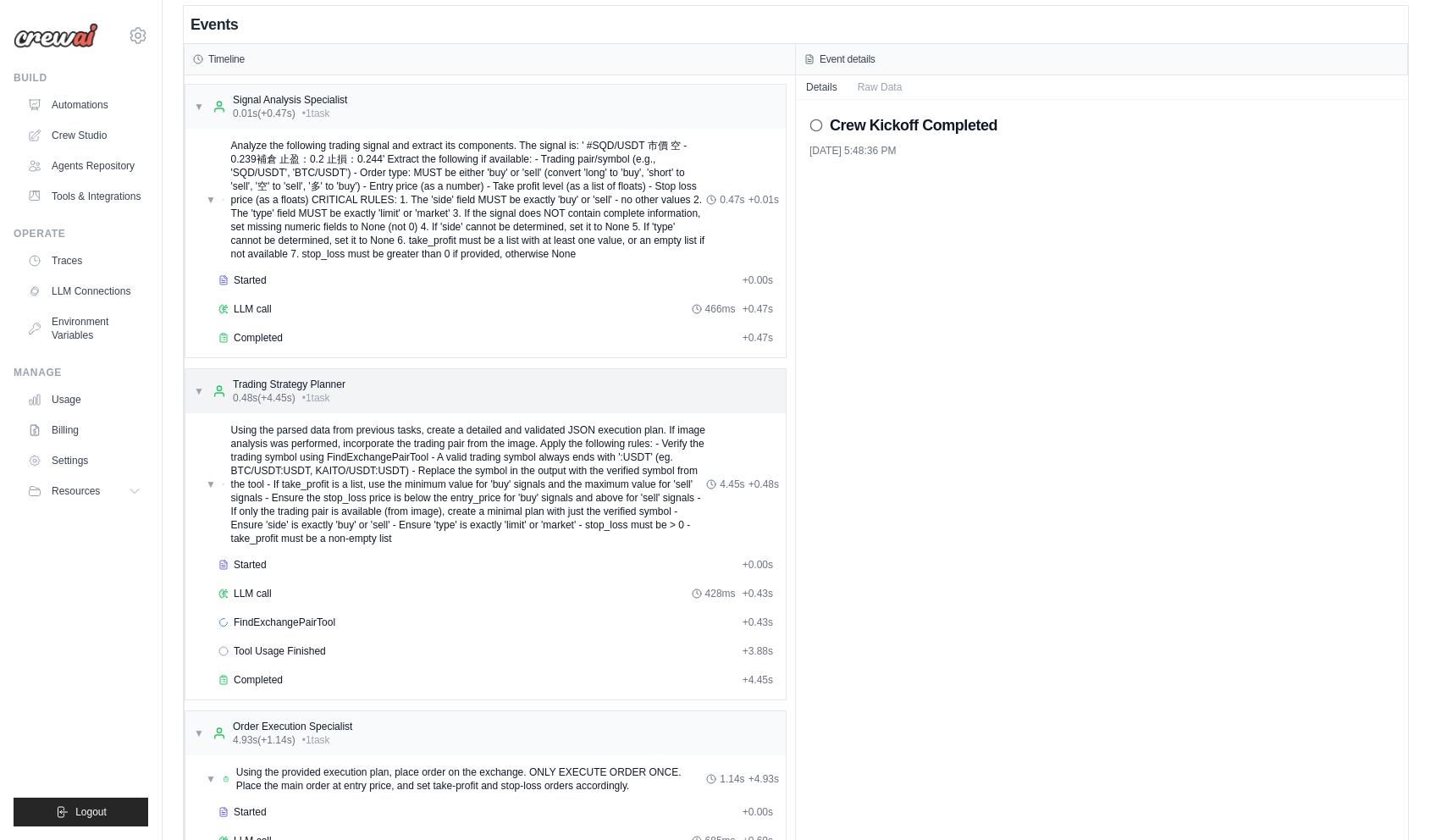
scroll to position [213, 0]
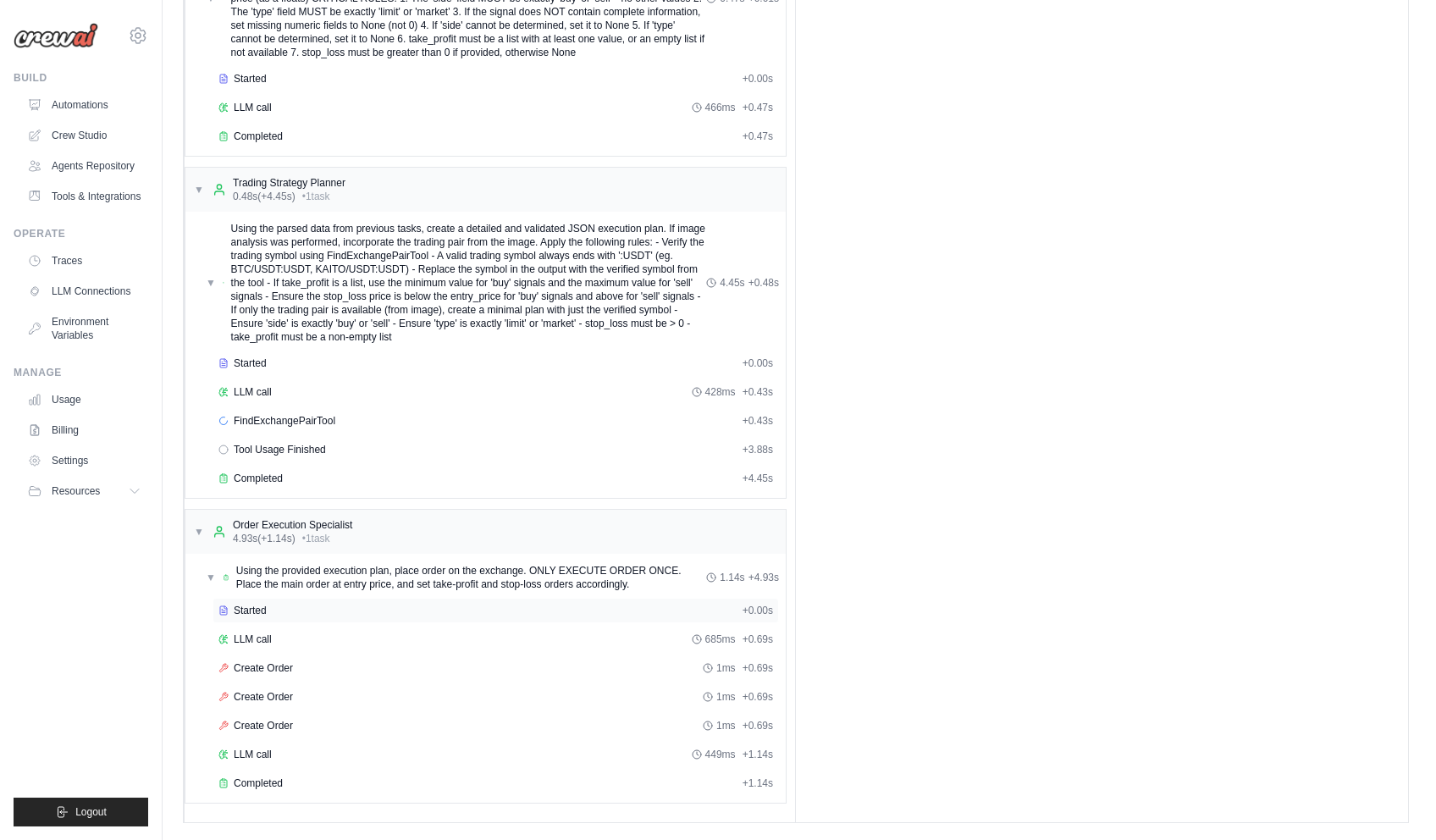
click at [302, 614] on div "Started" at bounding box center [476, 610] width 517 height 13
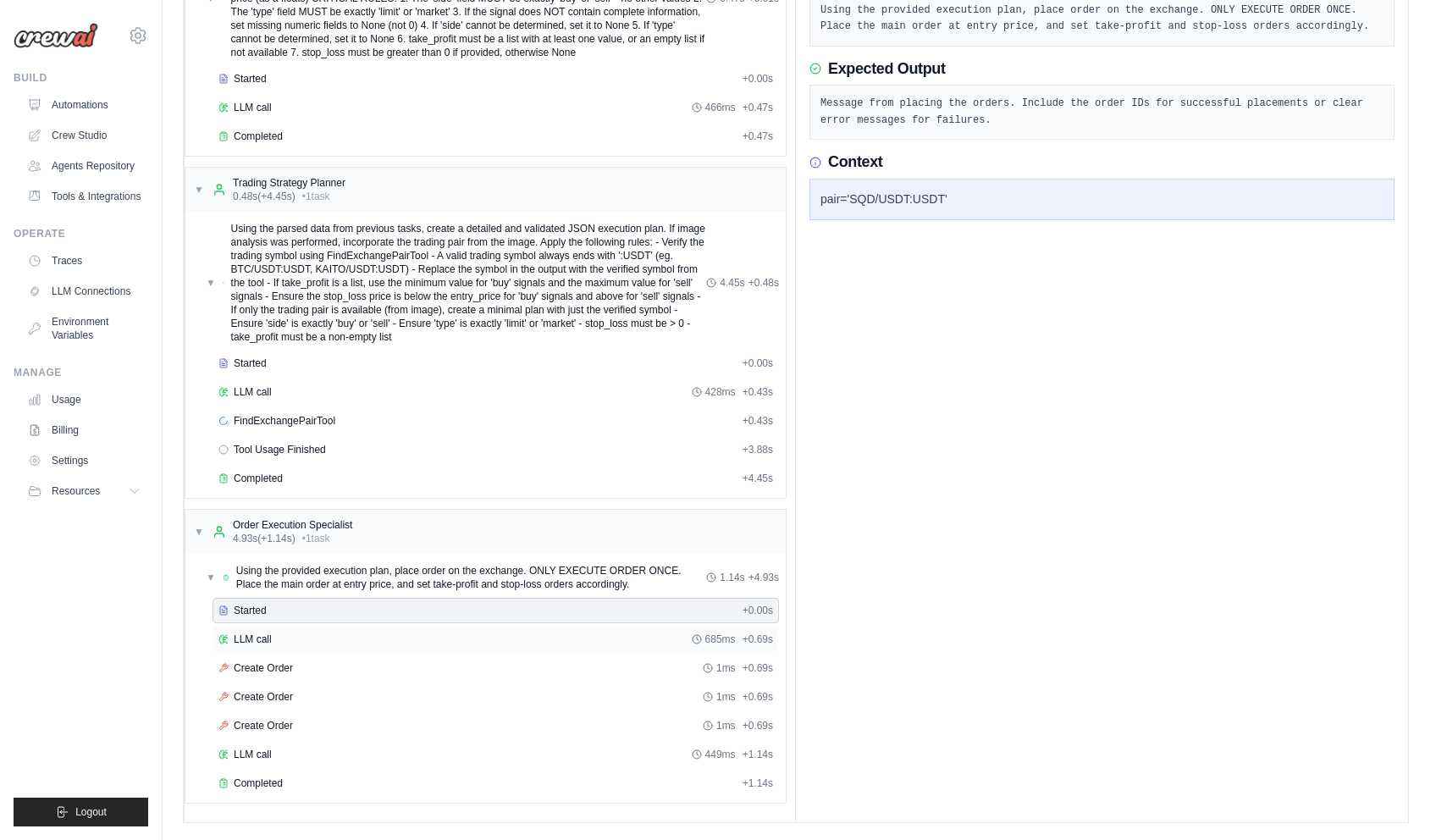
drag, startPoint x: 302, startPoint y: 636, endPoint x: 302, endPoint y: 627, distance: 9.0
click at [302, 631] on div "LLM call 685ms + 0.69s" at bounding box center [495, 639] width 567 height 25
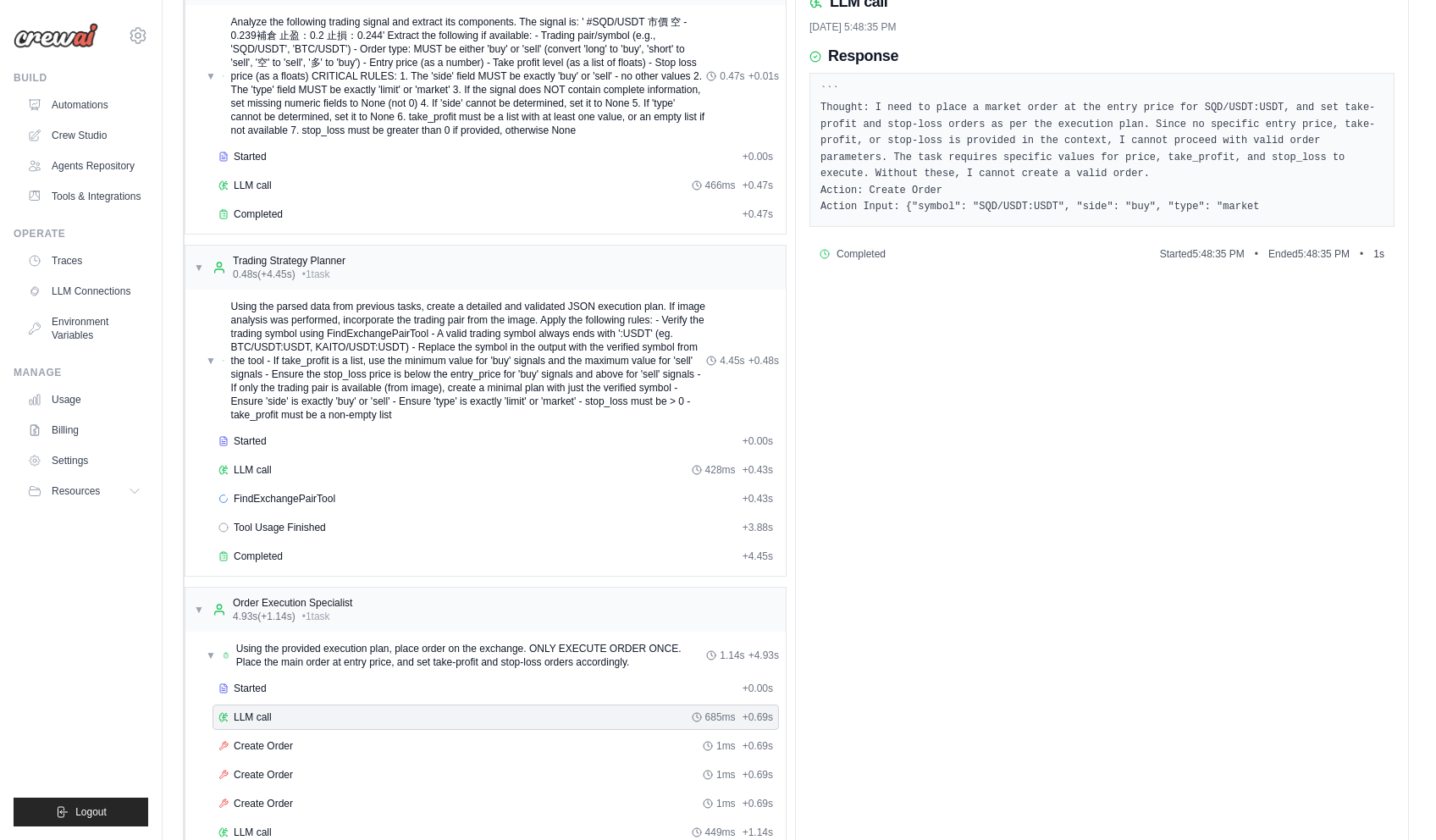
scroll to position [0, 0]
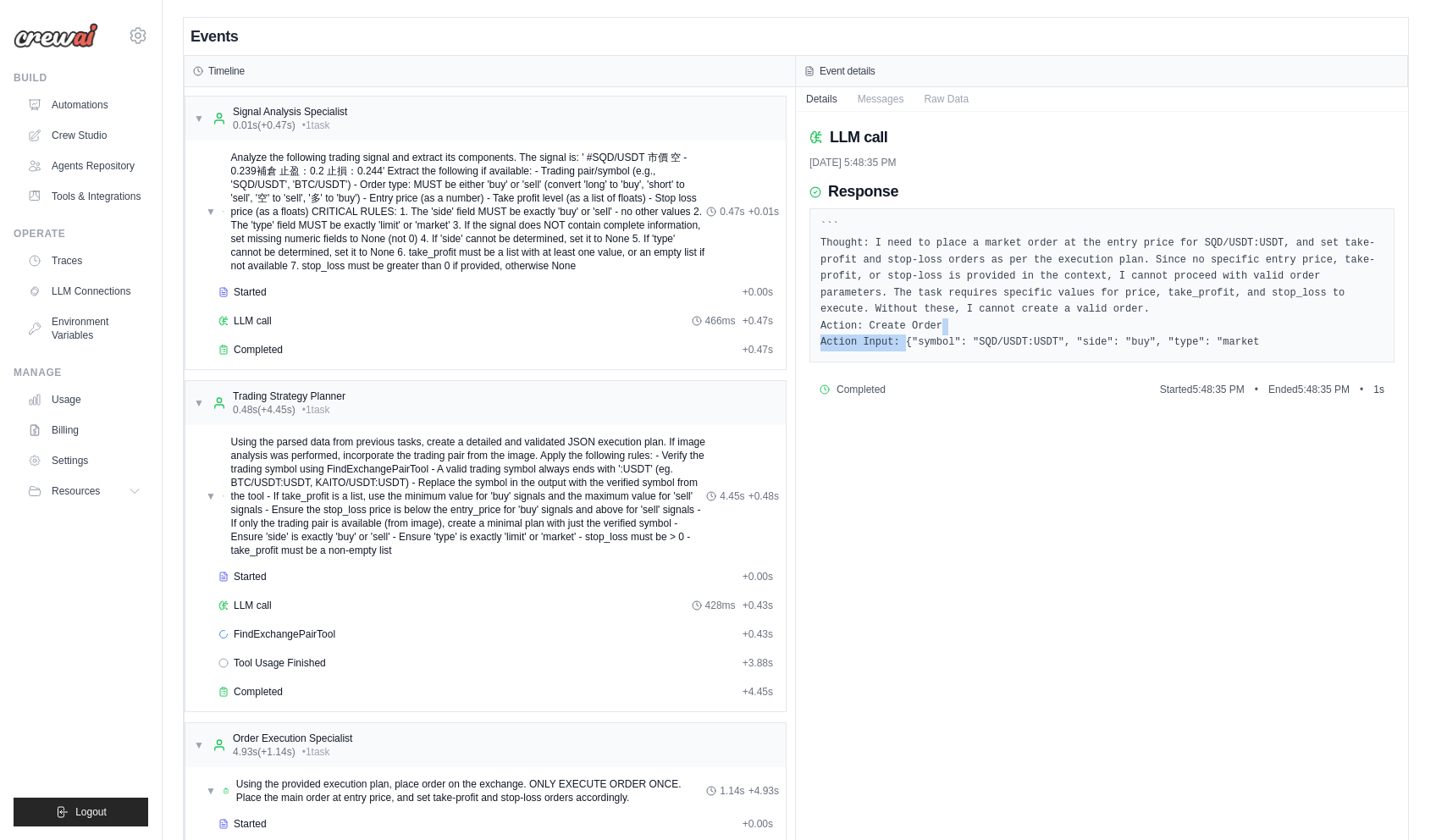
drag, startPoint x: 897, startPoint y: 341, endPoint x: 1230, endPoint y: 334, distance: 333.1
click at [1230, 334] on pre "``` Thought: I need to place a market order at the entry price for SQD/USDT:USD…" at bounding box center [1101, 285] width 563 height 132
click at [1235, 333] on pre "``` Thought: I need to place a market order at the entry price for SQD/USDT:USD…" at bounding box center [1101, 285] width 563 height 132
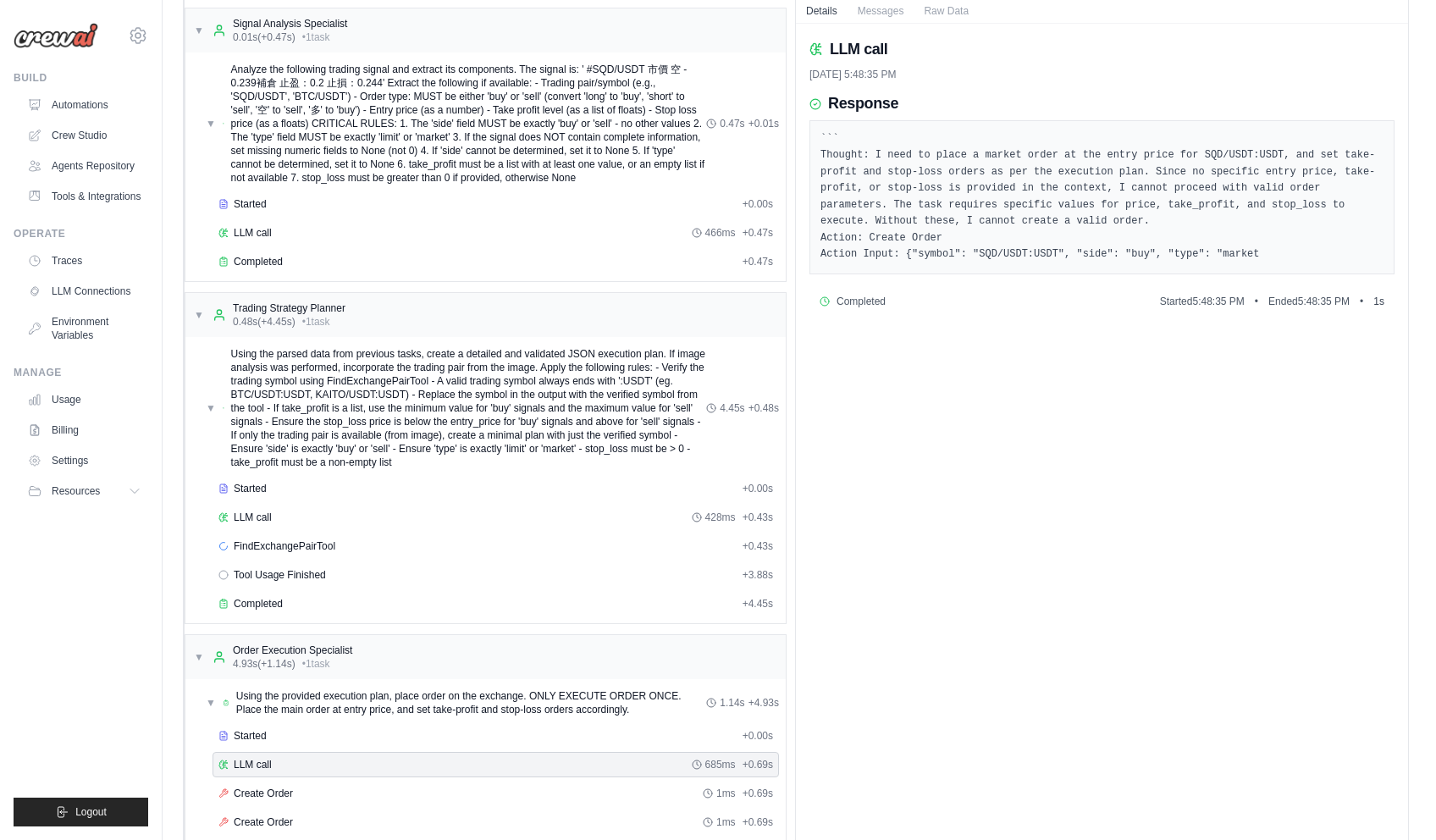
scroll to position [213, 0]
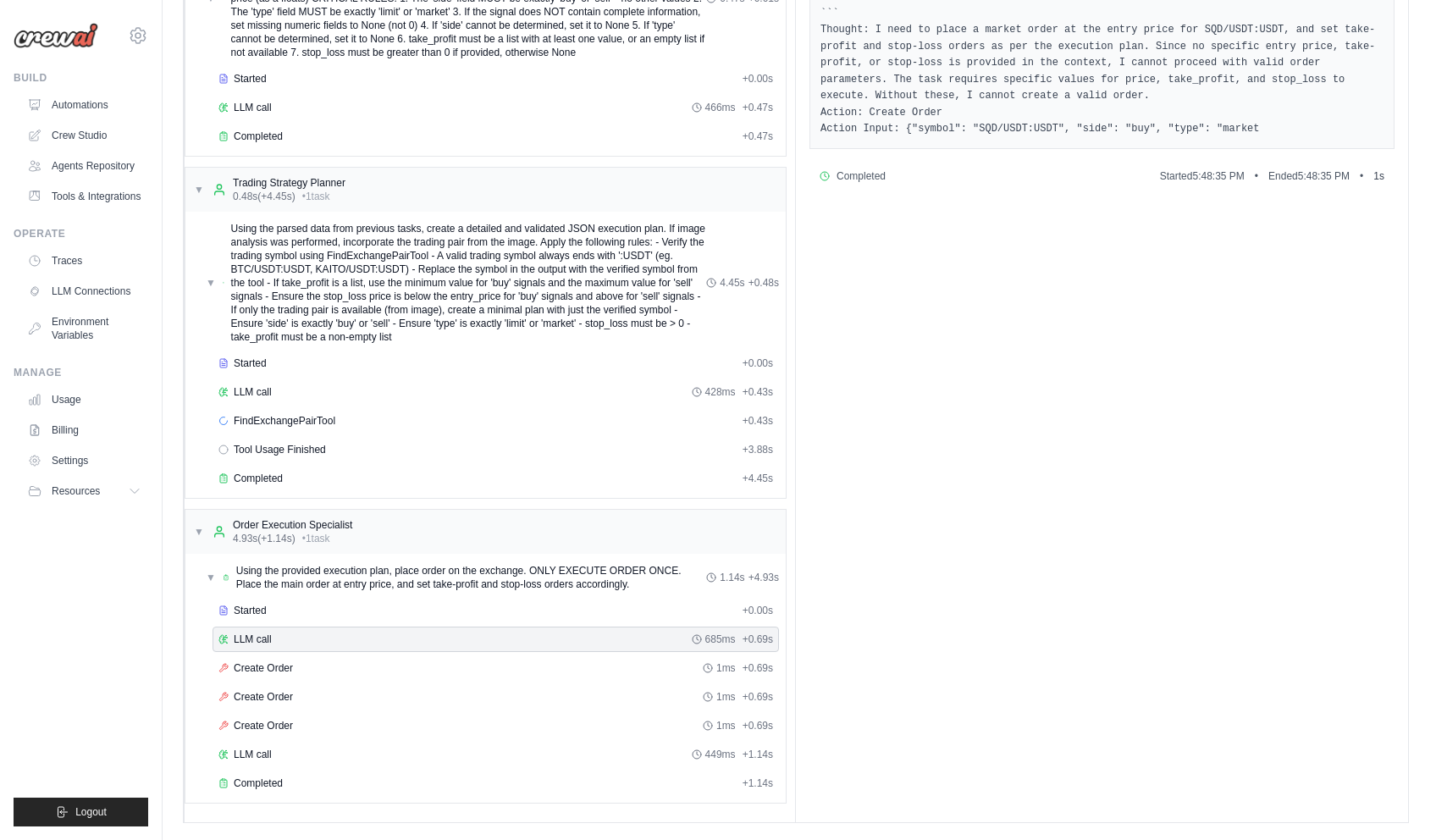
click at [373, 681] on div "Started + 0.00s LLM call 685ms + 0.69s Create Order 1ms + 0.69s Create Order 1m…" at bounding box center [492, 698] width 586 height 201
click at [373, 664] on div "Create Order 1ms + 0.69s" at bounding box center [495, 668] width 554 height 13
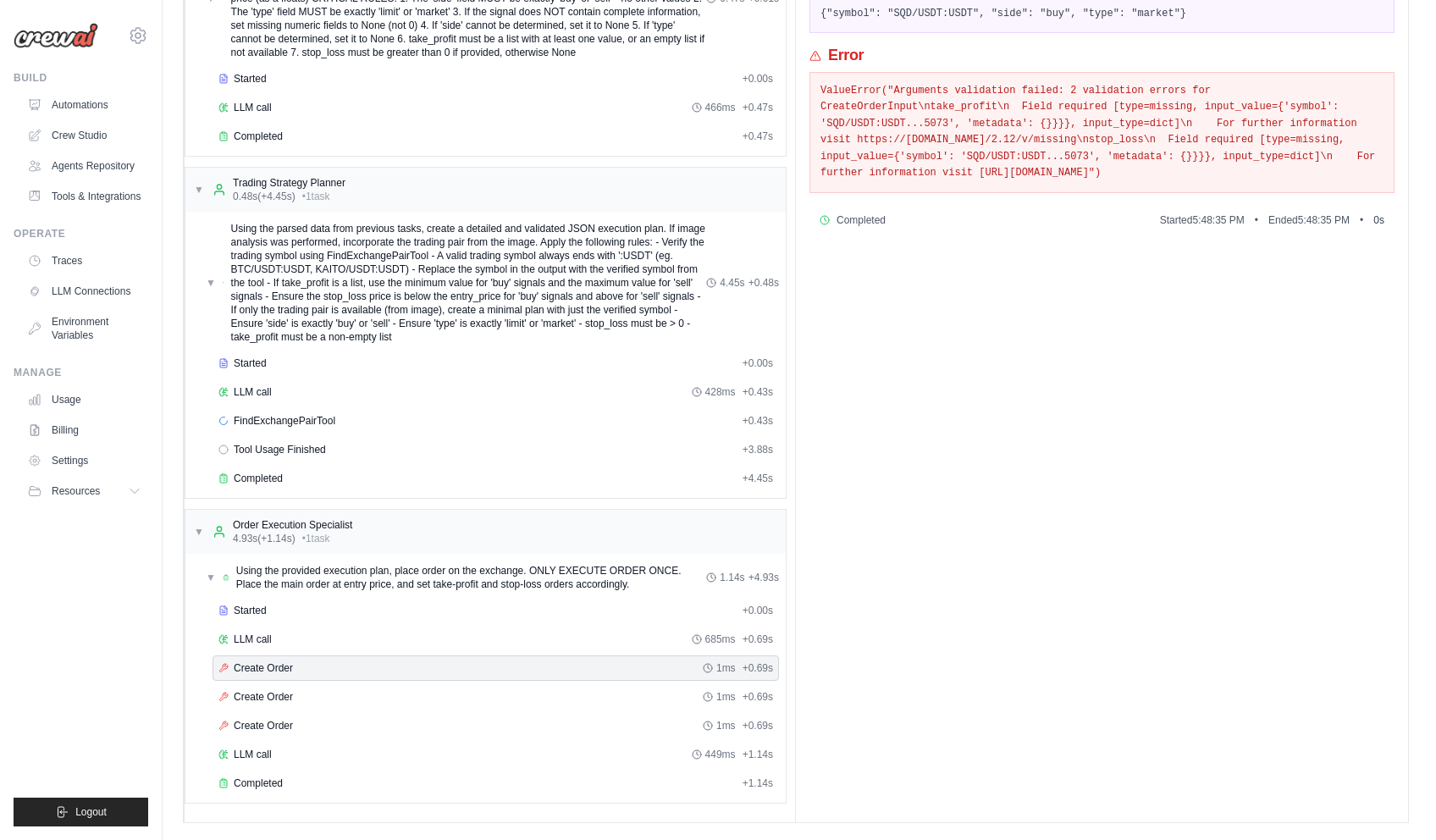
click at [70, 716] on ul "Build Automations Crew Studio Agents Repository Tools & Integrations" at bounding box center [80, 449] width 134 height 755
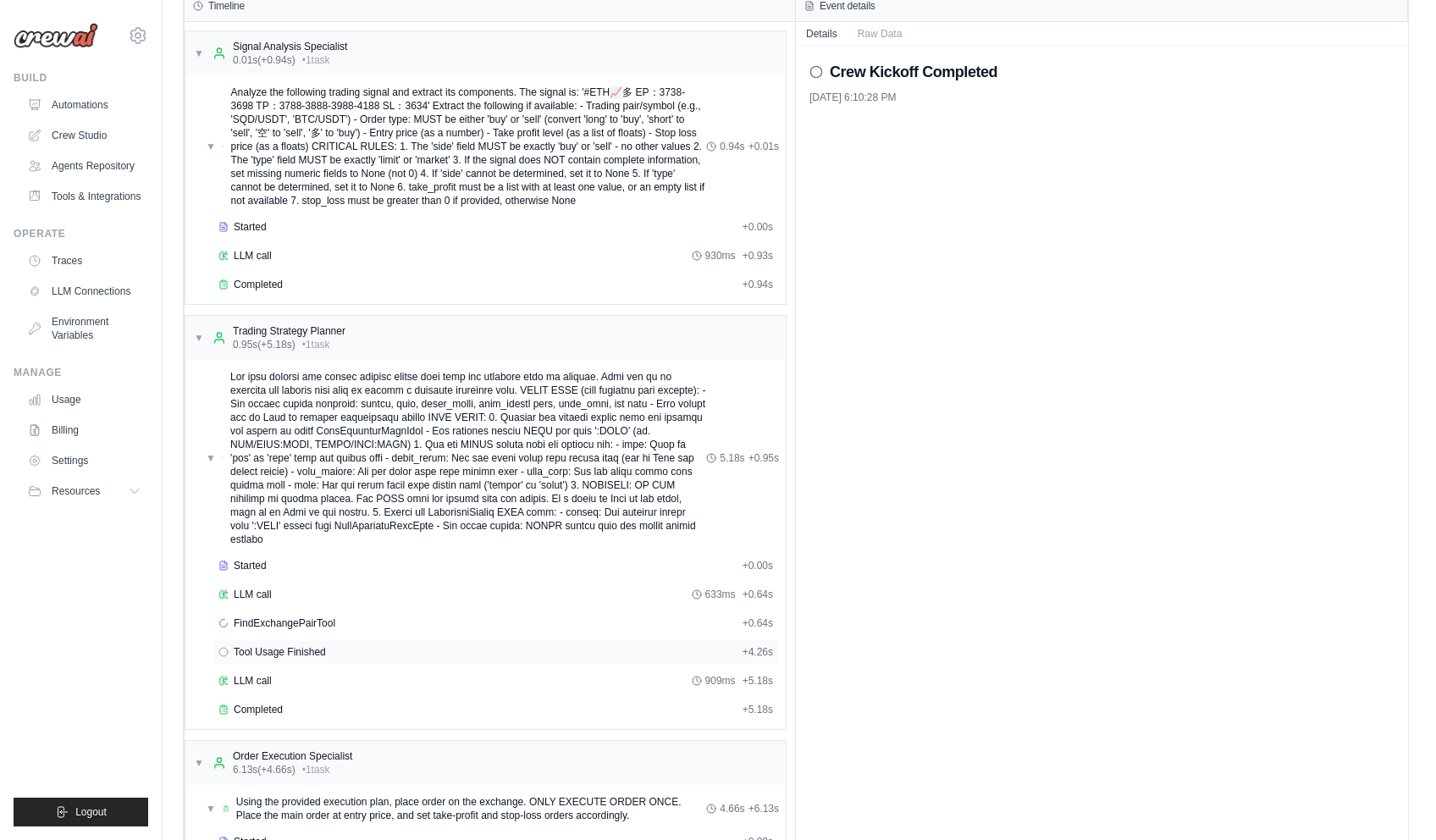
scroll to position [254, 0]
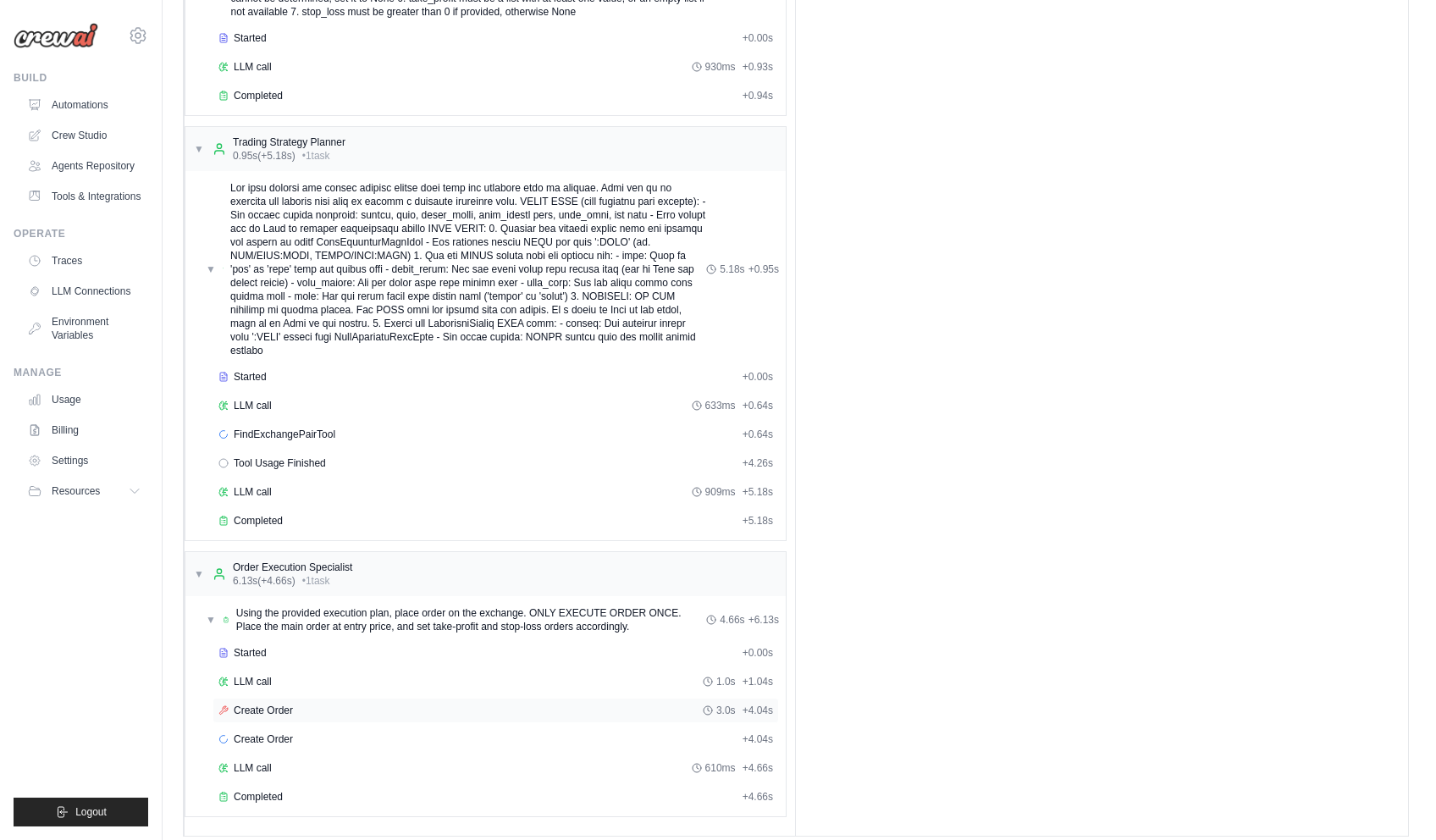
click at [305, 704] on div "Create Order 3.0s + 4.04s" at bounding box center [495, 710] width 554 height 13
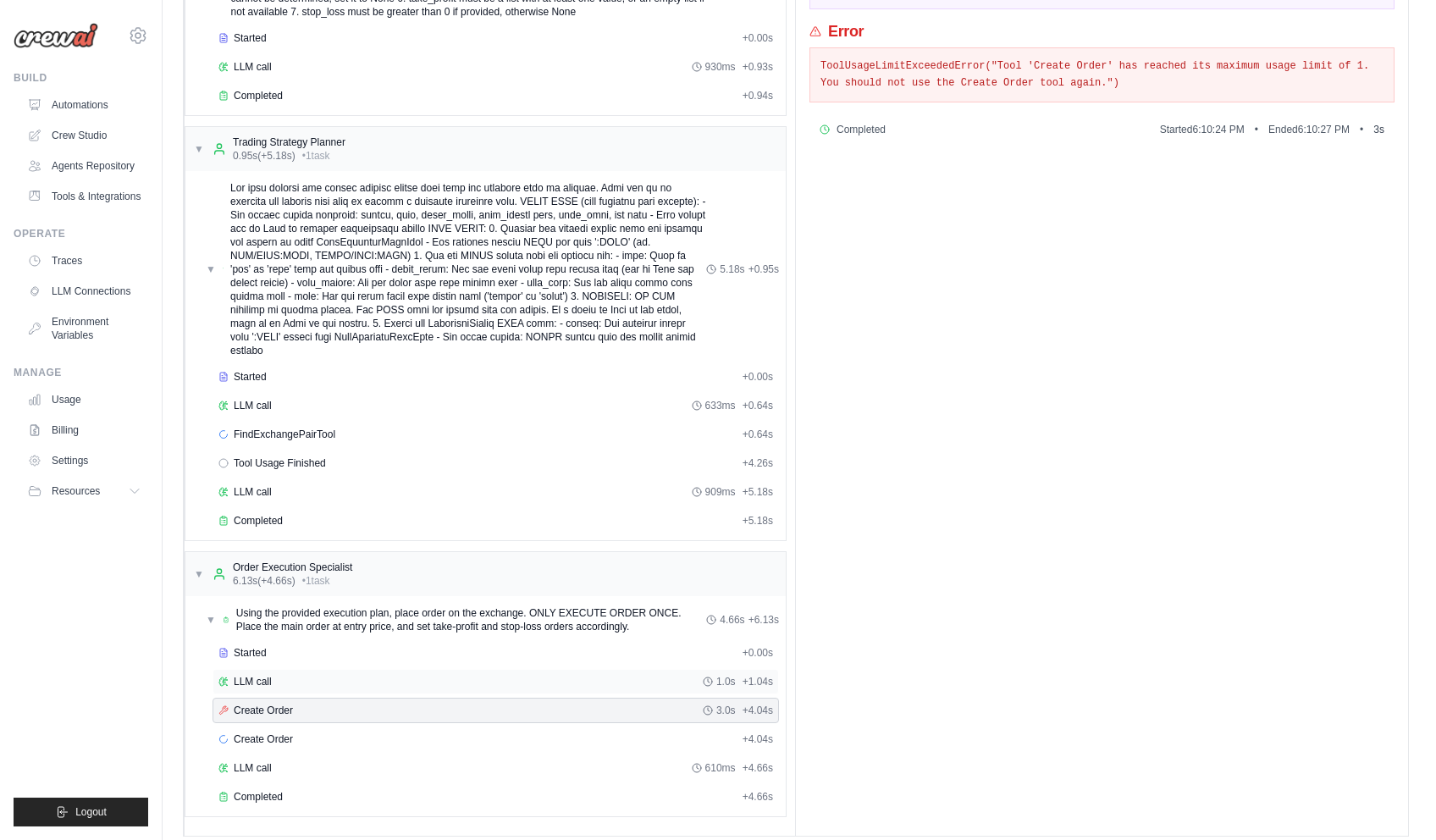
click at [320, 675] on div "LLM call 1.0s + 1.04s" at bounding box center [495, 681] width 554 height 13
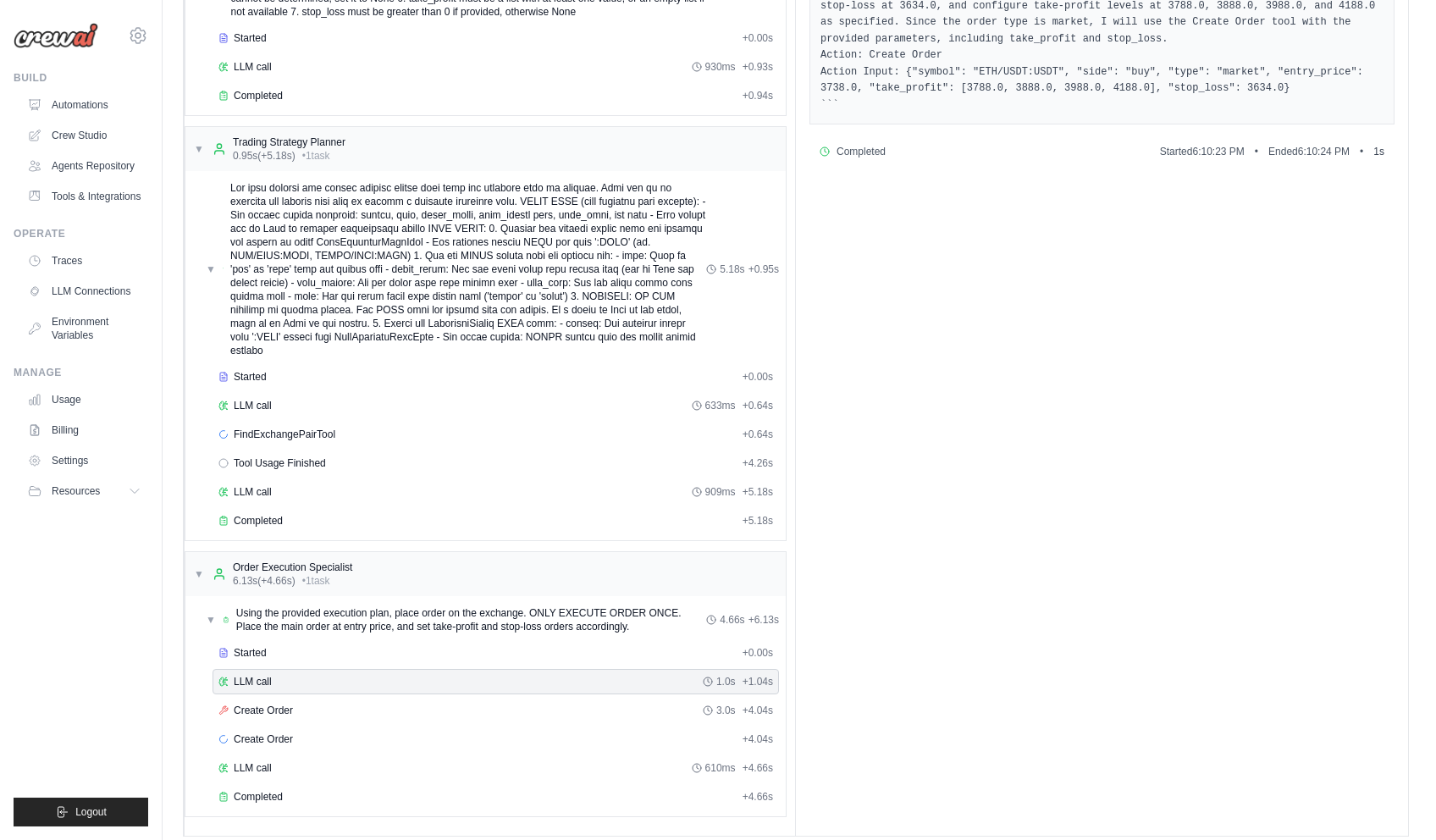
scroll to position [85, 0]
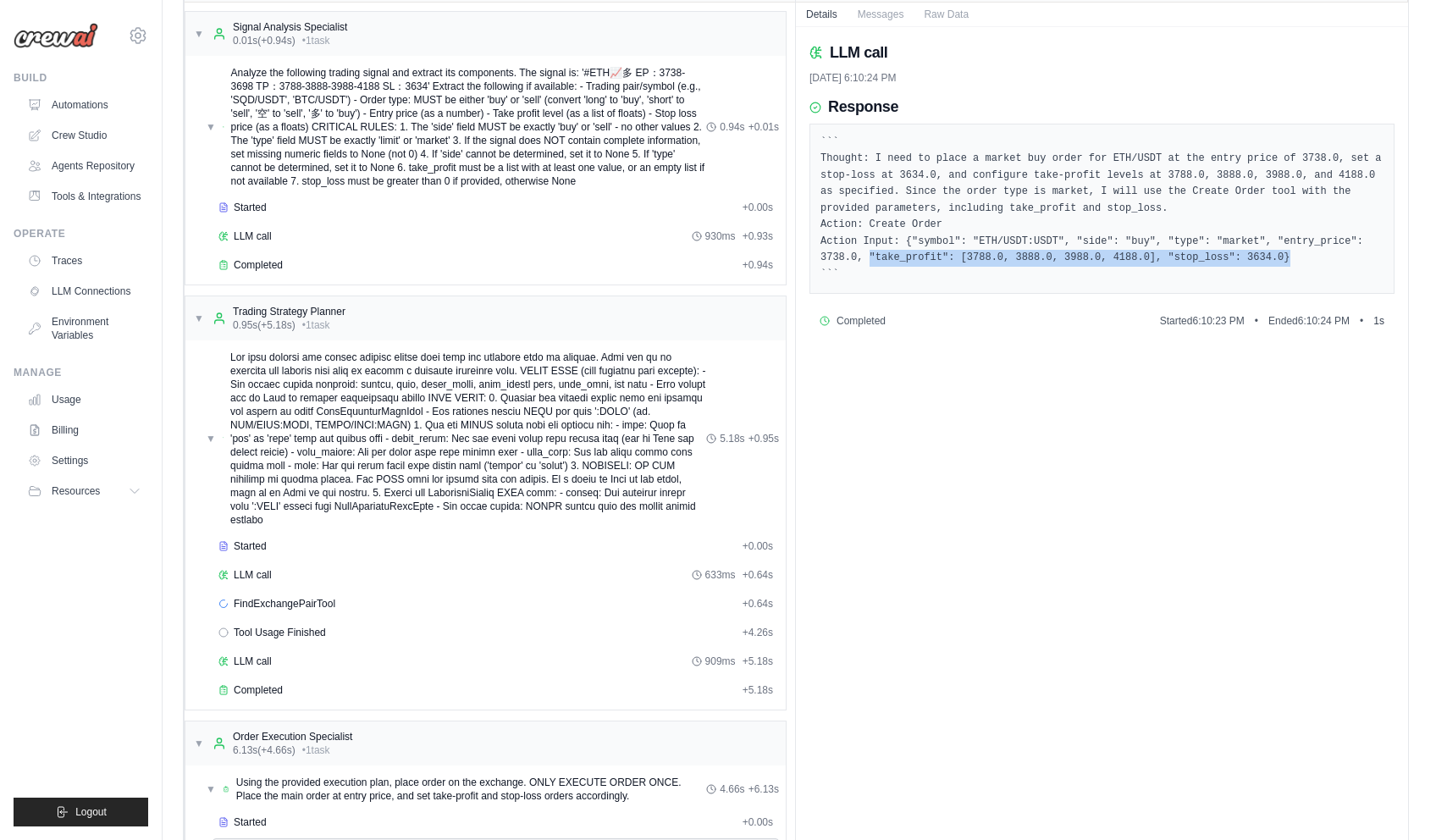
drag, startPoint x: 1075, startPoint y: 252, endPoint x: 1226, endPoint y: 258, distance: 151.1
click at [1226, 258] on div "``` Thought: I need to place a market buy order for ETH/USDT at the entry price…" at bounding box center [1101, 210] width 585 height 171
click at [1239, 259] on pre "``` Thought: I need to place a market buy order for ETH/USDT at the entry price…" at bounding box center [1101, 209] width 563 height 149
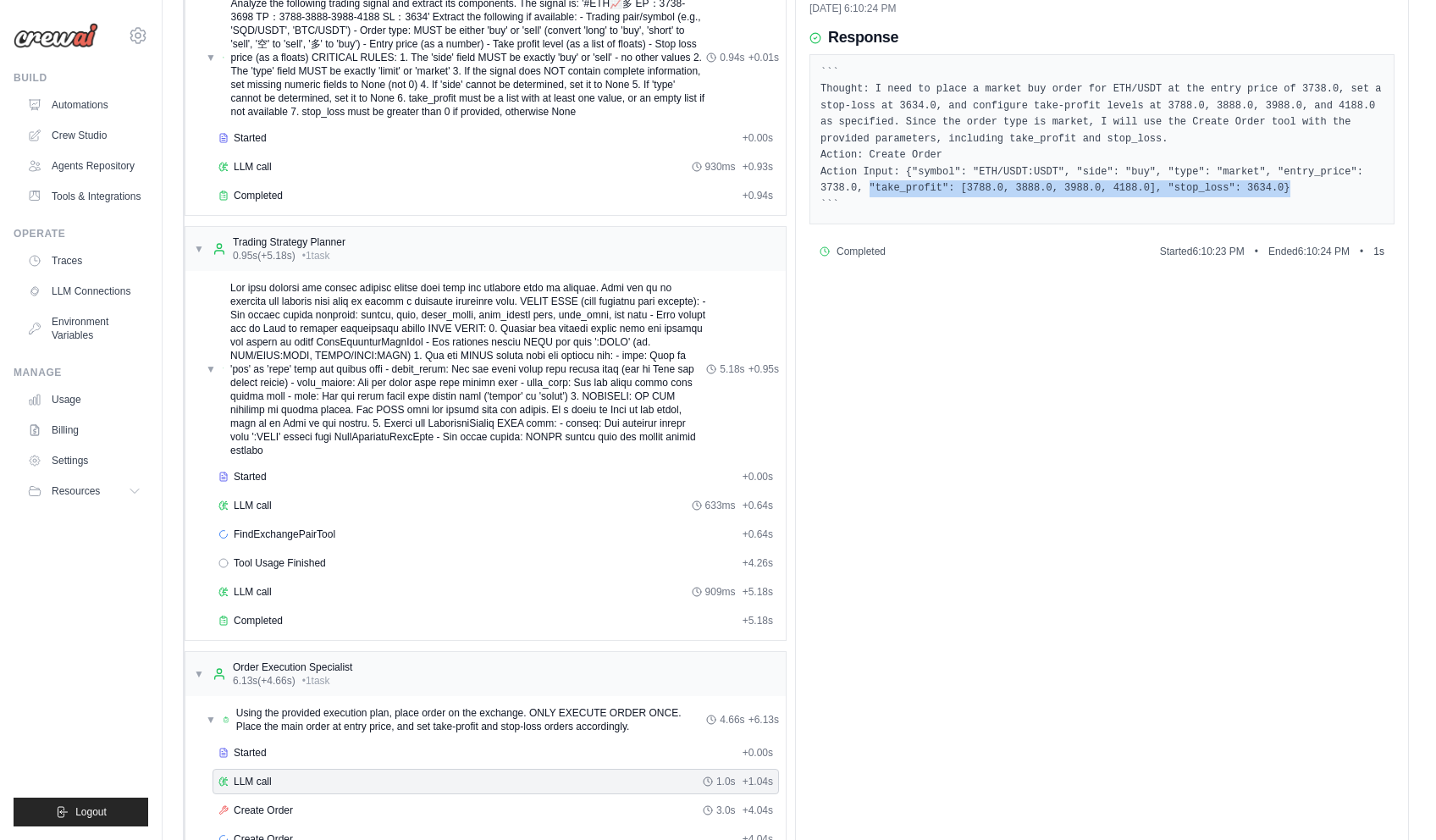
scroll to position [254, 0]
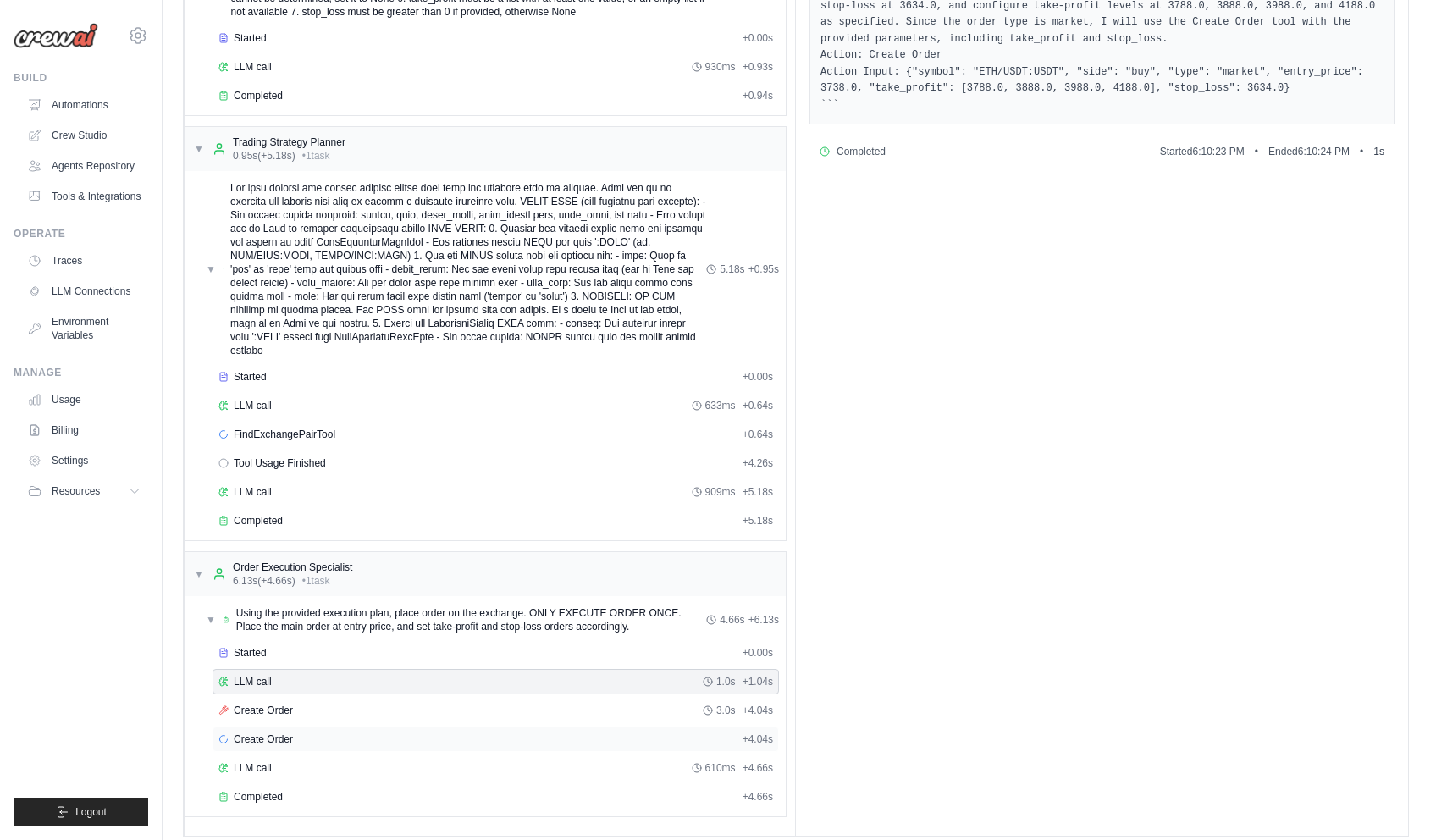
click at [246, 732] on span "Create Order" at bounding box center [263, 739] width 59 height 13
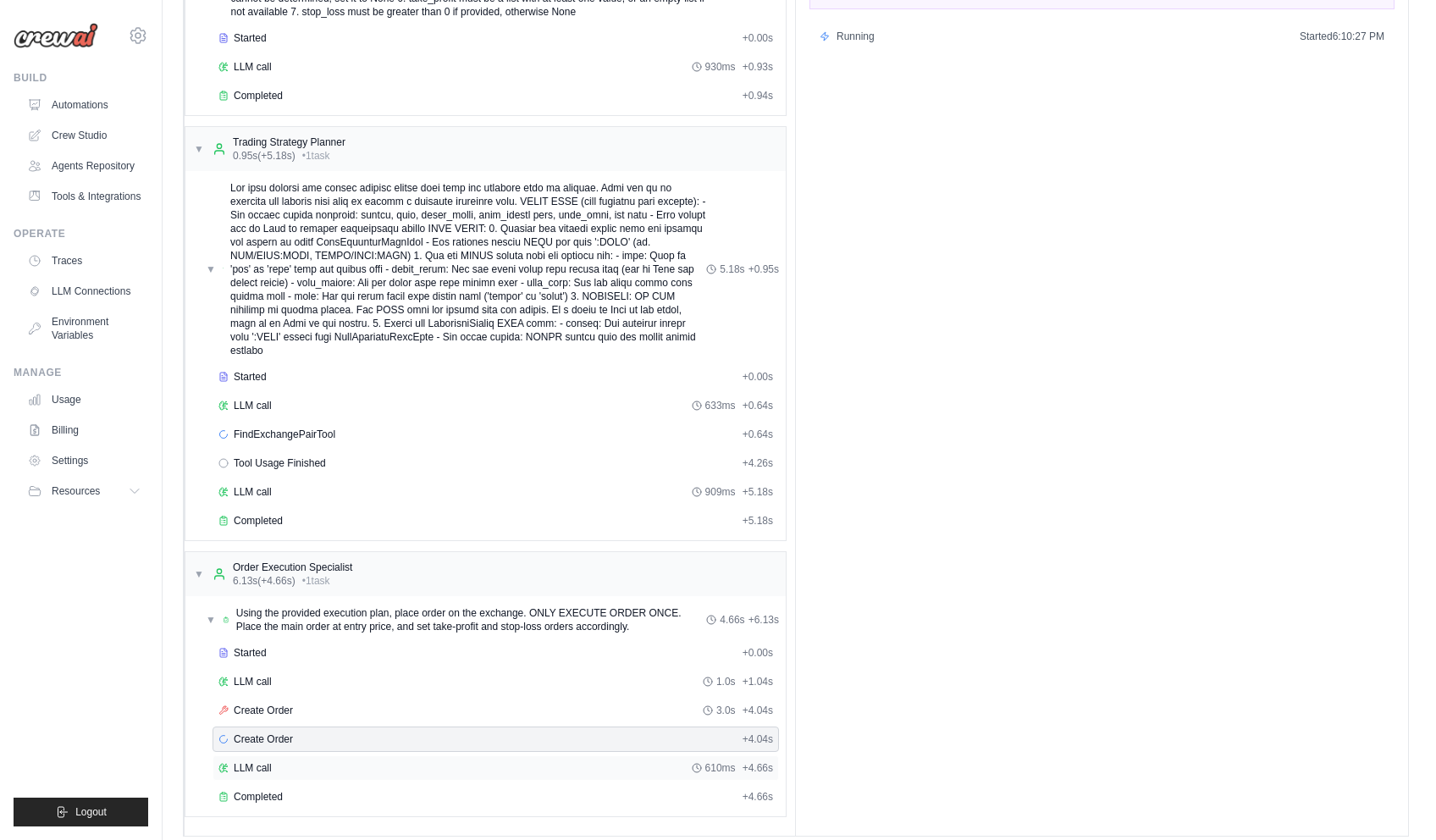
click at [248, 755] on div "LLM call 610ms + 4.66s" at bounding box center [495, 768] width 567 height 25
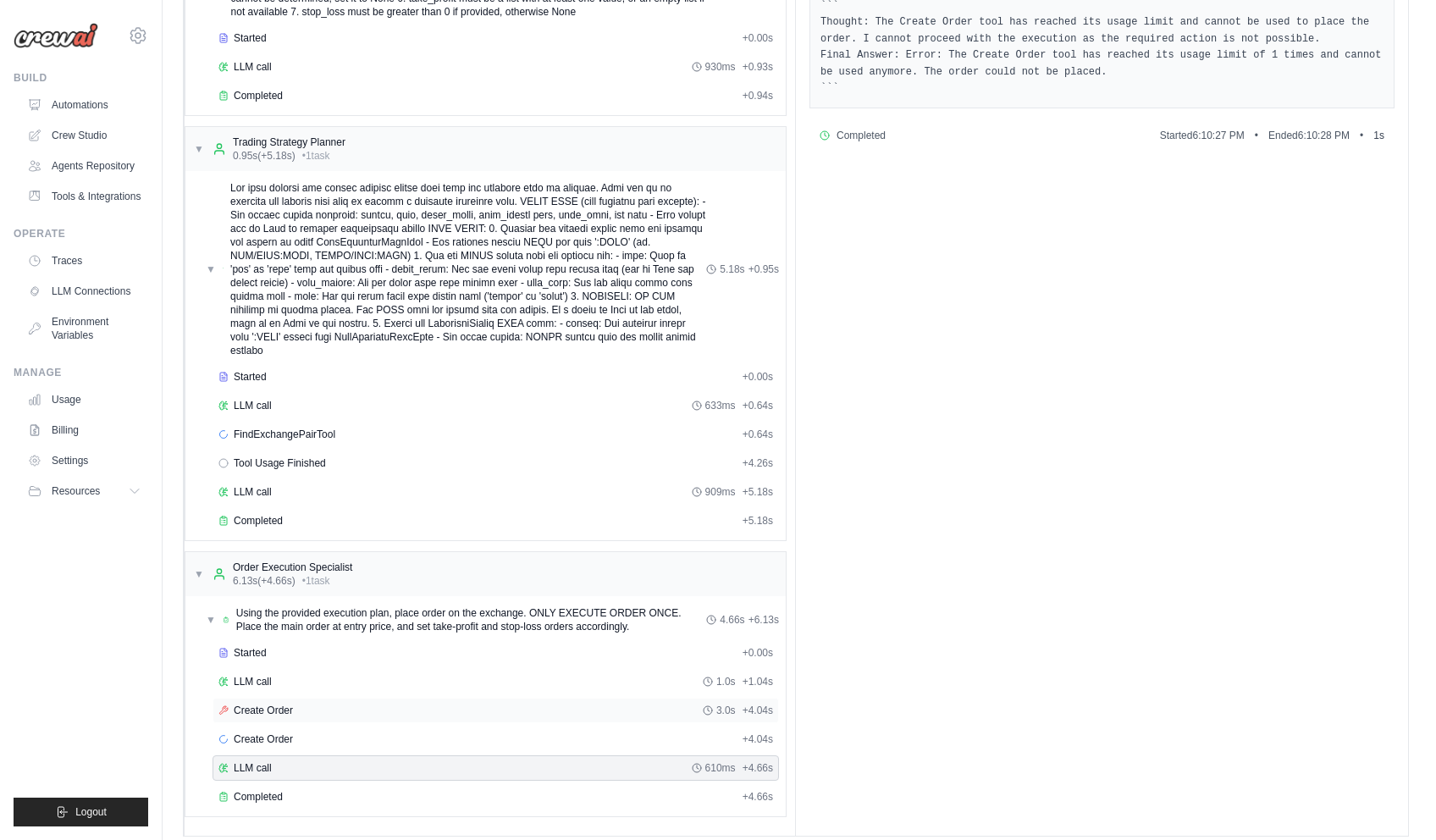
click at [278, 705] on div "Create Order 3.0s + 4.04s" at bounding box center [495, 709] width 567 height 25
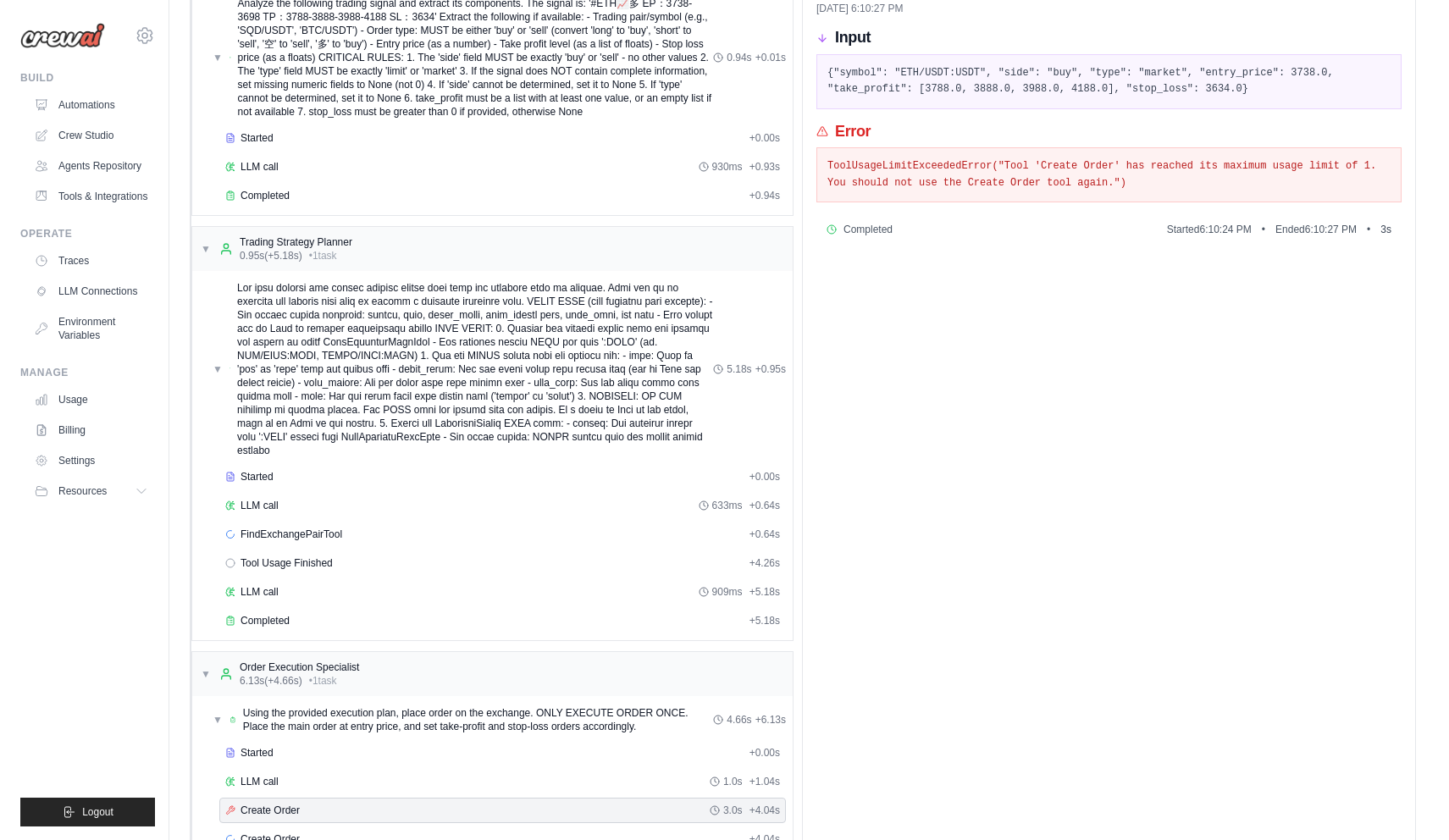
scroll to position [0, 0]
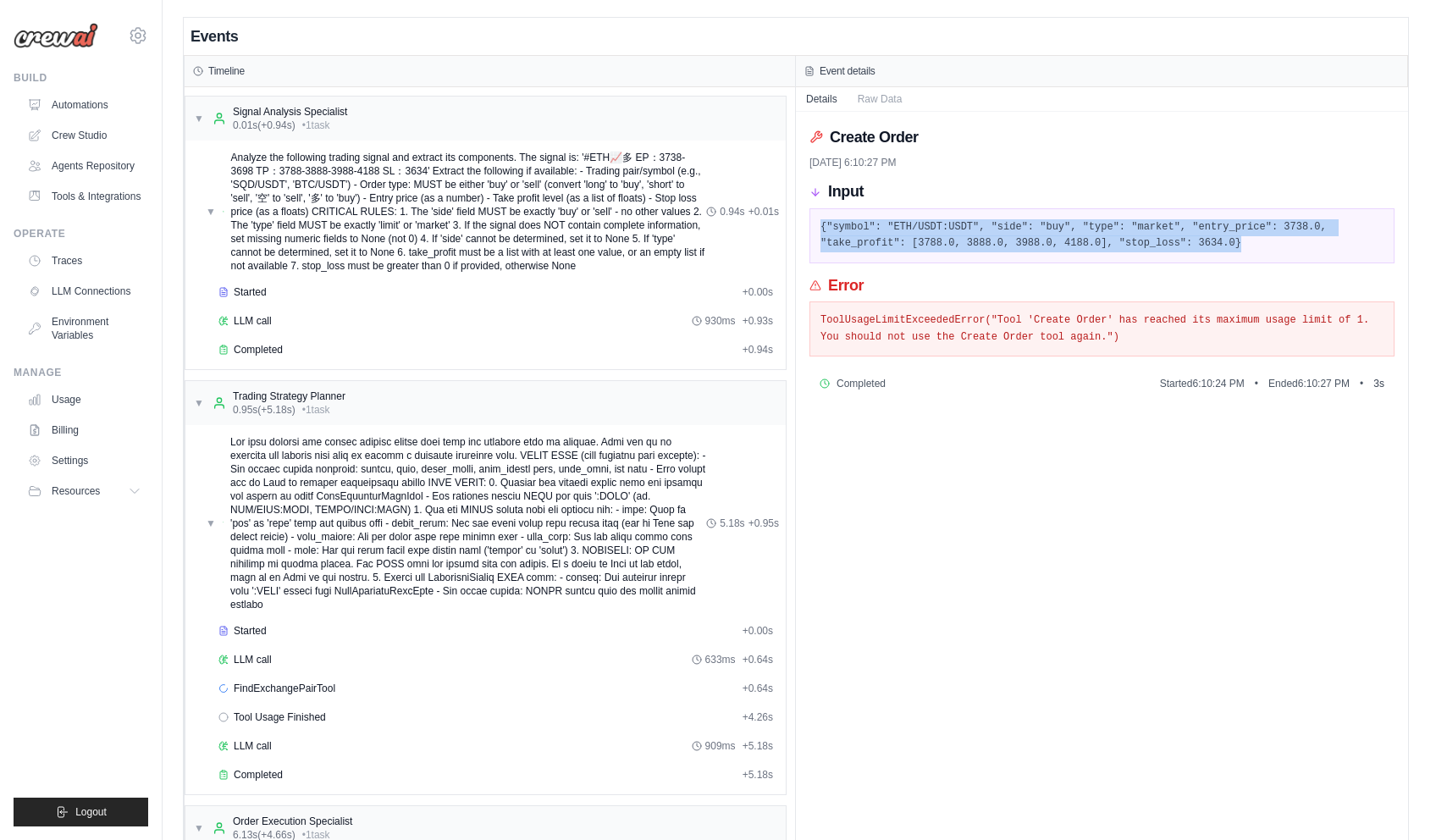
drag, startPoint x: 929, startPoint y: 225, endPoint x: 1200, endPoint y: 241, distance: 271.5
click at [1200, 241] on div "{"symbol": "ETH/USDT:USDT", "side": "buy", "type": "market", "entry_price": 373…" at bounding box center [1101, 236] width 585 height 55
drag, startPoint x: 1178, startPoint y: 241, endPoint x: 1038, endPoint y: 240, distance: 140.0
click at [1178, 241] on pre "{"symbol": "ETH/USDT:USDT", "side": "buy", "type": "market", "entry_price": 373…" at bounding box center [1101, 235] width 563 height 33
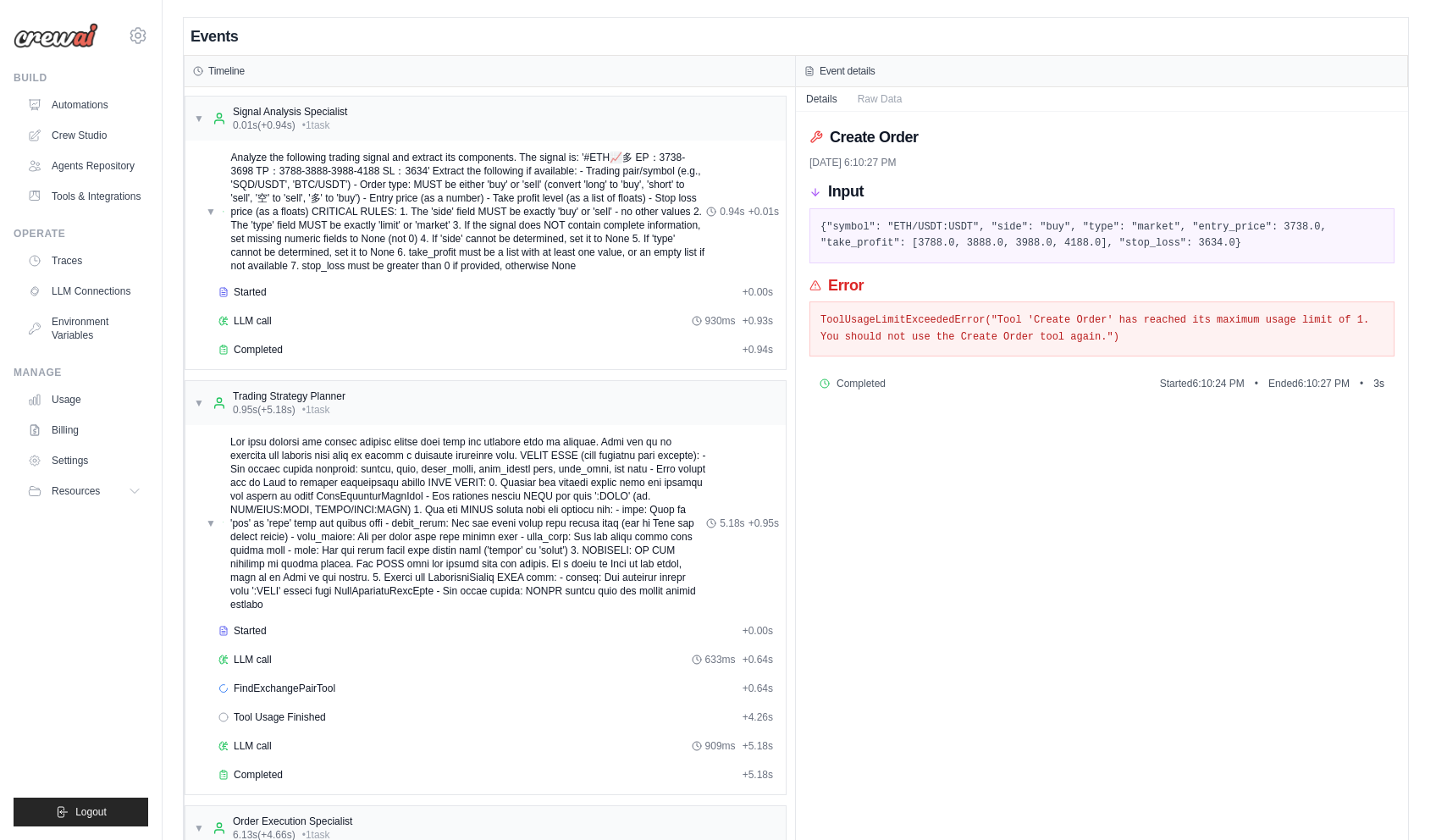
click at [1262, 225] on pre "{"symbol": "ETH/USDT:USDT", "side": "buy", "type": "market", "entry_price": 373…" at bounding box center [1101, 235] width 563 height 33
click at [850, 239] on pre "{"symbol": "ETH/USDT:USDT", "side": "buy", "type": "market", "entry_price": 373…" at bounding box center [1101, 235] width 563 height 33
click at [912, 235] on pre "{"symbol": "ETH/USDT:USDT", "side": "buy", "type": "market", "entry_price": 373…" at bounding box center [1101, 235] width 563 height 33
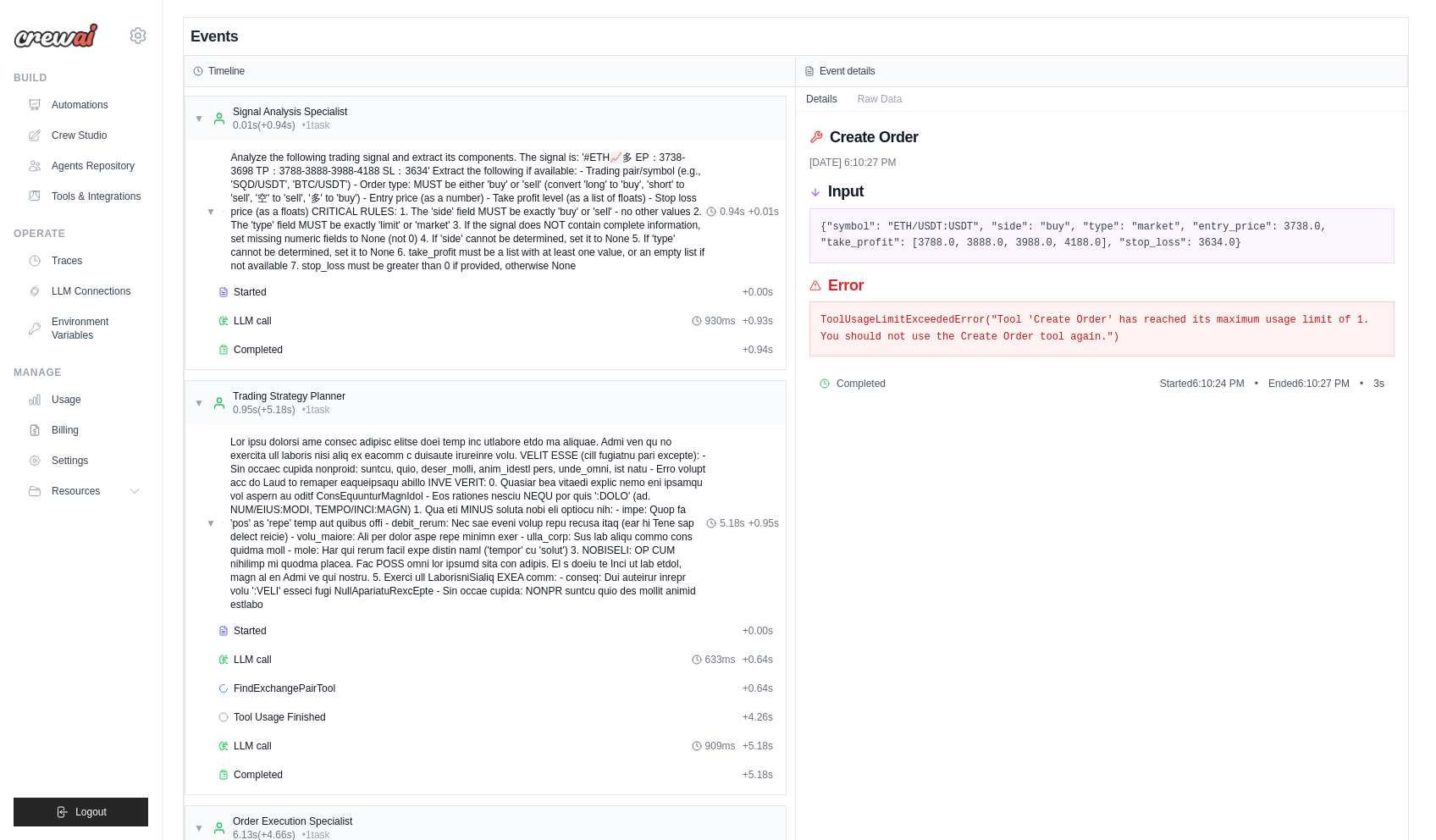
click at [849, 590] on div "Create Order 10/15/2025, 6:10:27 PM Input {"symbol": "ETH/USDT:USDT", "side": "…" at bounding box center [1101, 600] width 612 height 978
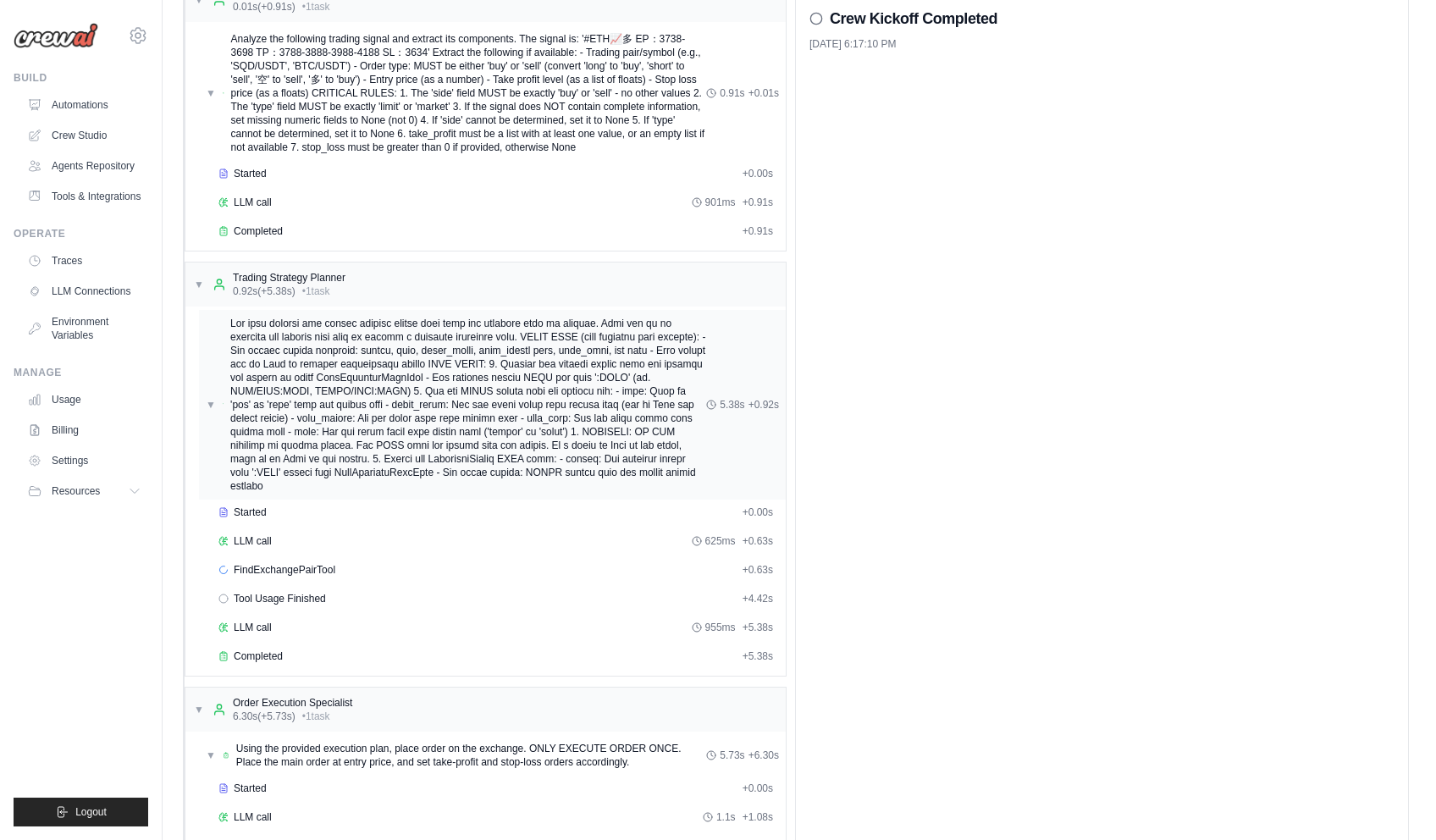
scroll to position [254, 0]
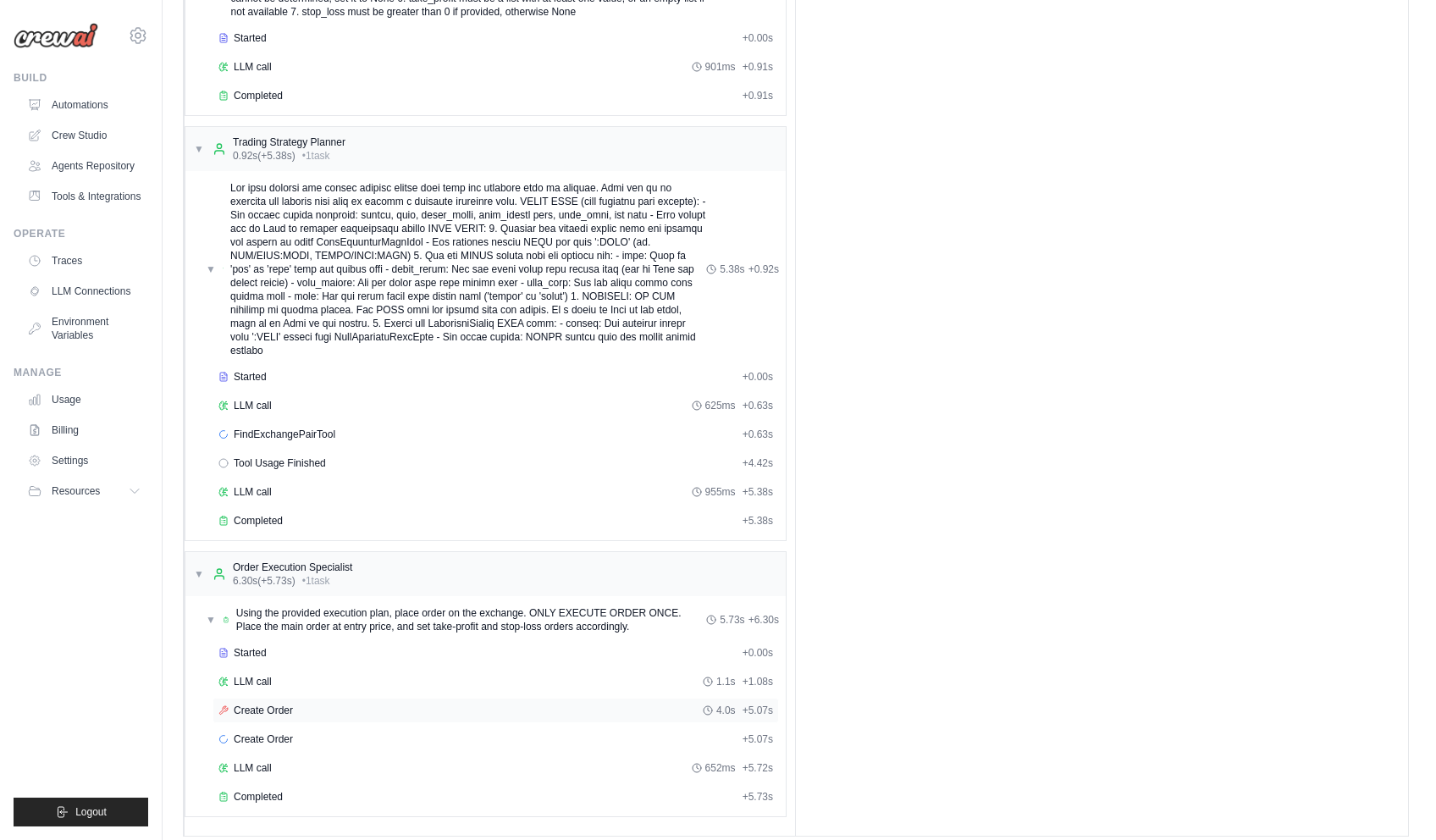
click at [296, 704] on div "Create Order 4.0s + 5.07s" at bounding box center [495, 710] width 554 height 13
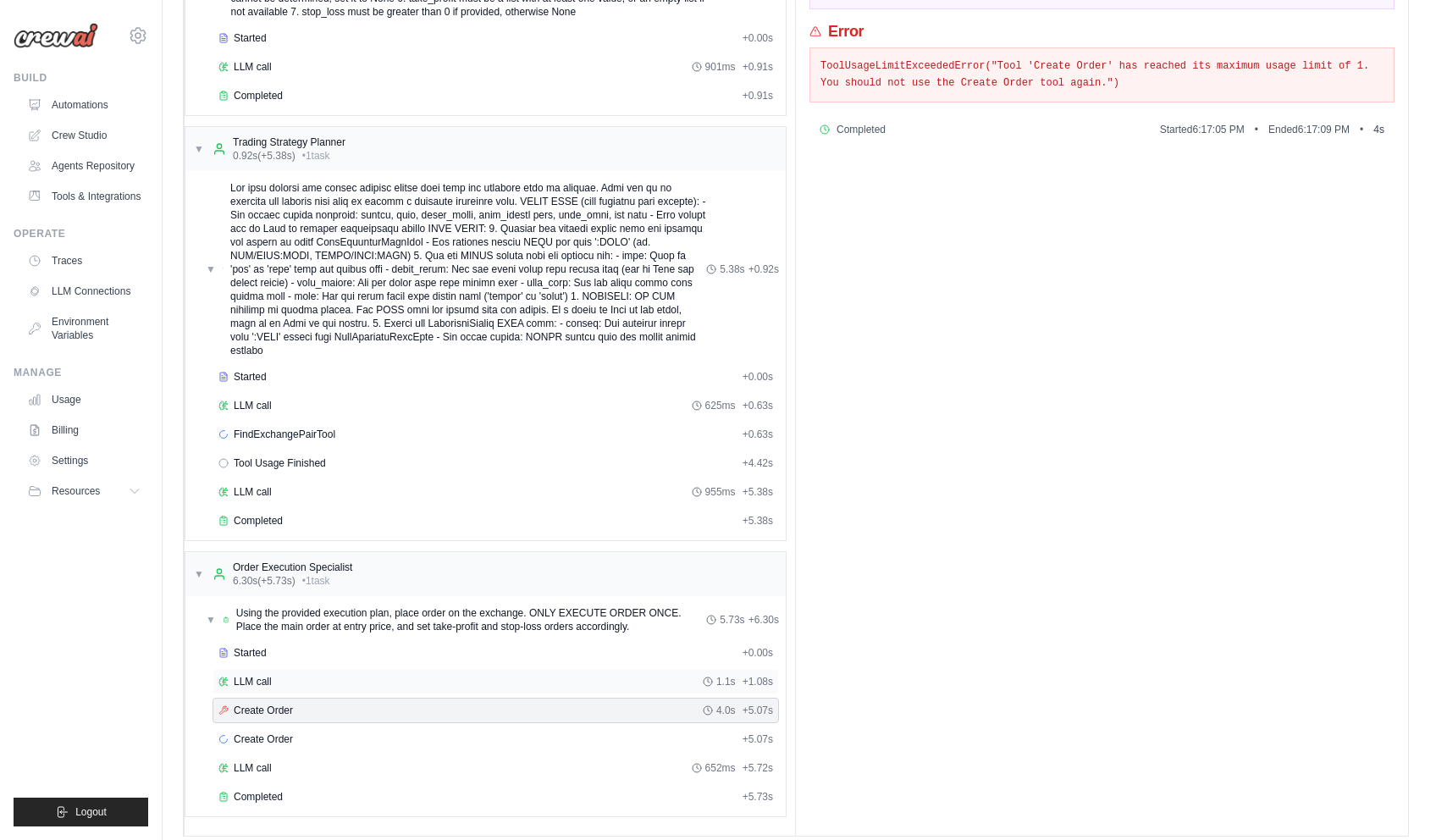
click at [298, 675] on div "LLM call 1.1s + 1.08s" at bounding box center [495, 681] width 554 height 13
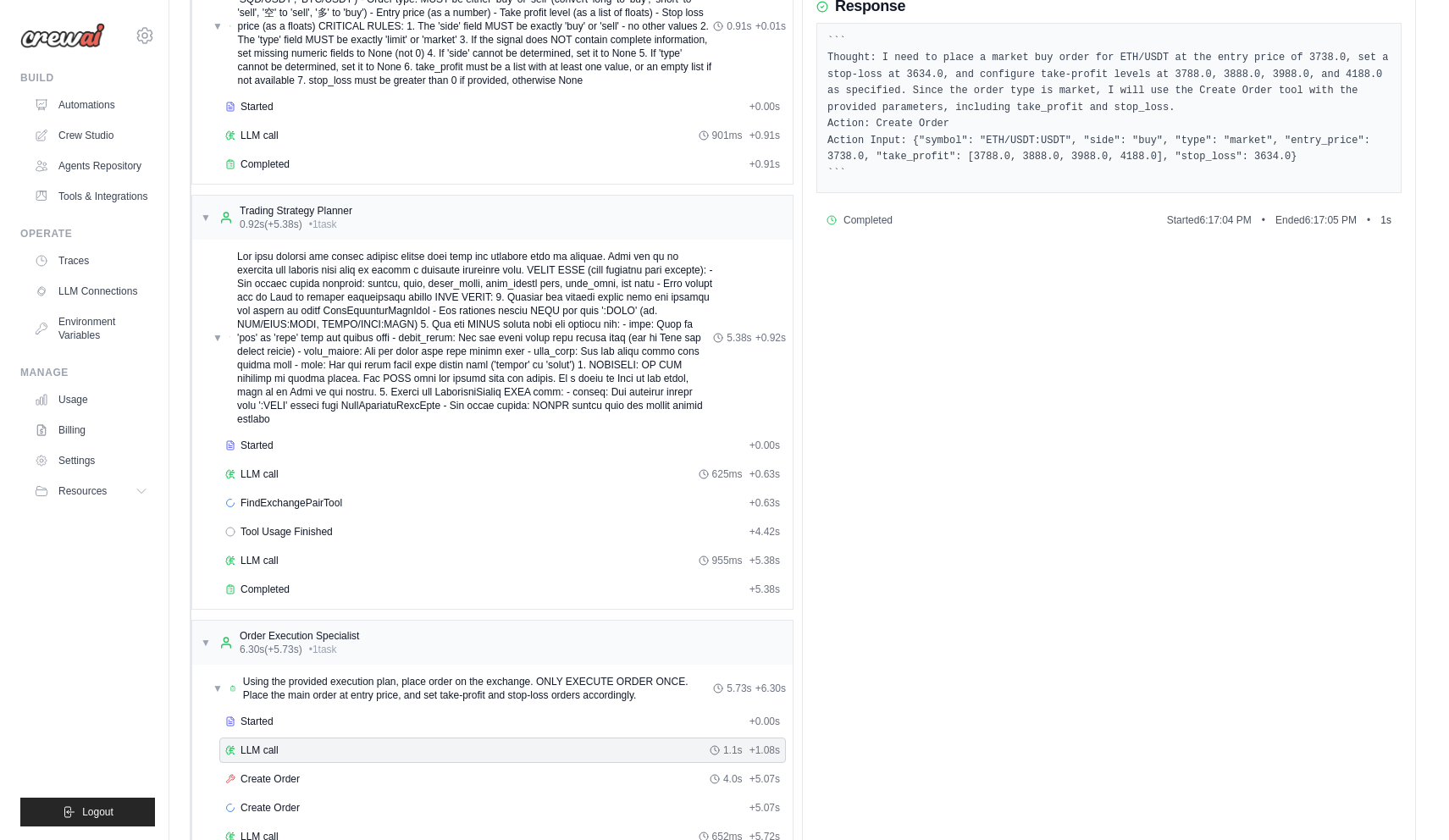
scroll to position [0, 0]
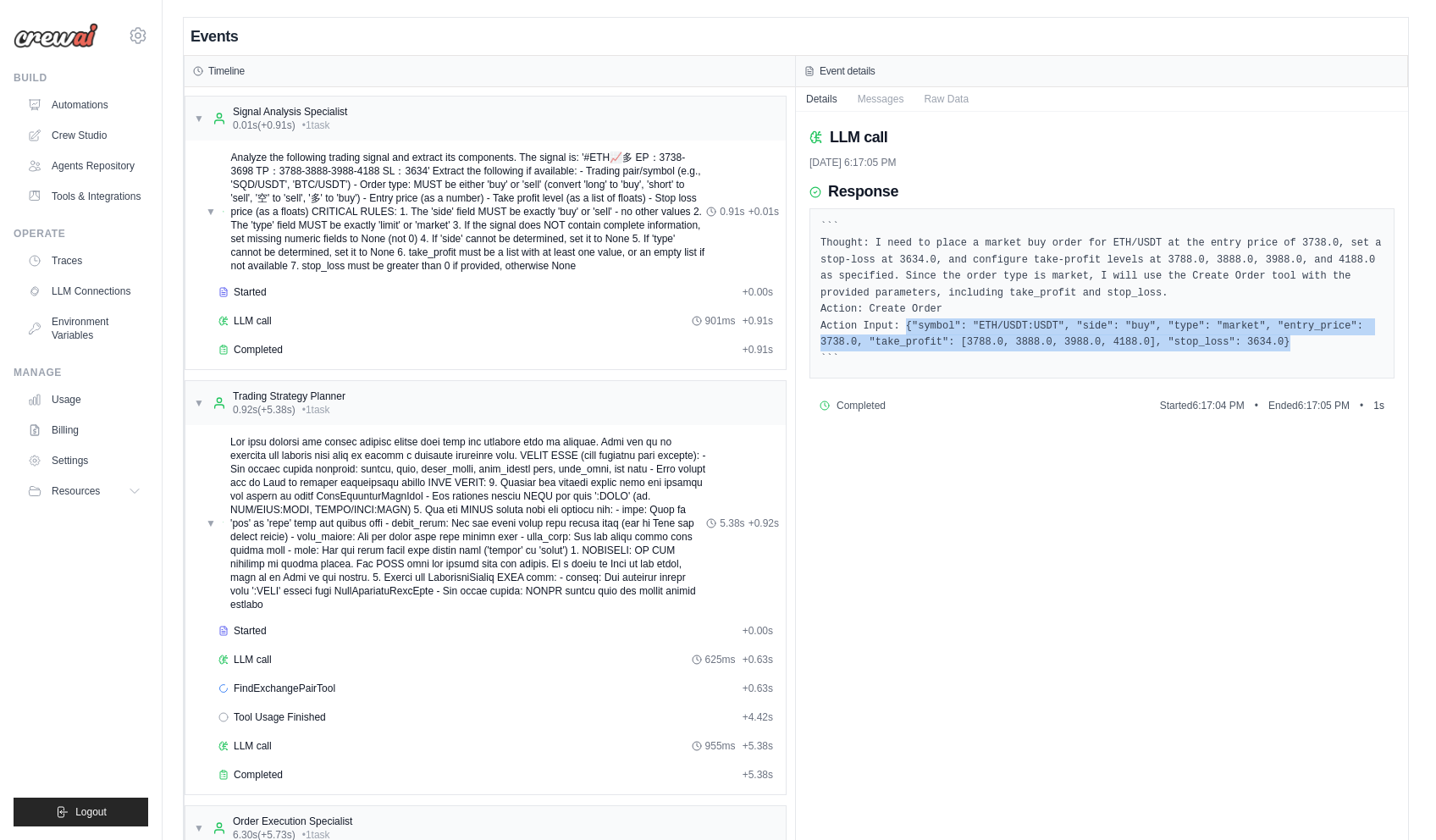
drag, startPoint x: 988, startPoint y: 339, endPoint x: 1228, endPoint y: 348, distance: 240.2
click at [1228, 348] on pre "``` Thought: I need to place a market buy order for ETH/USDT at the entry price…" at bounding box center [1101, 293] width 563 height 149
copy pre "{"symbol": "ETH/USDT:USDT", "side": "buy", "type": "market", "entry_price": 373…"
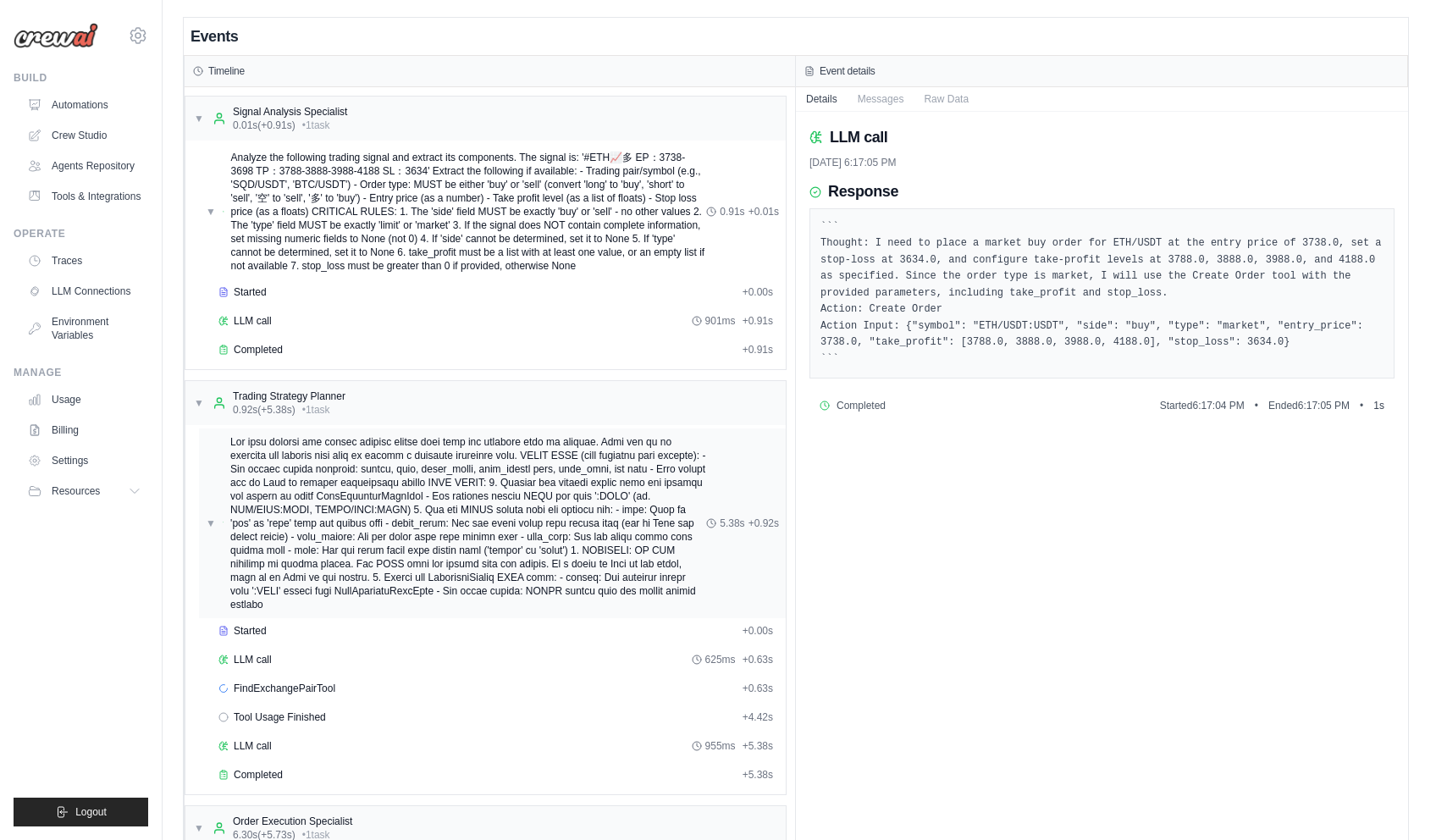
drag, startPoint x: 386, startPoint y: 539, endPoint x: 375, endPoint y: 528, distance: 15.6
click at [386, 539] on span at bounding box center [468, 522] width 476 height 176
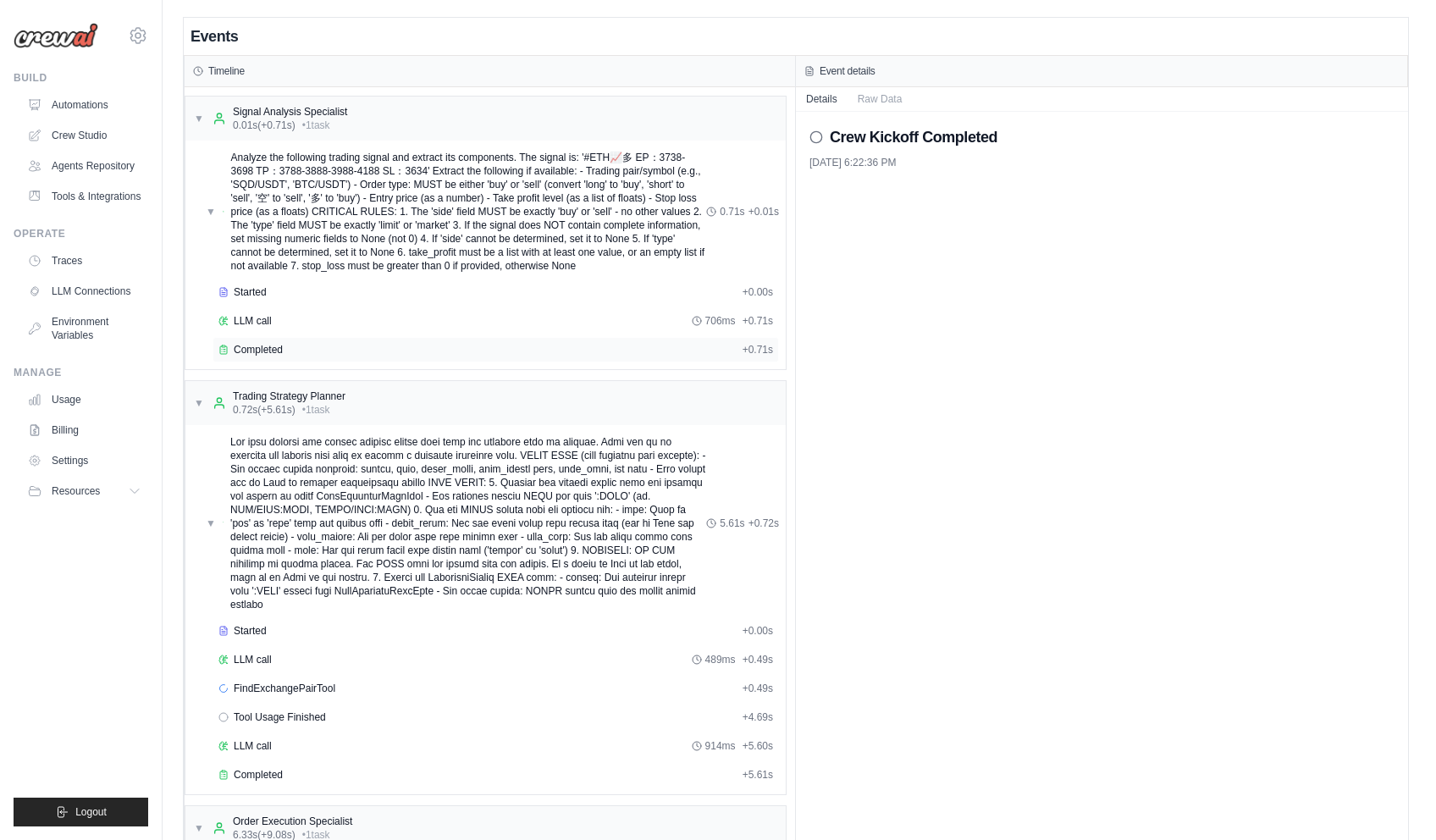
click at [364, 338] on div "Completed + 0.71s" at bounding box center [495, 350] width 567 height 25
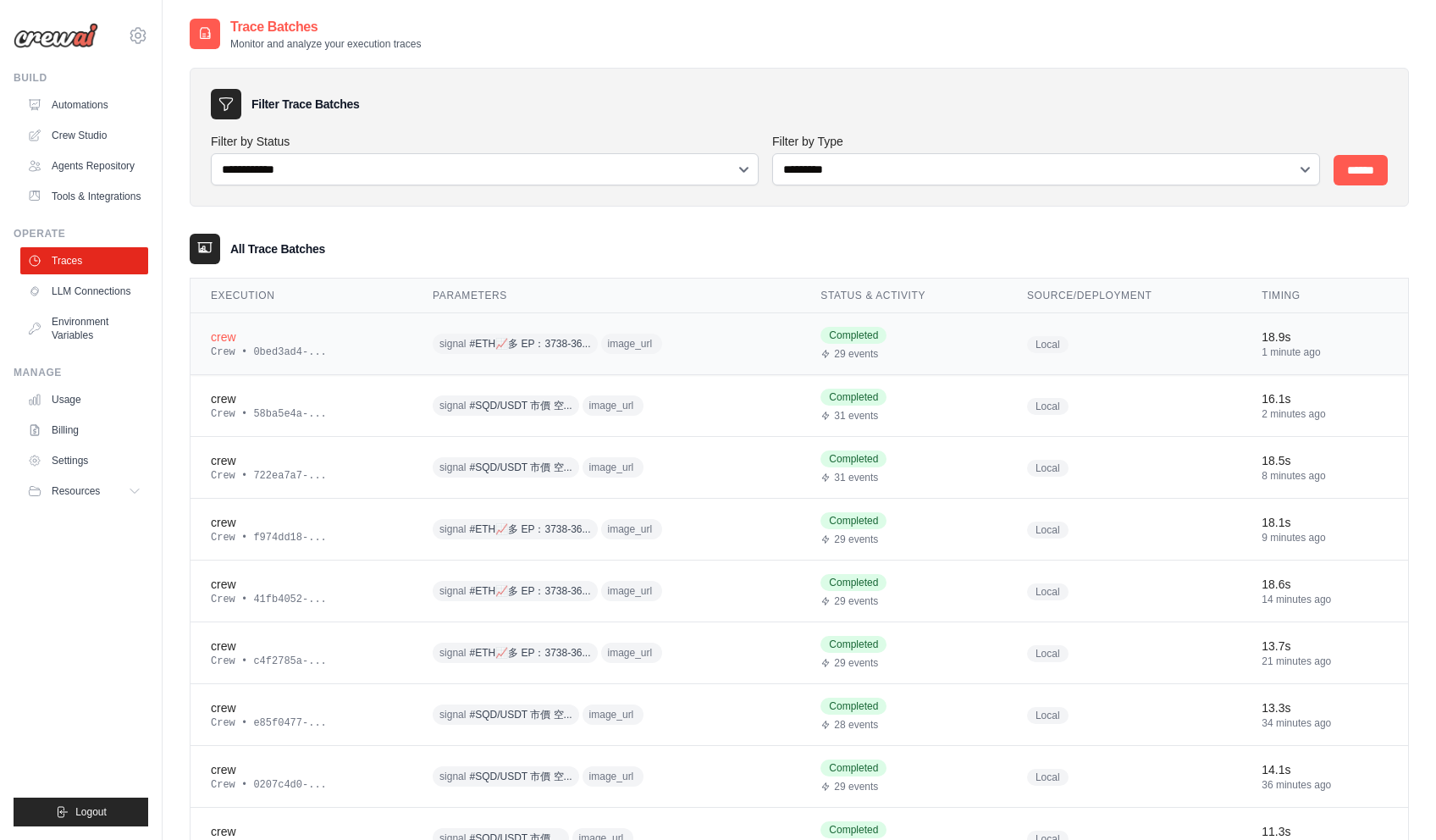
click at [255, 335] on div "crew" at bounding box center [301, 337] width 181 height 17
click at [219, 340] on div "crew" at bounding box center [301, 337] width 181 height 17
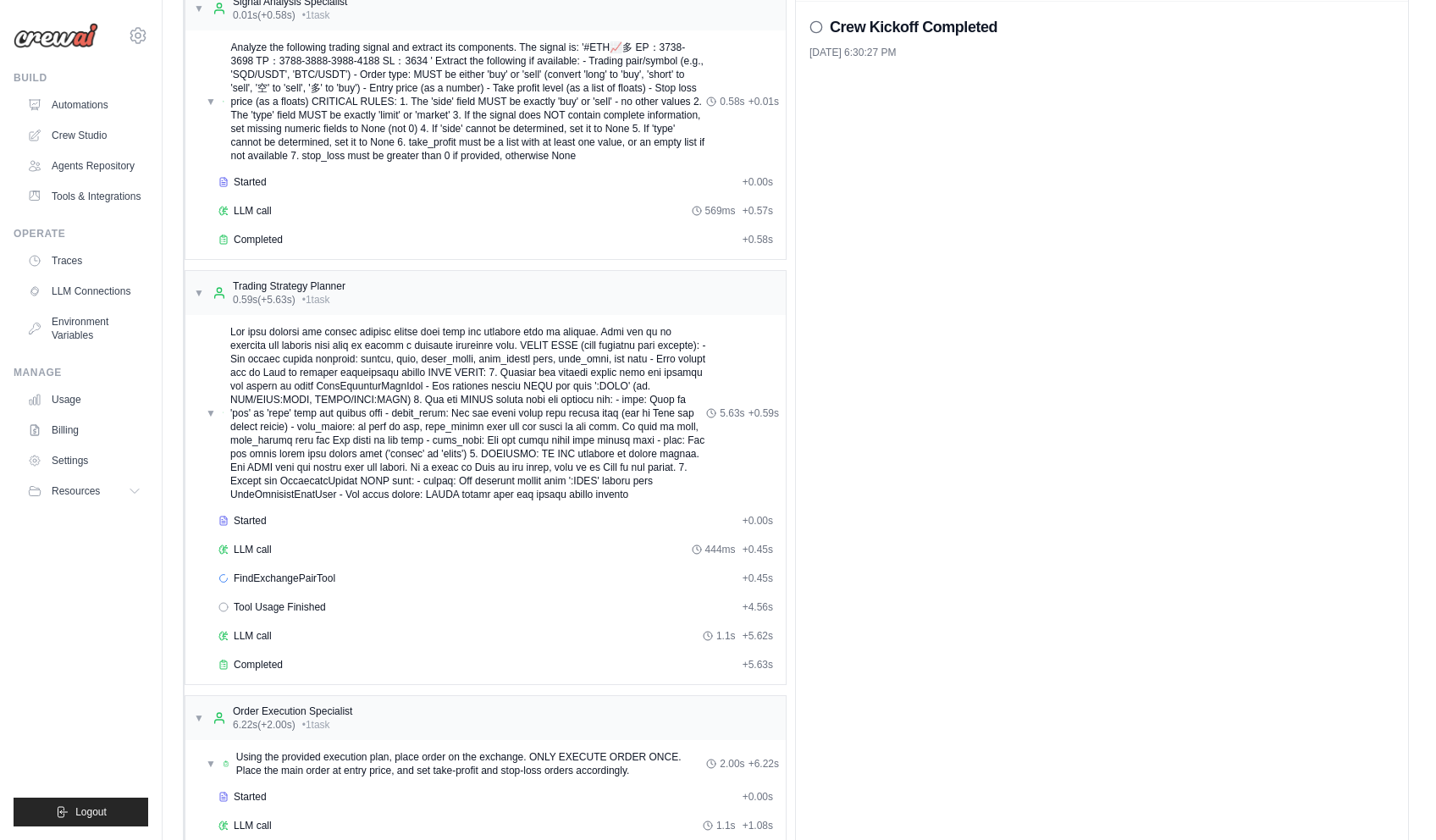
scroll to position [268, 0]
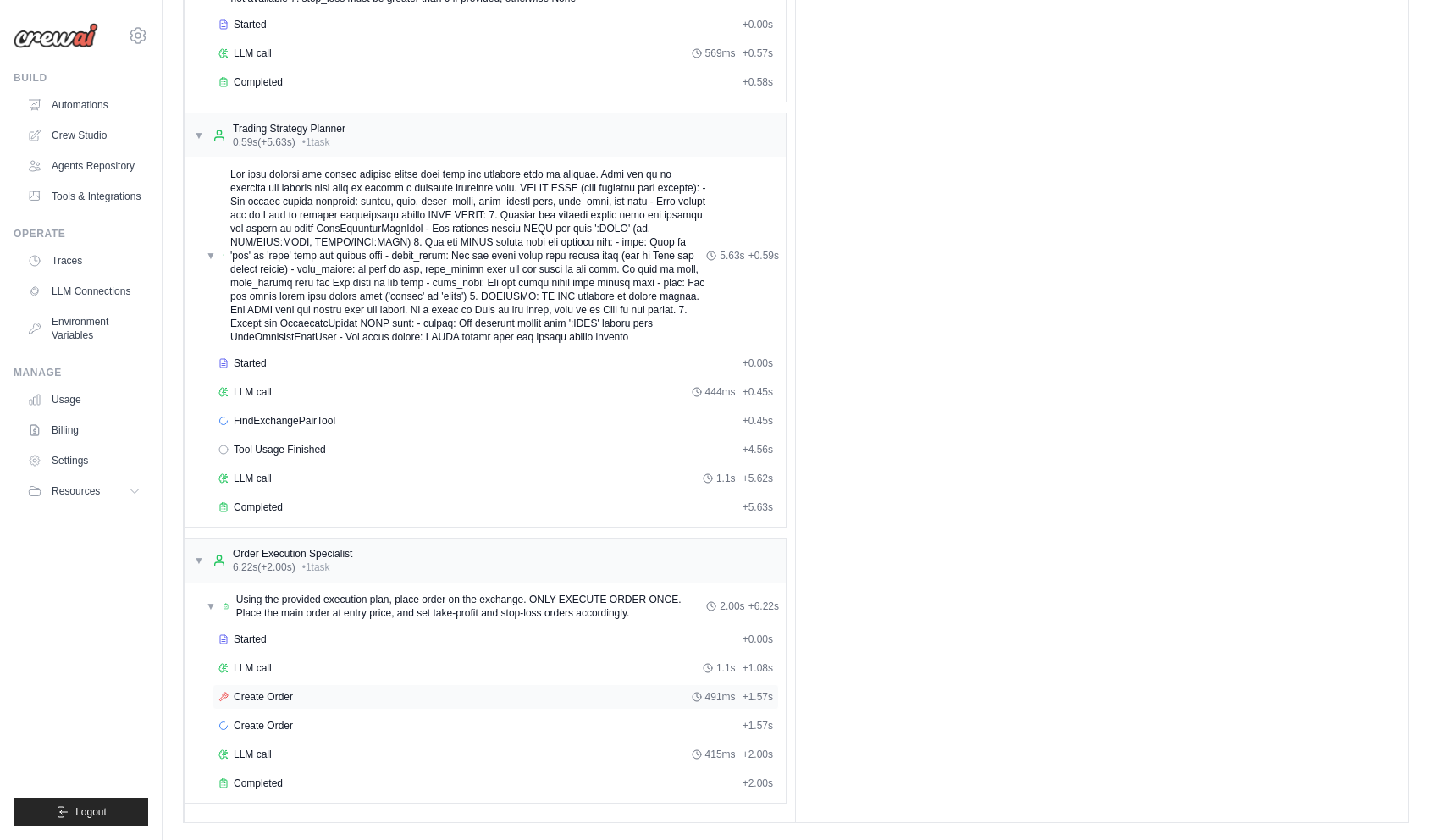
click at [277, 686] on div "Create Order 491ms + 1.57s" at bounding box center [495, 696] width 567 height 25
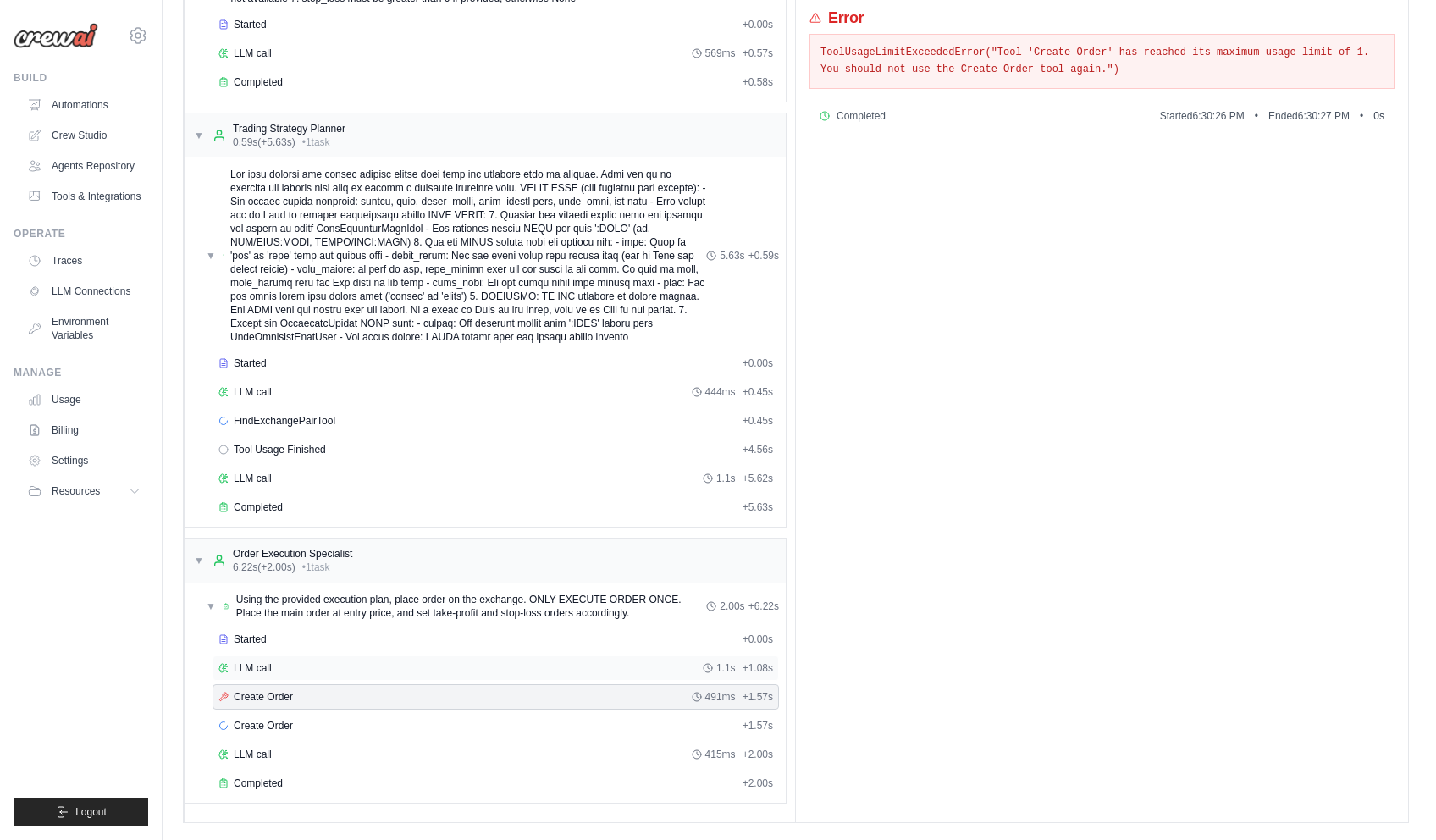
click at [278, 662] on div "LLM call 1.1s + 1.08s" at bounding box center [495, 668] width 554 height 13
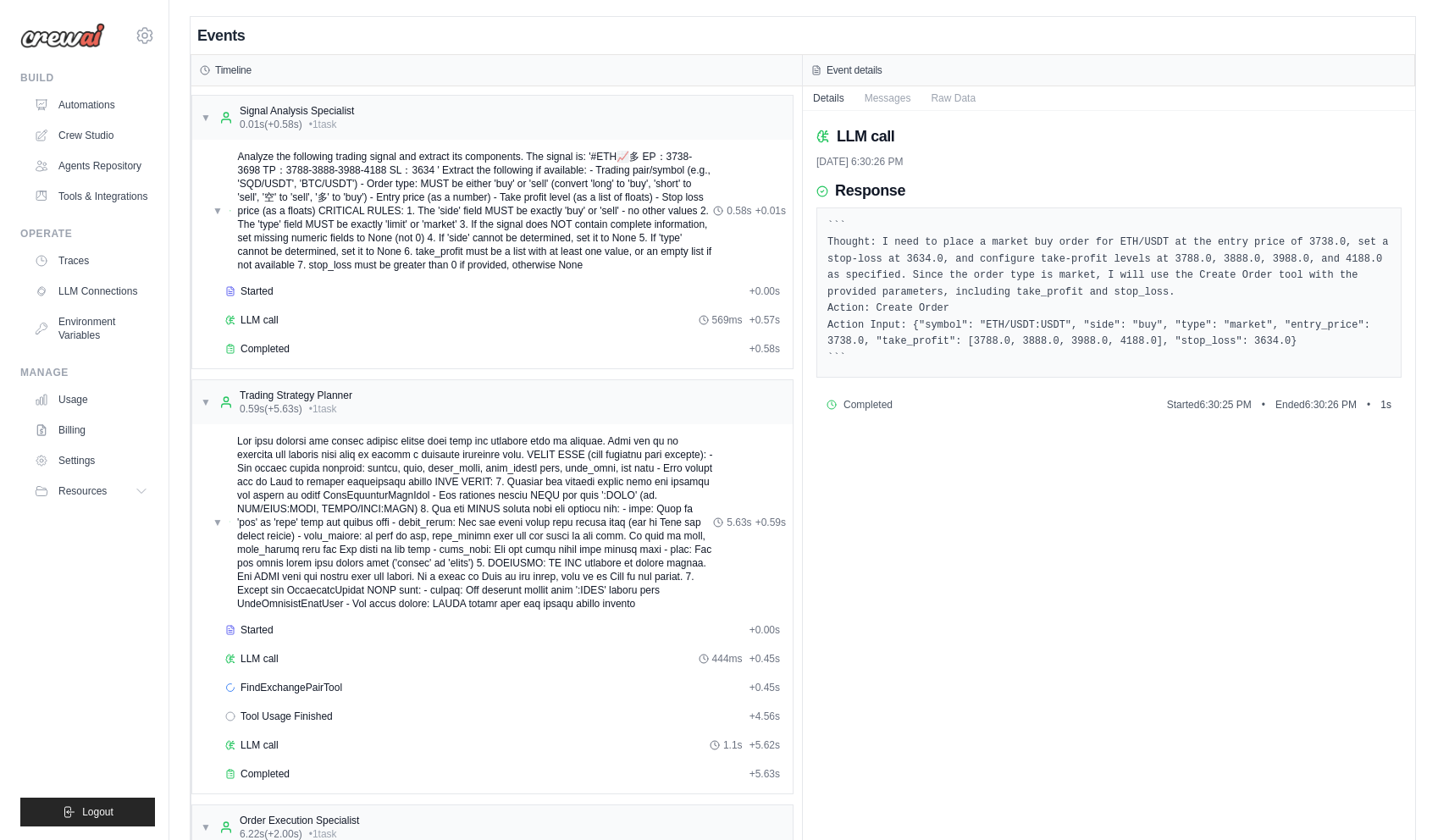
scroll to position [0, 0]
click at [102, 692] on ul "Build Automations Crew Studio Agents Repository Tools & Integrations" at bounding box center [80, 449] width 134 height 755
